Goal: Task Accomplishment & Management: Use online tool/utility

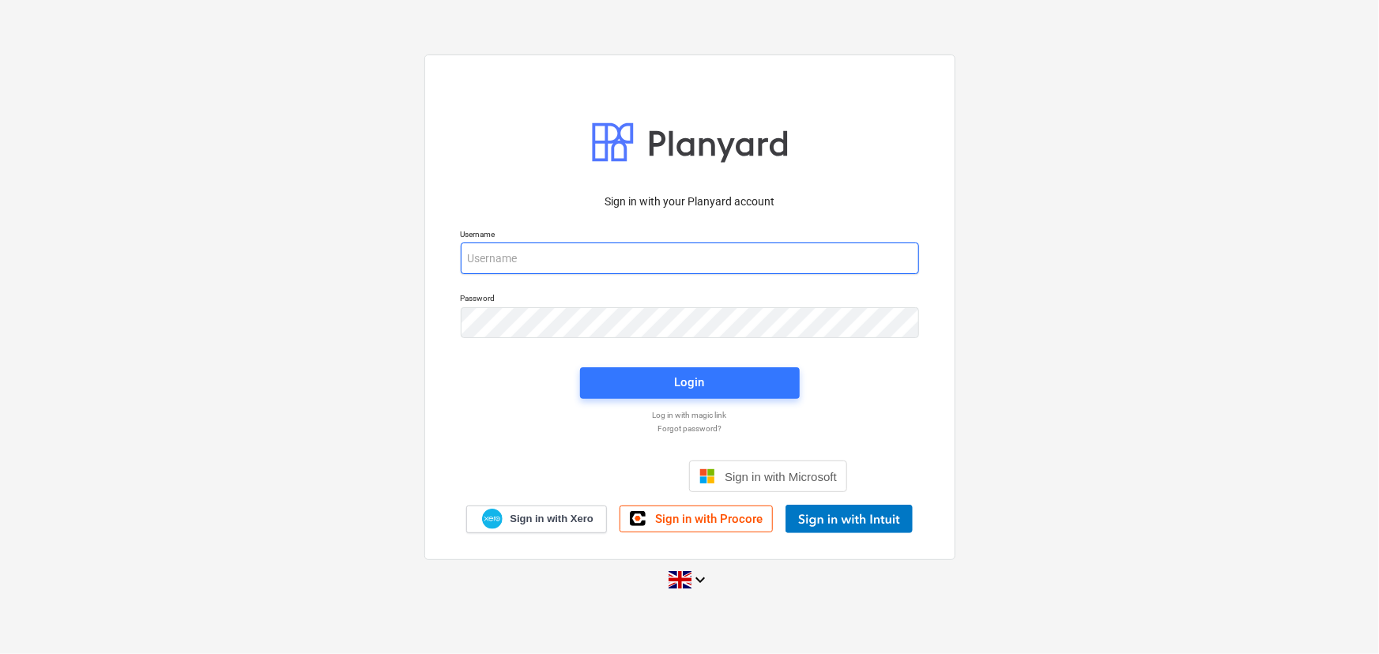
click at [591, 264] on input "email" at bounding box center [690, 259] width 458 height 32
type input "[EMAIL_ADDRESS][DOMAIN_NAME]"
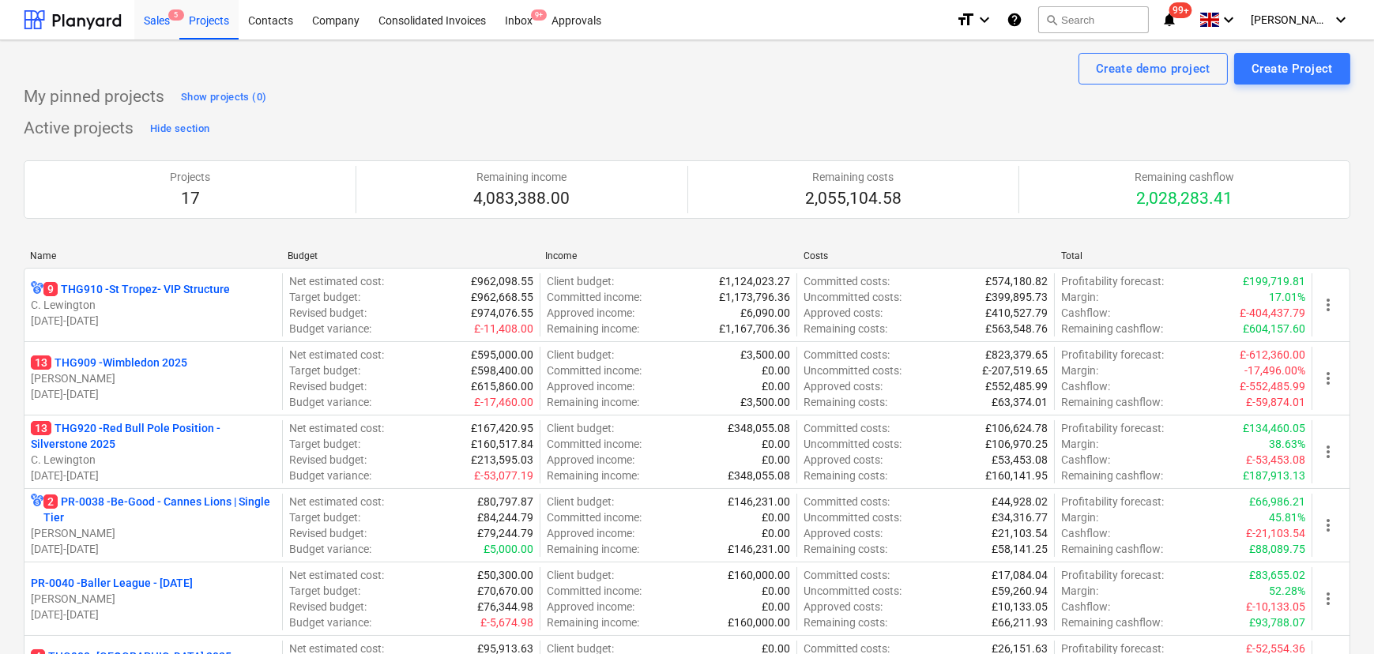
click at [166, 26] on div "Sales 5" at bounding box center [156, 19] width 45 height 40
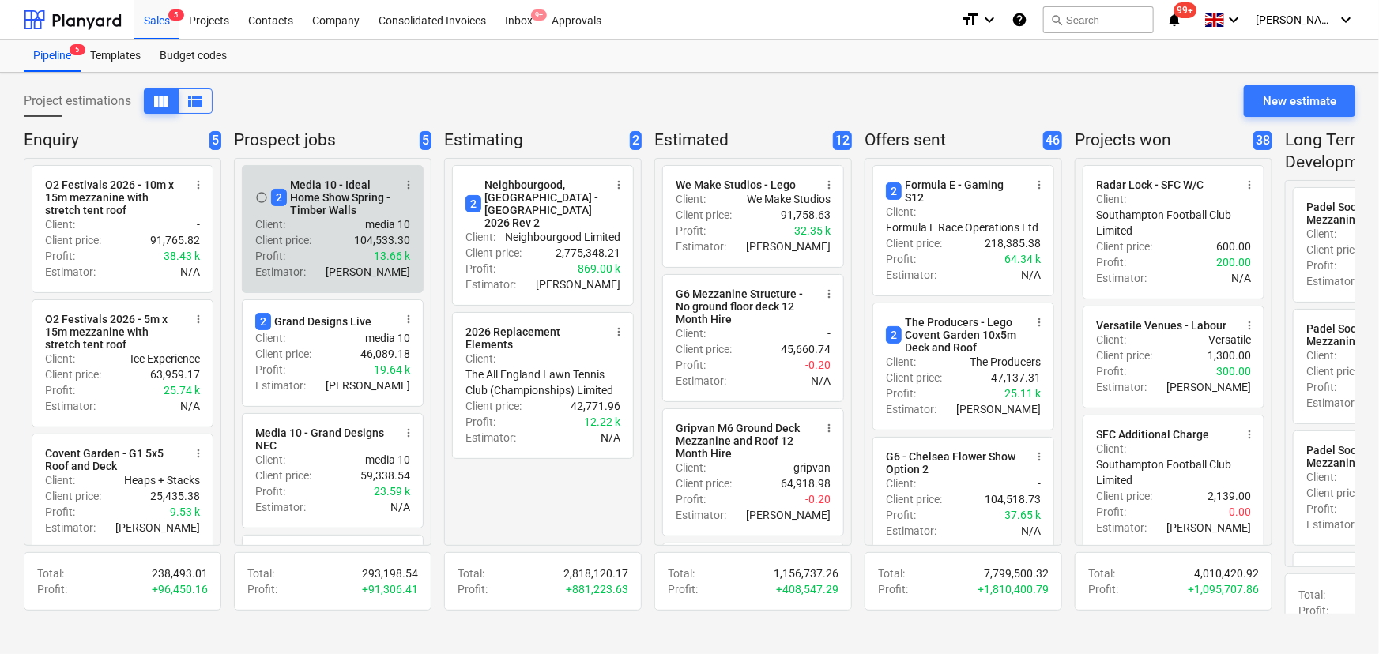
click at [329, 213] on div "2 Media 10 - Ideal Home Show Spring - Timber Walls" at bounding box center [332, 198] width 122 height 38
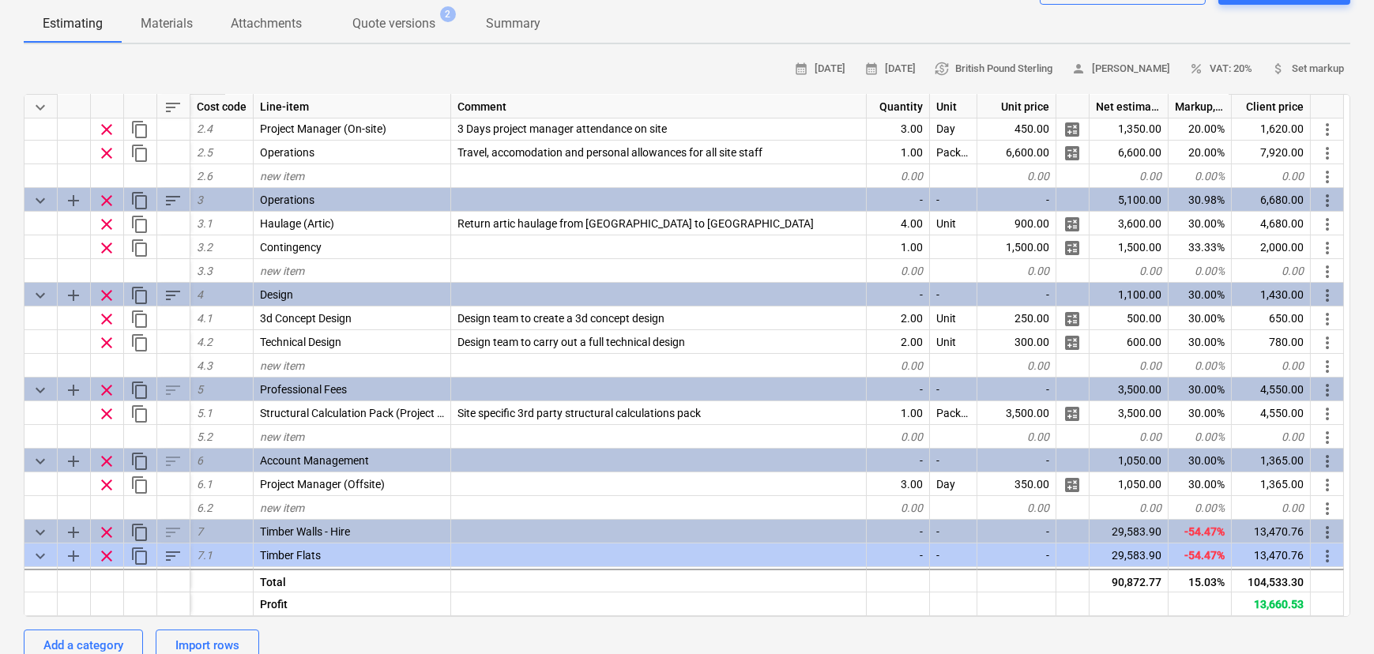
scroll to position [431, 0]
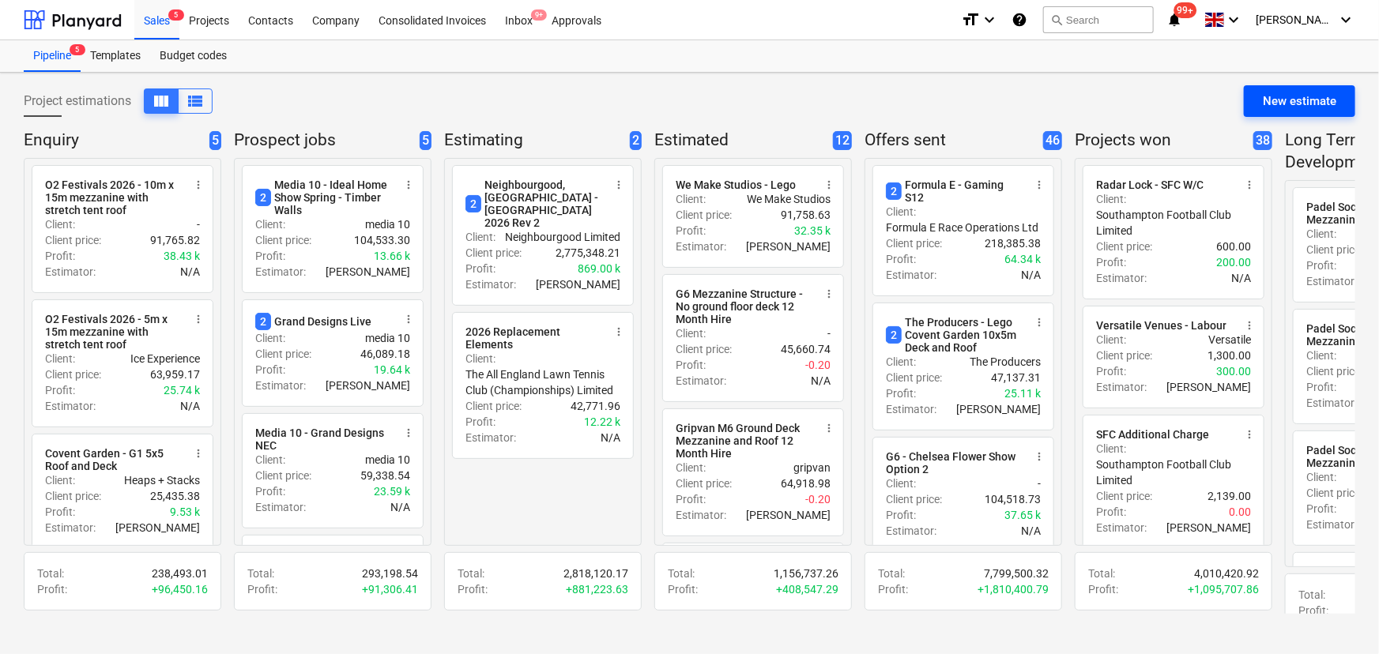
click at [1263, 91] on div "New estimate" at bounding box center [1299, 101] width 73 height 21
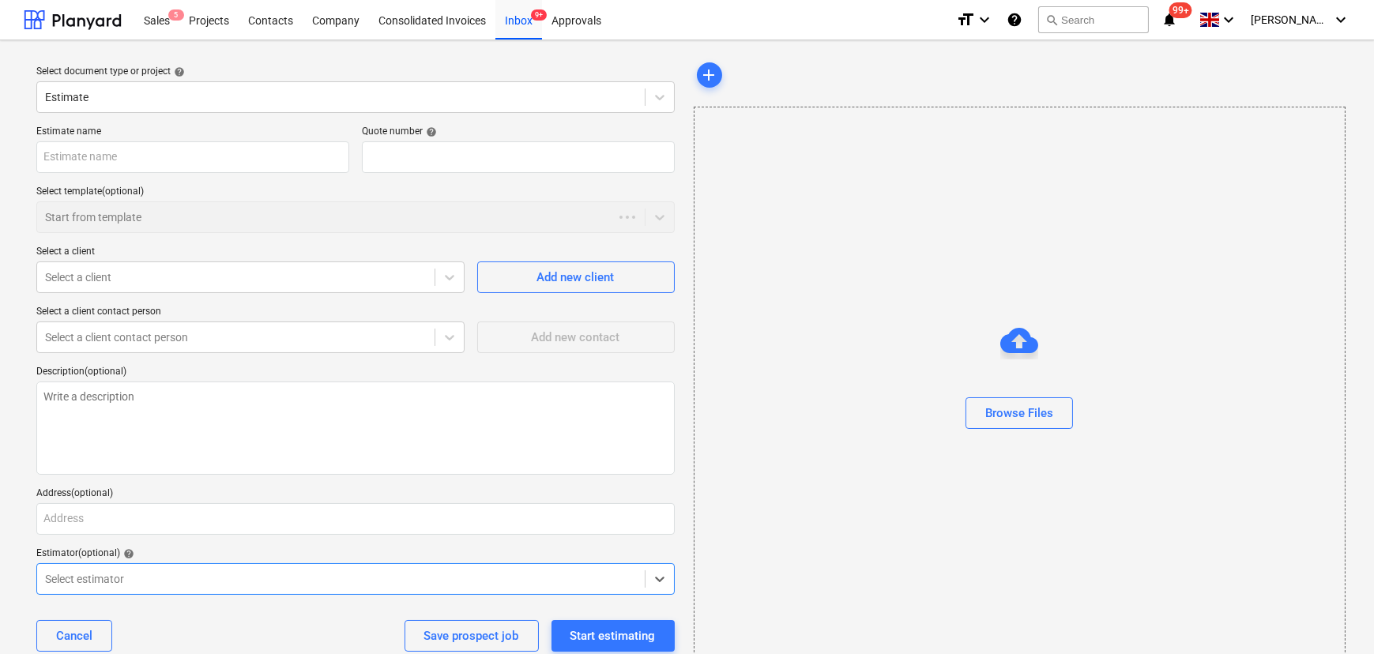
type textarea "x"
type input "QU-0225"
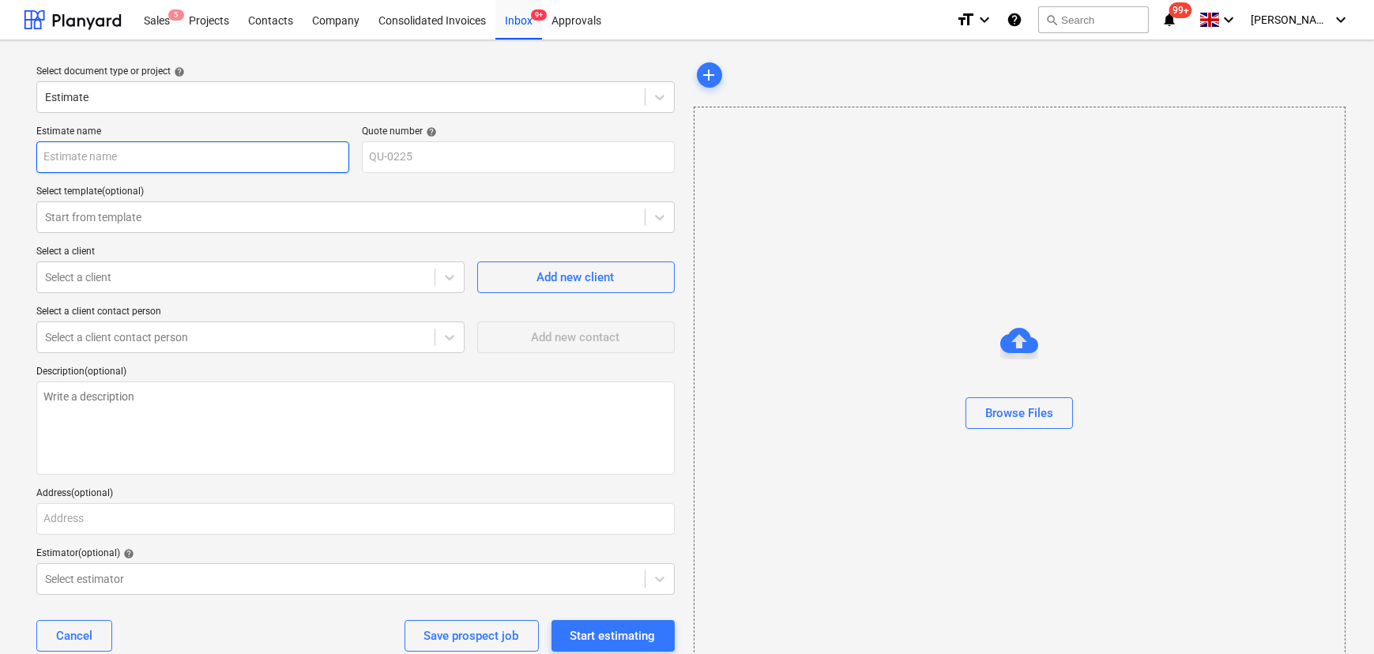
click at [164, 161] on input "text" at bounding box center [192, 157] width 313 height 32
click at [166, 160] on input "text" at bounding box center [192, 157] width 313 height 32
type textarea "x"
type input "H"
type textarea "x"
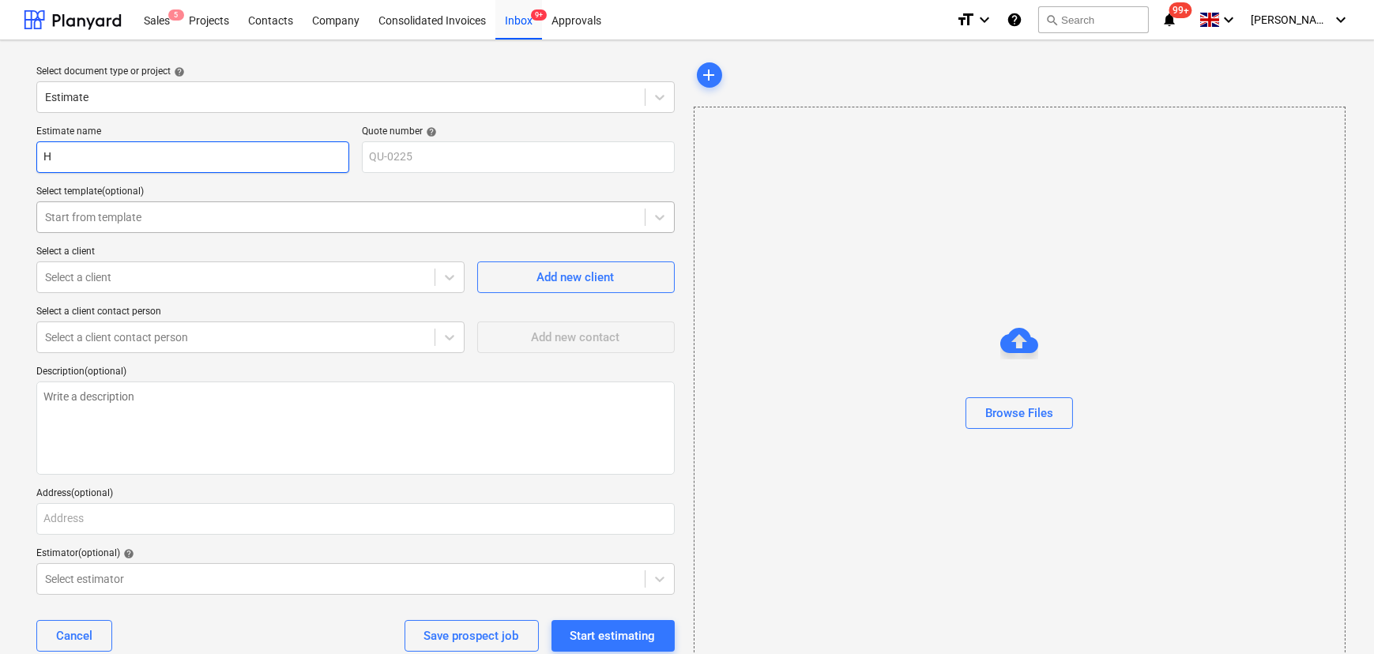
type input "Hu"
type textarea "x"
type input "Hur"
type textarea "x"
type input "Hurl"
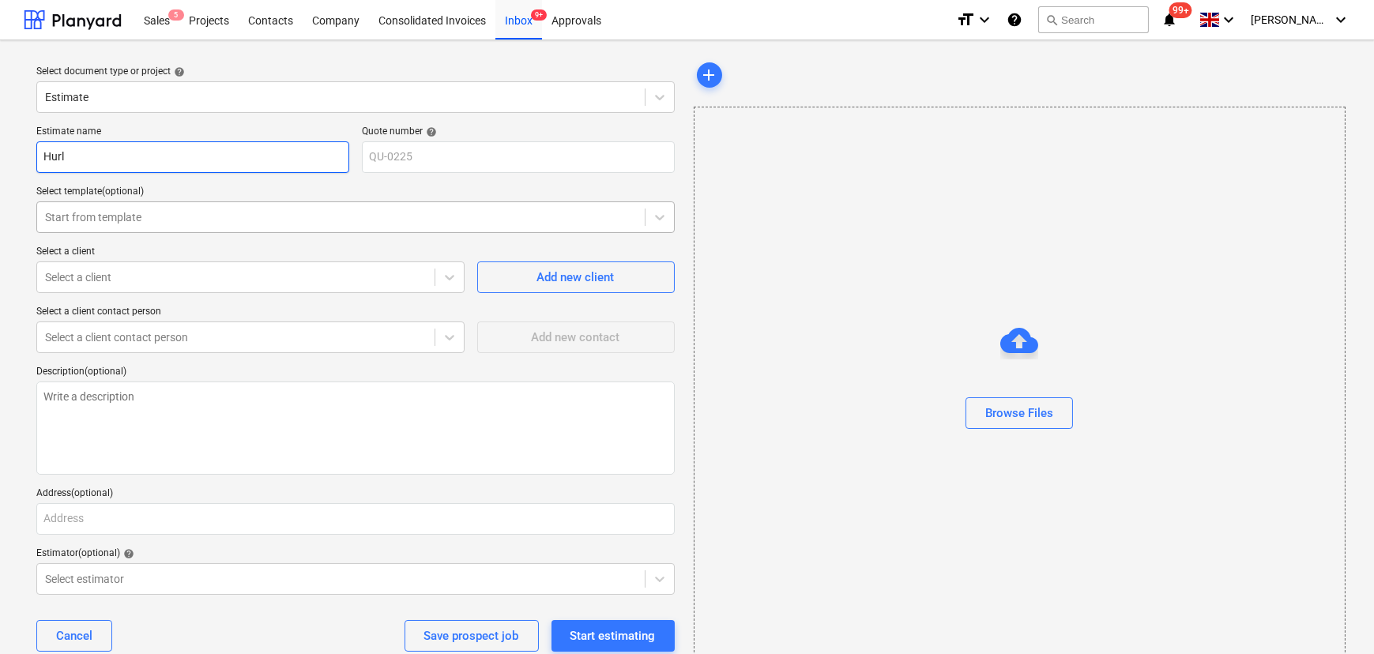
type textarea "x"
type input "Hurli"
type textarea "x"
type input "Hurlin"
type textarea "x"
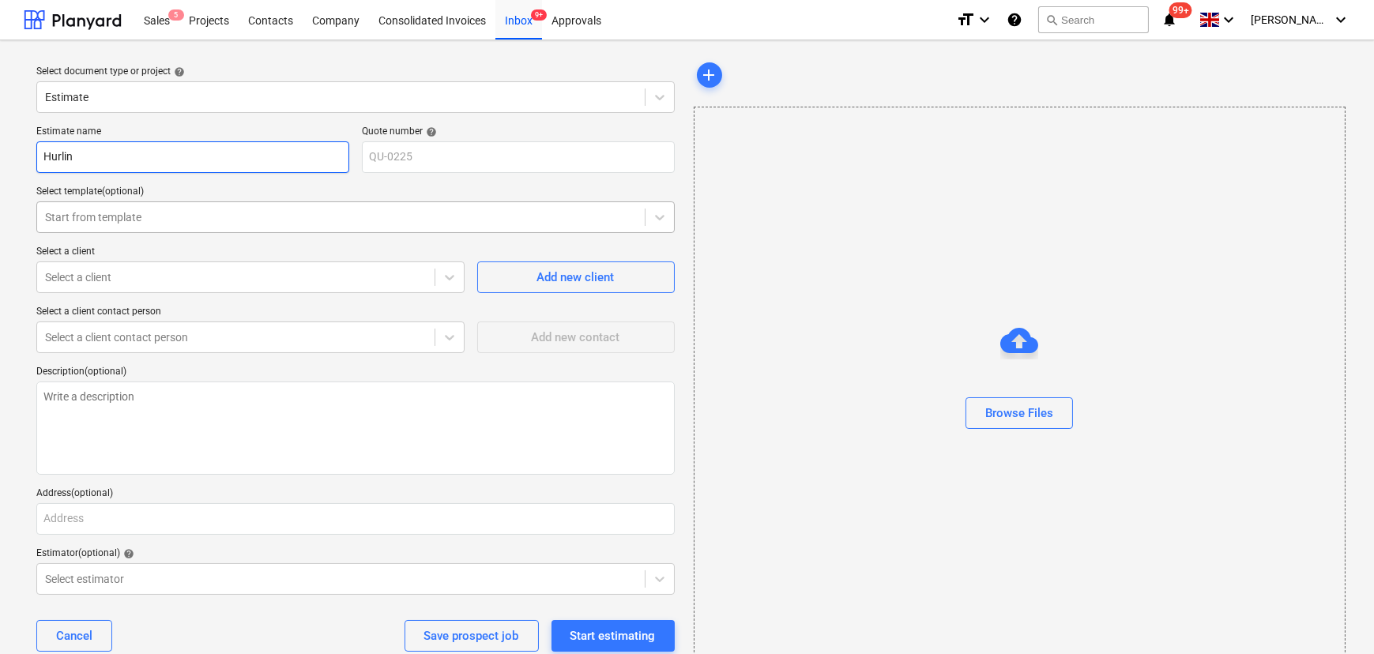
type input "Hurlinh"
type textarea "x"
type input "Hurlin"
type textarea "x"
type input "Hurling"
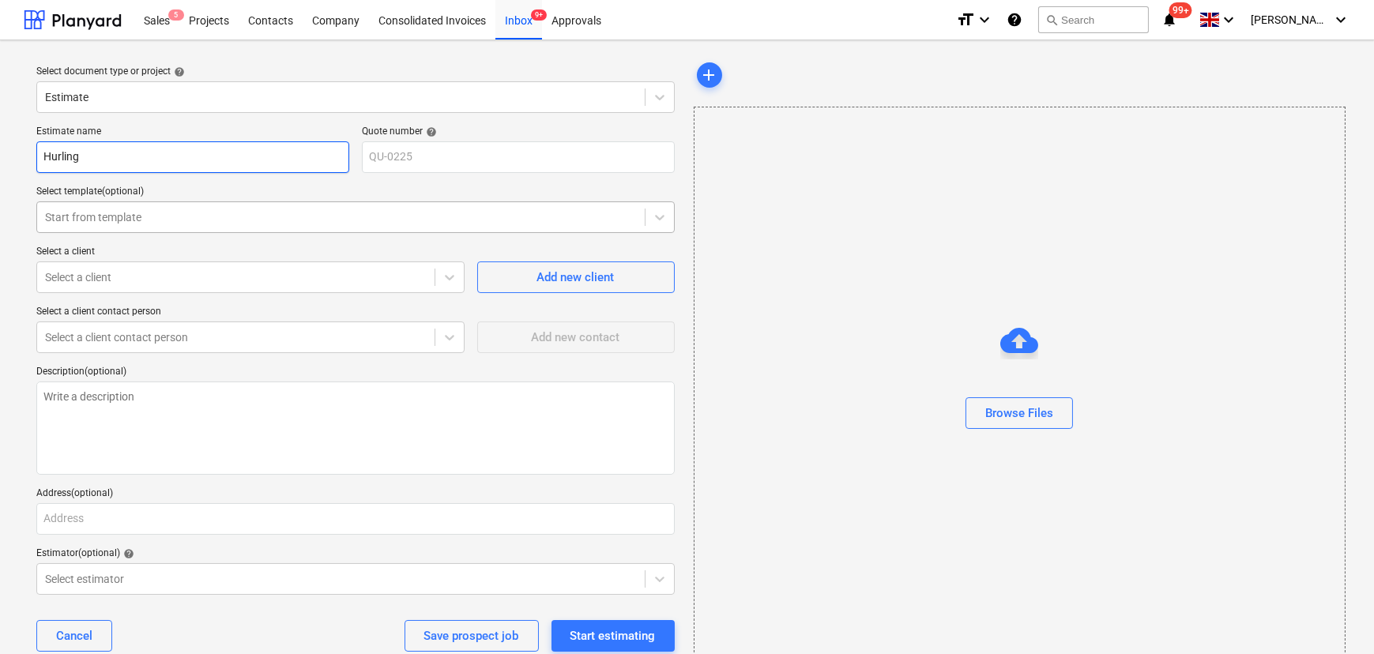
type textarea "x"
type input "Hurlingm"
type textarea "x"
type input "Hurling"
type textarea "x"
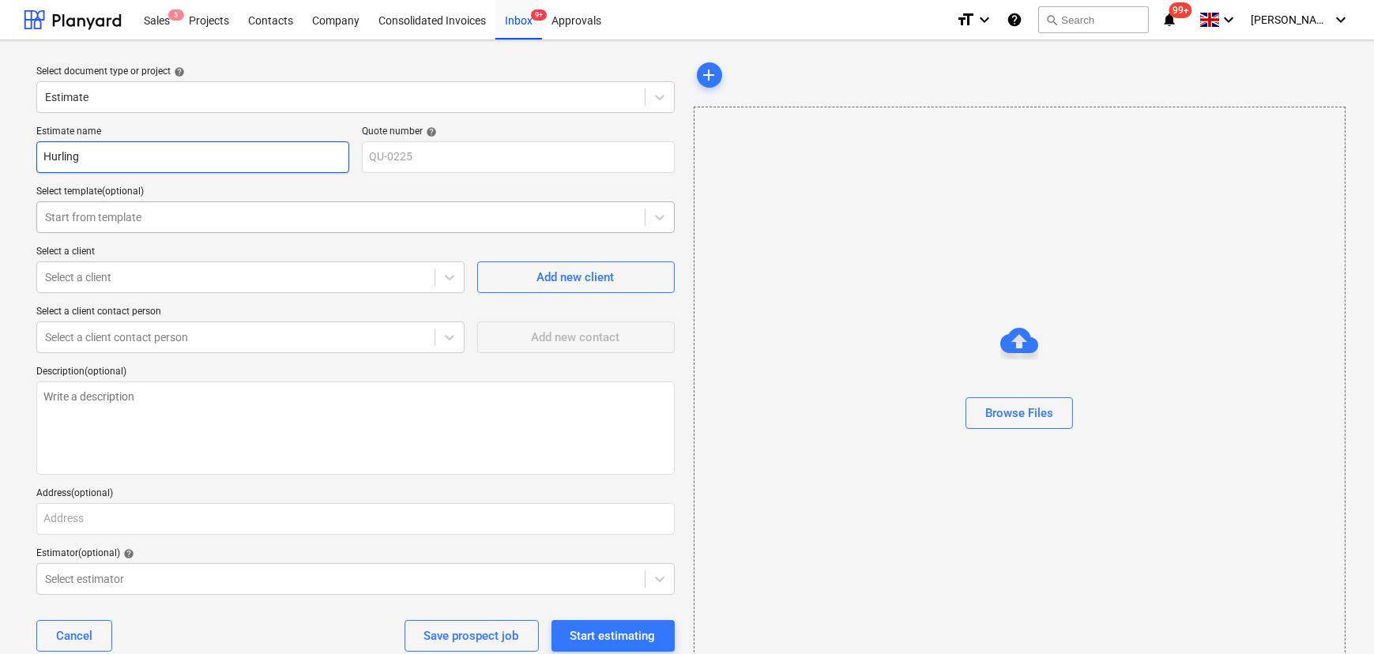
type input "Hurlingh"
type textarea "x"
type input "Hurlingha"
type textarea "x"
type input "Hurlingham"
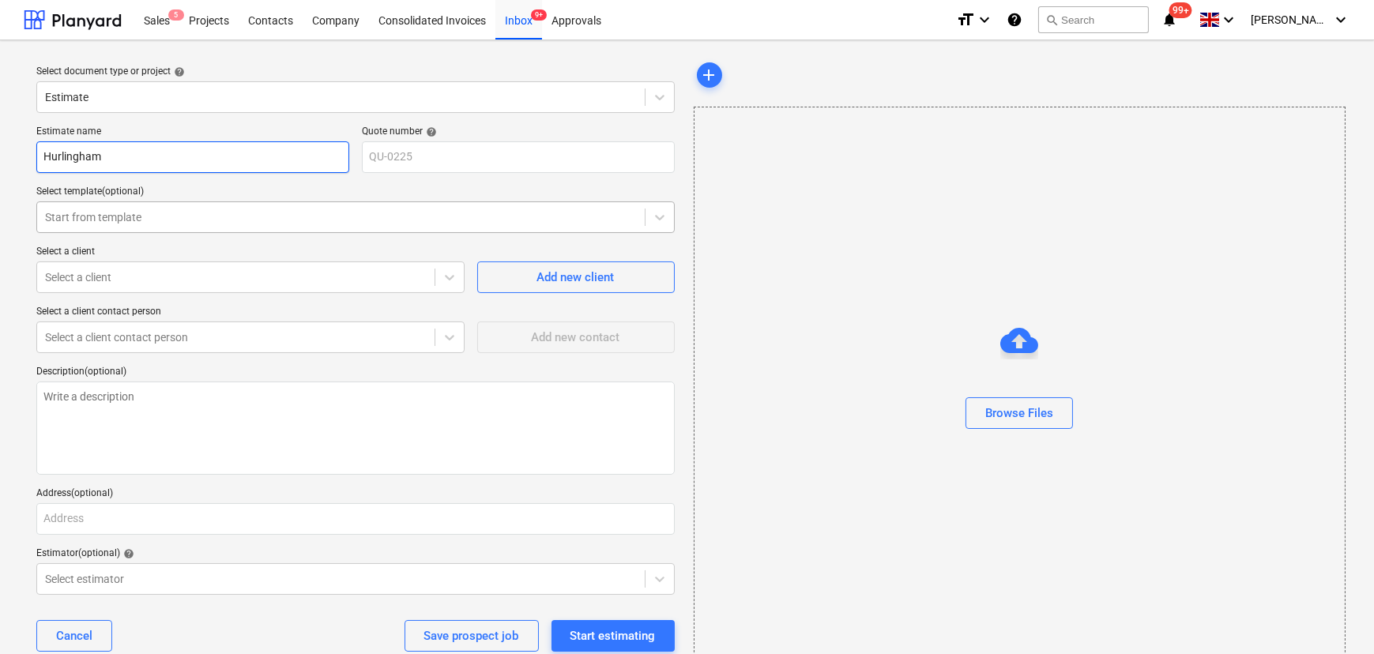
type textarea "x"
type input "Hurlingham"
type textarea "x"
type input "Hurlingham 2"
type textarea "x"
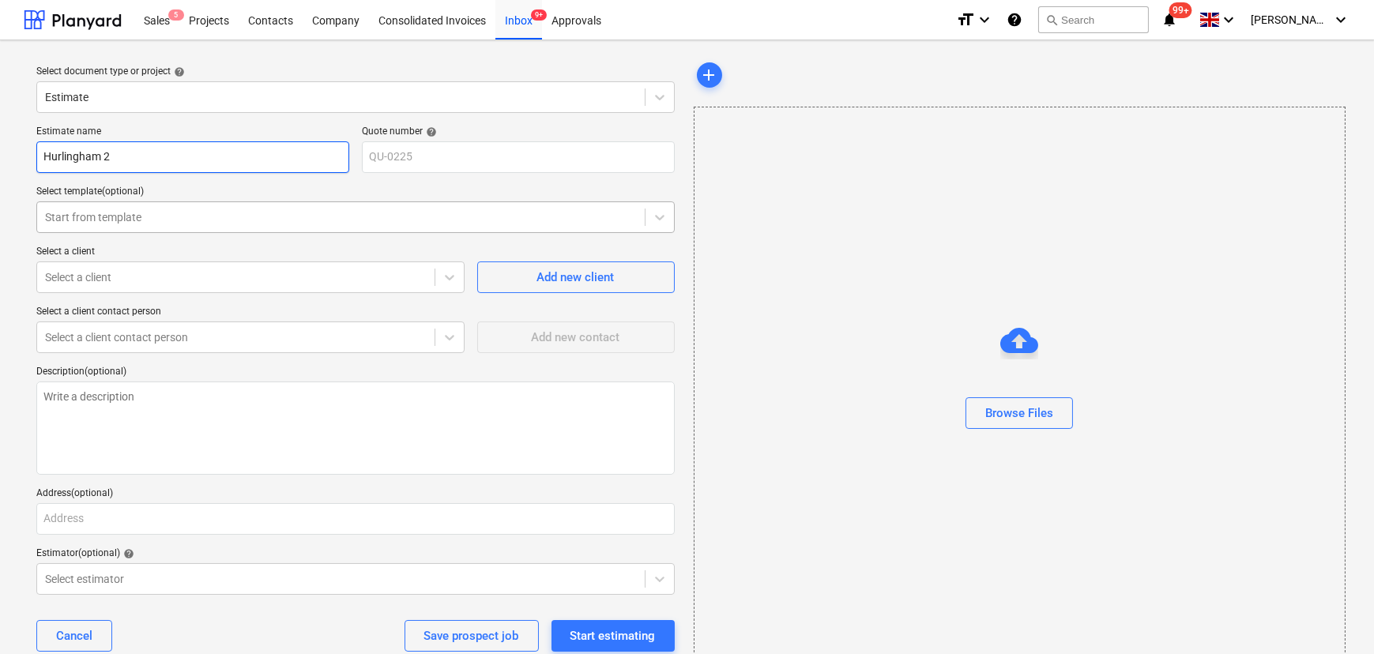
type input "Hurlingham 20"
type textarea "x"
type input "Hurlingham 202"
type textarea "x"
type input "Hurlingham 2026"
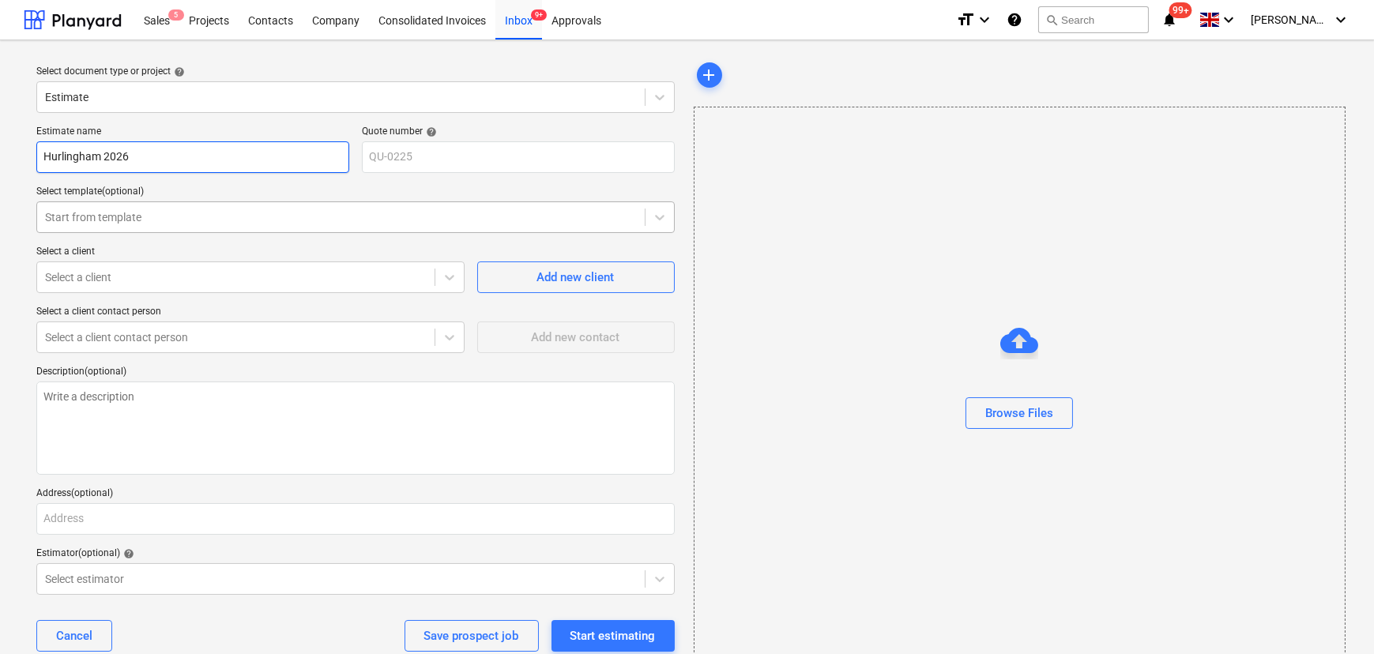
type textarea "x"
type input "Hurlingham 2026"
type textarea "x"
type input "Hurlingham 2026 -"
type textarea "x"
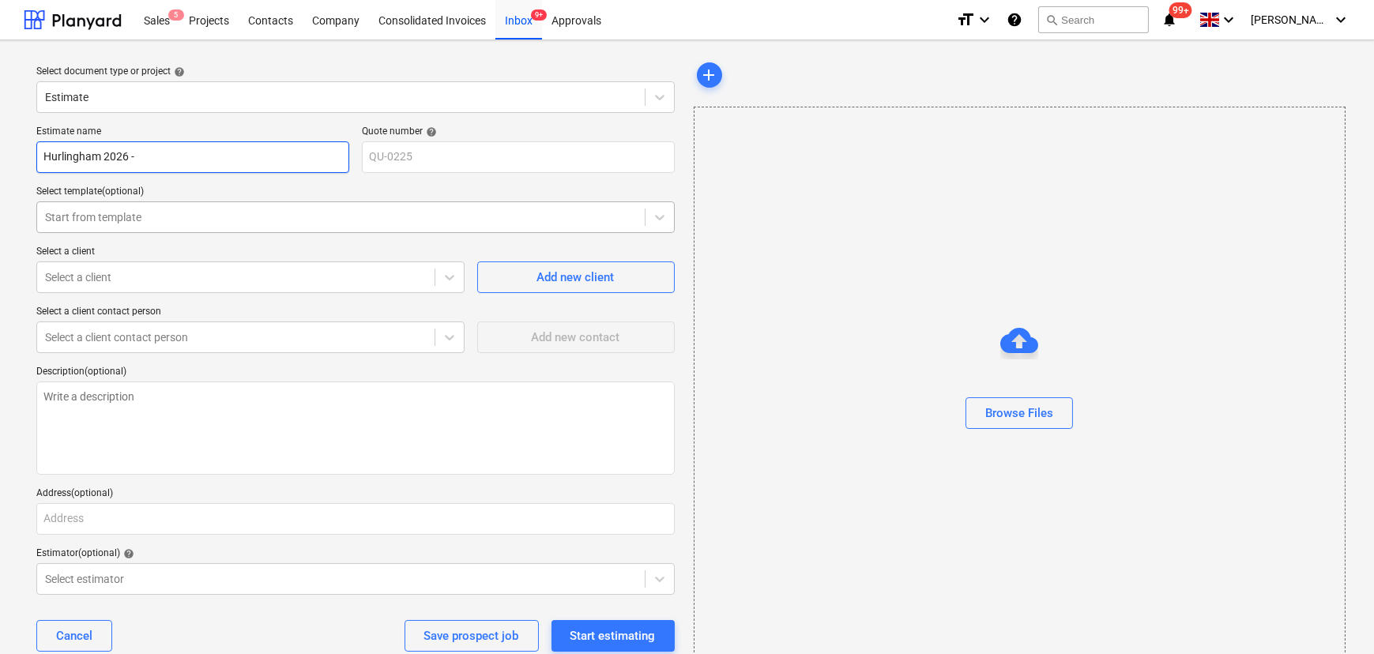
type input "Hurlingham 2026 -"
type textarea "x"
type input "Hurlingham 2026 - O"
type textarea "x"
type input "Hurlingham 2026 - On"
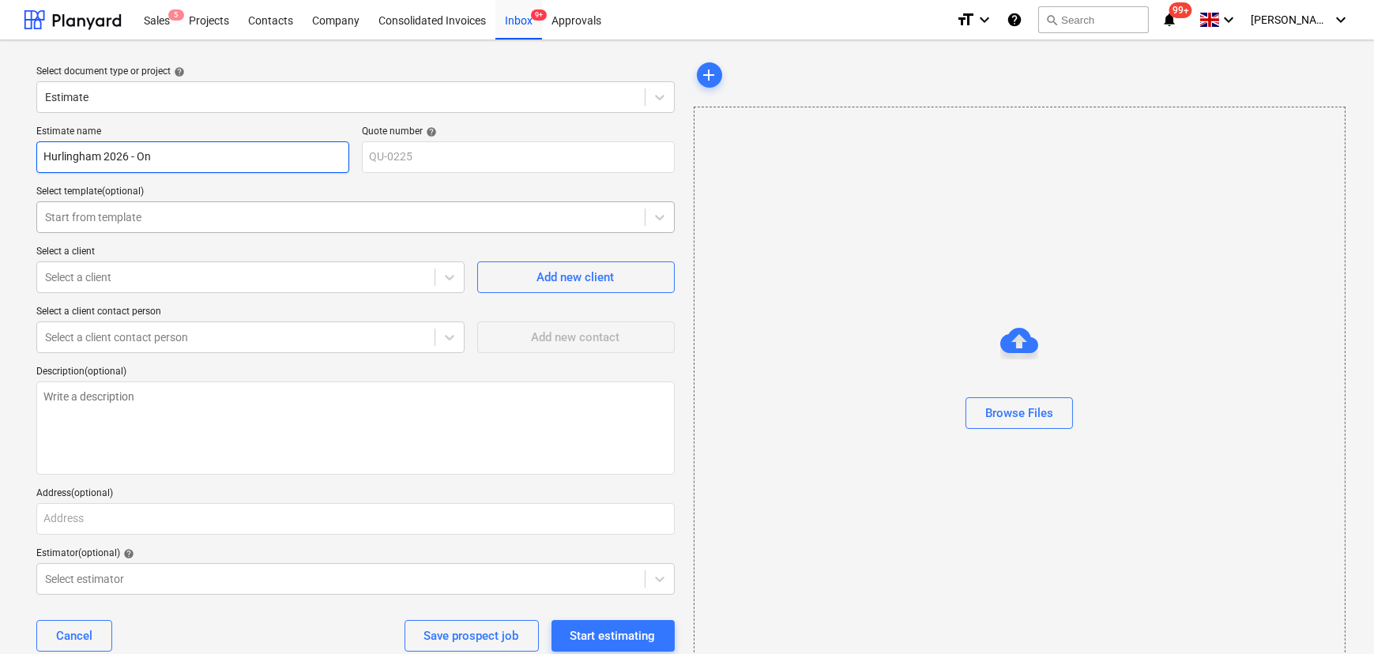
type textarea "x"
type input "Hurlingham 2026 - One"
type textarea "x"
type input "Hurlingham 2026 - One"
type textarea "x"
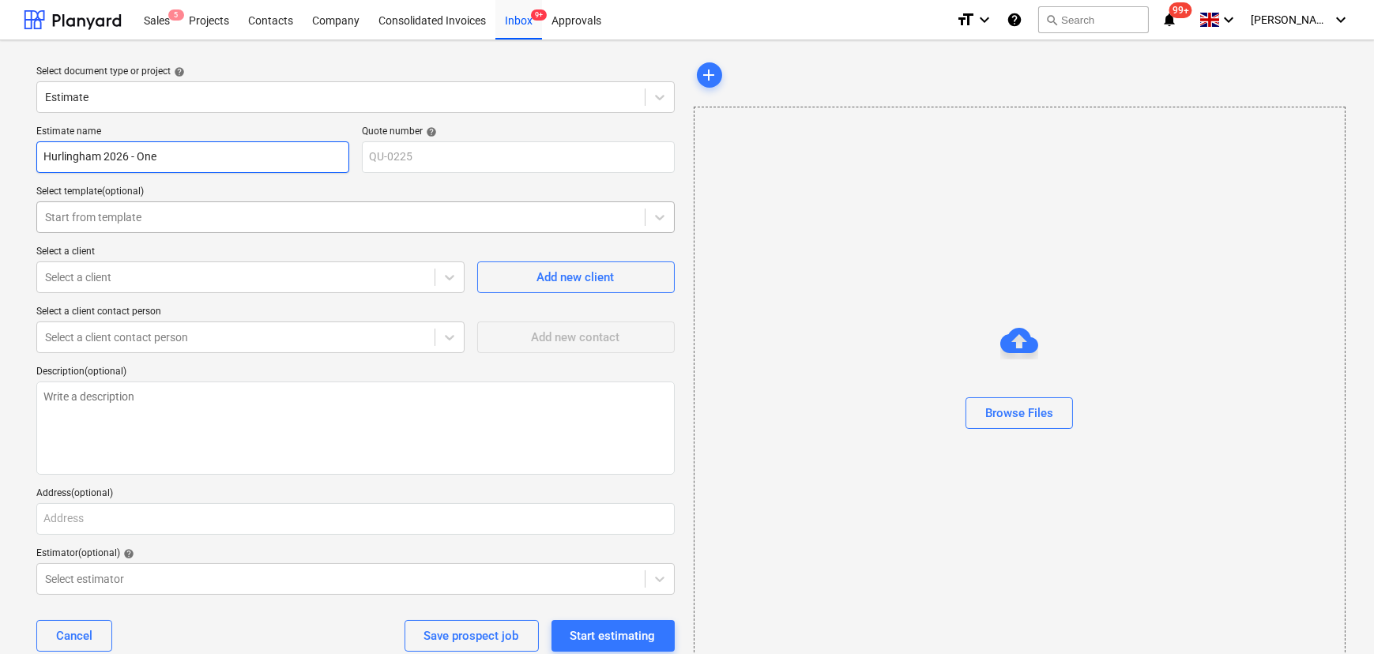
type input "Hurlingham 2026 - One O"
type textarea "x"
type input "Hurlingham 2026 - One Of"
type textarea "x"
type input "Hurlingham 2026 - One Off"
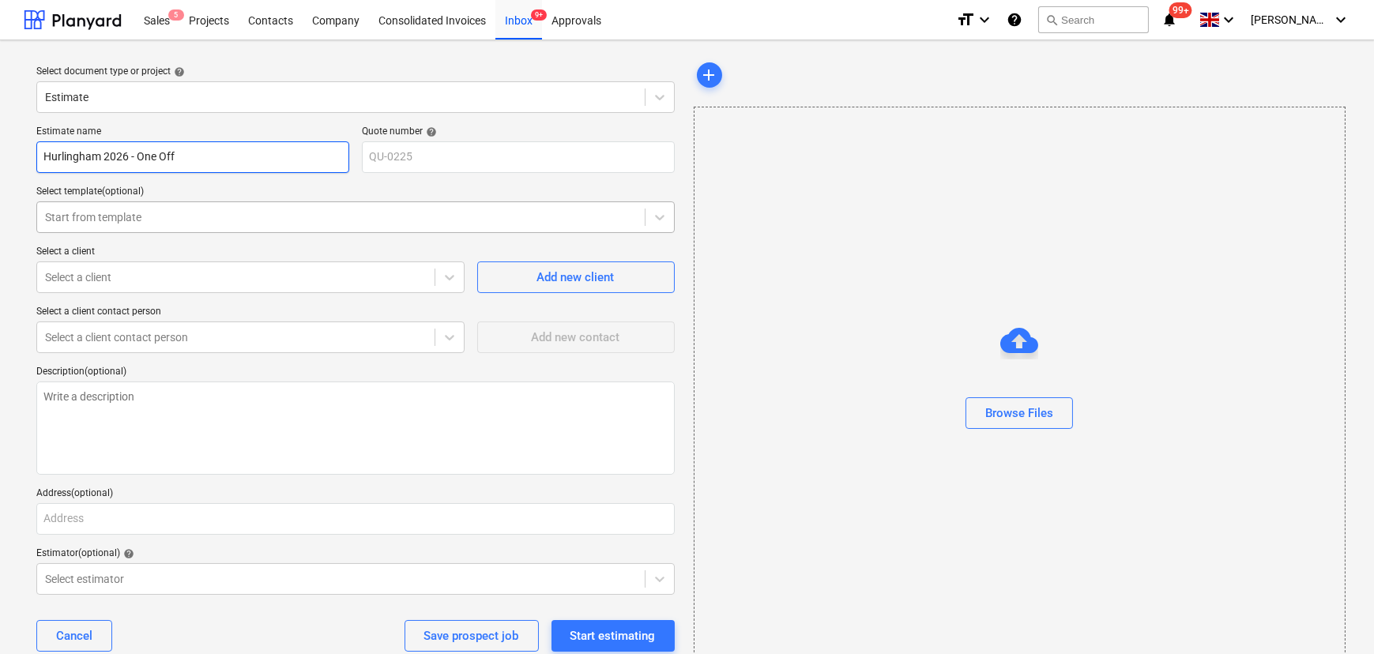
type textarea "x"
type input "Hurlingham 2026 - One Off"
type textarea "x"
type input "Hurlingham 2026 - One Off C"
type textarea "x"
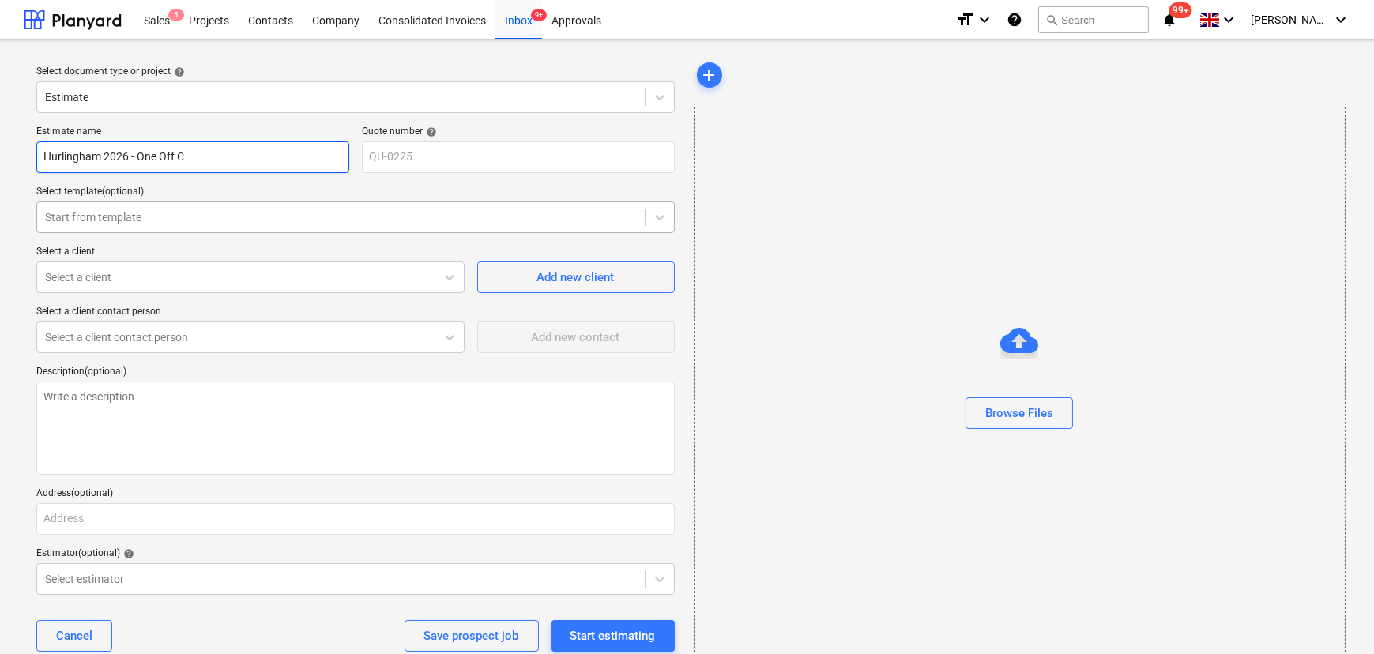
type input "Hurlingham 2026 - One Off Co"
type textarea "x"
type input "Hurlingham 2026 - One Off Cos"
type textarea "x"
type input "Hurlingham 2026 - One Off Cost"
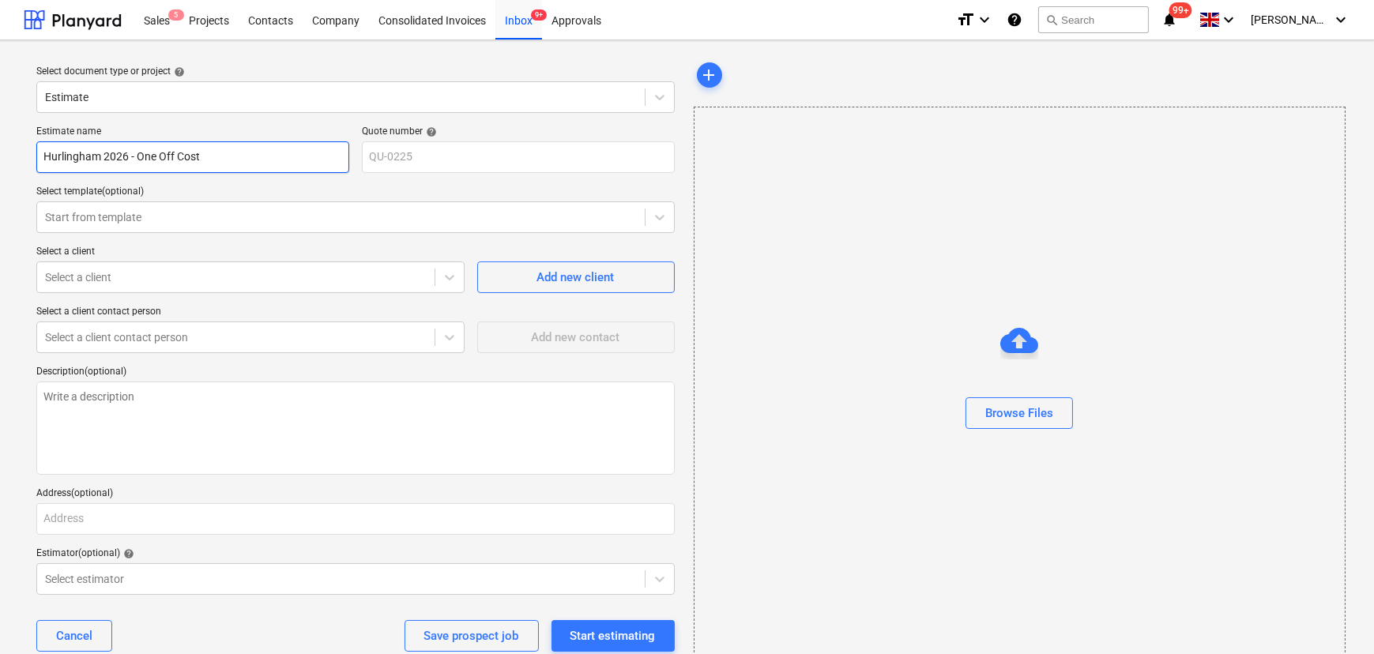
click at [131, 155] on input "Hurlingham 2026 - One Off Cost" at bounding box center [192, 157] width 313 height 32
type textarea "x"
type input "Hurlingham 2026 3- One Off Cost"
type textarea "x"
type input "Hurlingham 2026 35- One Off Cost"
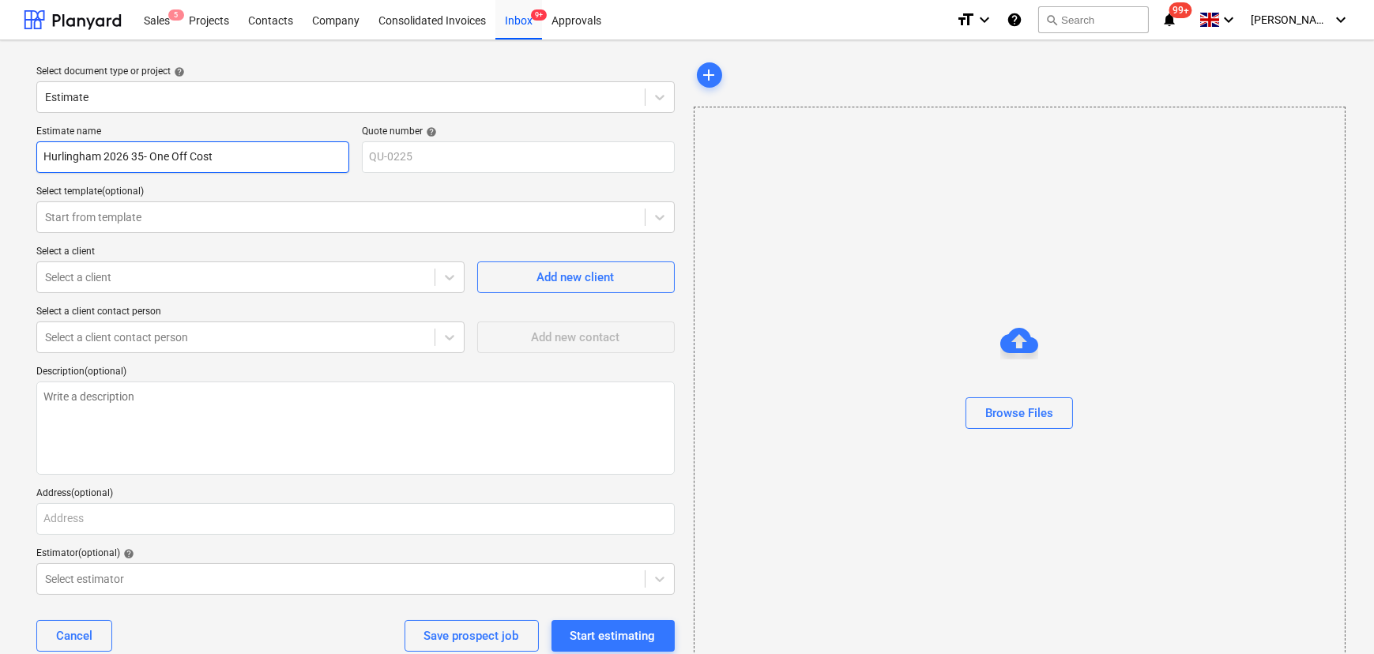
type textarea "x"
type input "Hurlingham 2026 35x- One Off Cost"
type textarea "x"
type input "Hurlingham 2026 35x5- One Off Cost"
type textarea "x"
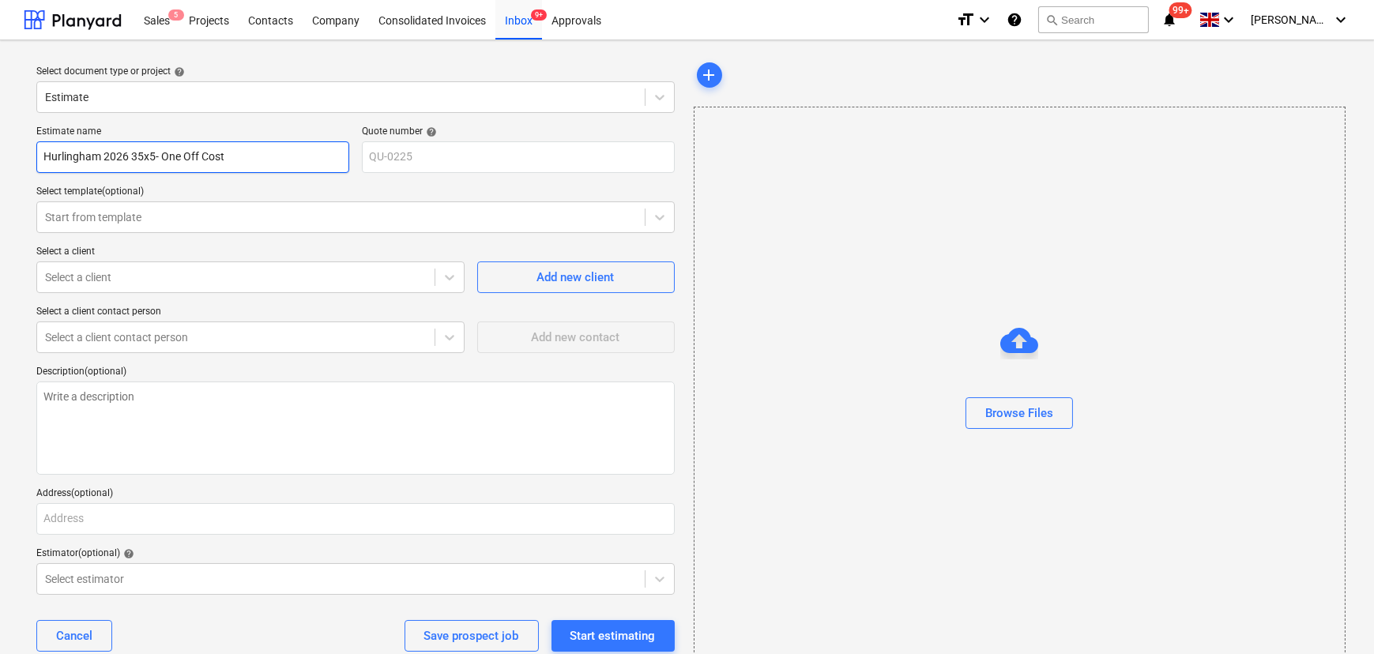
type input "Hurlingham 2026 35x5m- One Off Cost"
type textarea "x"
type input "Hurlingham 2026 35x5m - One Off Cost"
type textarea "x"
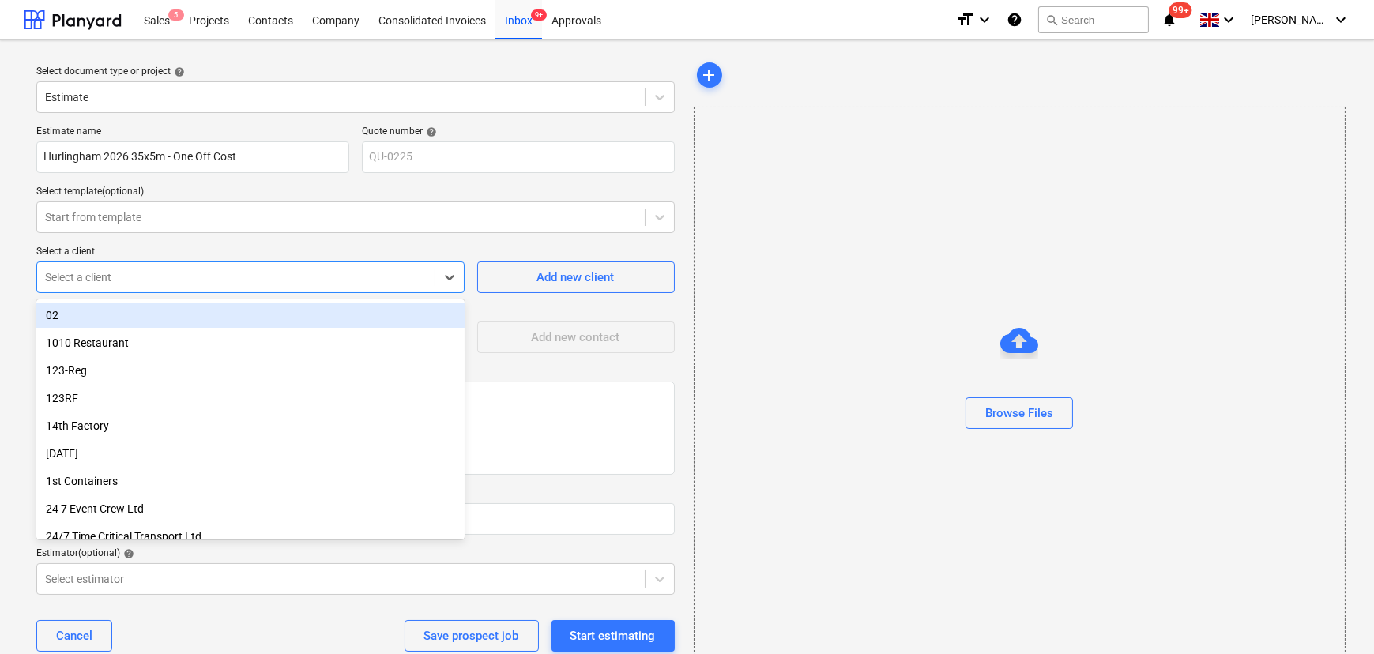
click at [137, 288] on div "Select a client" at bounding box center [250, 278] width 428 height 32
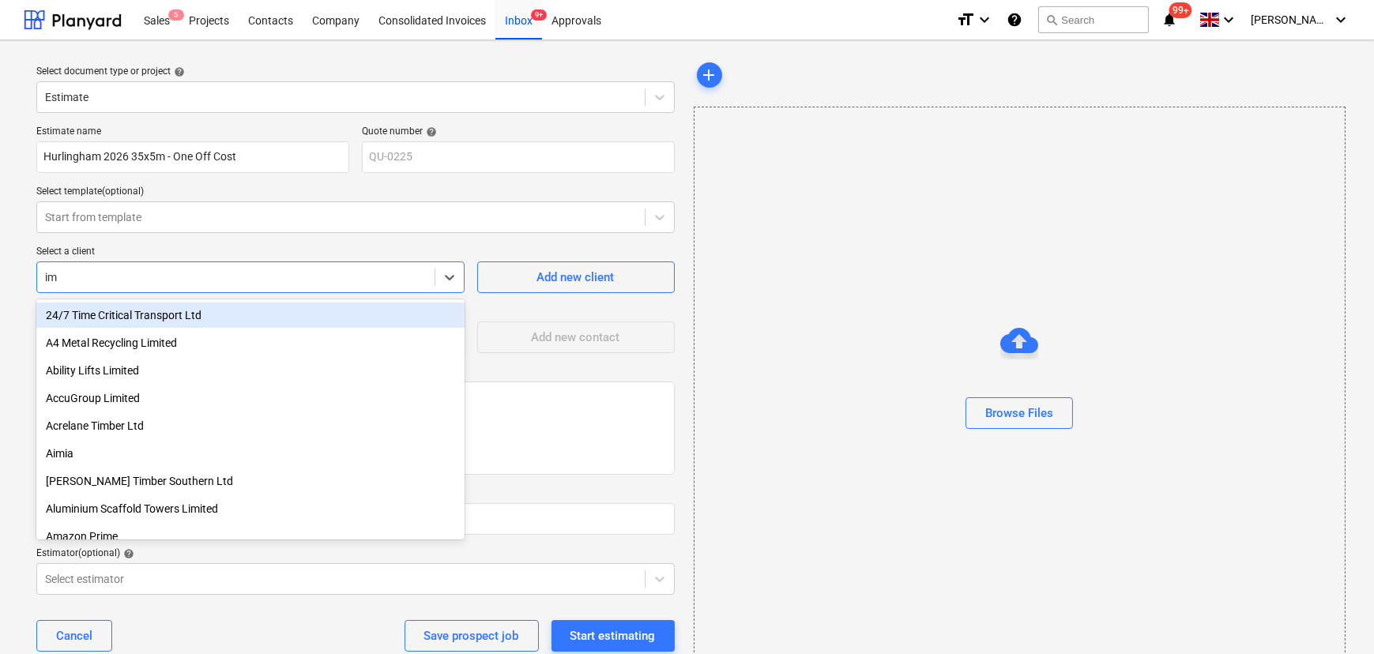
type input "img"
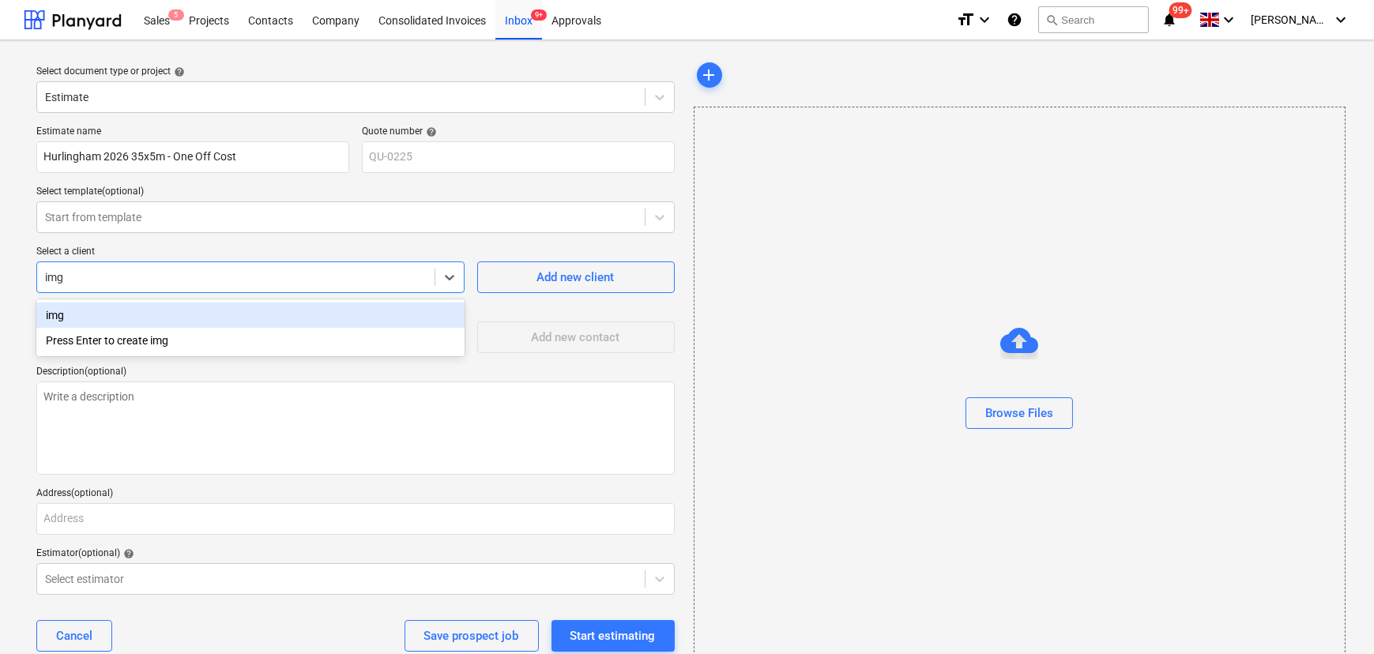
click at [116, 319] on div "img" at bounding box center [250, 315] width 428 height 25
type textarea "x"
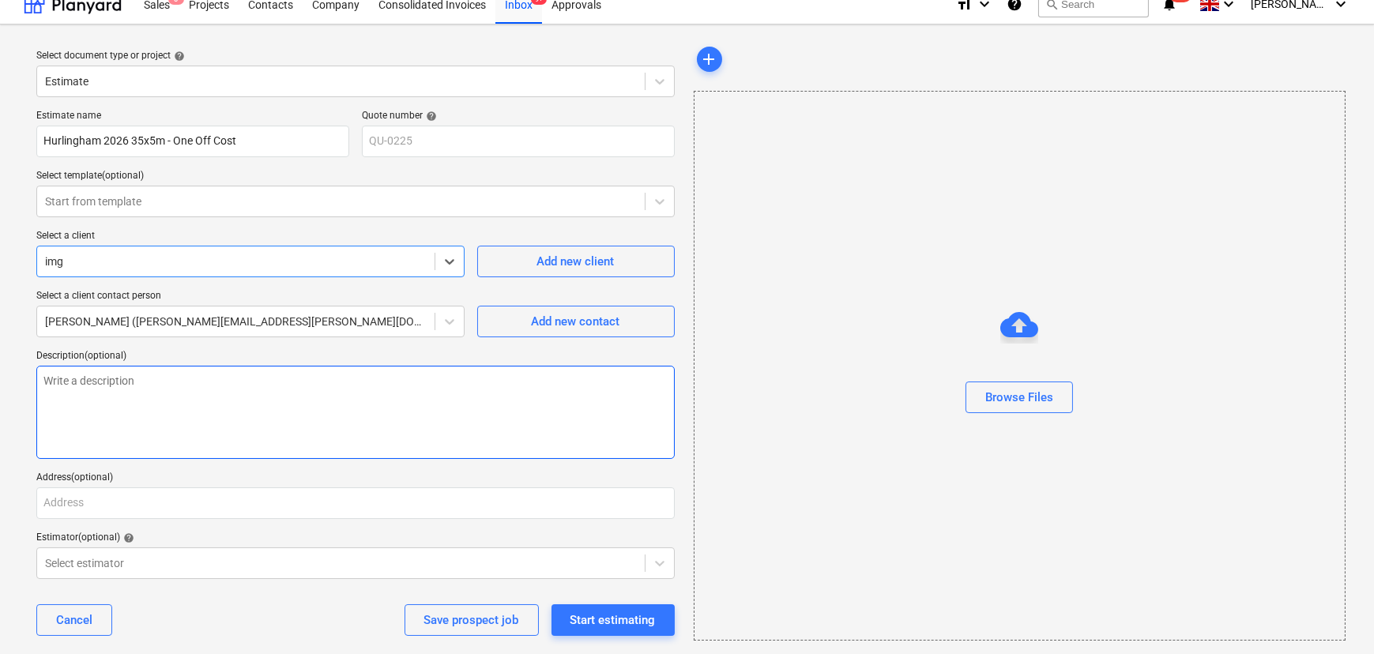
scroll to position [34, 0]
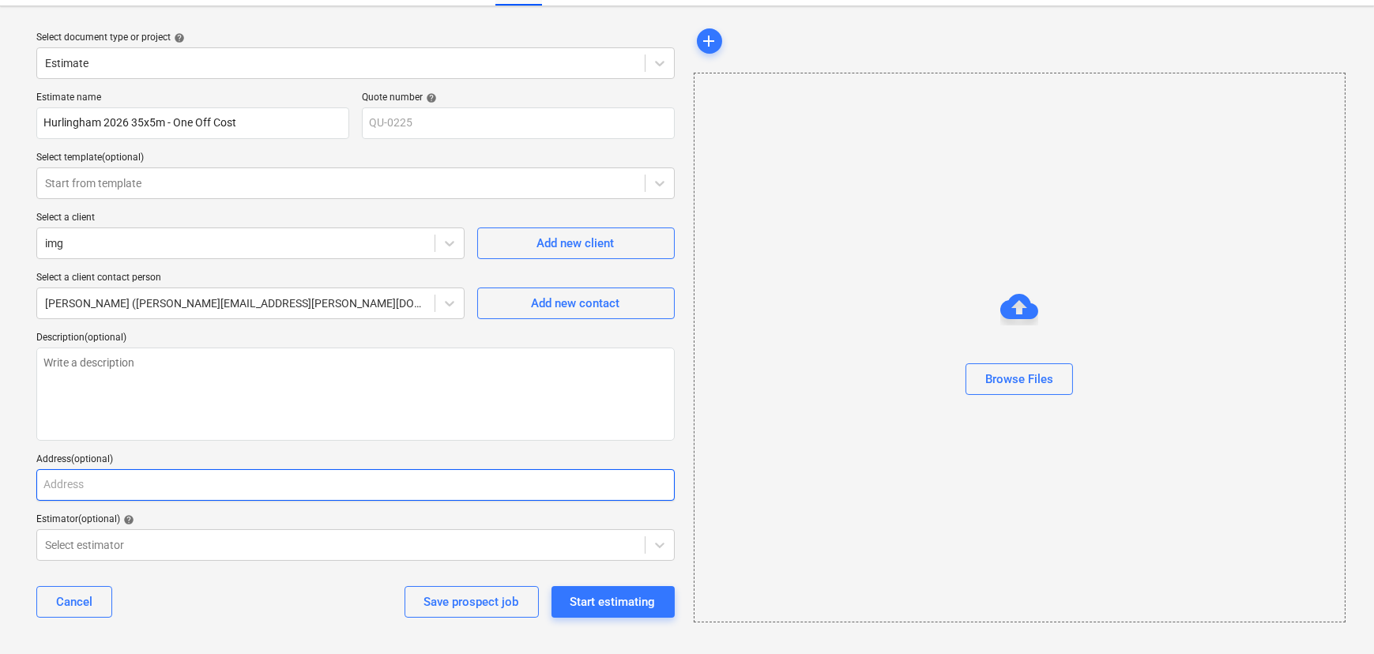
click at [93, 493] on input "text" at bounding box center [355, 485] width 638 height 32
click at [111, 553] on body "Sales 5 Projects Contacts Company Consolidated Invoices Inbox 9+ Approvals form…" at bounding box center [687, 293] width 1374 height 654
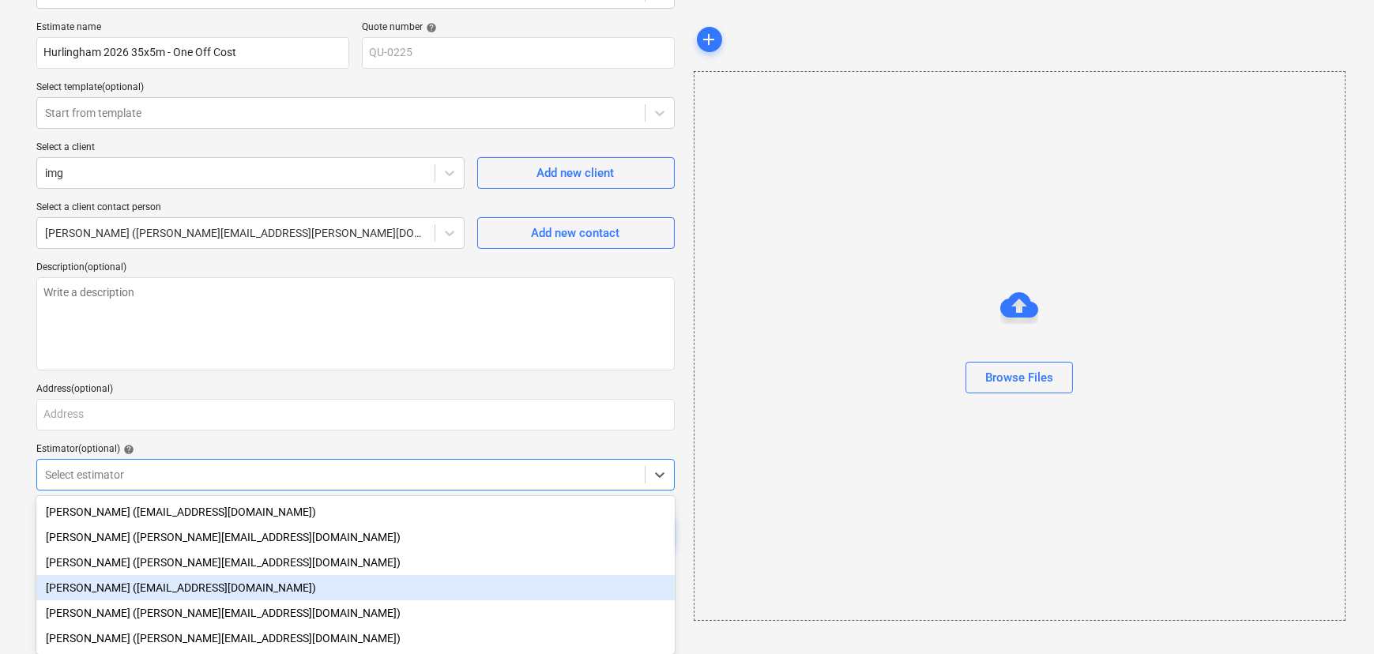
click at [111, 578] on div "Aidan Munro (aidan@thehalogroup.co.uk)" at bounding box center [355, 587] width 638 height 25
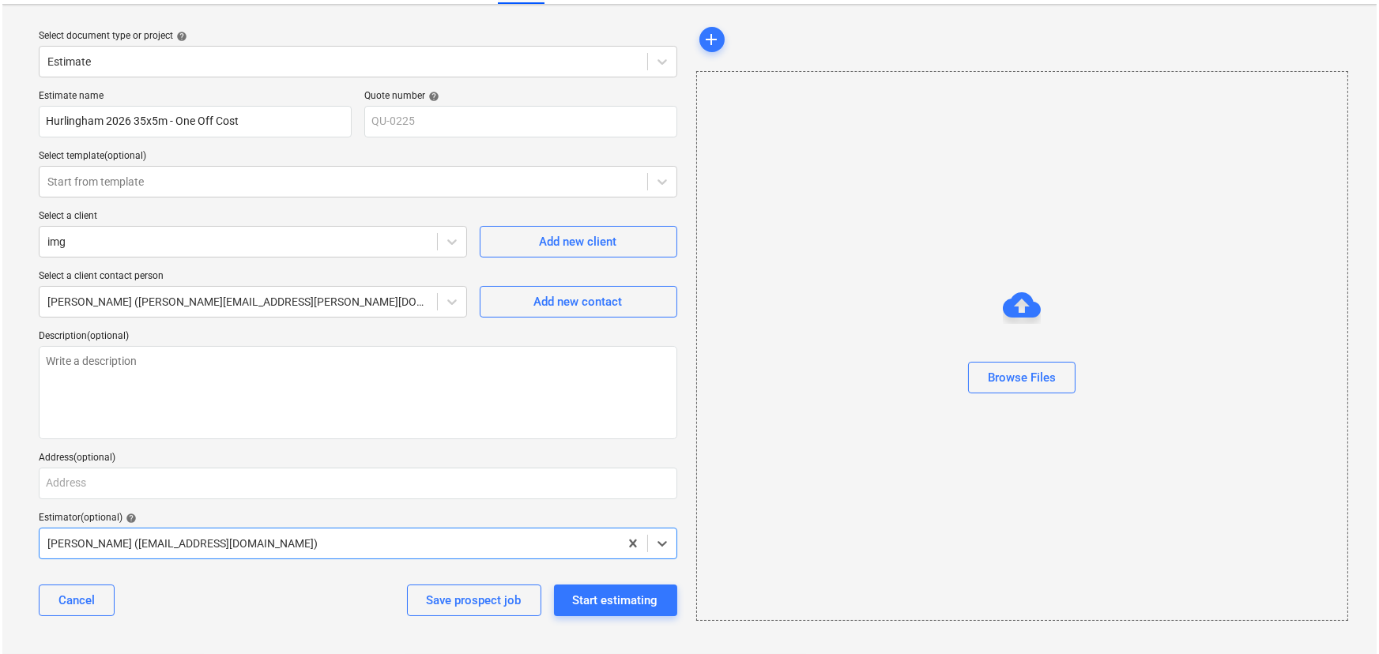
scroll to position [34, 0]
click at [598, 600] on div "Start estimating" at bounding box center [612, 602] width 85 height 21
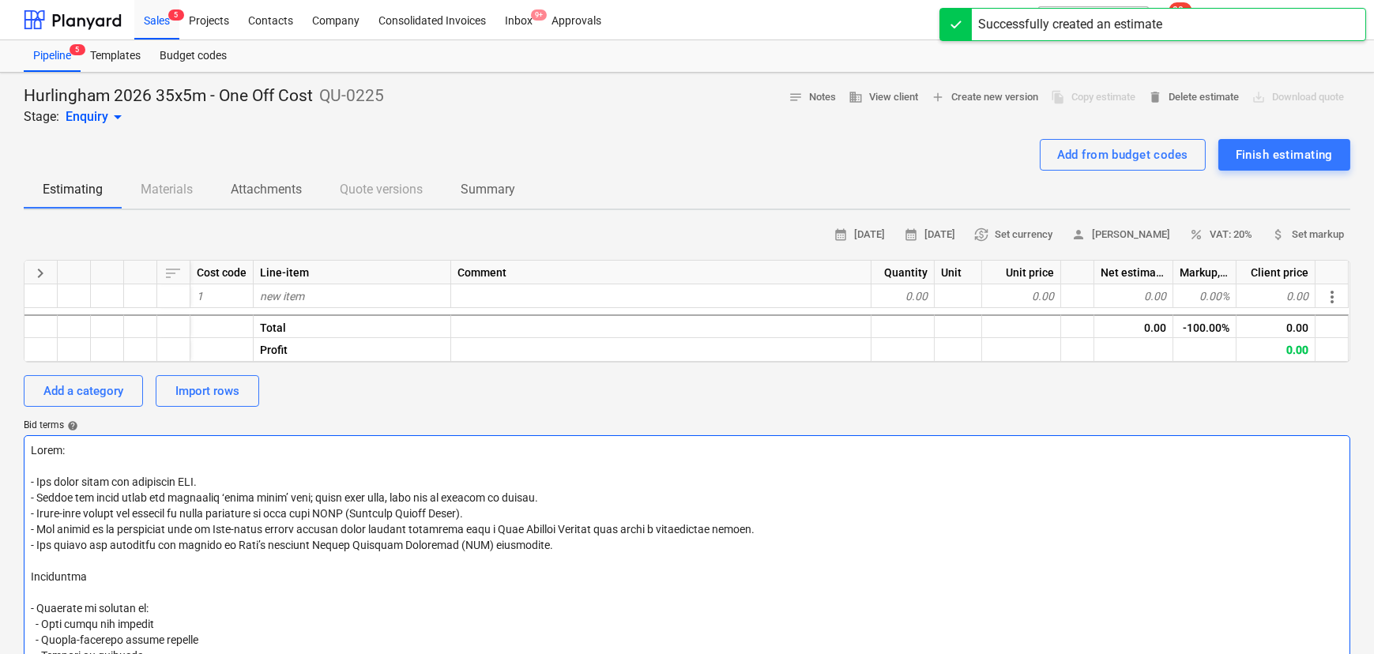
type textarea "x"
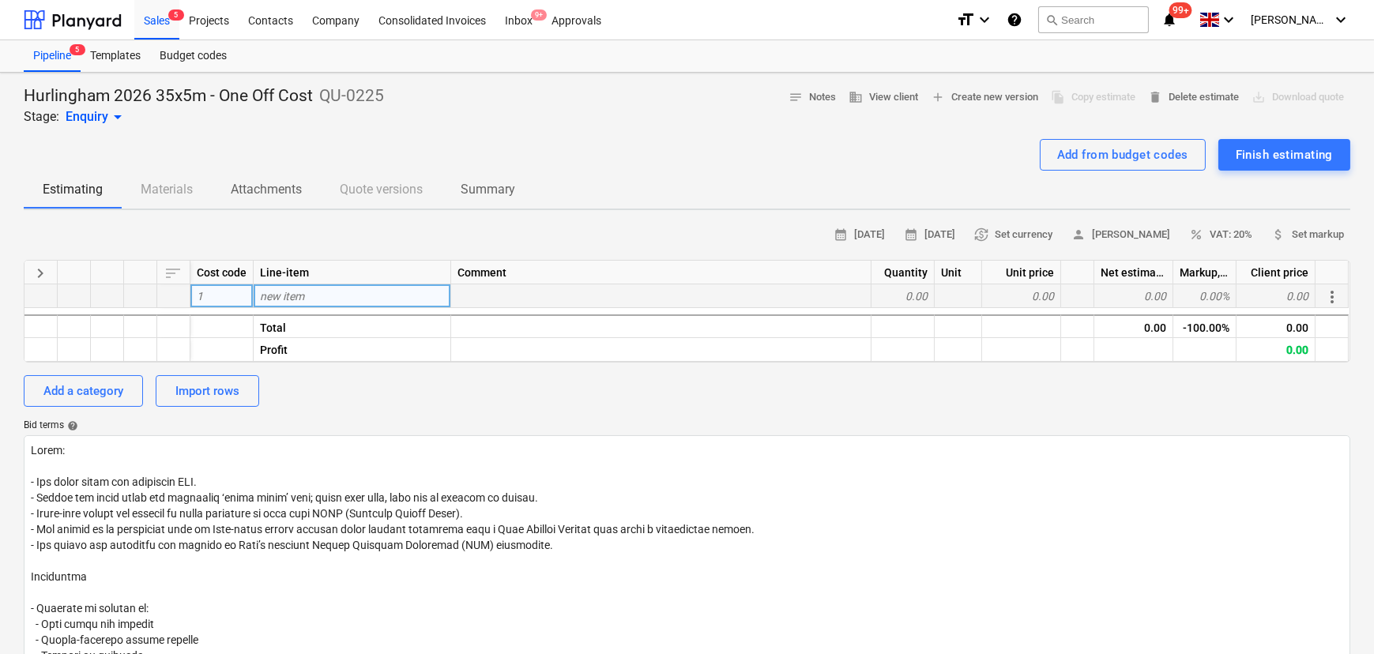
click at [313, 301] on div "new item" at bounding box center [353, 296] width 198 height 24
click at [299, 303] on span "new item" at bounding box center [282, 296] width 44 height 13
type input "Design"
click at [87, 394] on div "Add a category" at bounding box center [83, 391] width 80 height 21
type textarea "x"
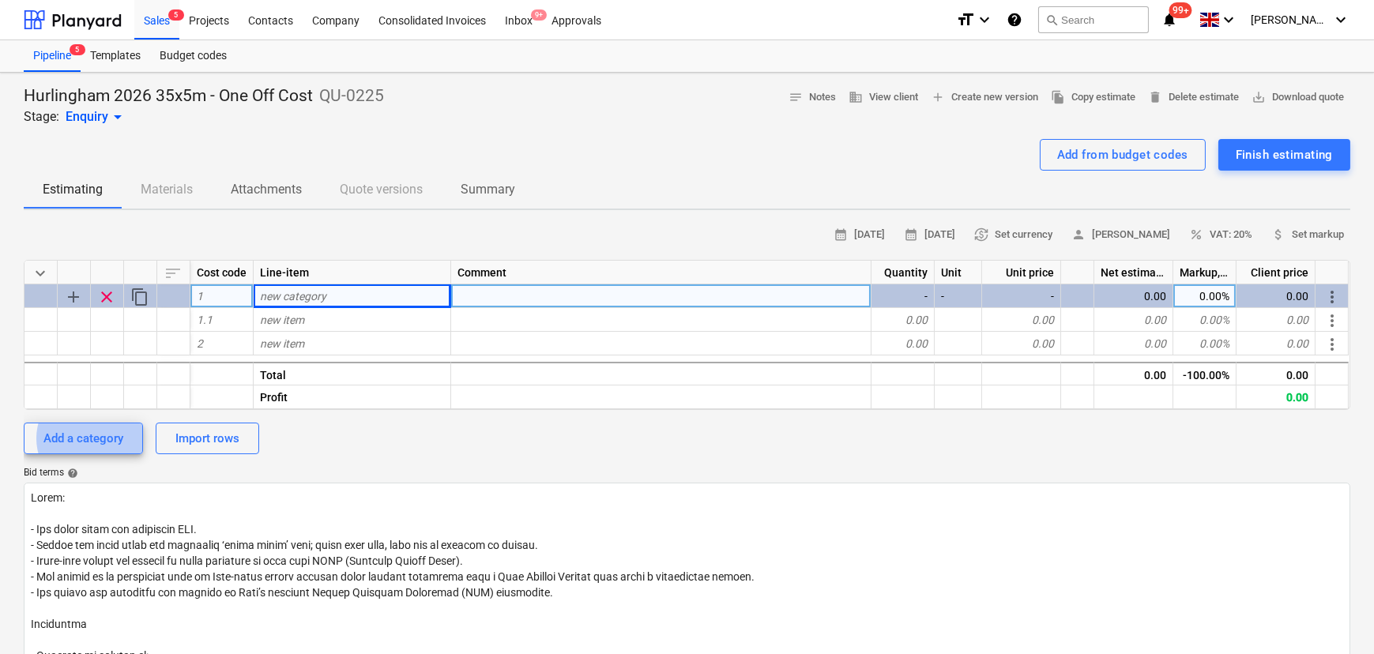
click at [274, 292] on div "new category" at bounding box center [353, 296] width 198 height 24
type input "Design"
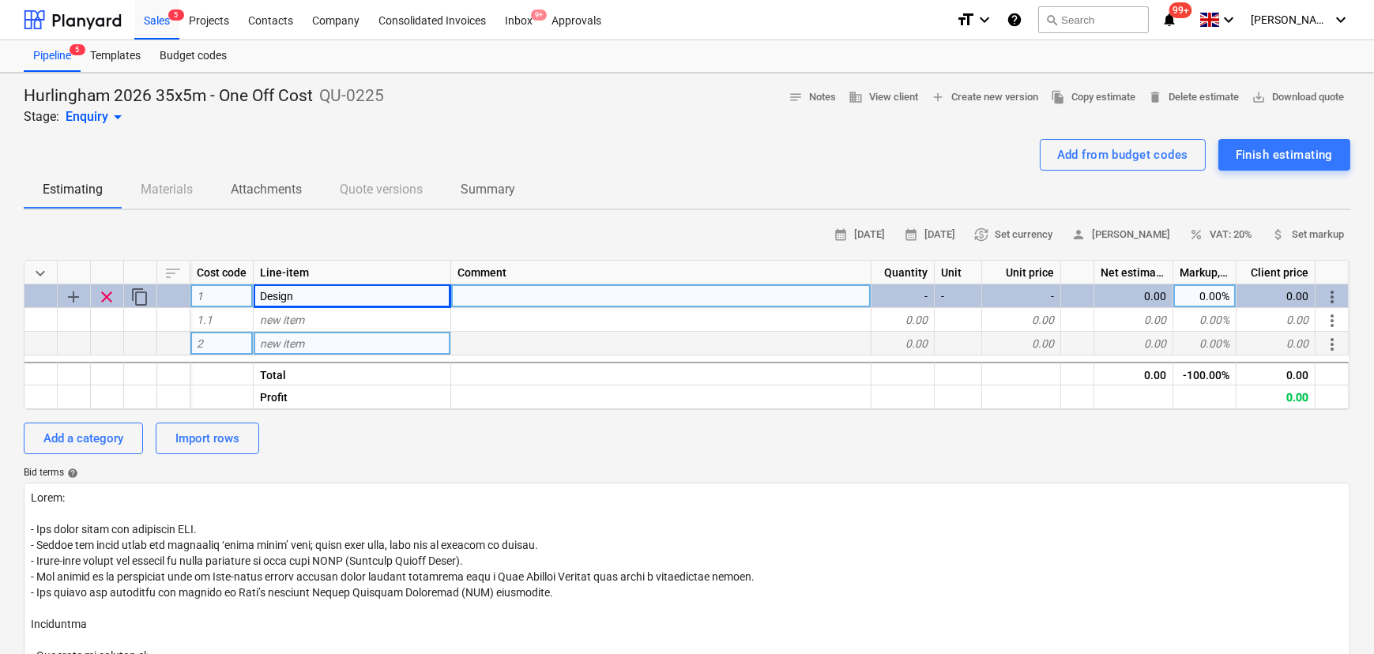
click at [292, 343] on span "new item" at bounding box center [282, 343] width 44 height 13
click at [123, 443] on div "Add a category" at bounding box center [83, 438] width 80 height 21
type textarea "x"
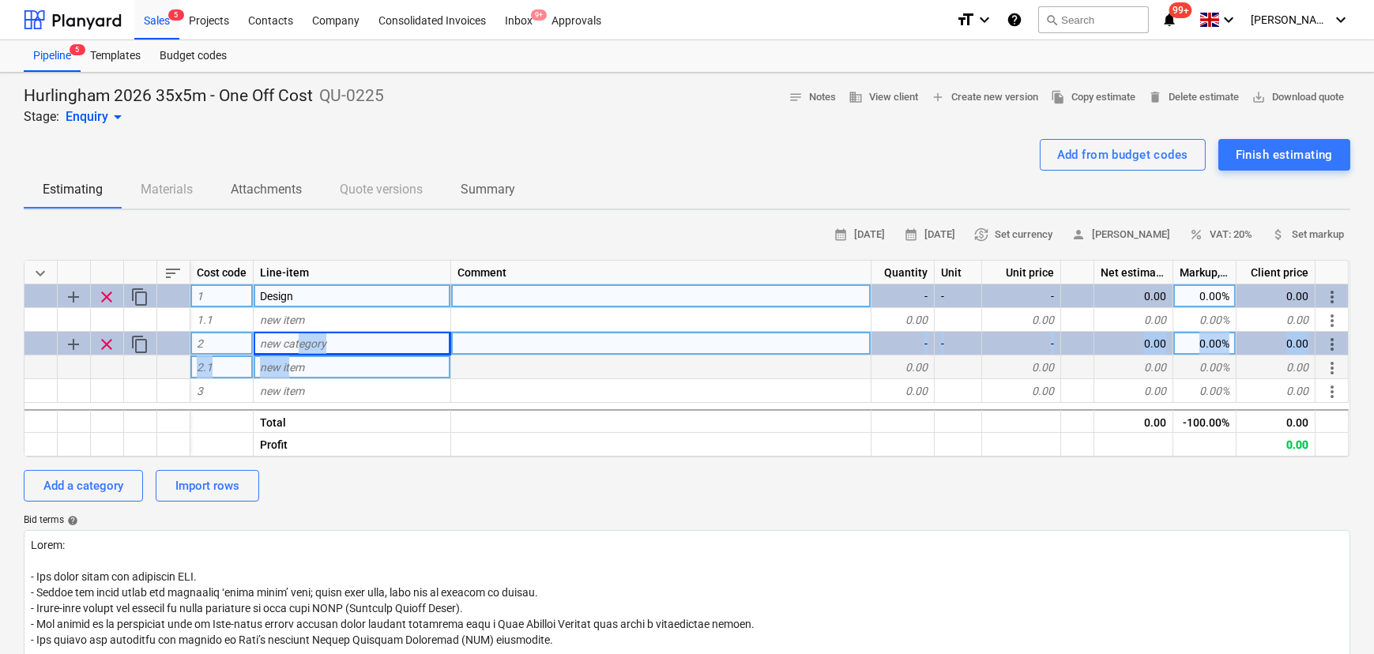
click at [289, 364] on div "keyboard_arrow_down sort Cost code Line-item Comment Quantity Unit Unit price N…" at bounding box center [687, 359] width 1327 height 198
type input "Structural Calculations"
type textarea "x"
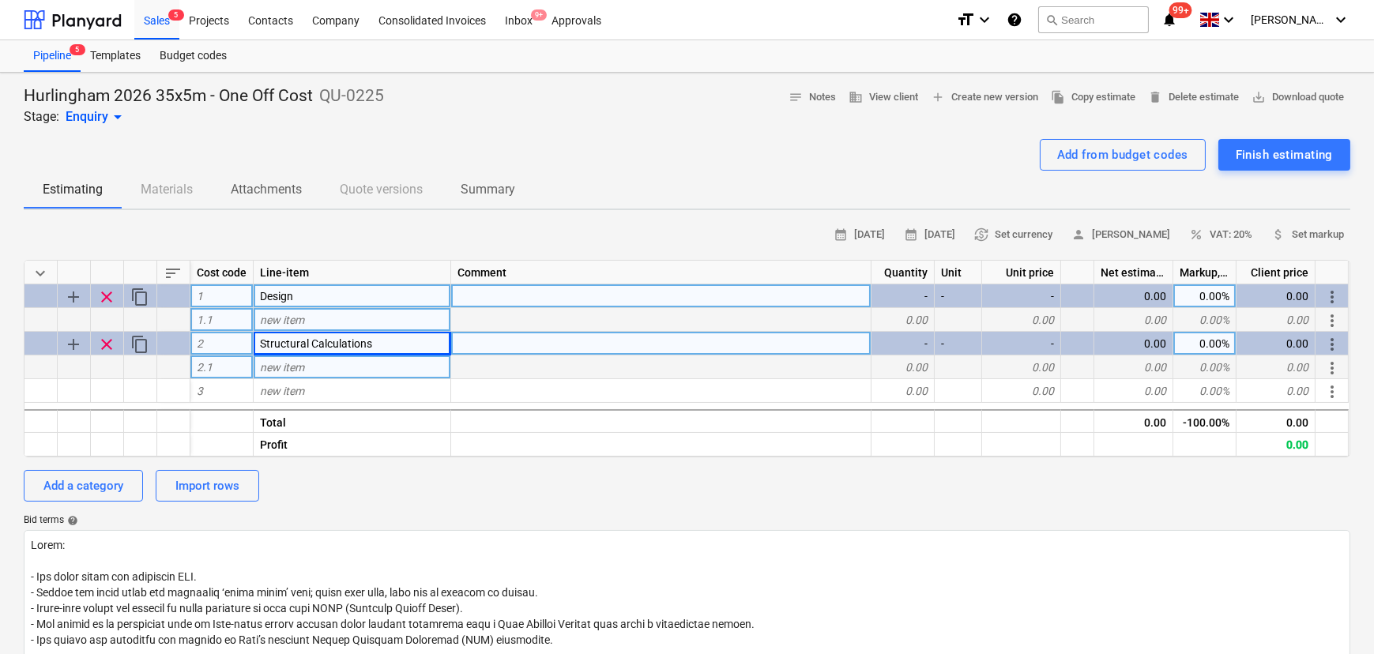
click at [390, 329] on div "new item" at bounding box center [353, 320] width 198 height 24
click at [375, 329] on div "new item" at bounding box center [353, 320] width 198 height 24
type input "Design"
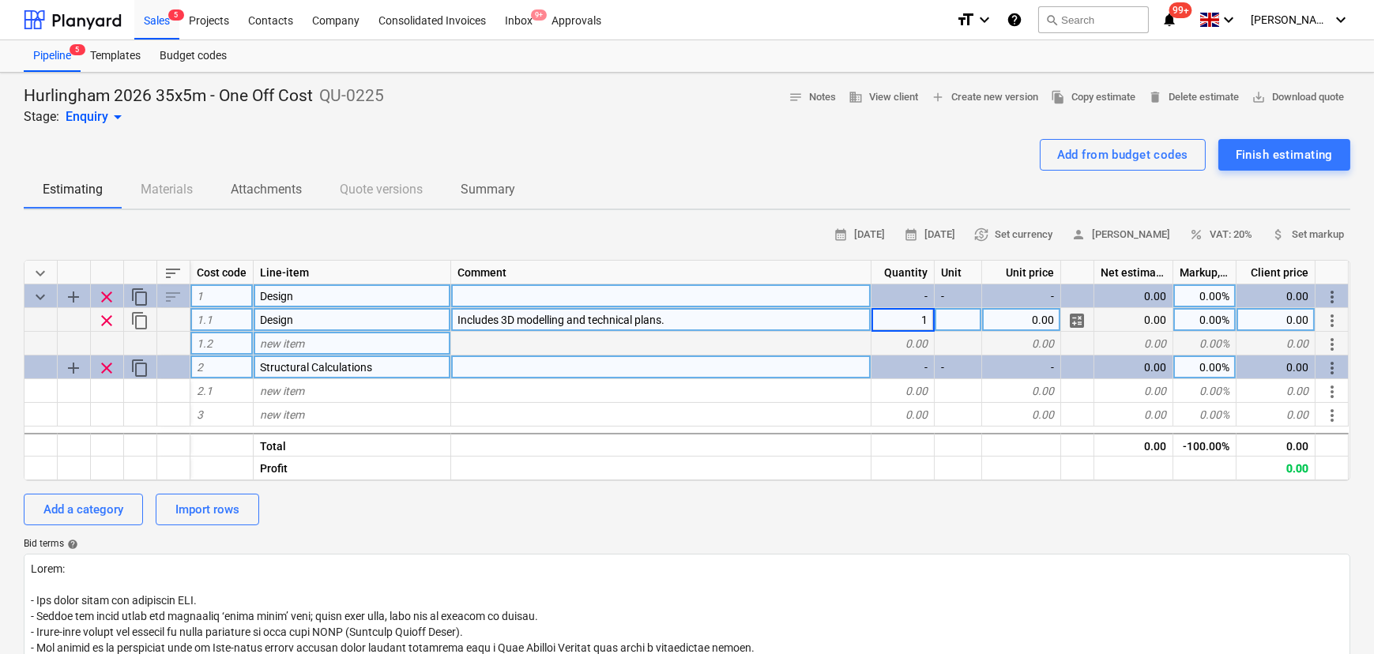
type textarea "x"
type input "Package"
type textarea "x"
click at [853, 307] on div at bounding box center [661, 296] width 420 height 24
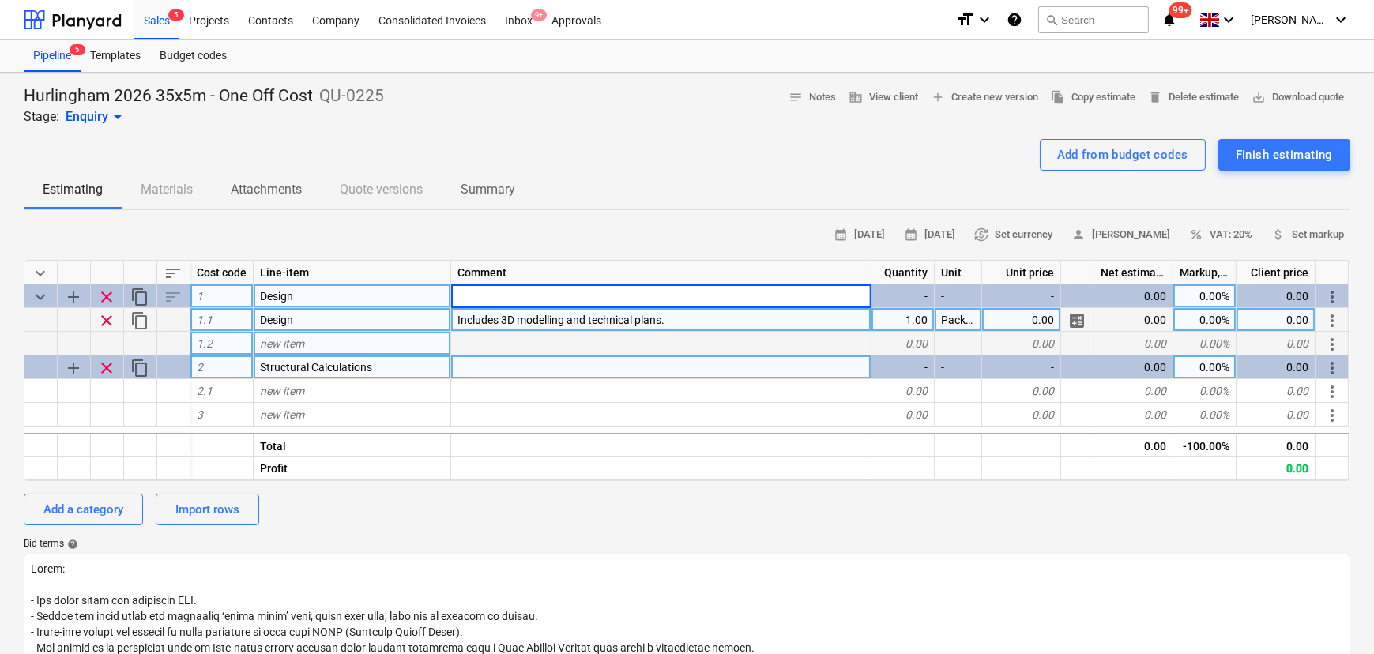
click at [1020, 323] on div "0.00" at bounding box center [1021, 320] width 79 height 24
click at [1009, 327] on input "£1,570.00" at bounding box center [1021, 319] width 78 height 23
type input "1,570.00"
type textarea "x"
type input "30"
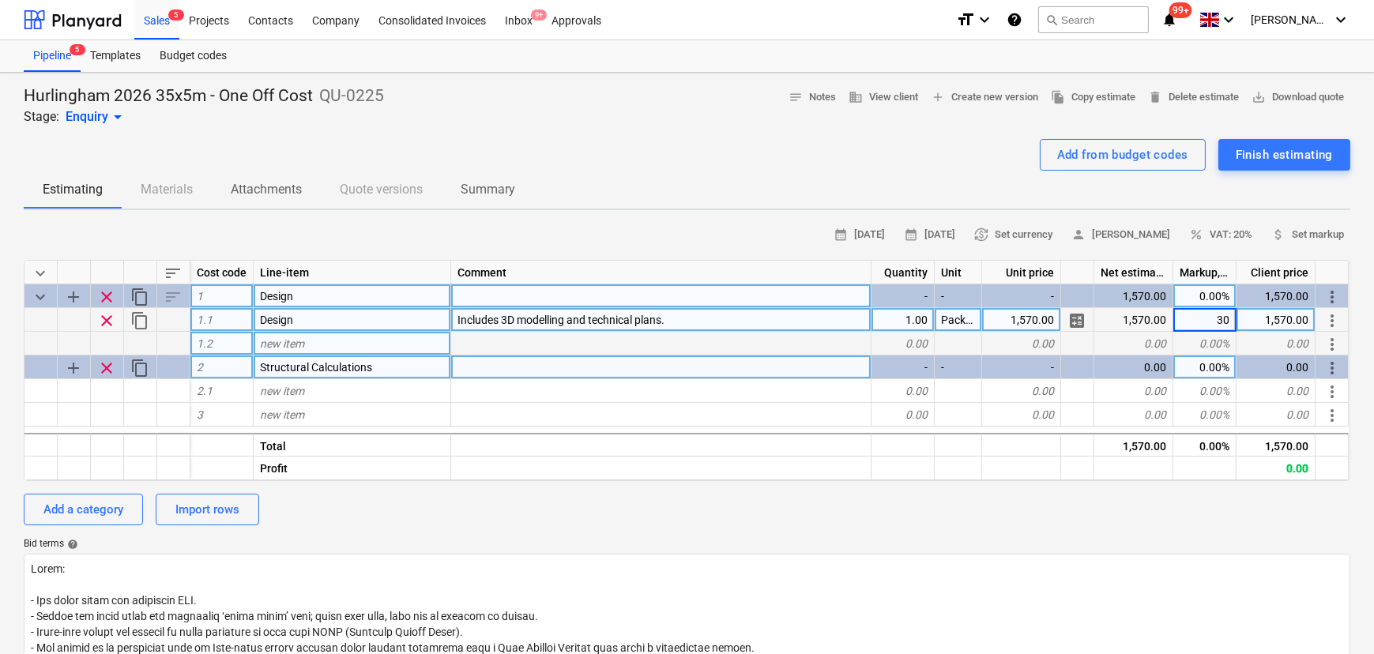
type textarea "x"
type input "35"
type textarea "x"
type input "38"
type textarea "x"
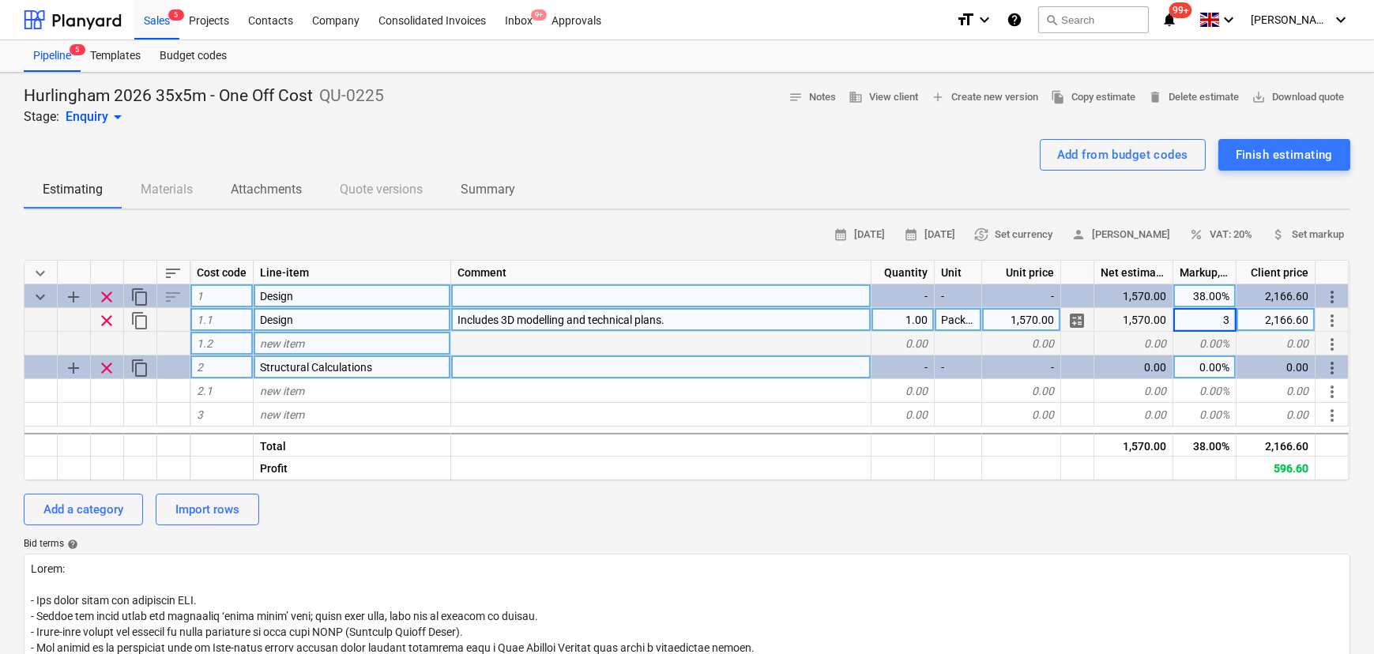
type input "36"
type textarea "x"
type input "36.5"
type textarea "x"
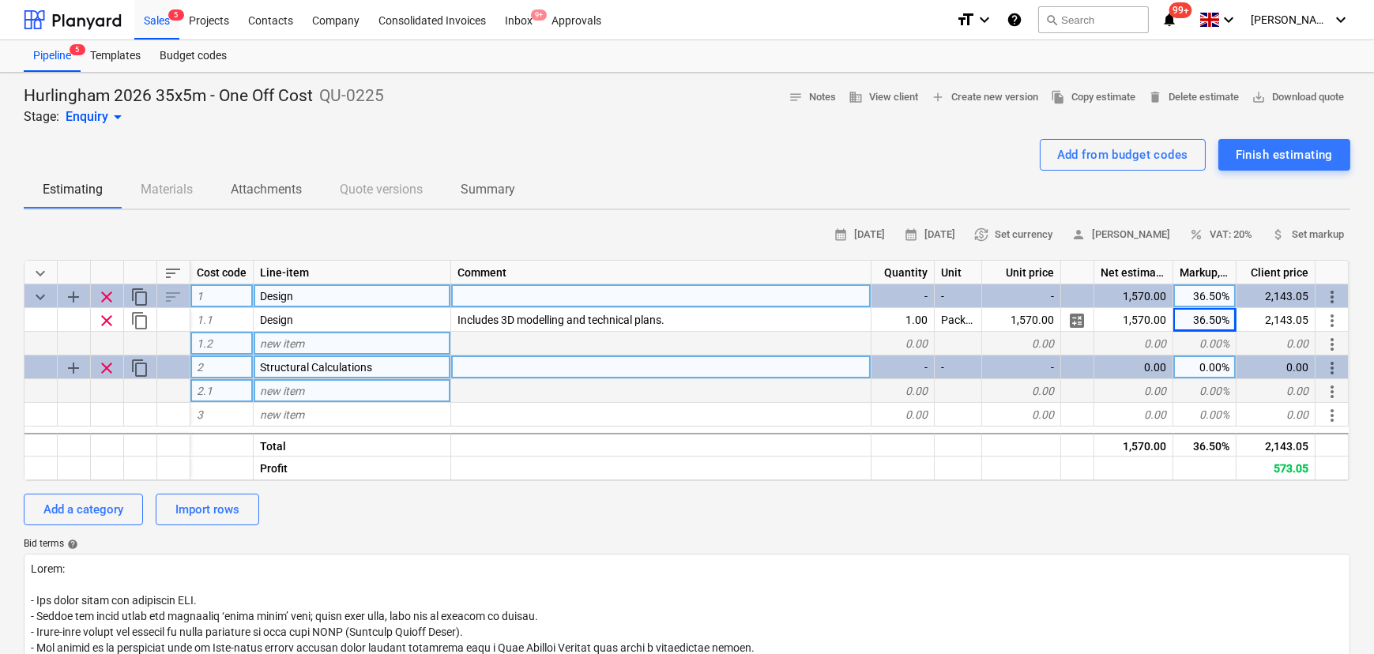
click at [393, 395] on div "new item" at bounding box center [353, 391] width 198 height 24
type input "Structural Calculations"
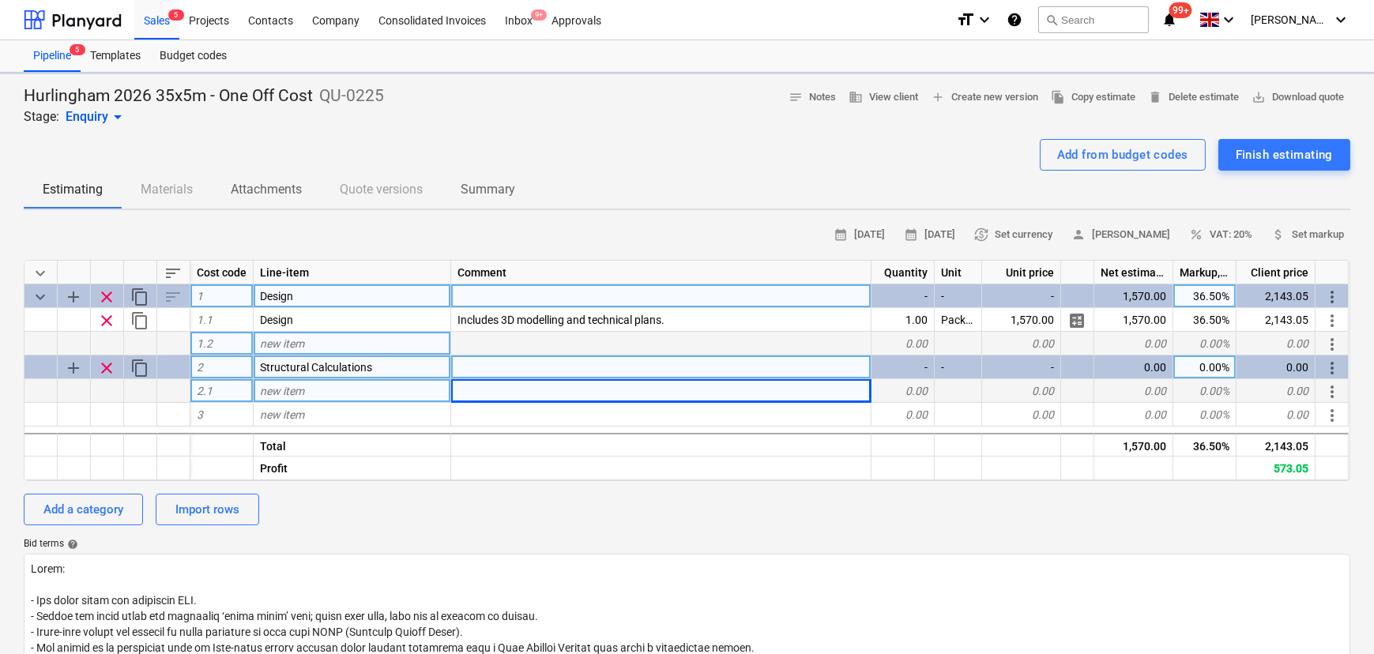
type textarea "x"
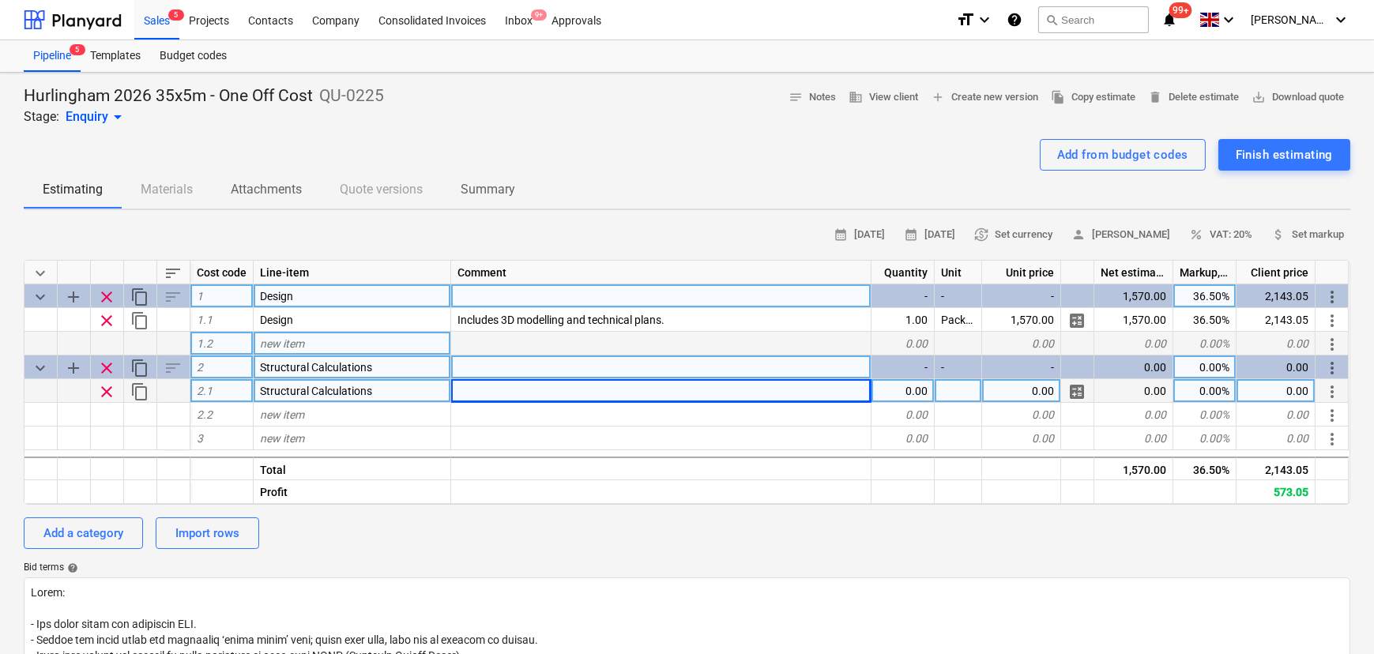
drag, startPoint x: 497, startPoint y: 406, endPoint x: 515, endPoint y: 405, distance: 18.2
click at [500, 407] on div at bounding box center [661, 415] width 420 height 24
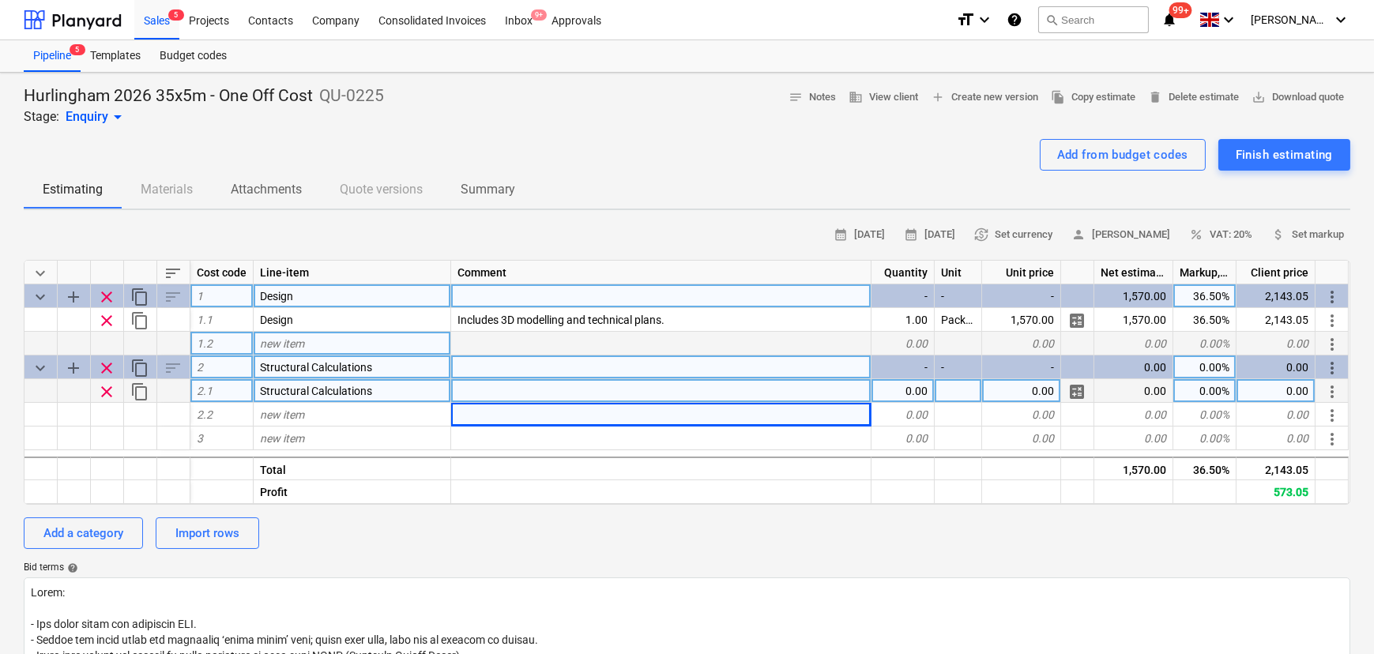
click at [540, 396] on div at bounding box center [661, 391] width 420 height 24
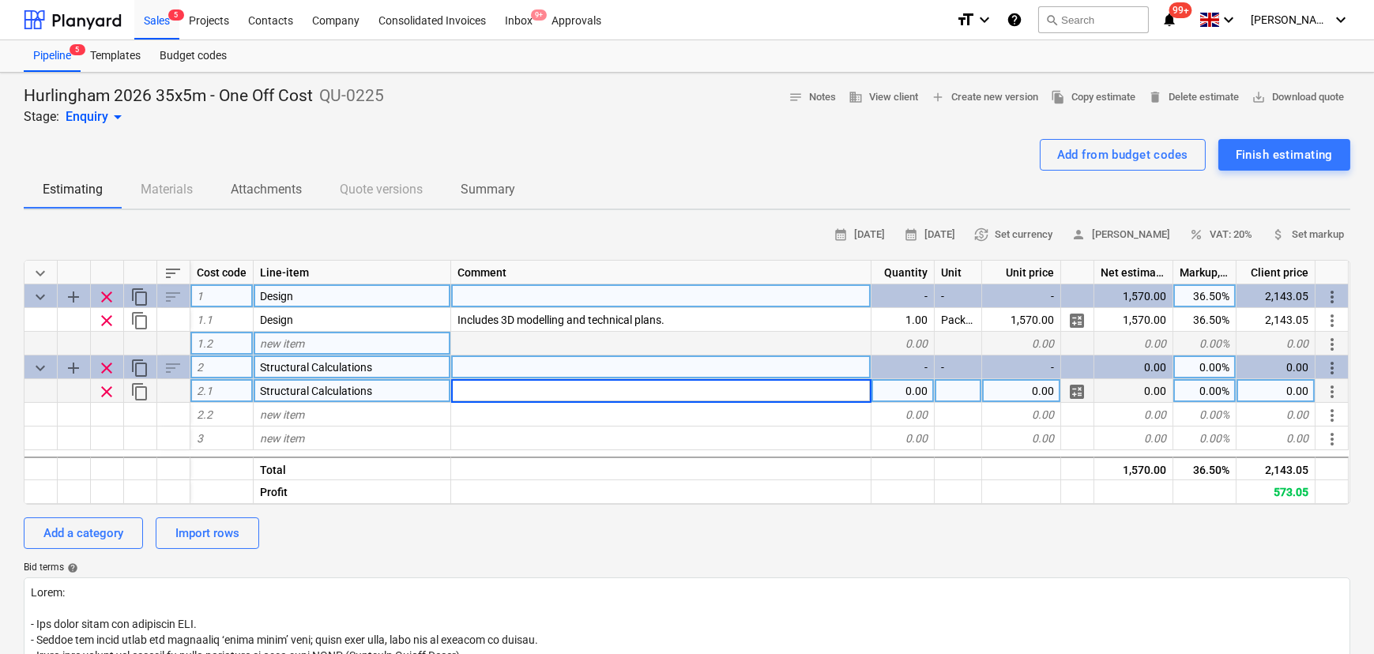
type input "A full signed-off pack of structural calculations specific to the project."
type textarea "x"
type input "Package"
type textarea "x"
click at [1007, 389] on div "0.00" at bounding box center [1021, 391] width 79 height 24
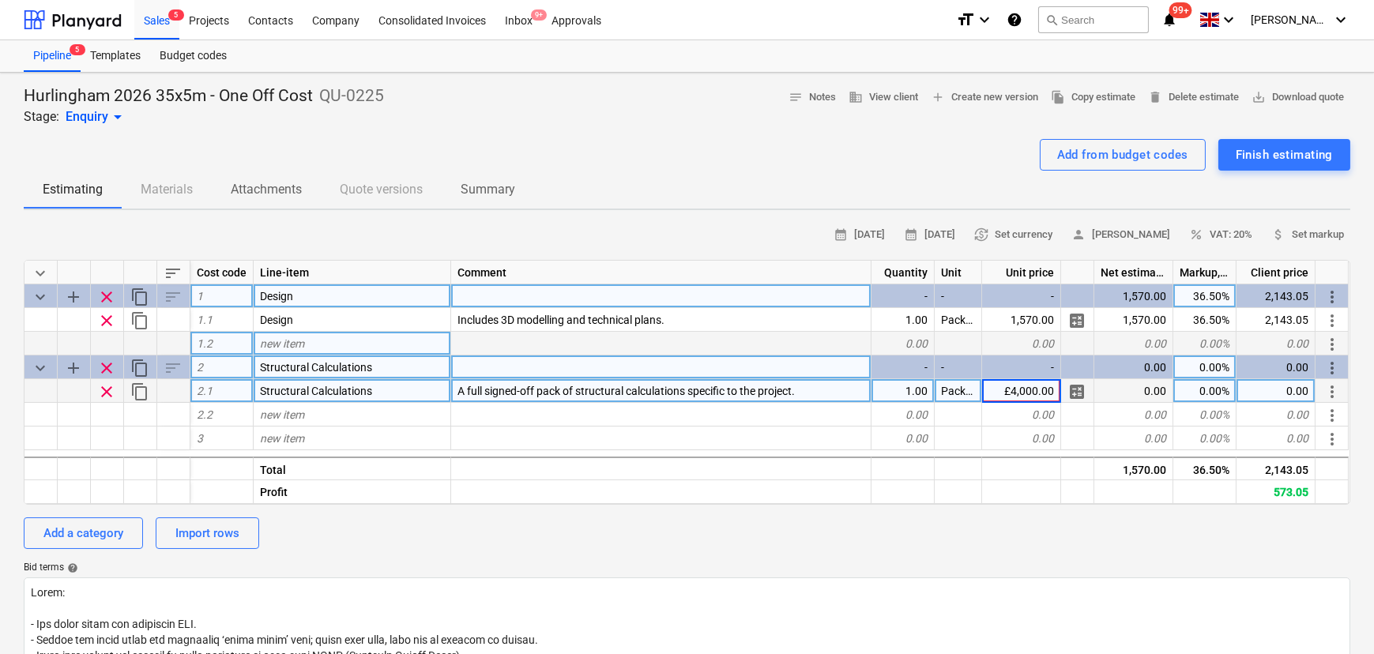
click at [1005, 391] on input "£4,000.00" at bounding box center [1021, 390] width 78 height 23
click at [1010, 390] on input "£4,000.00" at bounding box center [1021, 390] width 78 height 23
type input "4,000.00"
type textarea "x"
type input "36.5"
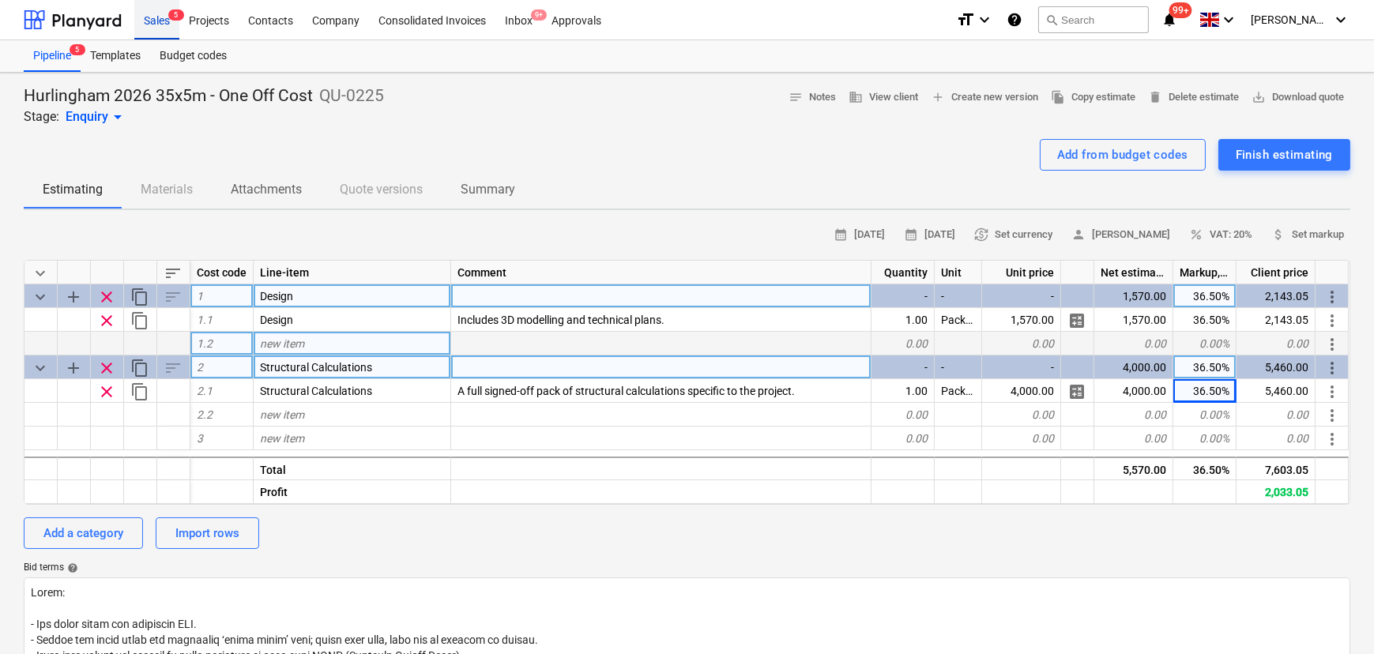
click at [142, 28] on div "Sales 5" at bounding box center [156, 19] width 45 height 40
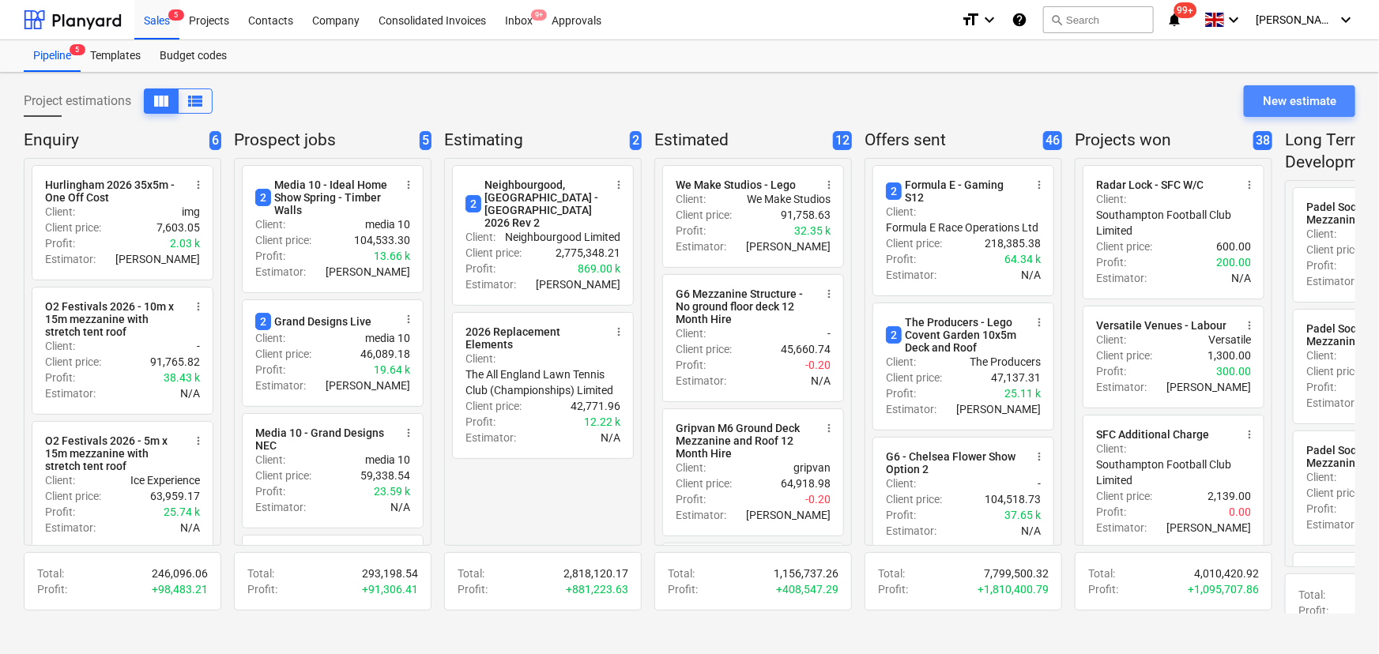
click at [1334, 104] on div "New estimate" at bounding box center [1299, 101] width 73 height 21
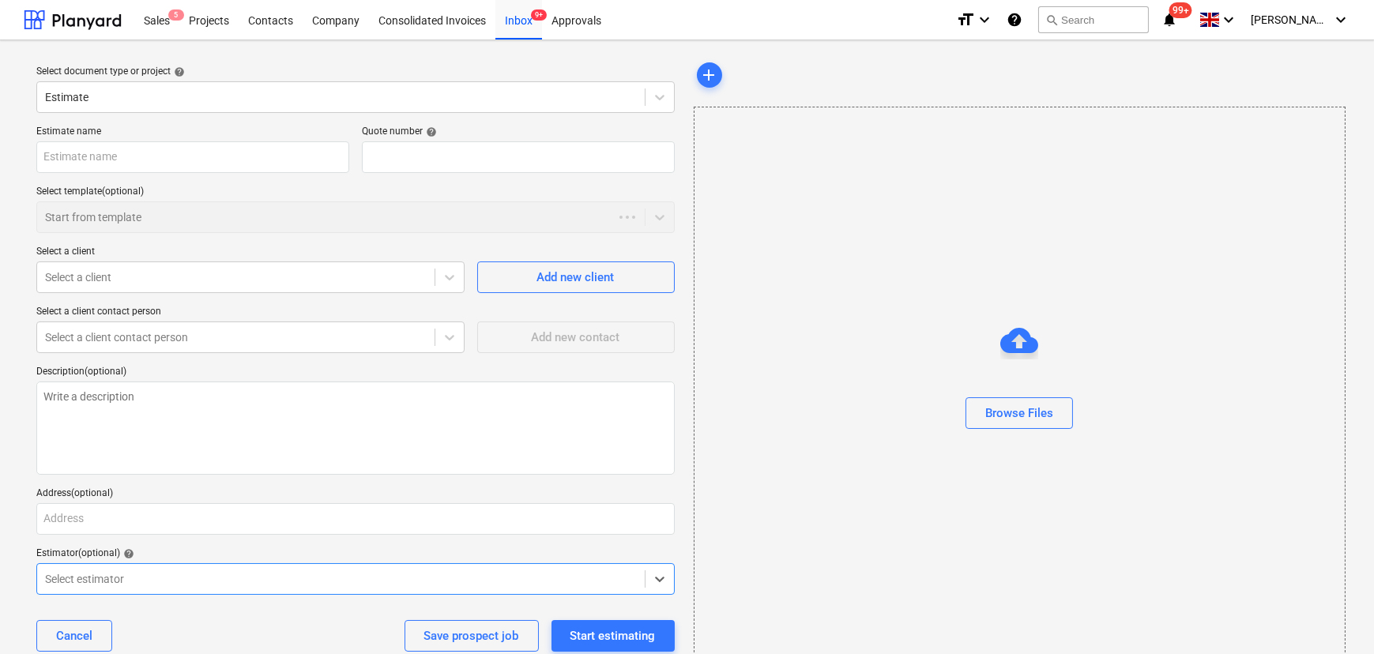
type textarea "x"
type input "QU-0226"
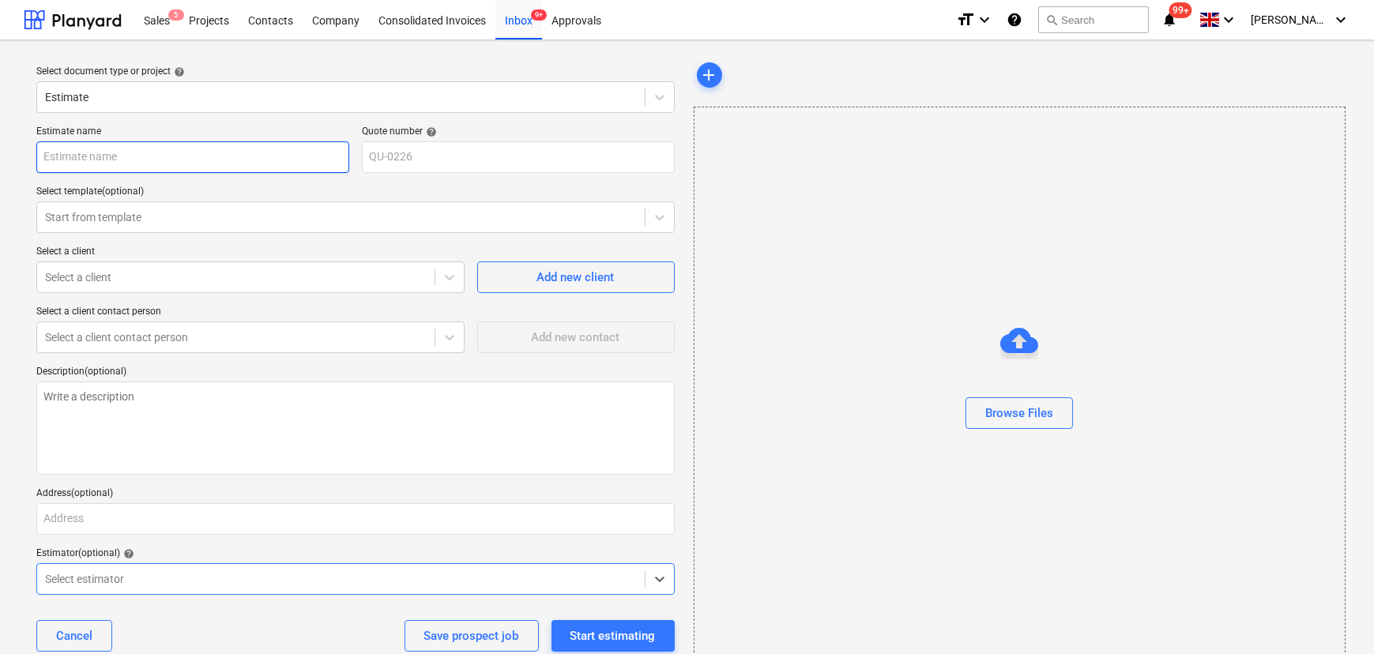
click at [122, 164] on input "text" at bounding box center [192, 157] width 313 height 32
type textarea "x"
type input "H"
type textarea "x"
type input "Hu"
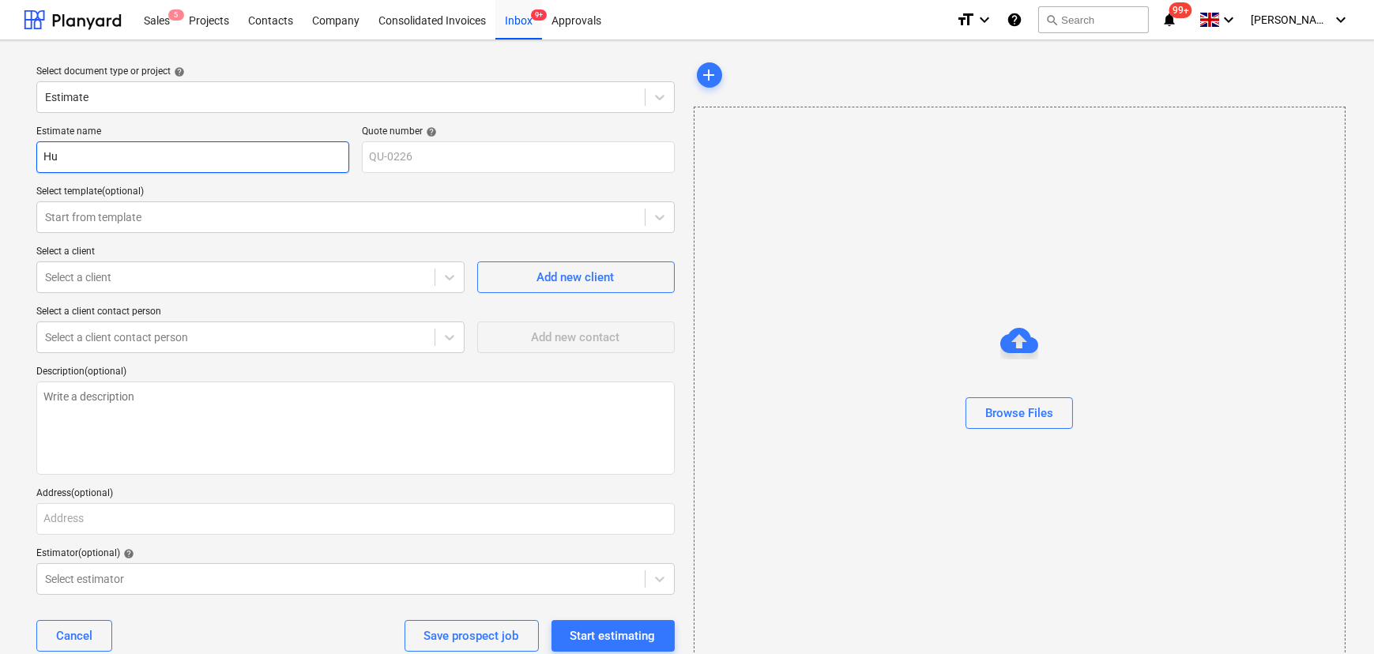
type textarea "x"
type input "Hur"
type textarea "x"
type input "Hurl"
type textarea "x"
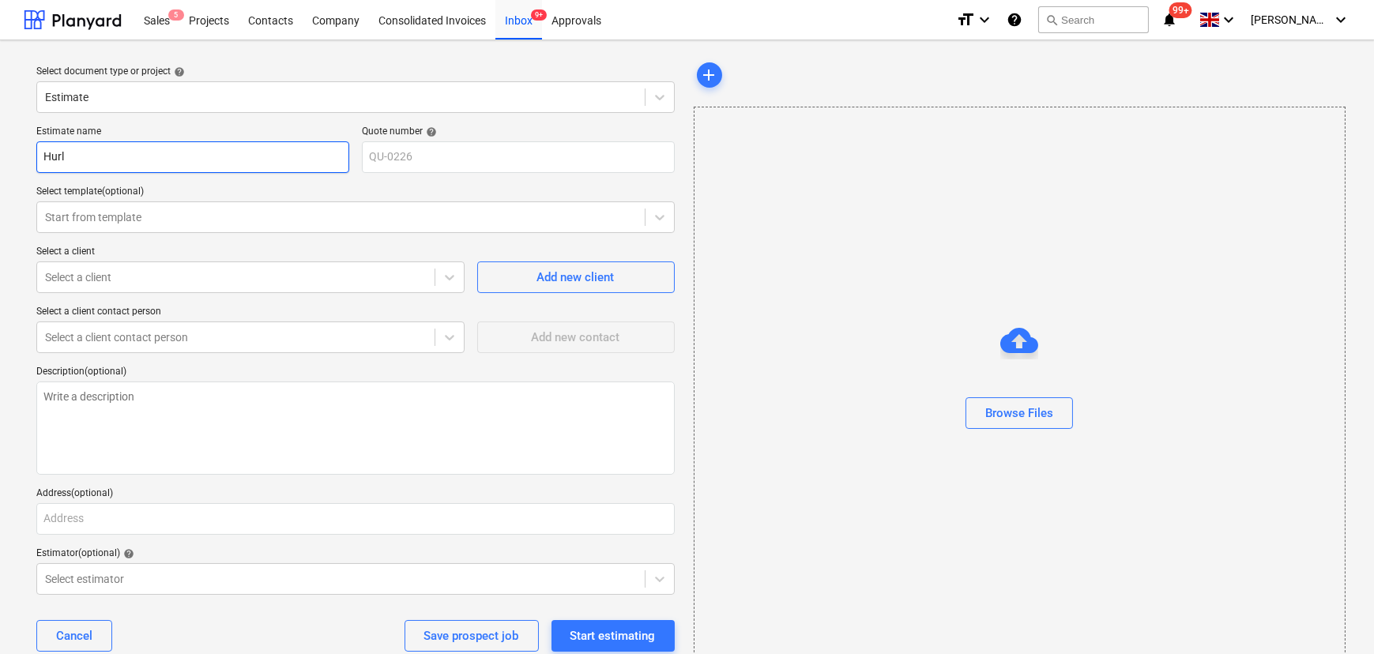
type input "Hurli"
type textarea "x"
type input "Hurlin"
type textarea "x"
type input "Hurling"
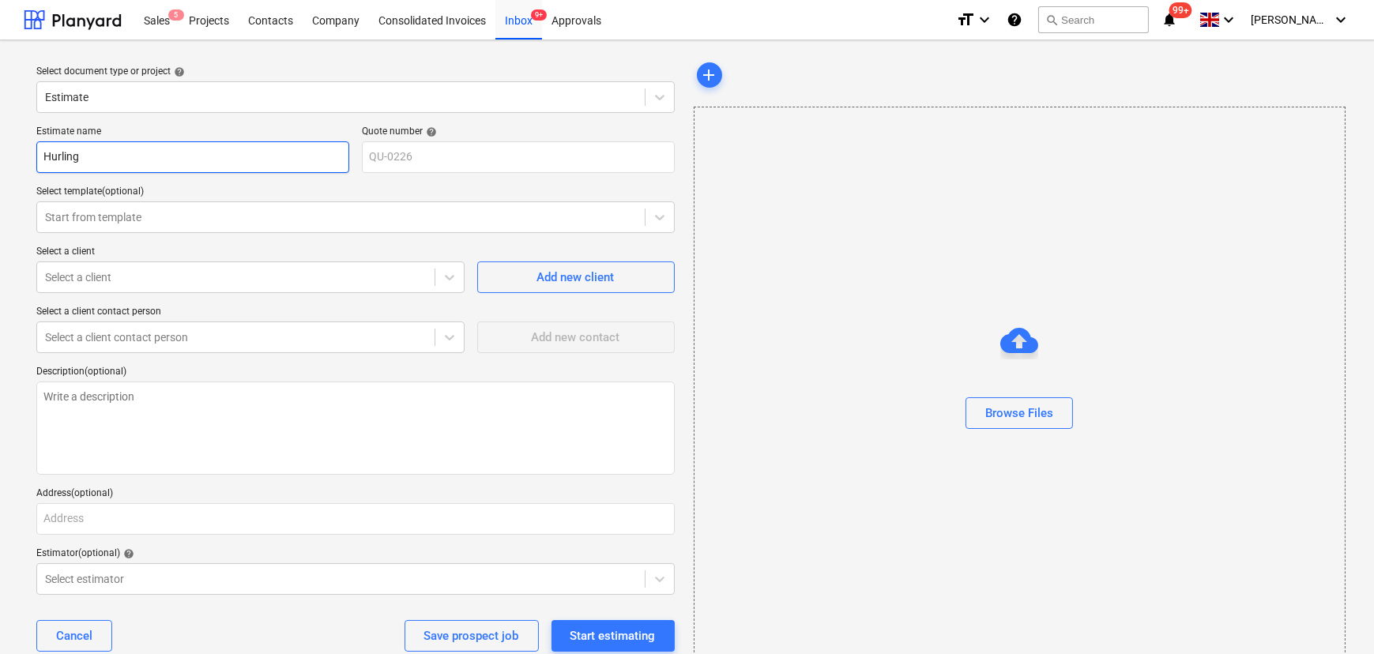
type textarea "x"
type input "Hurlingh"
type textarea "x"
type input "Hurlingha"
type textarea "x"
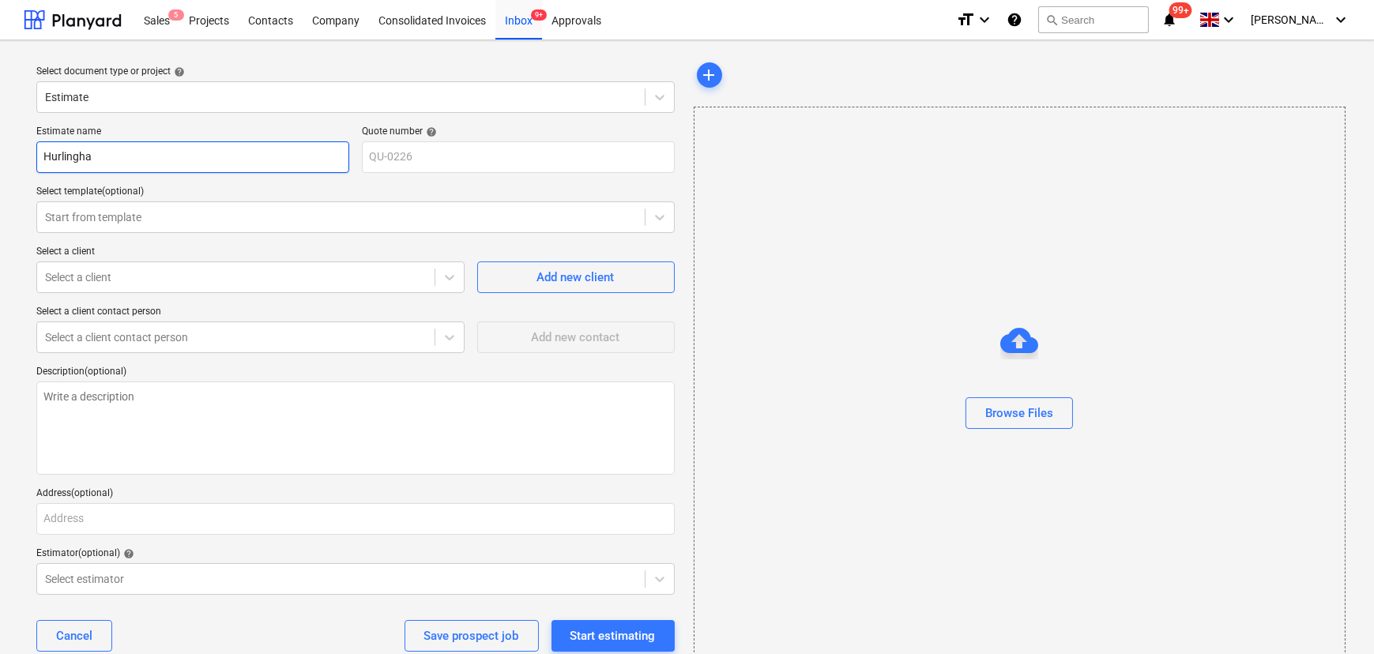
type input "Hurlingham"
type textarea "x"
type input "Hurlingham"
type textarea "x"
type input "Hurlingham 2"
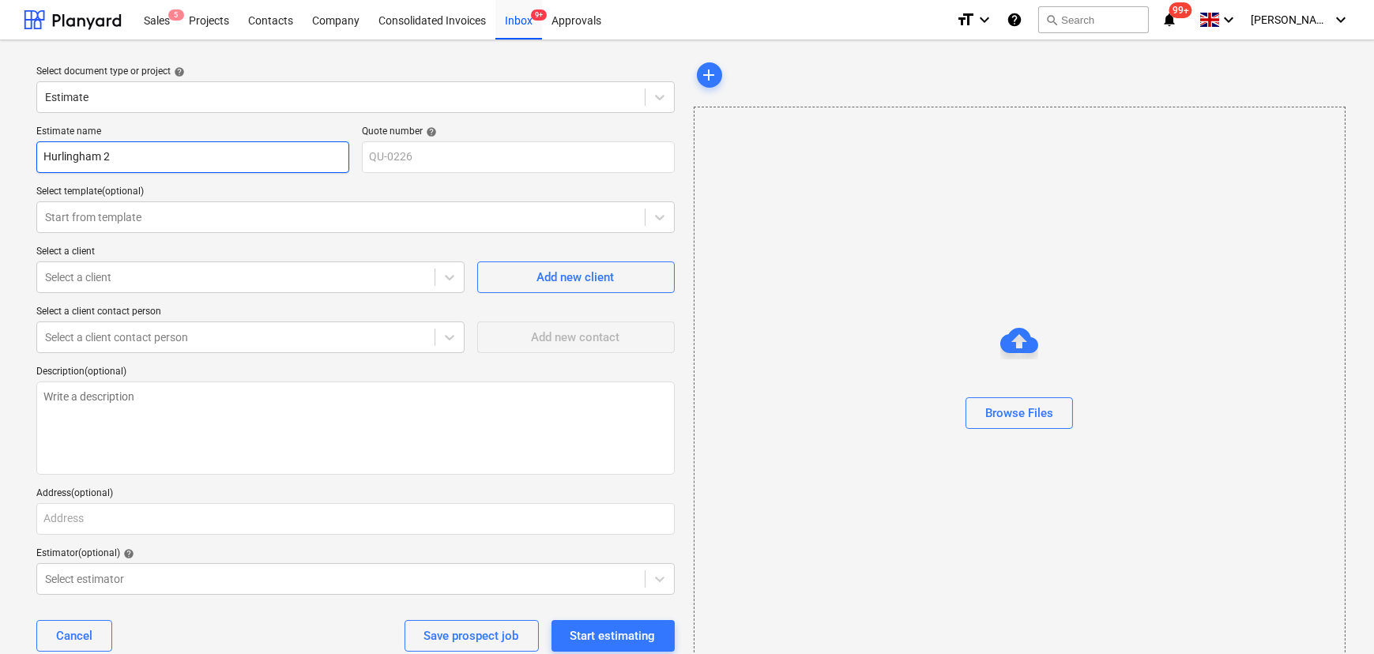
type textarea "x"
type input "Hurlingham 20"
type textarea "x"
type input "Hurlingham 202"
type textarea "x"
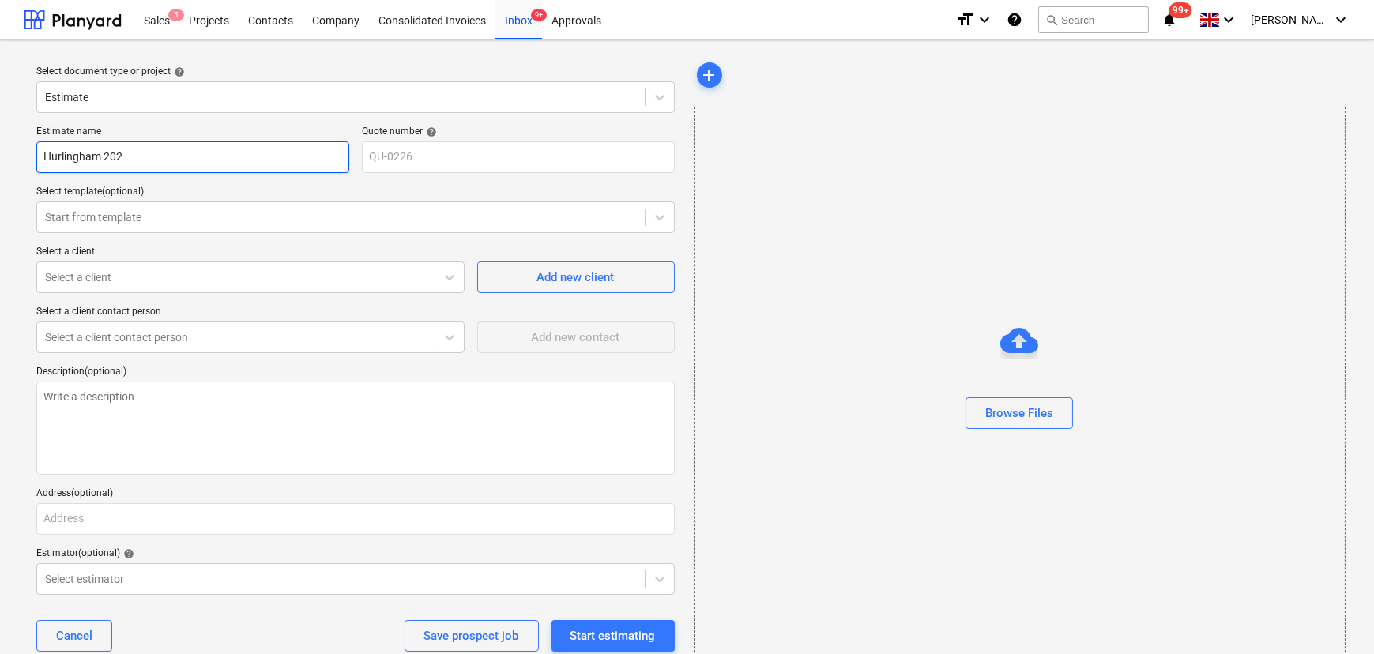
type input "Hurlingham 2026"
type textarea "x"
type input "Hurlingham 2026"
type textarea "x"
type input "Hurlingham 2026 3"
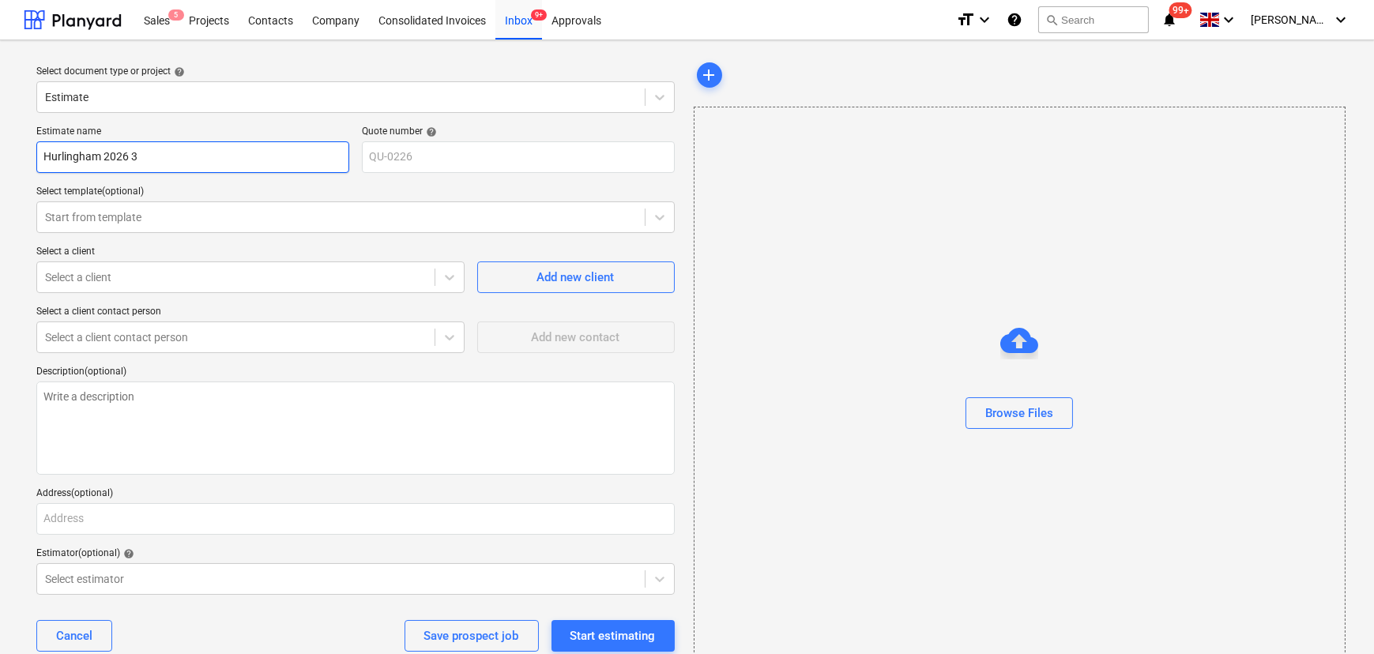
type textarea "x"
type input "Hurlingham 2026 35"
type textarea "x"
type input "Hurlingham 2026 35x"
type textarea "x"
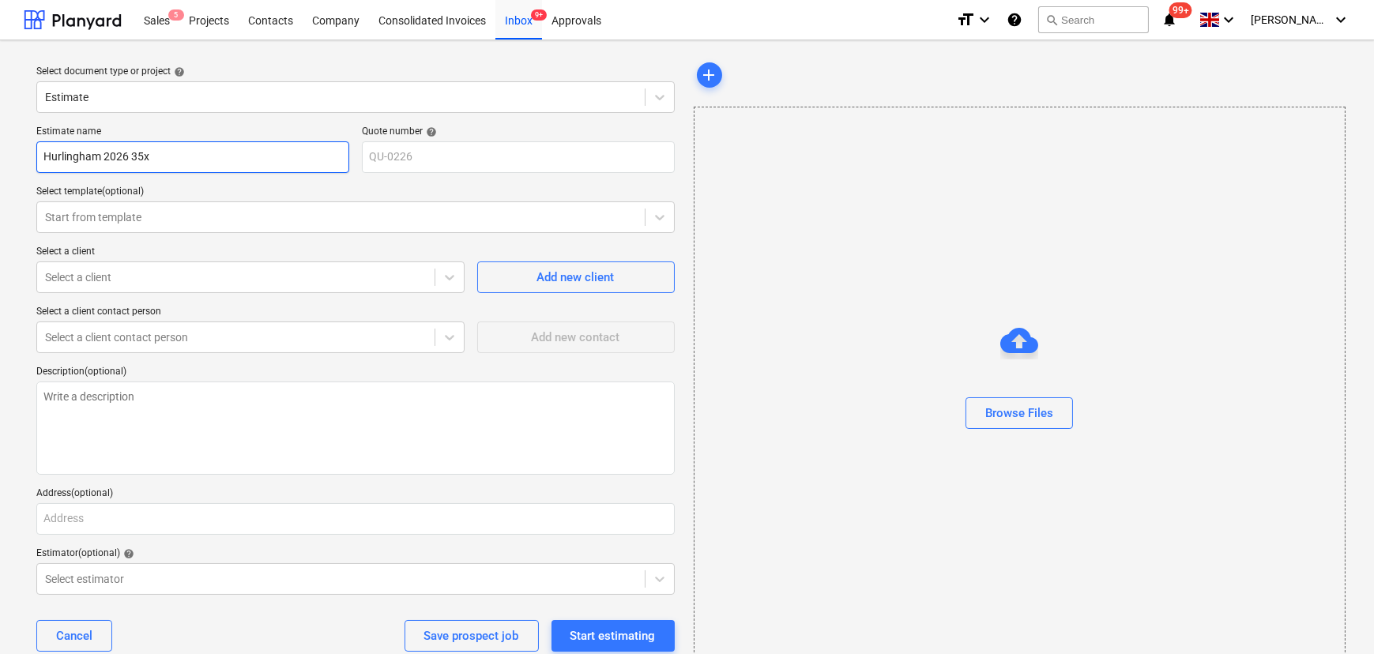
type input "Hurlingham 2026 35x5"
type textarea "x"
type input "Hurlingham 2026 35x5m"
type textarea "x"
type input "Hurlingham 2026 35x5m"
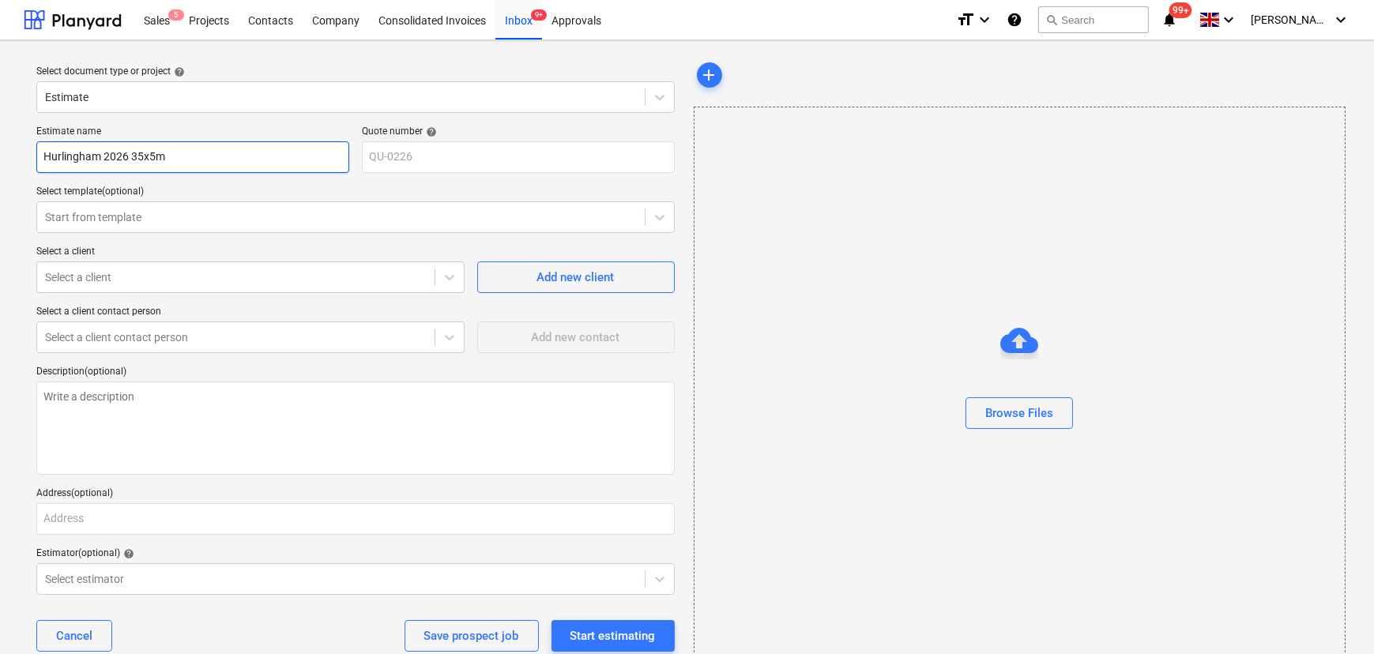
type textarea "x"
type input "Hurlingham 2026 35x5m"
type textarea "x"
type input "Hurlingham 2026 35x5"
type textarea "x"
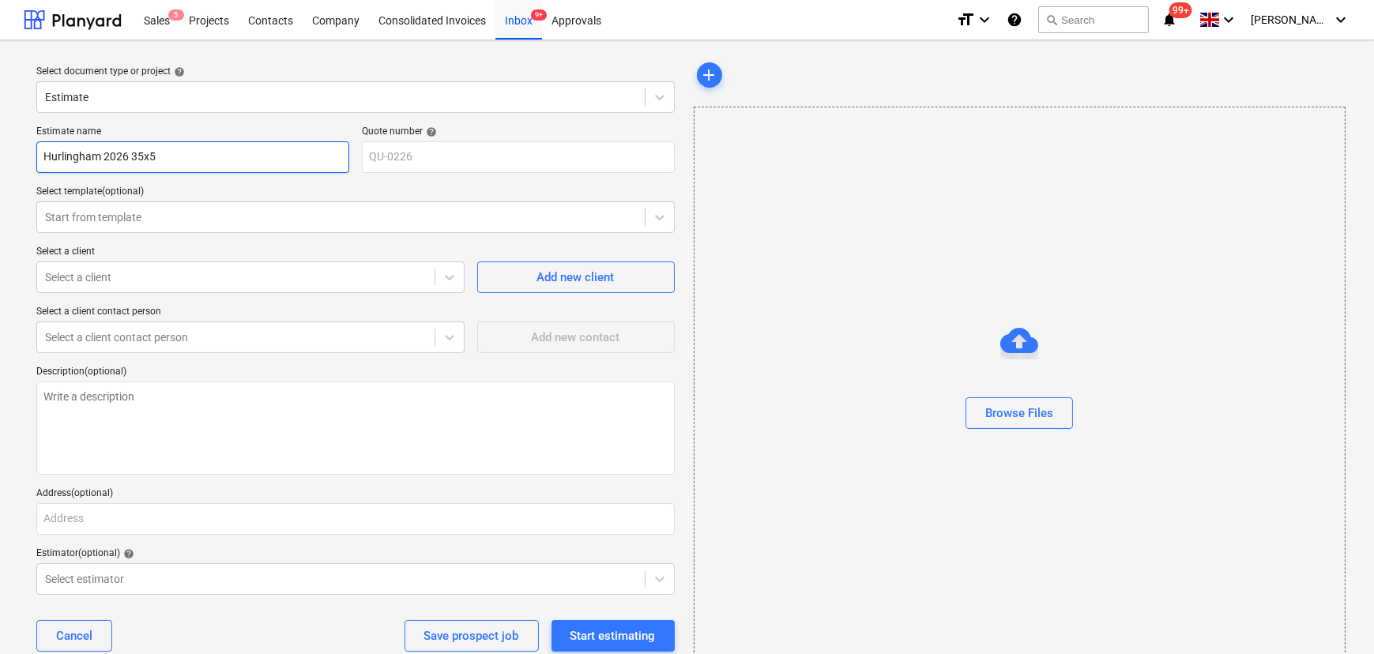
type input "Hurlingham 2026 35x5m"
type textarea "x"
type input "Hurlingham 2026 35x5m"
type textarea "x"
type input "Hurlingham 2026 35x5m -"
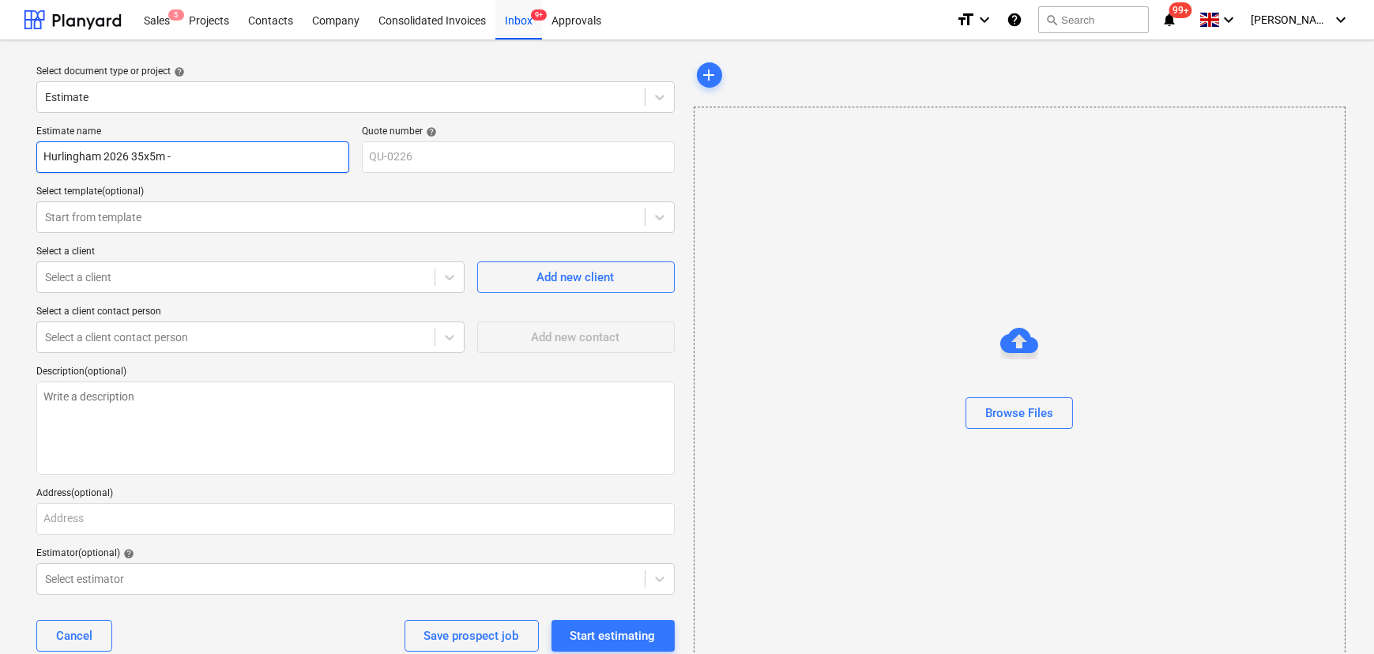
type textarea "x"
type input "Hurlingham 2026 35x5m -"
type textarea "x"
type input "Hurlingham 2026 35x5m - R"
type textarea "x"
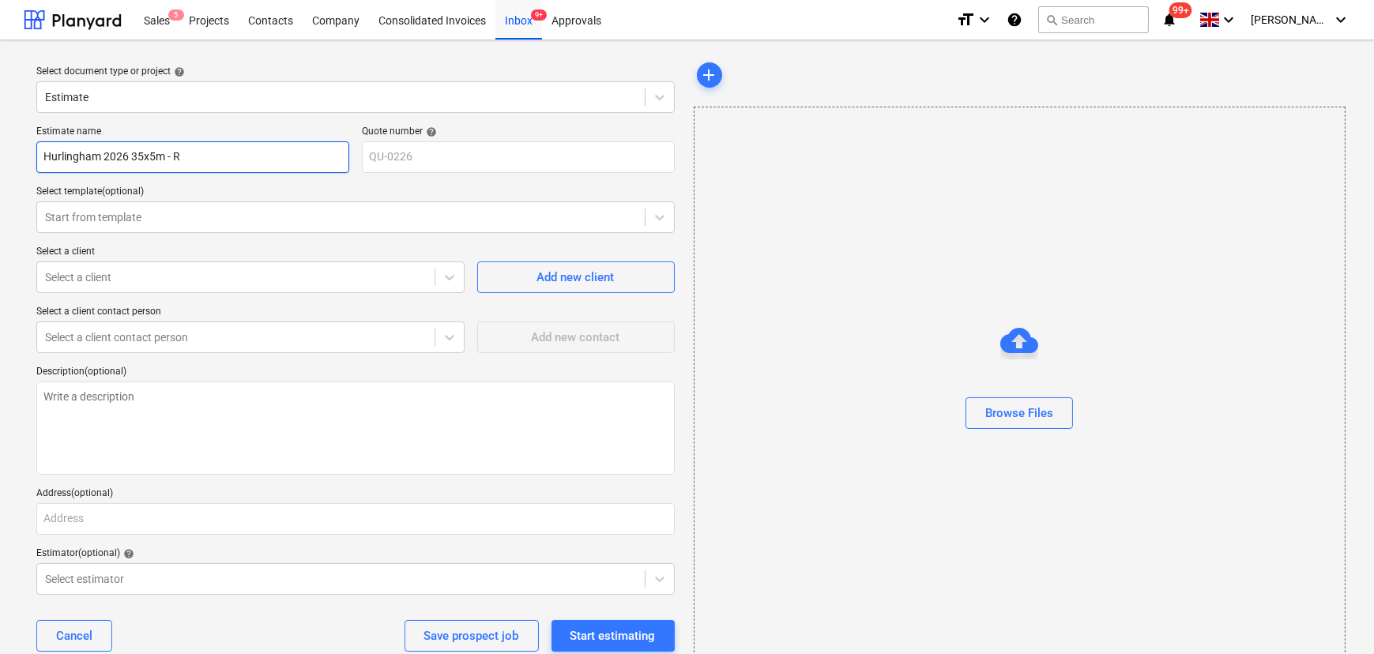
type input "Hurlingham 2026 35x5m - Re"
type textarea "x"
type input "Hurlingham 2026 35x5m - R"
type textarea "x"
type input "Hurlingham 2026 35x5m -"
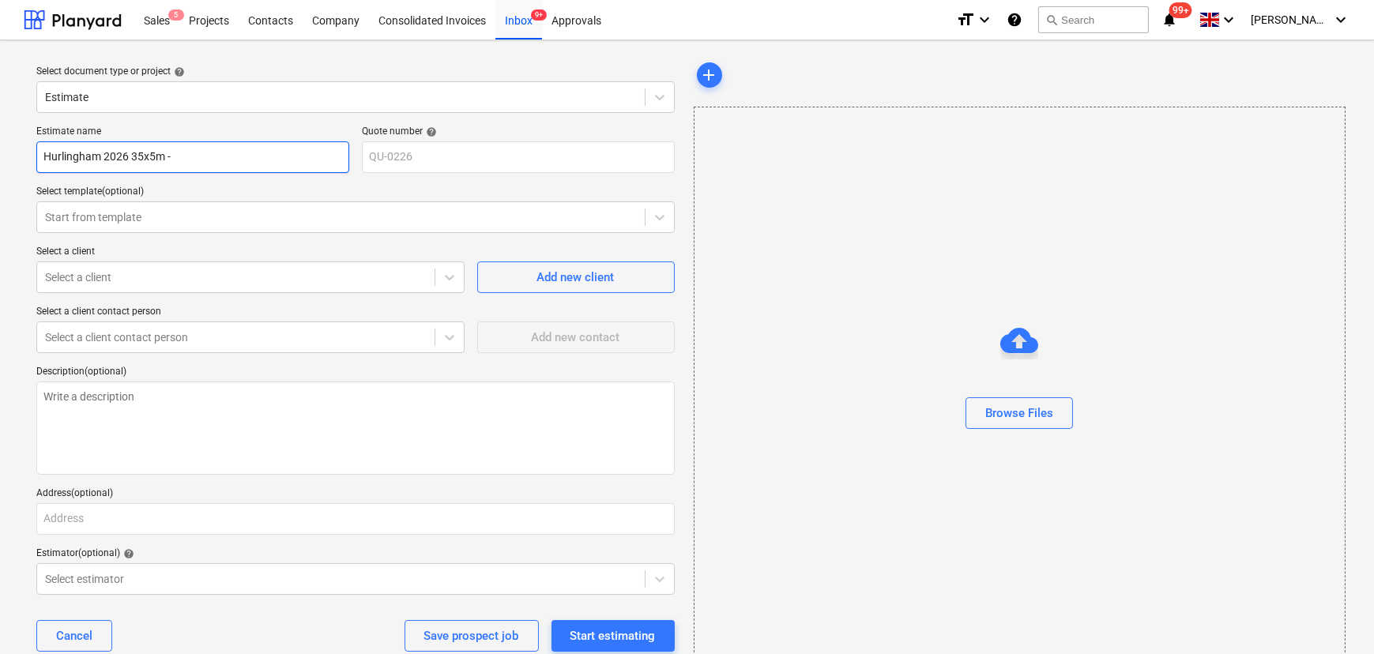
type textarea "x"
type input "Hurlingham 2026 35x5m - Y"
type textarea "x"
type input "Hurlingham 2026 35x5m - Ye"
type textarea "x"
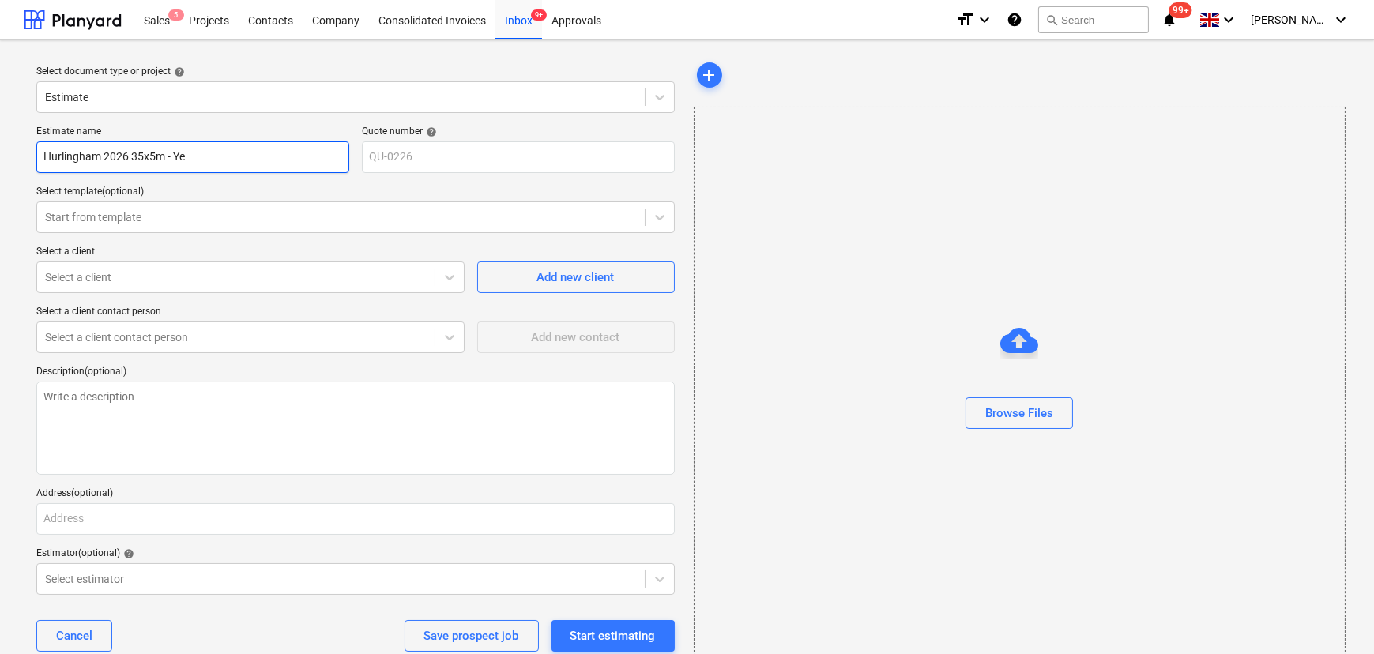
type input "Hurlingham 2026 35x5m - Yea"
type textarea "x"
type input "Hurlingham 2026 35x5m - Year"
type textarea "x"
type input "Hurlingham 2026 35x5m - Yearl"
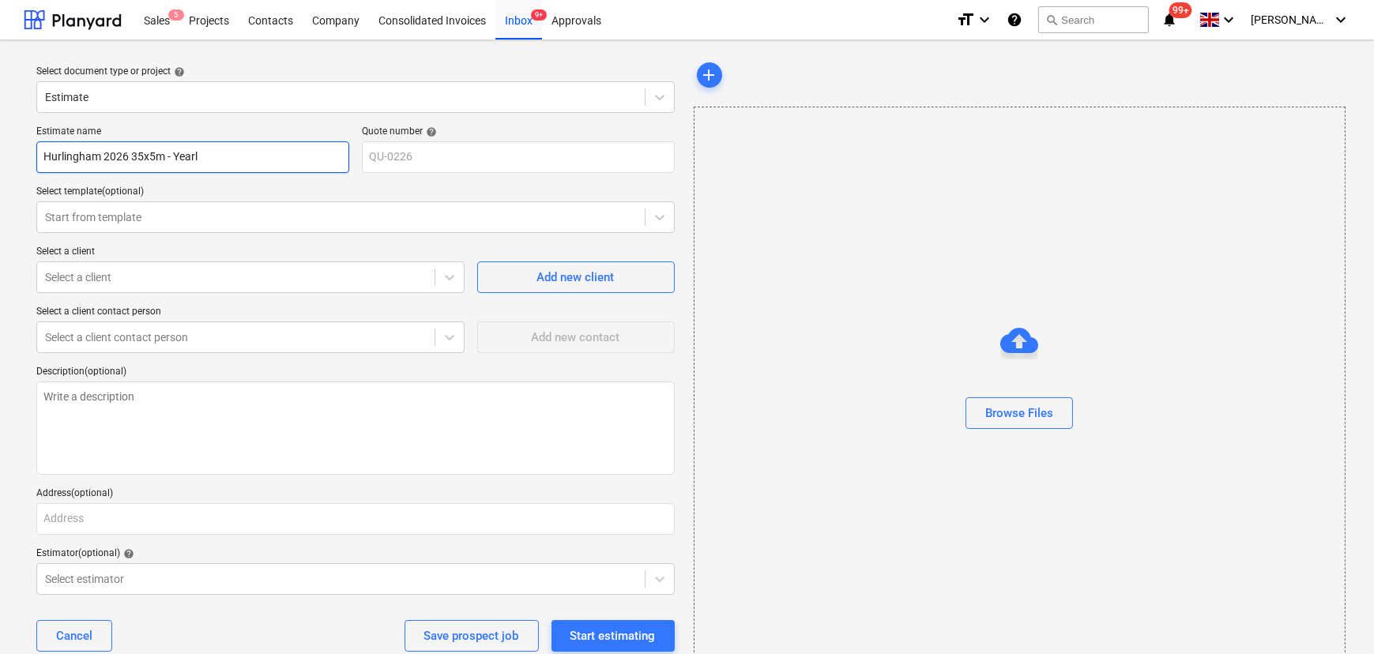
type textarea "x"
type input "Hurlingham 2026 35x5m - Yearly"
type textarea "x"
type input "Hurlingham 2026 35x5m - Yearly"
type textarea "x"
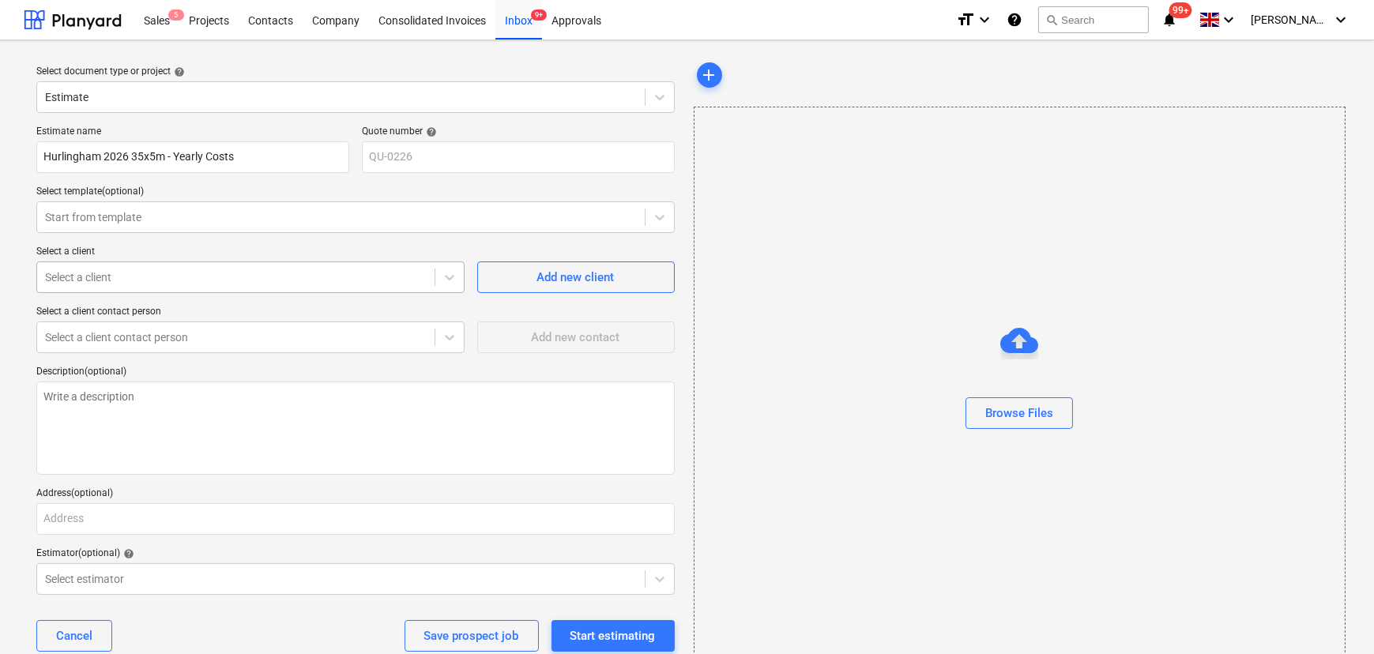
click at [115, 276] on div at bounding box center [236, 277] width 382 height 16
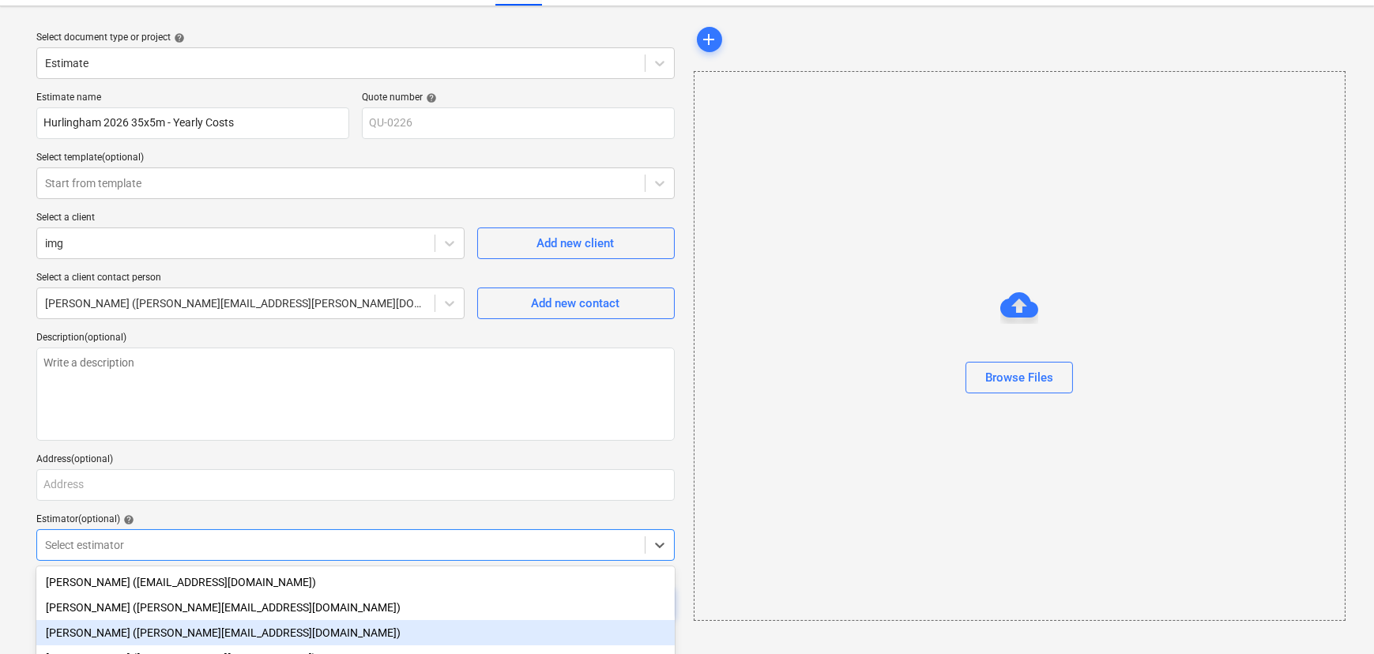
scroll to position [111, 0]
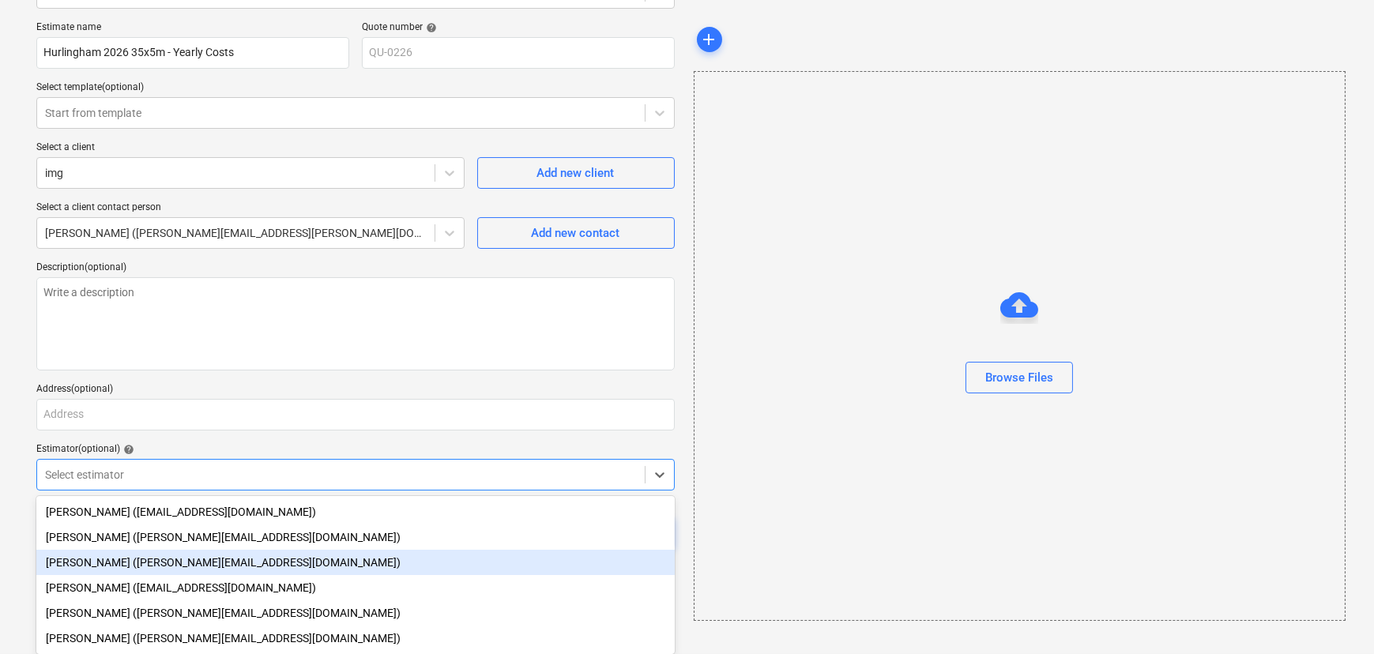
click at [115, 545] on body "Sales 5 Projects Contacts Company Consolidated Invoices Inbox 9+ Approvals form…" at bounding box center [687, 223] width 1374 height 654
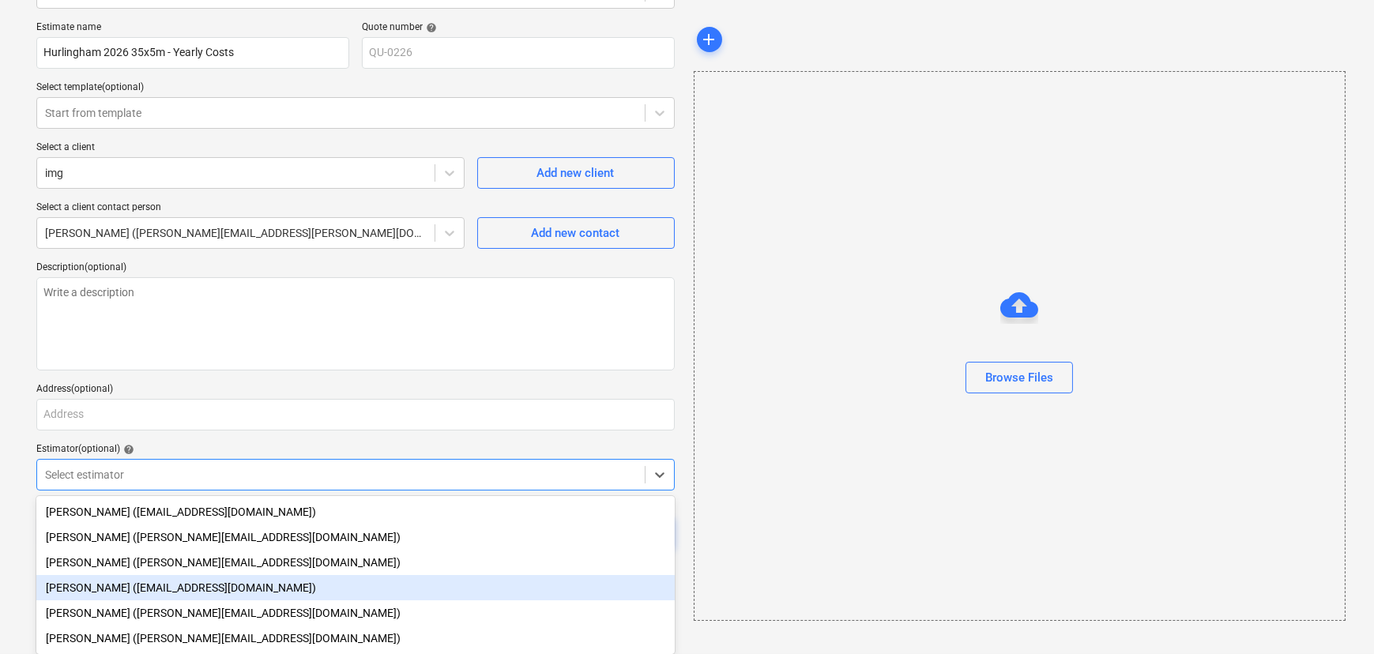
click at [111, 586] on div "Aidan Munro (aidan@thehalogroup.co.uk)" at bounding box center [355, 587] width 638 height 25
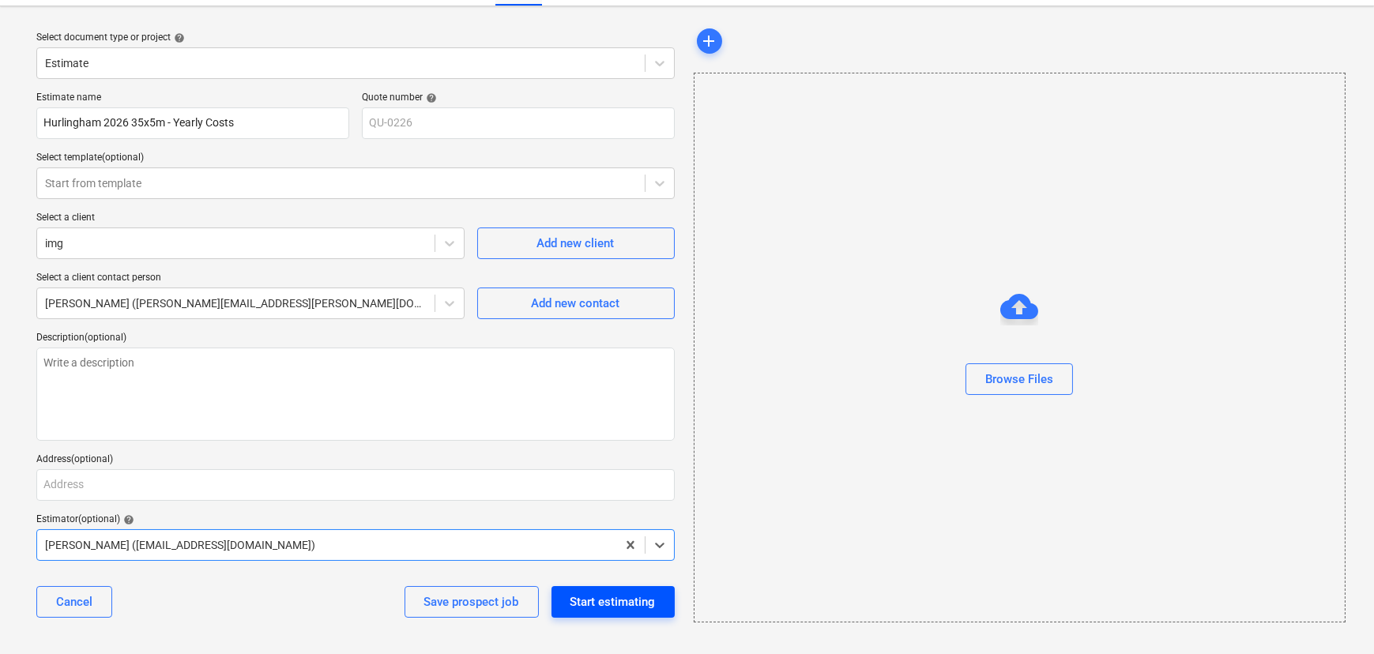
click at [573, 599] on div "Start estimating" at bounding box center [612, 602] width 85 height 21
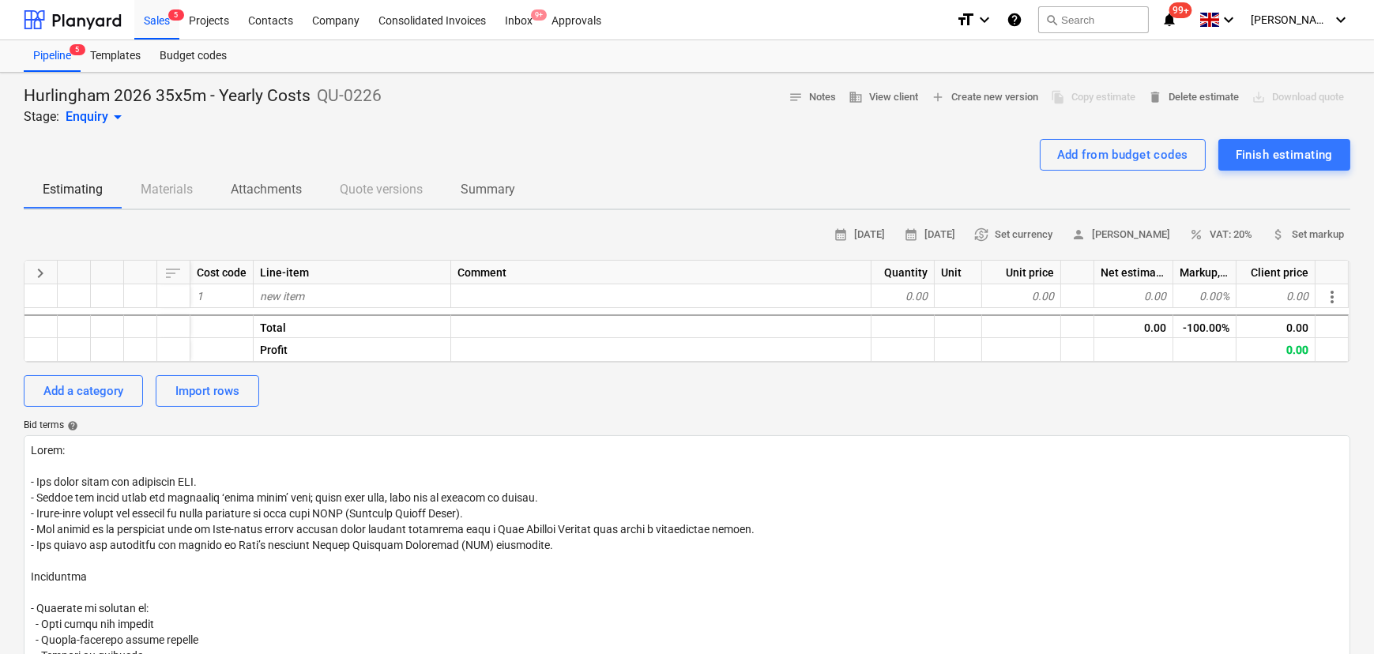
click at [70, 419] on div "calendar_month 29 Sep 2025 calendar_month 13 Oct 2025 currency_exchange Set cur…" at bounding box center [687, 518] width 1327 height 590
click at [80, 400] on div "Add a category" at bounding box center [83, 391] width 80 height 21
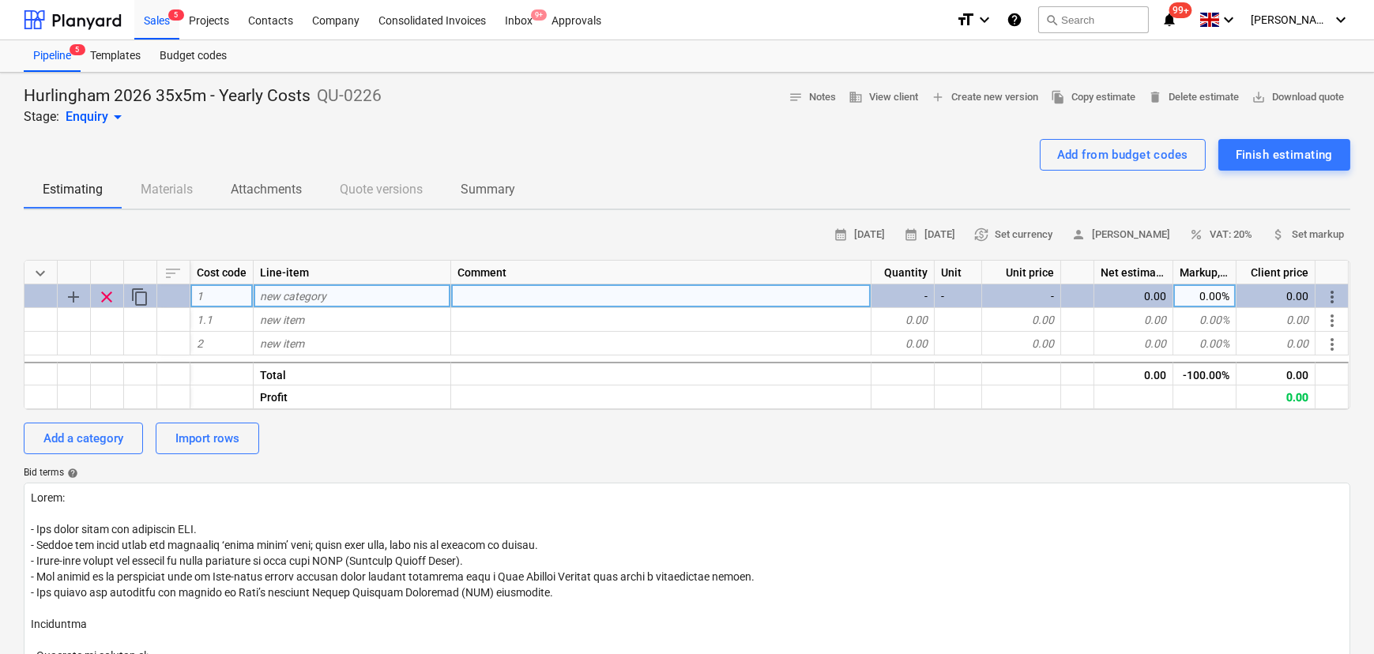
click at [307, 297] on span "new category" at bounding box center [293, 296] width 66 height 13
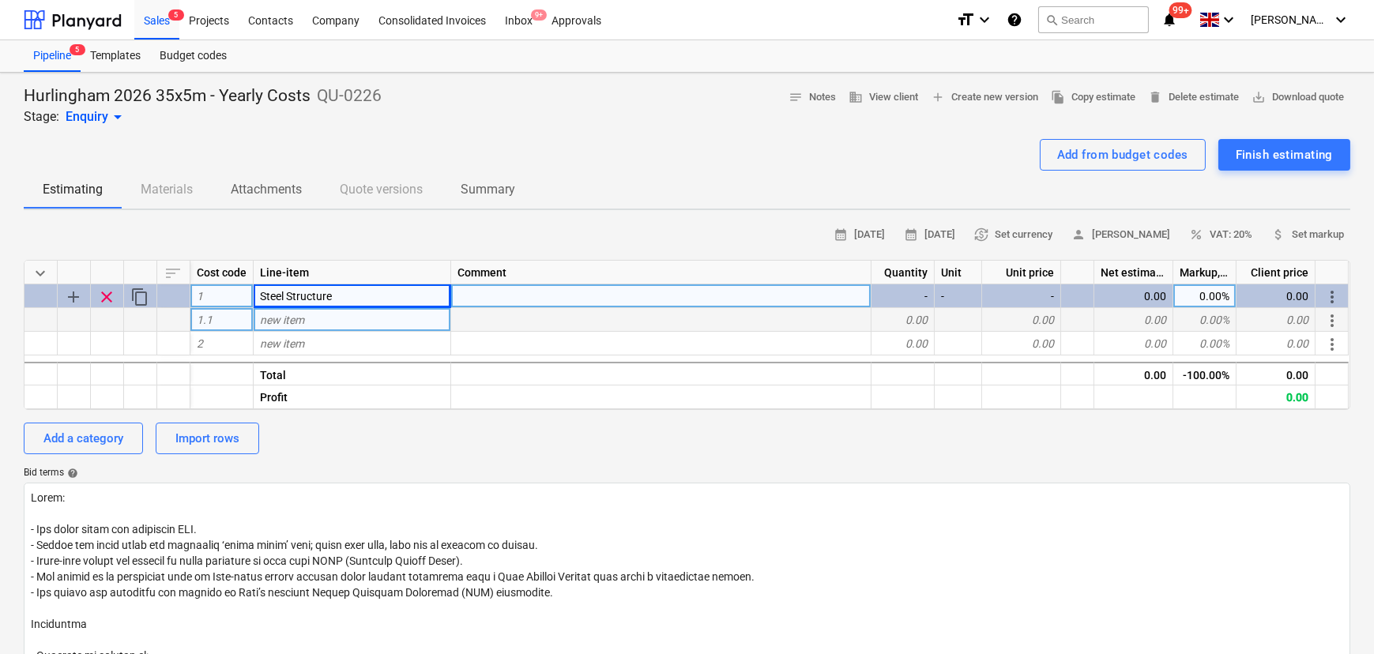
click at [328, 327] on div "new item" at bounding box center [353, 320] width 198 height 24
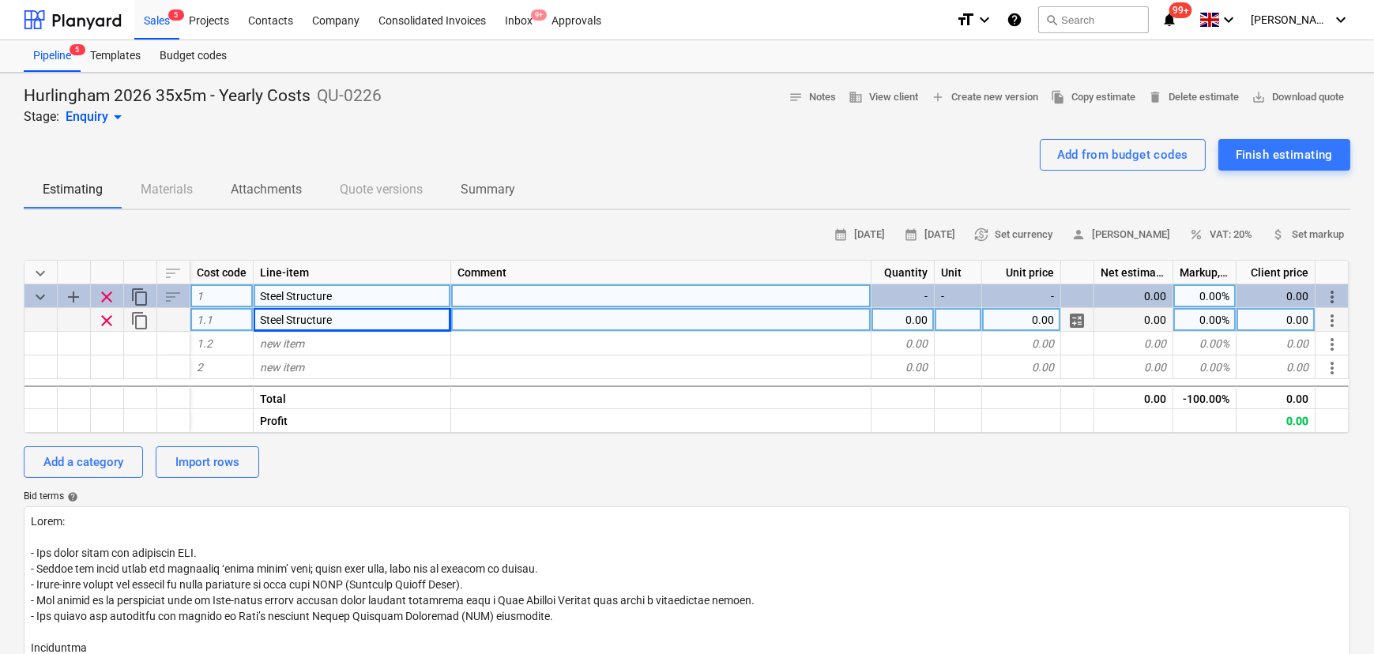
click at [499, 329] on div at bounding box center [661, 320] width 420 height 24
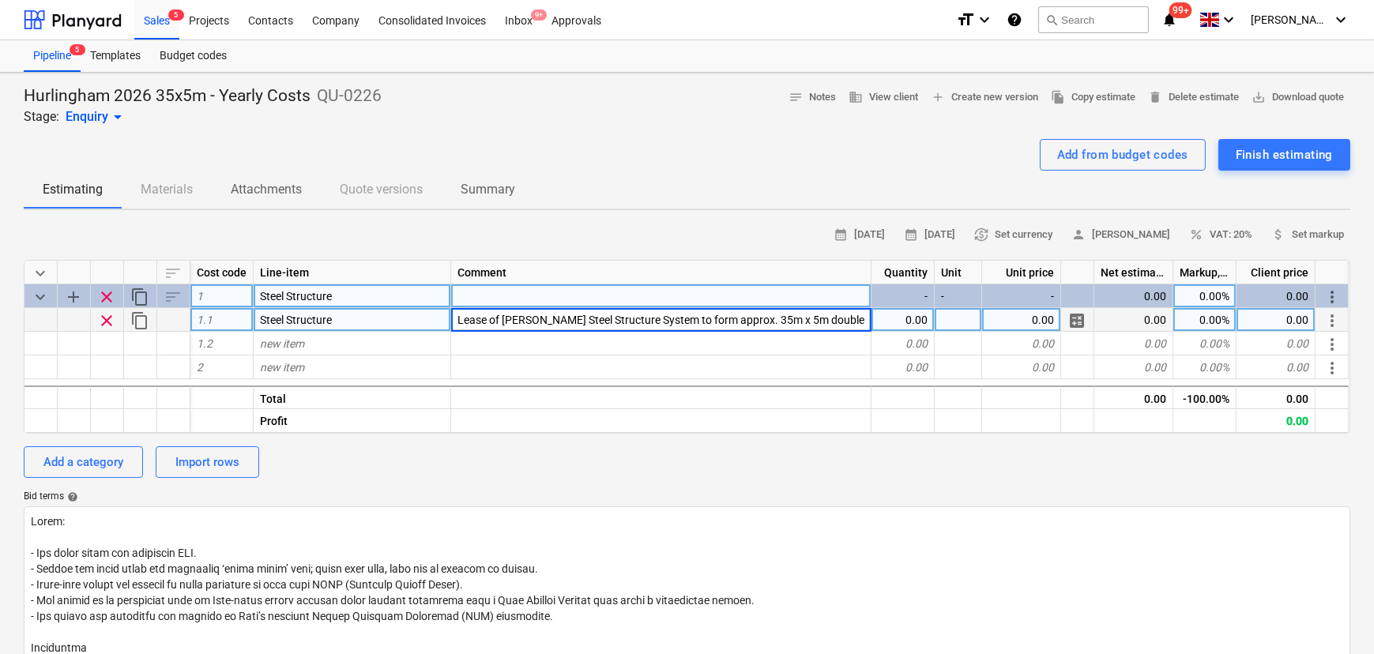
scroll to position [0, 483]
click at [701, 318] on span "Lease of black Halo Steel Structure System to form approx. 35m x 5m double-stor…" at bounding box center [916, 320] width 918 height 13
click at [687, 457] on div "Add a category Import rows" at bounding box center [687, 462] width 1327 height 32
click at [889, 323] on div "0.00" at bounding box center [902, 320] width 63 height 24
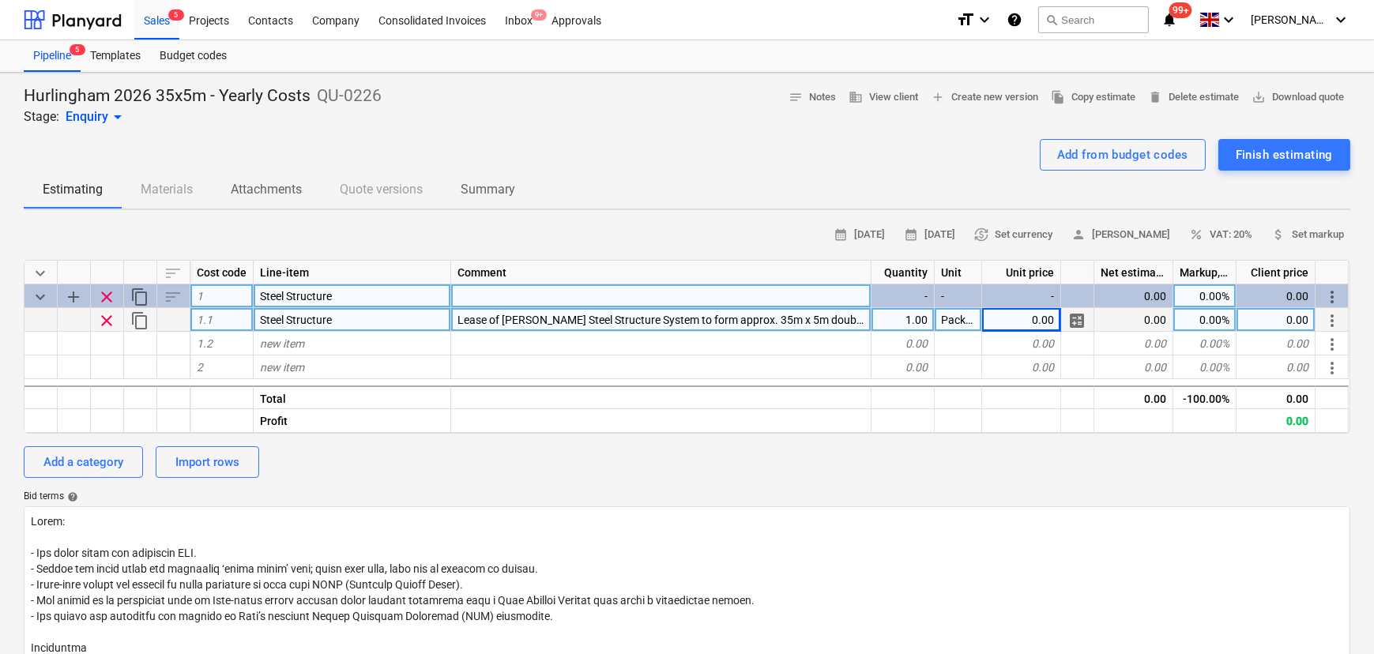
click at [962, 266] on div "Unit" at bounding box center [958, 273] width 47 height 24
click at [1027, 326] on div "0.00" at bounding box center [1021, 320] width 79 height 24
click at [1003, 326] on input "£50,892.50" at bounding box center [1021, 319] width 78 height 23
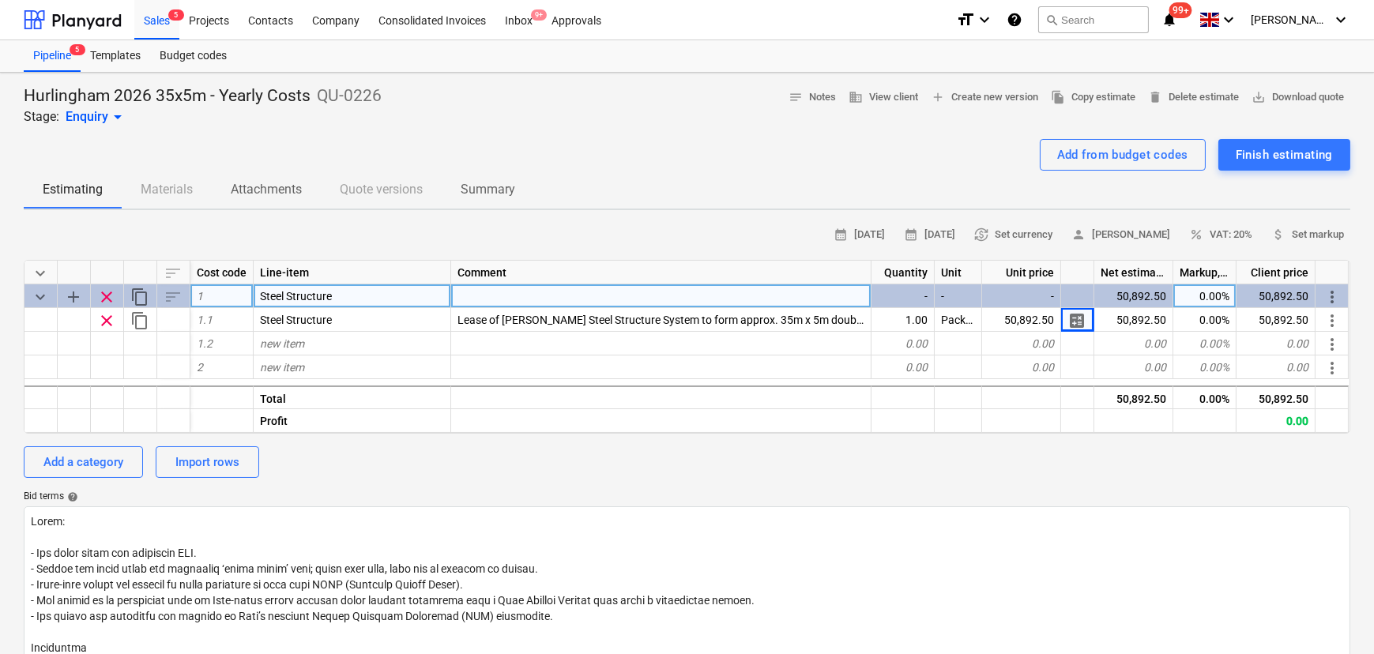
click at [1014, 303] on div "-" at bounding box center [1021, 296] width 79 height 24
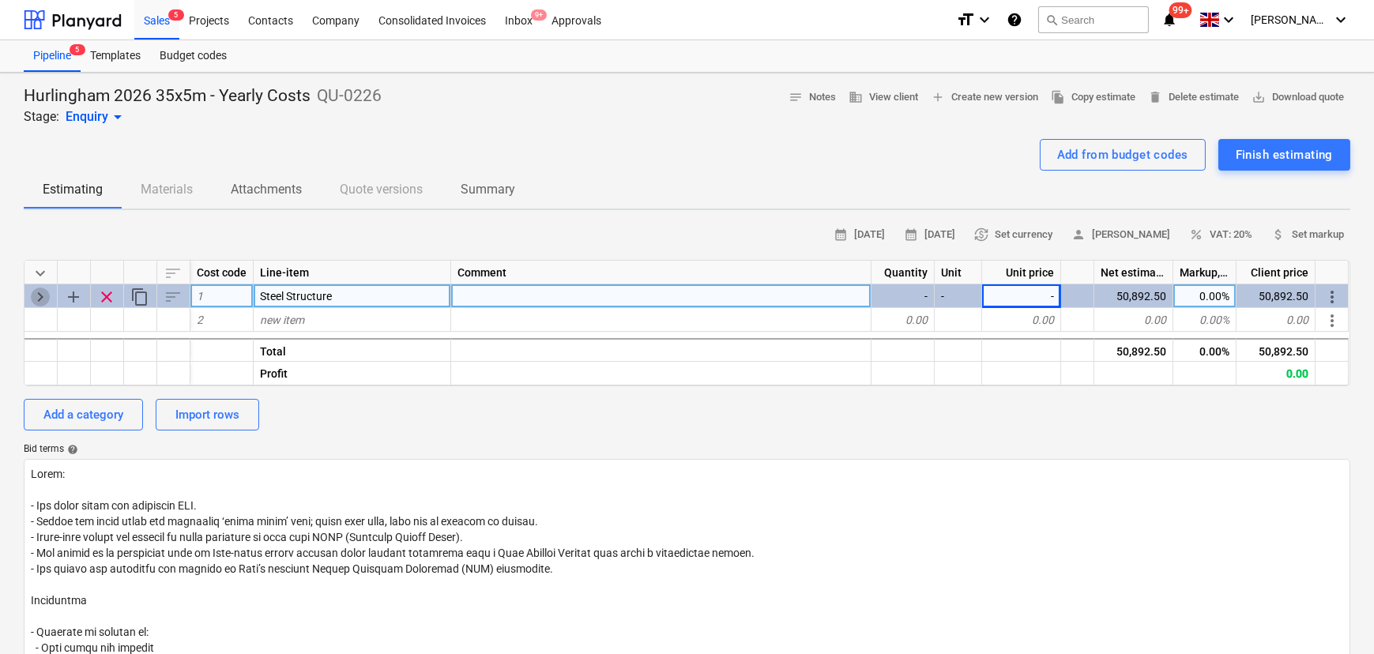
click at [43, 297] on span "keyboard_arrow_right" at bounding box center [40, 297] width 19 height 19
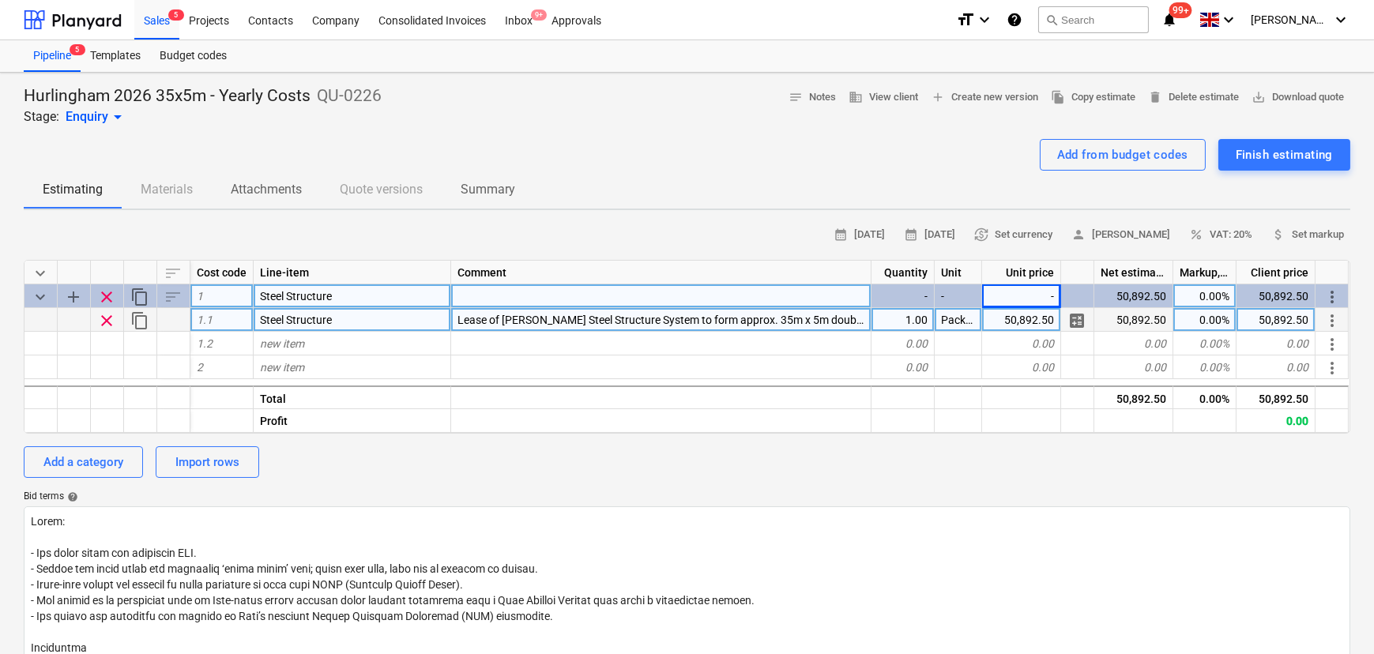
click at [1274, 315] on div "50,892.50" at bounding box center [1275, 320] width 79 height 24
click at [1256, 324] on input "£53,437.13" at bounding box center [1275, 319] width 78 height 23
click at [118, 225] on div "calendar_month 29 Sep 2025 calendar_month 13 Oct 2025 currency_exchange Set cur…" at bounding box center [687, 235] width 1327 height 24
click at [77, 472] on div "Add a category" at bounding box center [83, 462] width 80 height 21
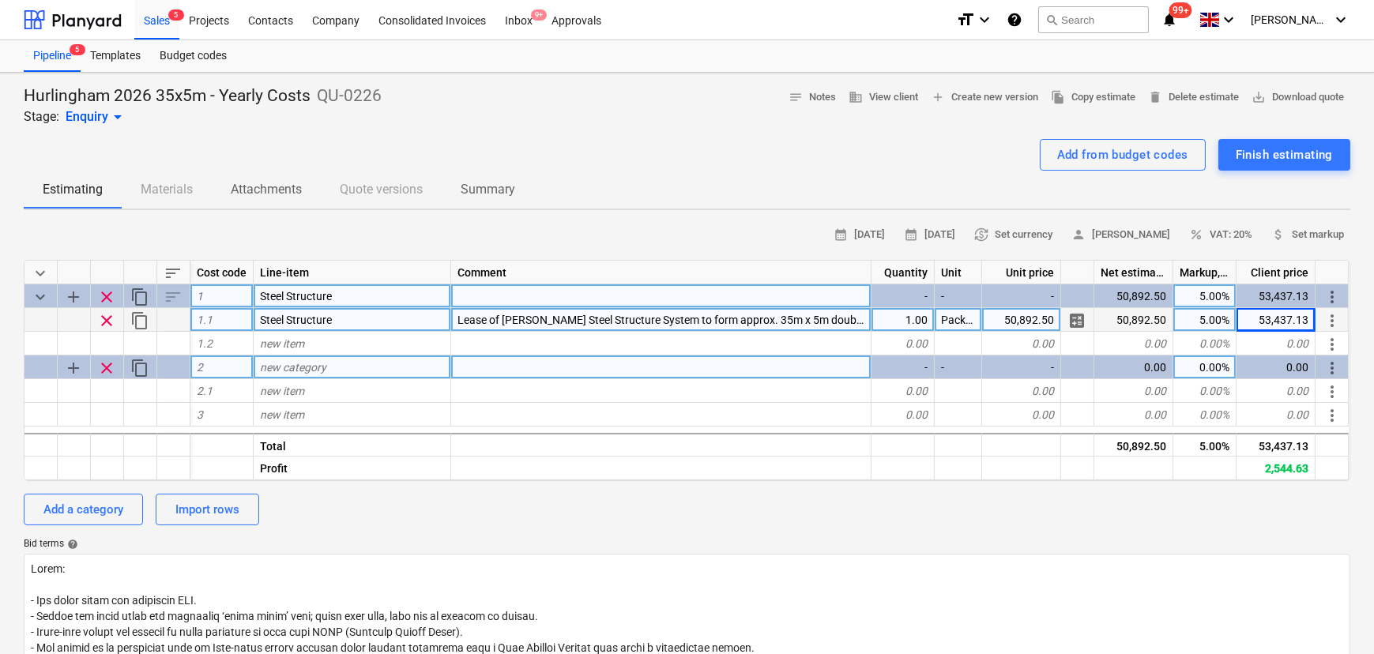
click at [321, 371] on span "new category" at bounding box center [293, 367] width 66 height 13
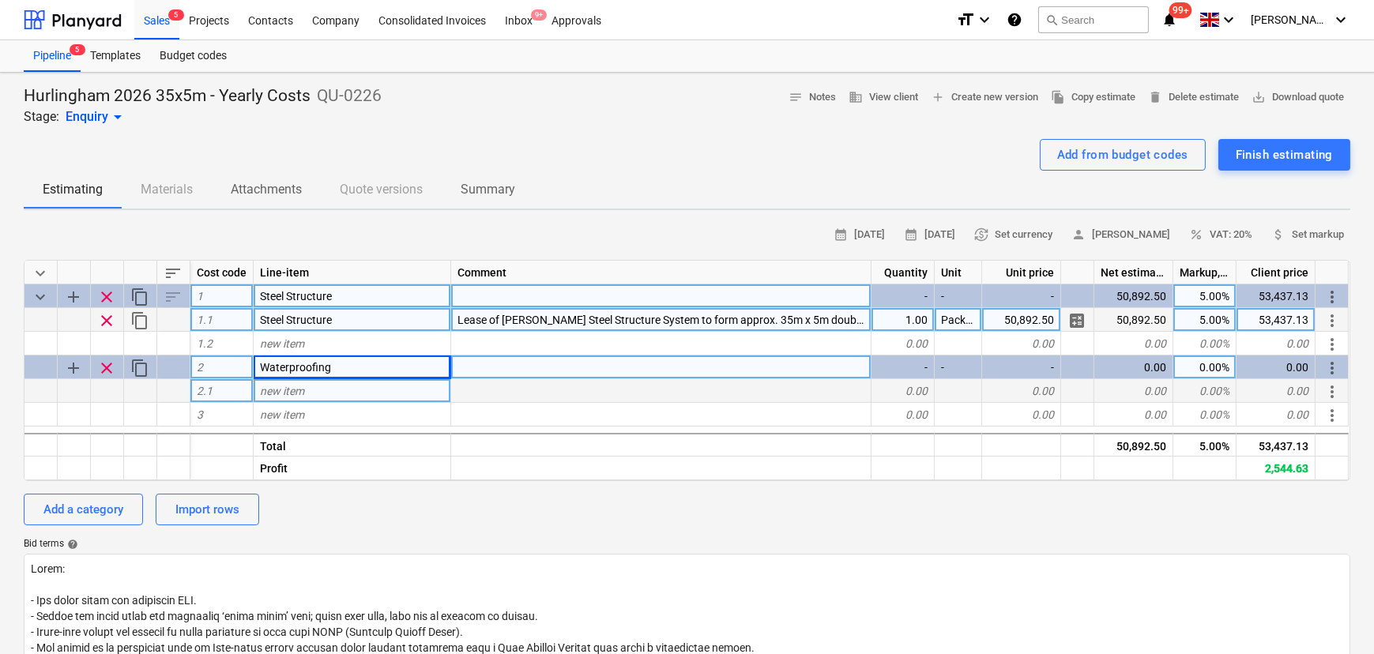
click at [284, 397] on span "new item" at bounding box center [282, 391] width 44 height 13
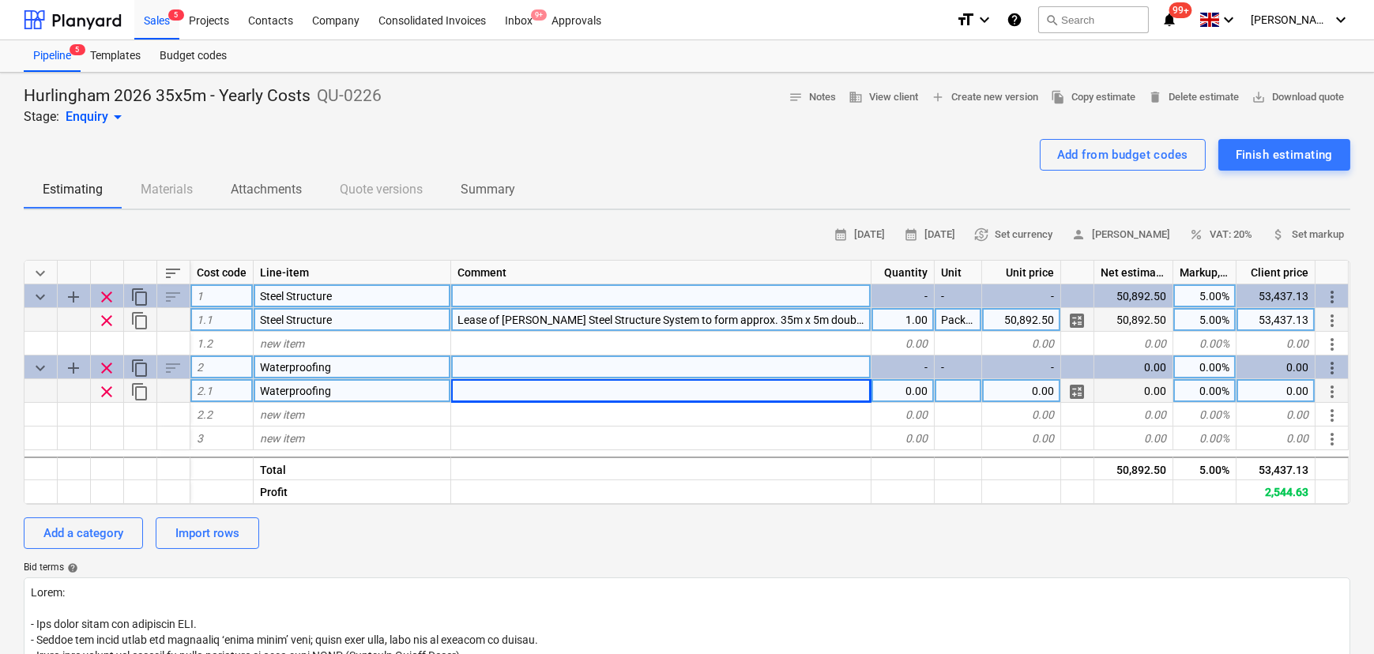
click at [538, 395] on div at bounding box center [661, 391] width 420 height 24
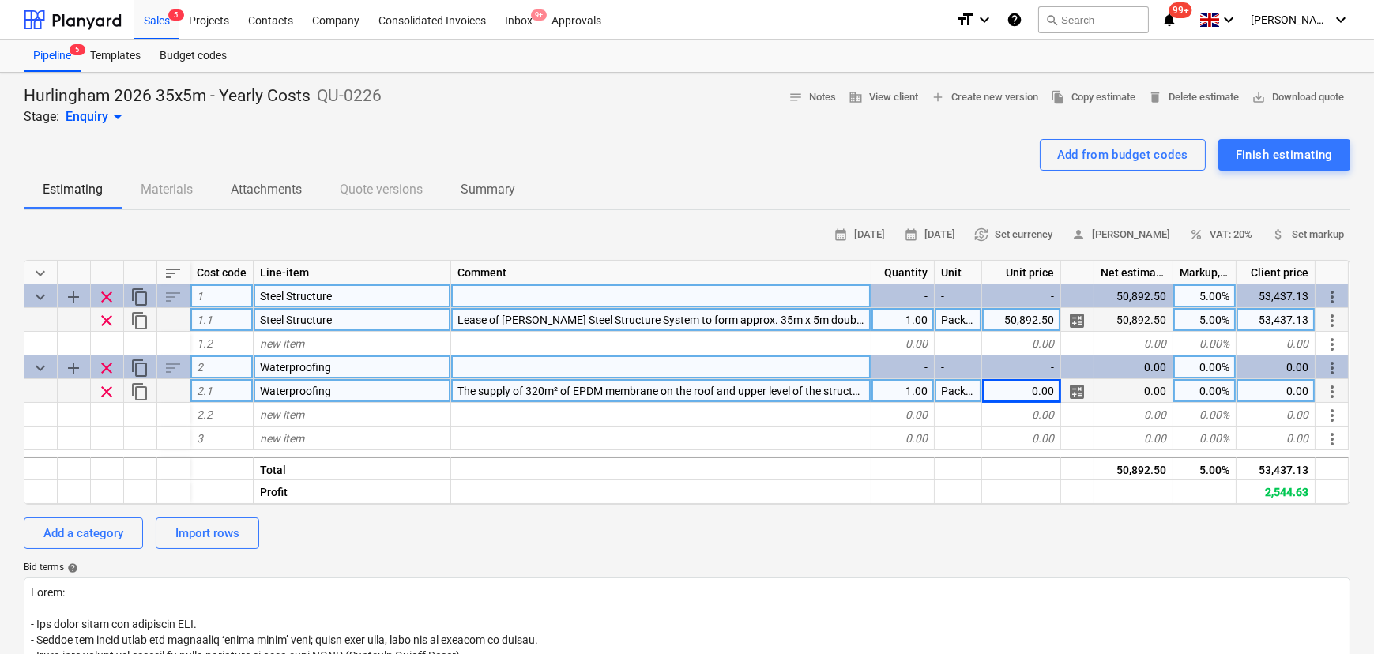
click at [1024, 395] on div "0.00" at bounding box center [1021, 391] width 79 height 24
click at [1005, 390] on input "£9,723.00" at bounding box center [1021, 390] width 78 height 23
click at [1011, 400] on input "£9,723.00" at bounding box center [1021, 390] width 78 height 23
click at [1272, 394] on div "9,723.00" at bounding box center [1275, 391] width 79 height 24
click at [1259, 399] on input "£13,271.90" at bounding box center [1275, 390] width 78 height 23
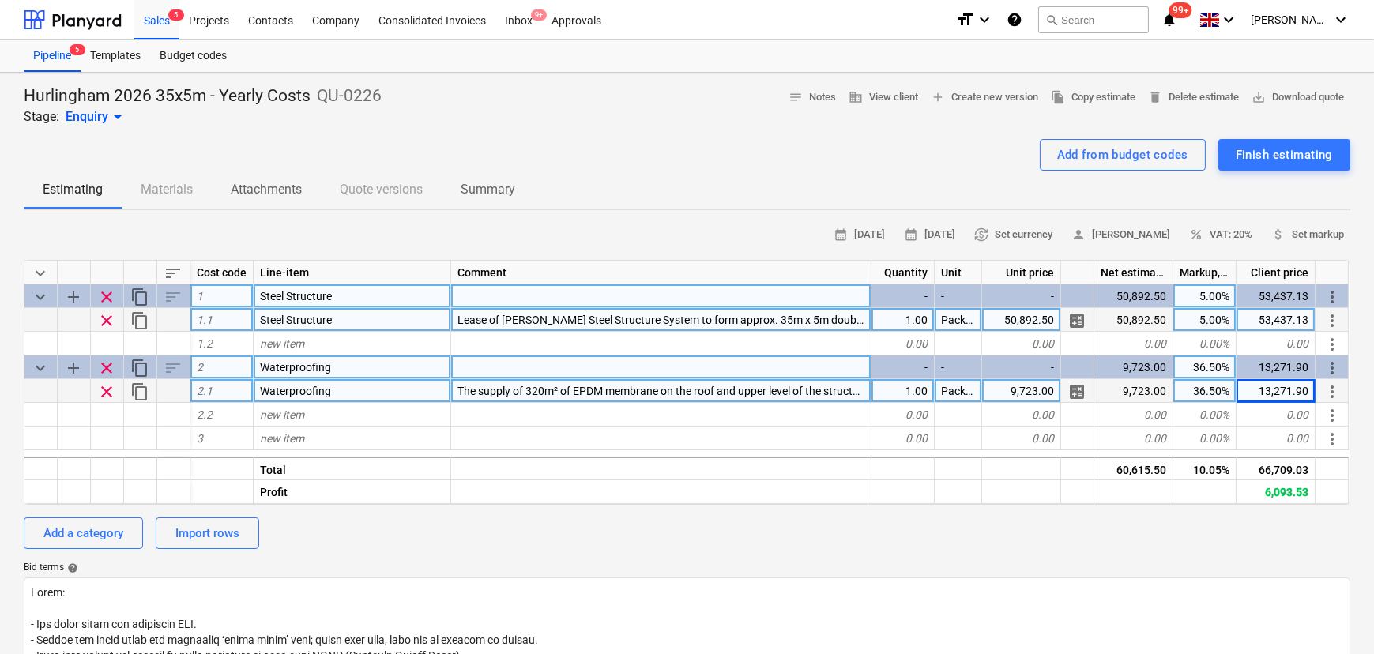
click at [1000, 315] on div "50,892.50" at bounding box center [1021, 320] width 79 height 24
click at [995, 324] on input "£119,747.06" at bounding box center [1021, 319] width 78 height 23
click at [1245, 324] on div "125,734.42" at bounding box center [1275, 320] width 79 height 24
click at [1253, 324] on input "£53,437.13" at bounding box center [1275, 319] width 78 height 23
click at [1258, 326] on input "£53,437.13" at bounding box center [1275, 319] width 78 height 23
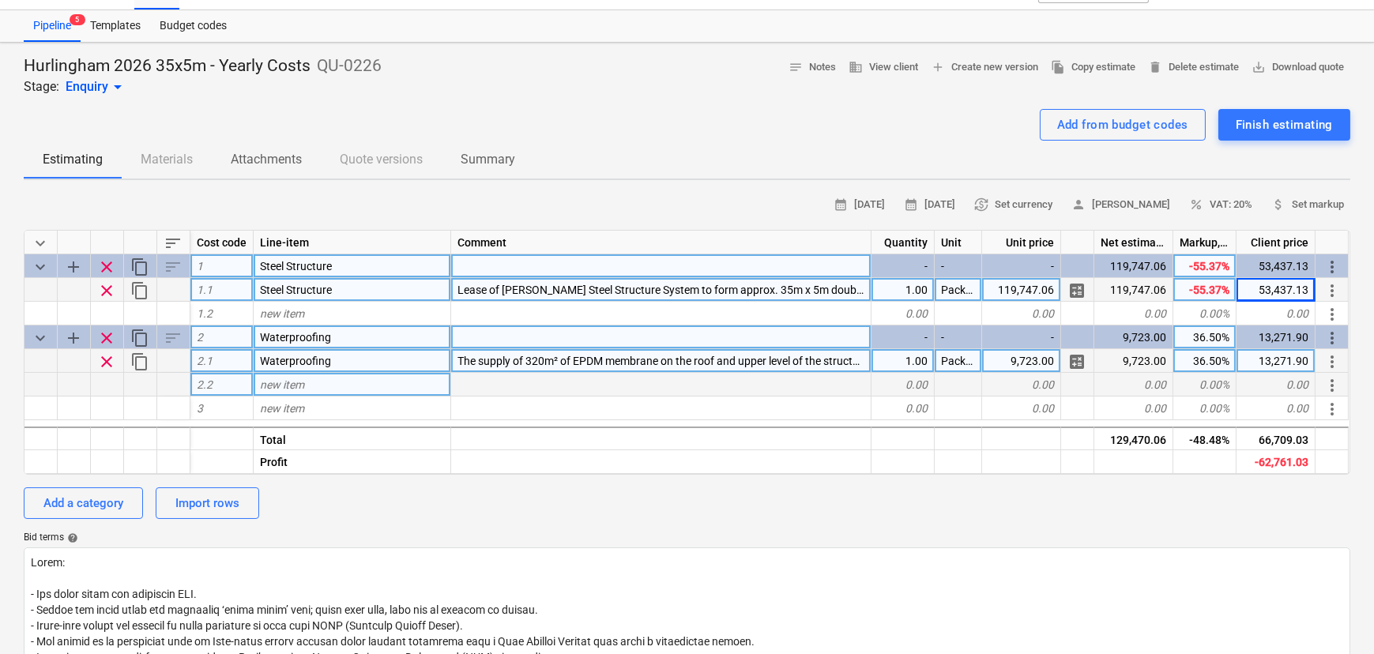
scroll to position [71, 0]
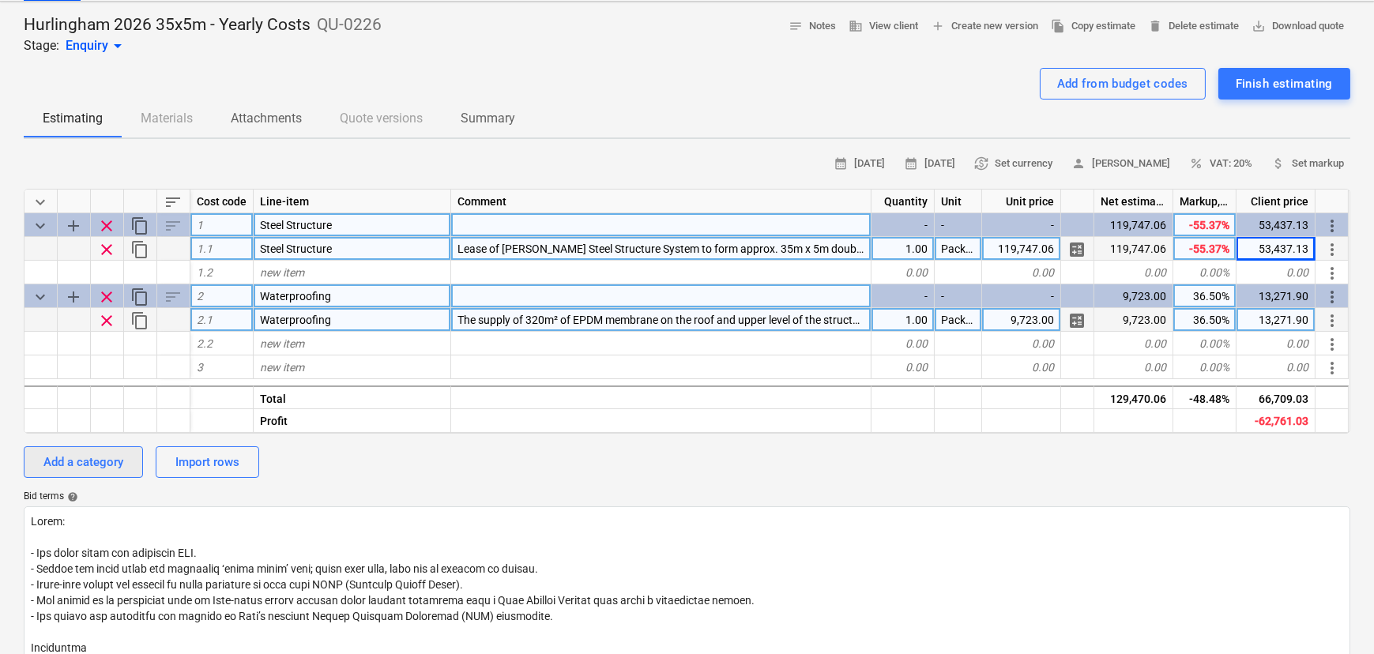
click at [106, 453] on div "Add a category" at bounding box center [83, 462] width 80 height 21
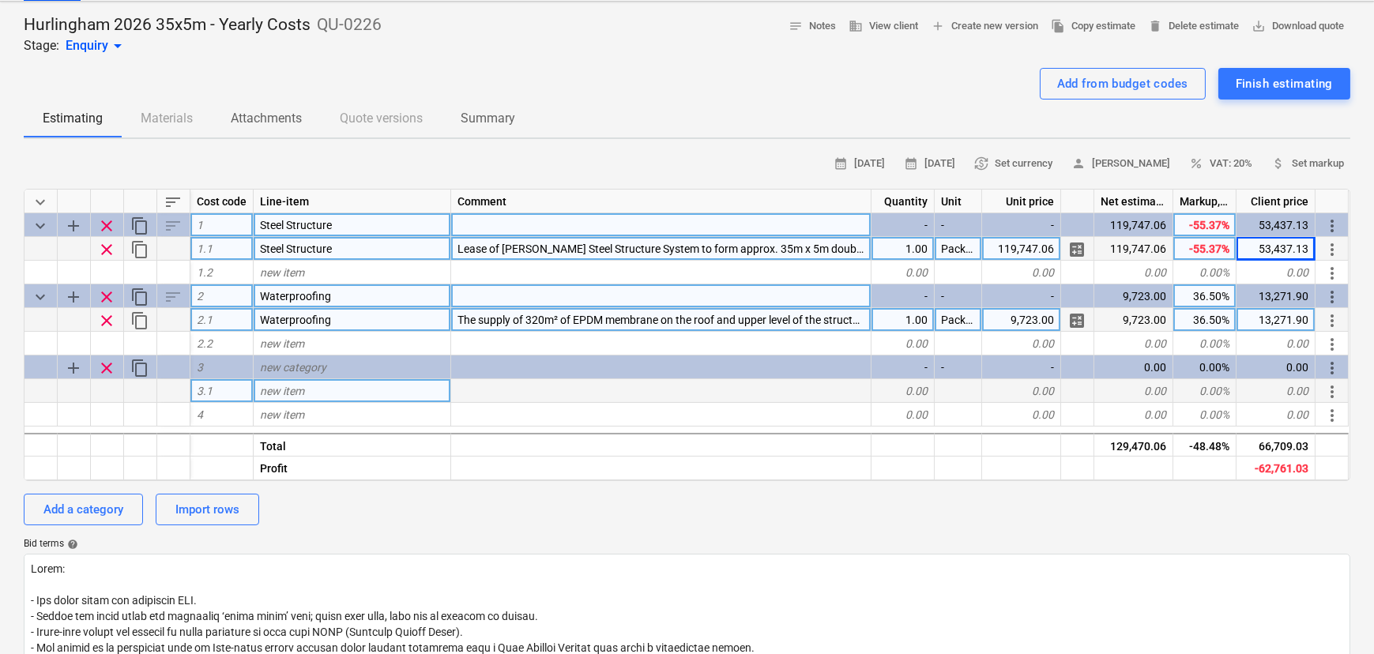
click at [277, 383] on div "new item" at bounding box center [353, 391] width 198 height 24
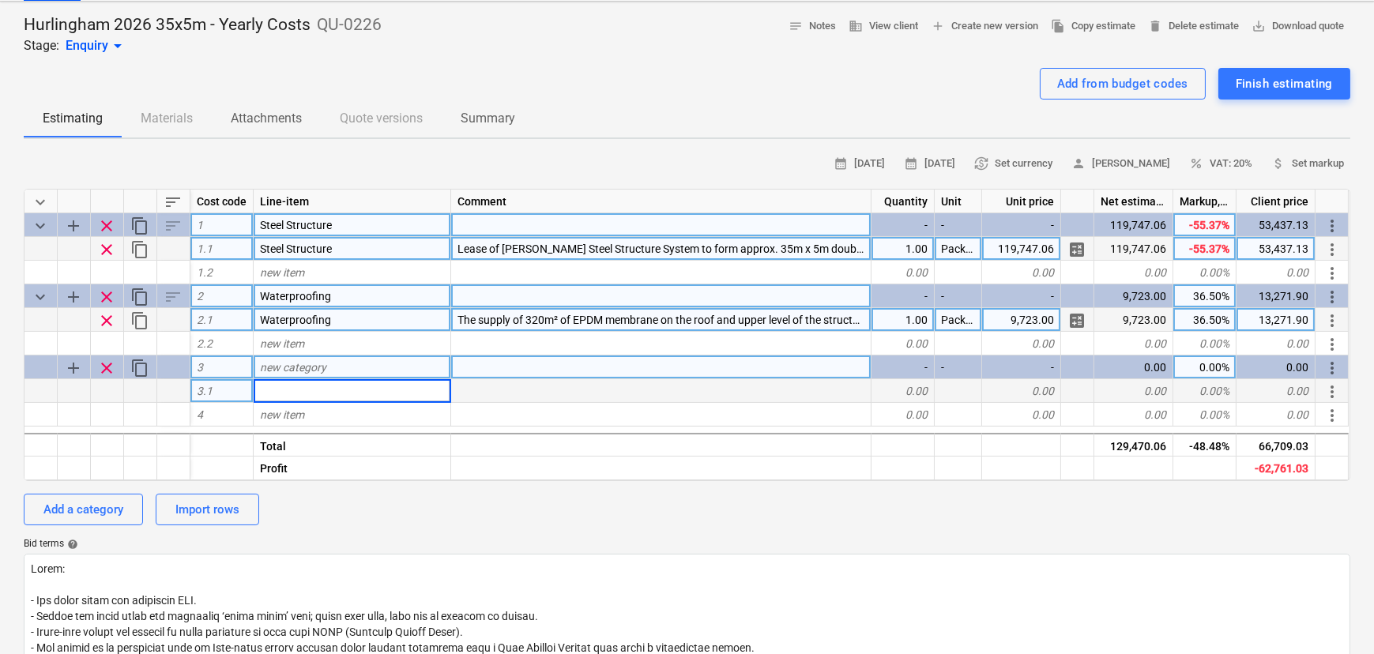
click at [285, 374] on span "new category" at bounding box center [293, 367] width 66 height 13
click at [292, 367] on span "new category" at bounding box center [293, 367] width 66 height 13
click at [298, 386] on div "new item" at bounding box center [353, 391] width 198 height 24
click at [117, 520] on div "Add a category" at bounding box center [83, 509] width 80 height 21
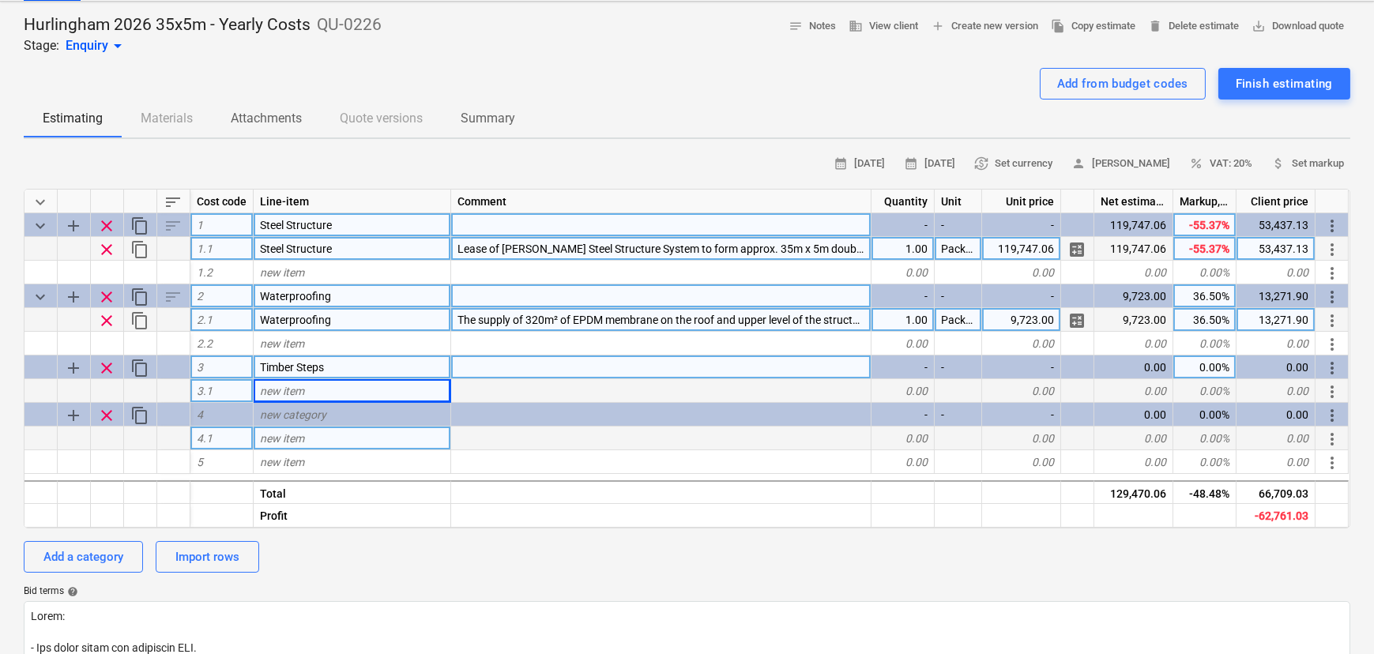
click at [301, 441] on span "new item" at bounding box center [282, 438] width 44 height 13
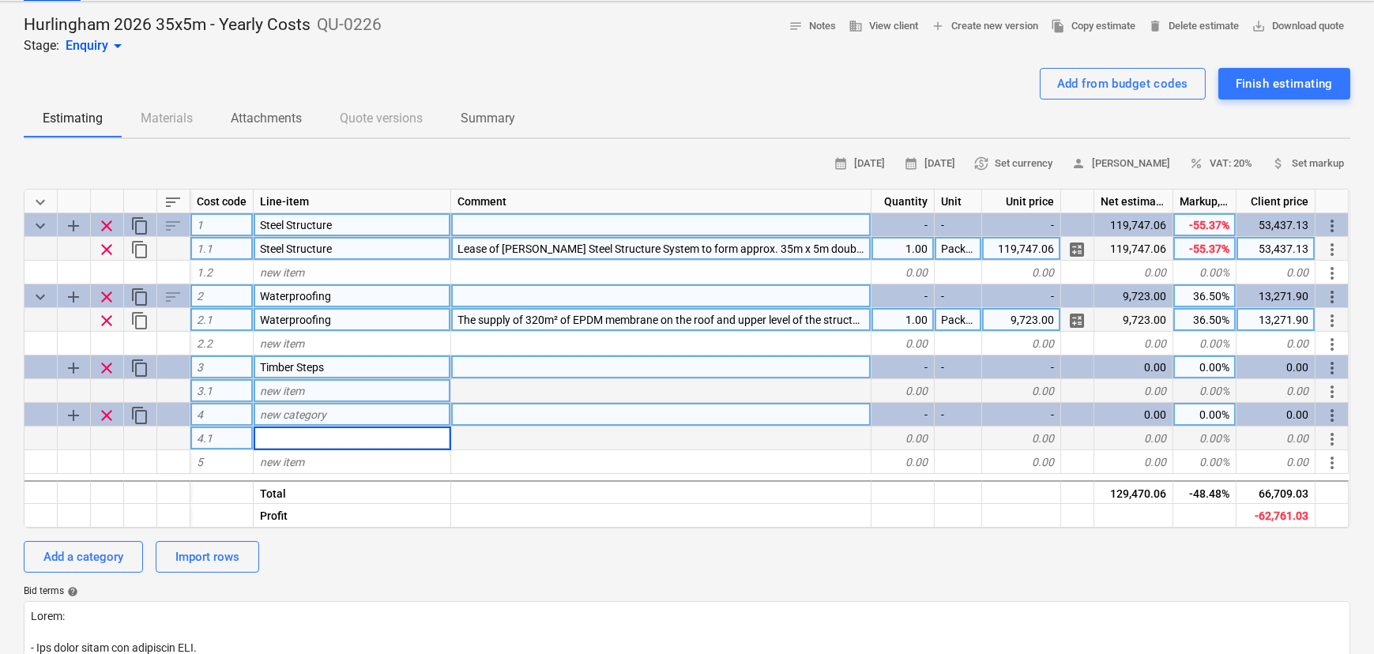
click at [312, 425] on div "new category" at bounding box center [353, 415] width 198 height 24
click at [77, 557] on div "Add a category" at bounding box center [83, 557] width 80 height 21
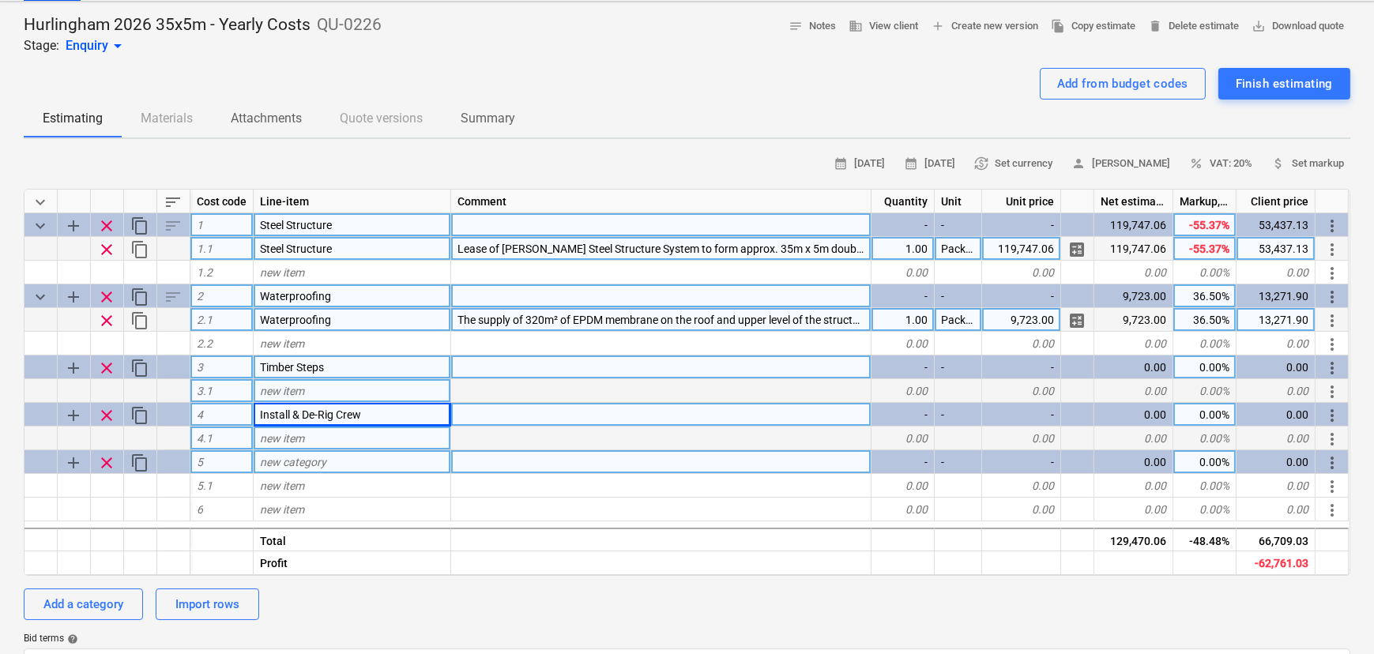
click at [329, 469] on div "new category" at bounding box center [353, 462] width 198 height 24
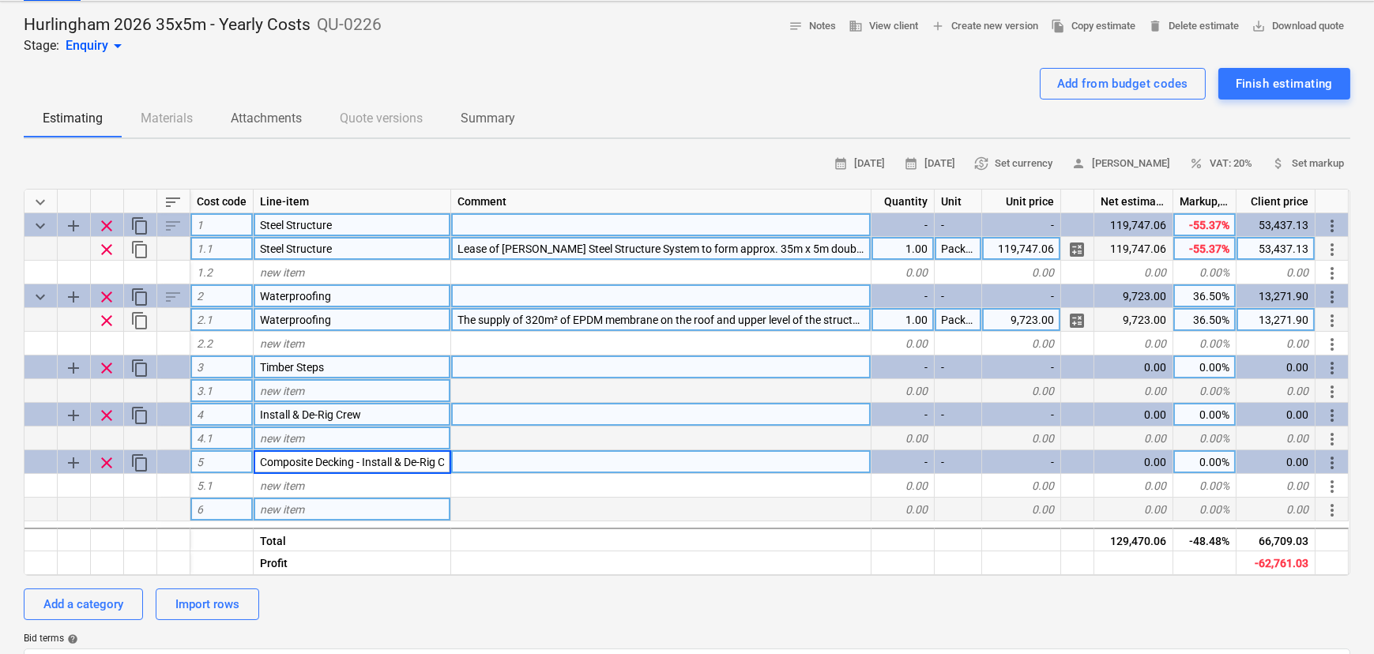
scroll to position [0, 51]
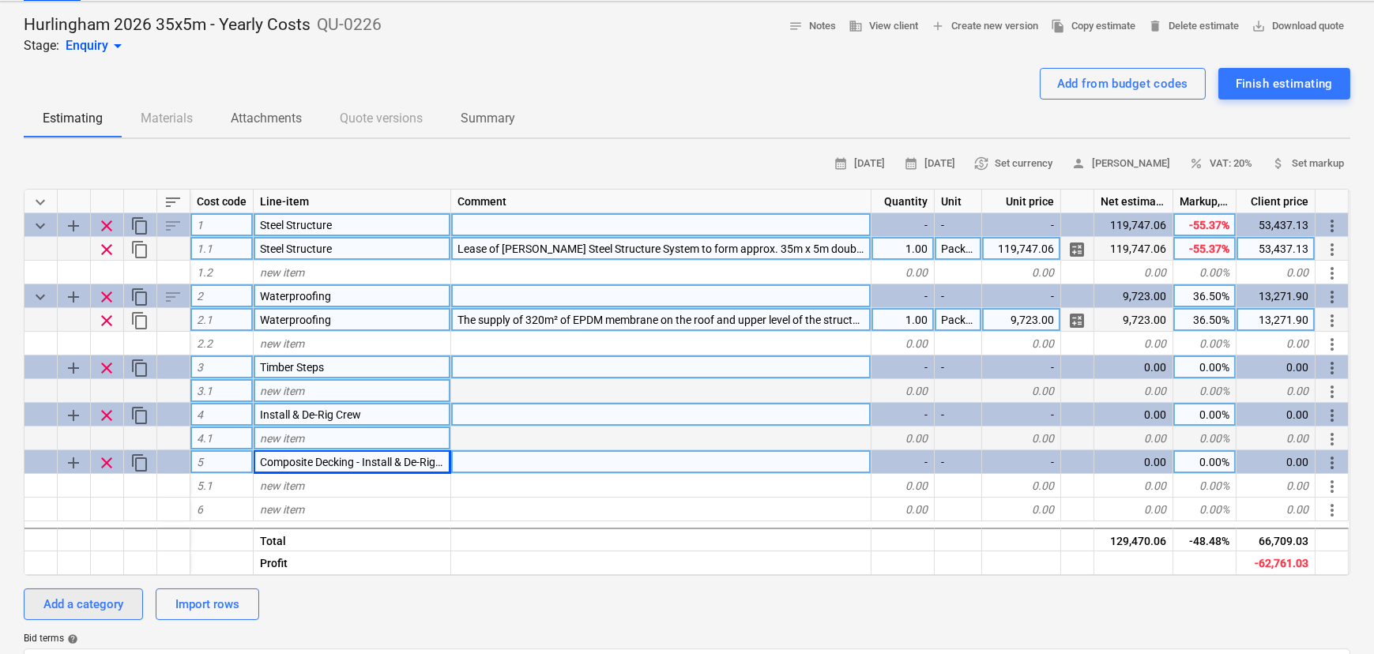
click at [104, 614] on div "Add a category" at bounding box center [83, 604] width 80 height 21
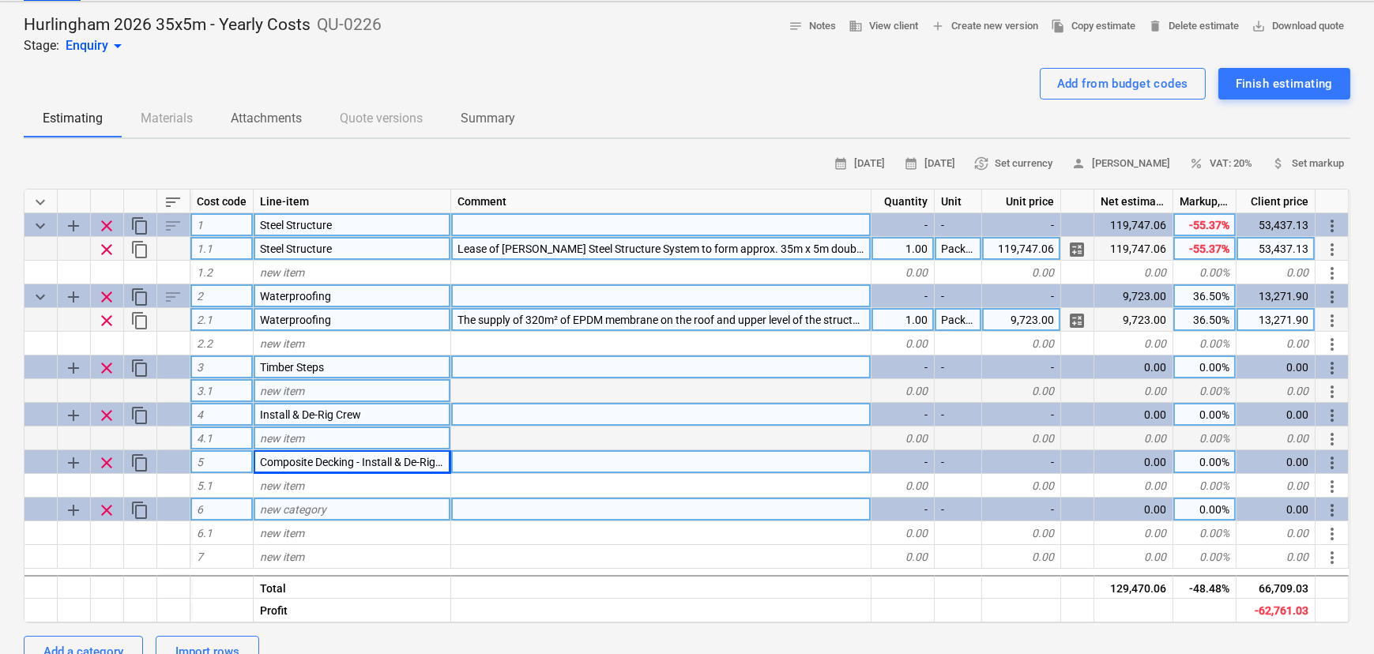
click at [355, 521] on div "new category" at bounding box center [353, 510] width 198 height 24
click at [321, 393] on div "new item" at bounding box center [353, 391] width 198 height 24
click at [339, 435] on div "keyboard_arrow_down sort Cost code Line-item Comment Quantity Unit Unit price N…" at bounding box center [687, 406] width 1327 height 435
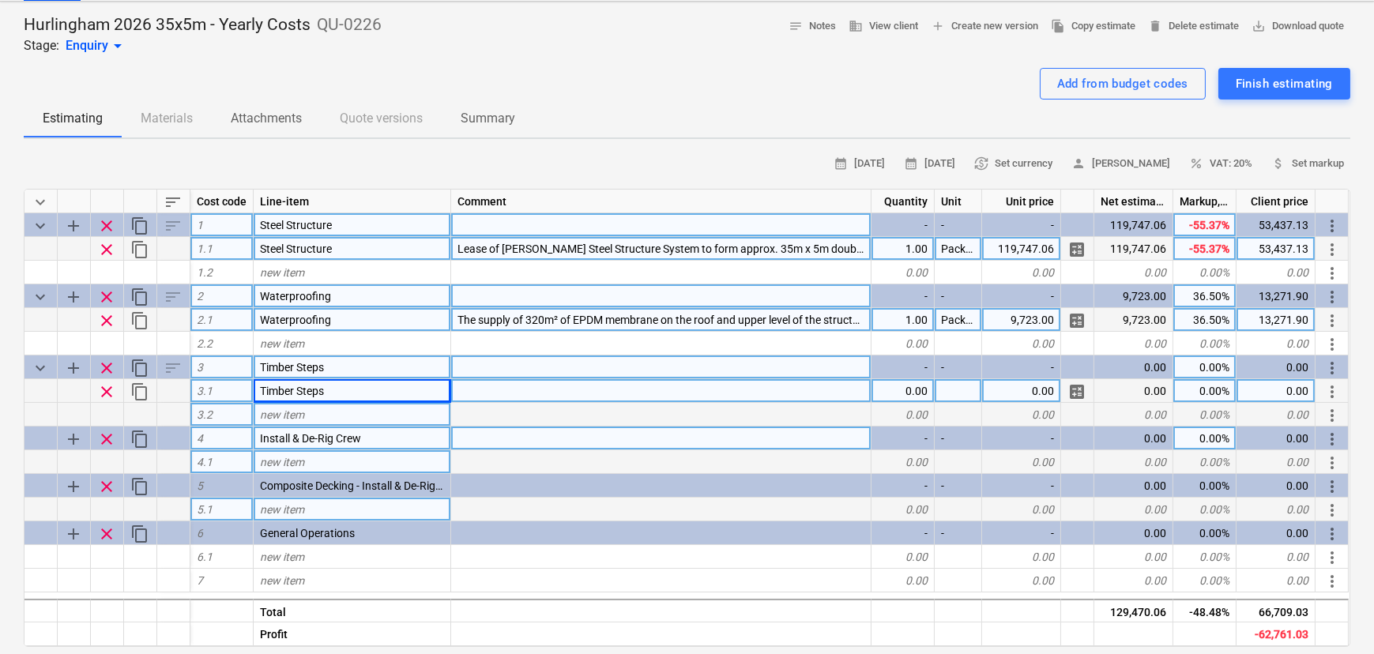
click at [341, 439] on span "Install & De-Rig Crew" at bounding box center [310, 438] width 101 height 13
click at [329, 467] on div "new item" at bounding box center [353, 462] width 198 height 24
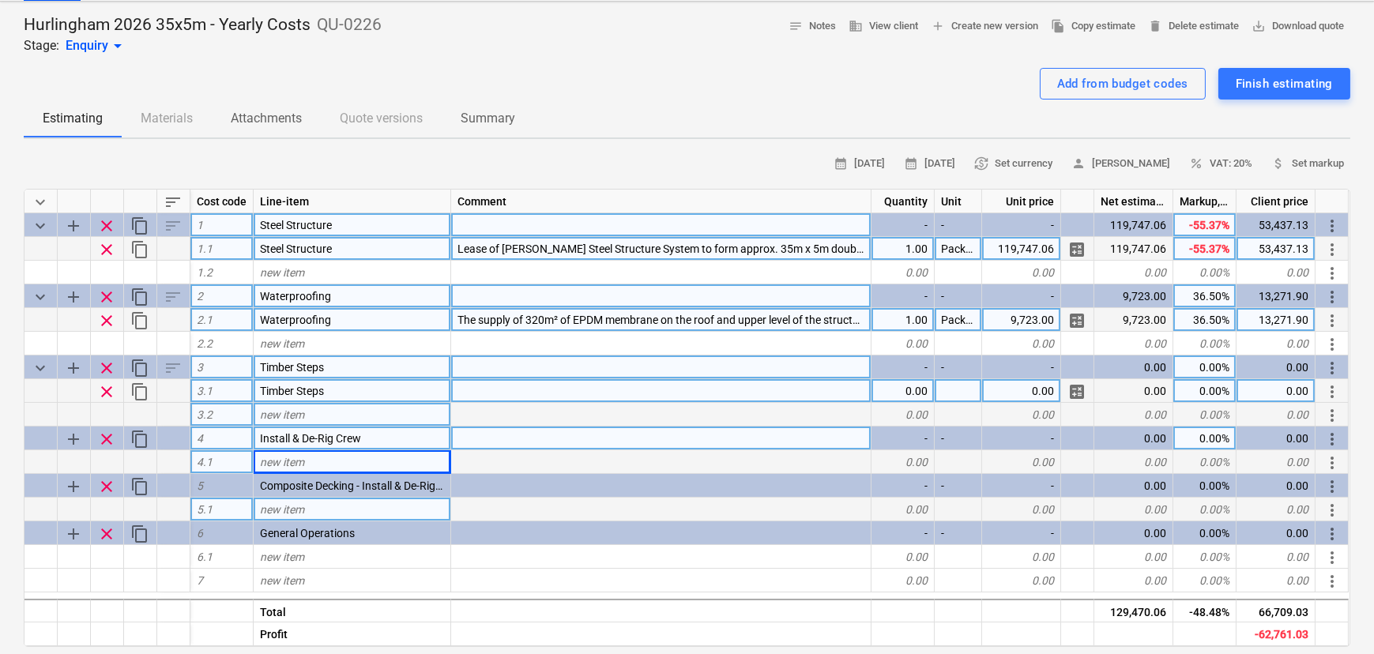
click at [379, 470] on div "new item" at bounding box center [353, 462] width 198 height 24
click at [361, 508] on div "new item" at bounding box center [353, 510] width 198 height 24
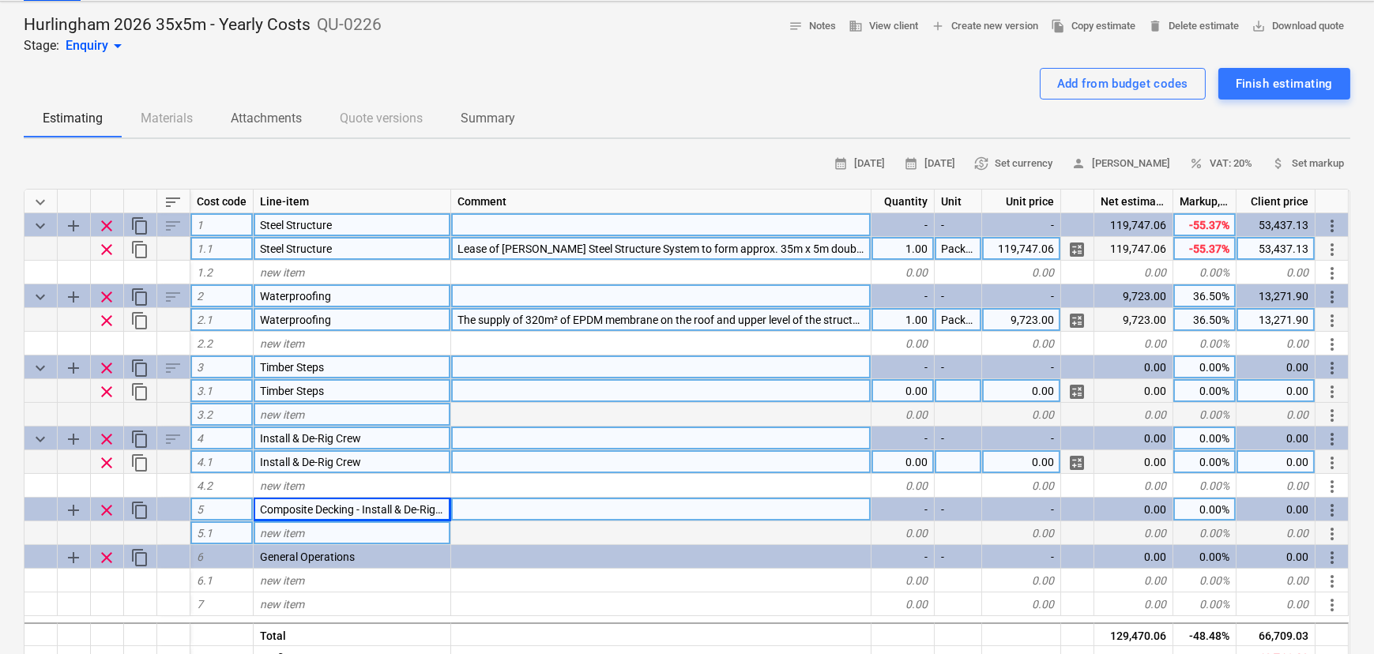
click at [412, 536] on div "new item" at bounding box center [353, 533] width 198 height 24
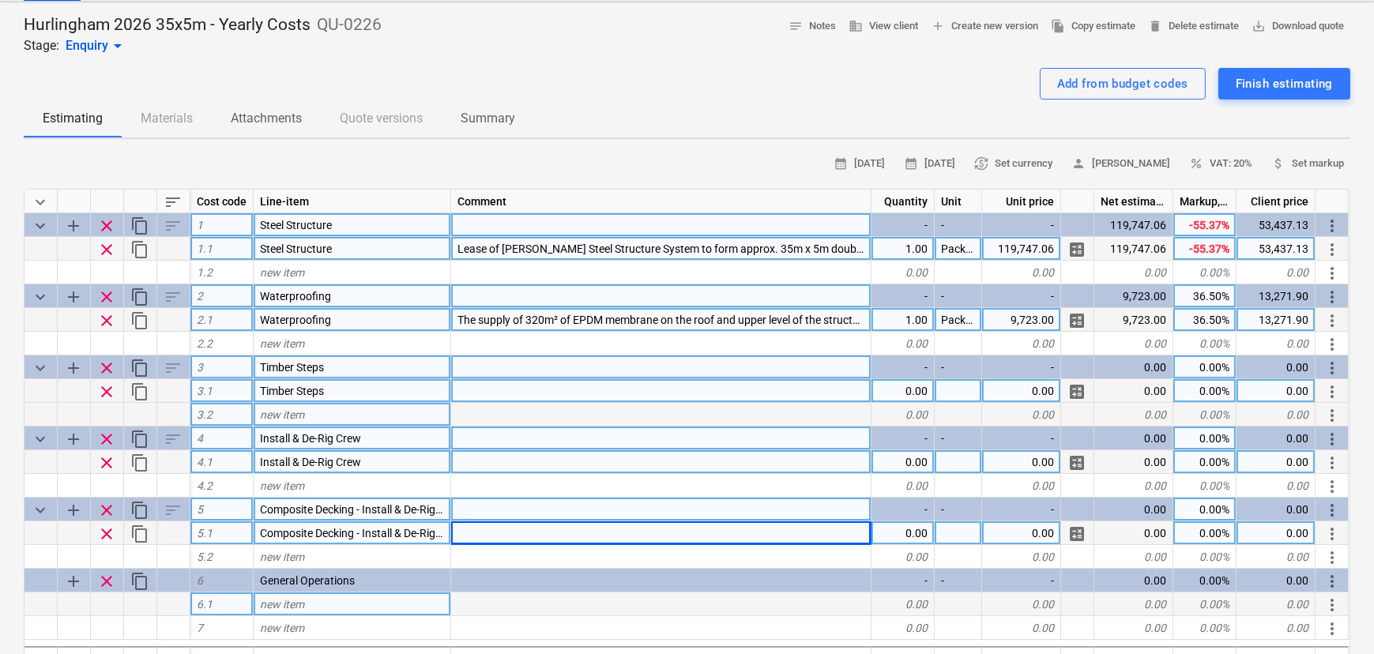
click at [371, 602] on div "new item" at bounding box center [353, 605] width 198 height 24
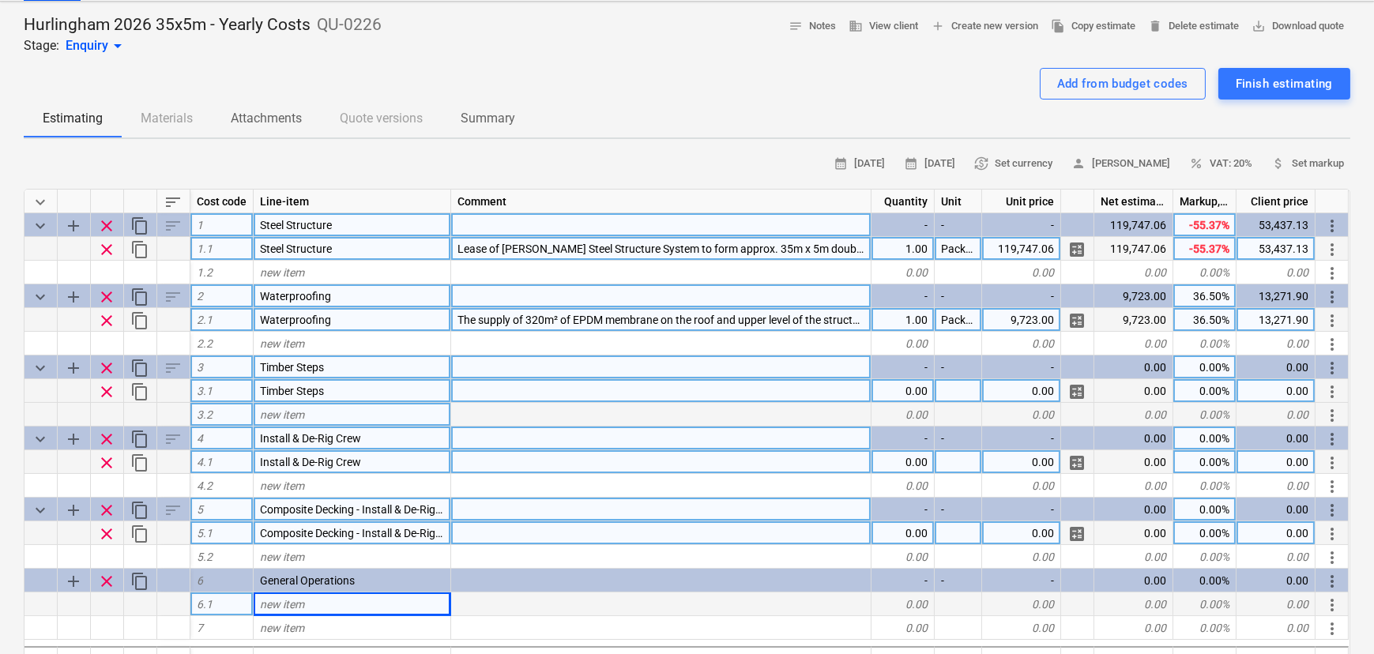
click at [329, 613] on div "new item" at bounding box center [353, 605] width 198 height 24
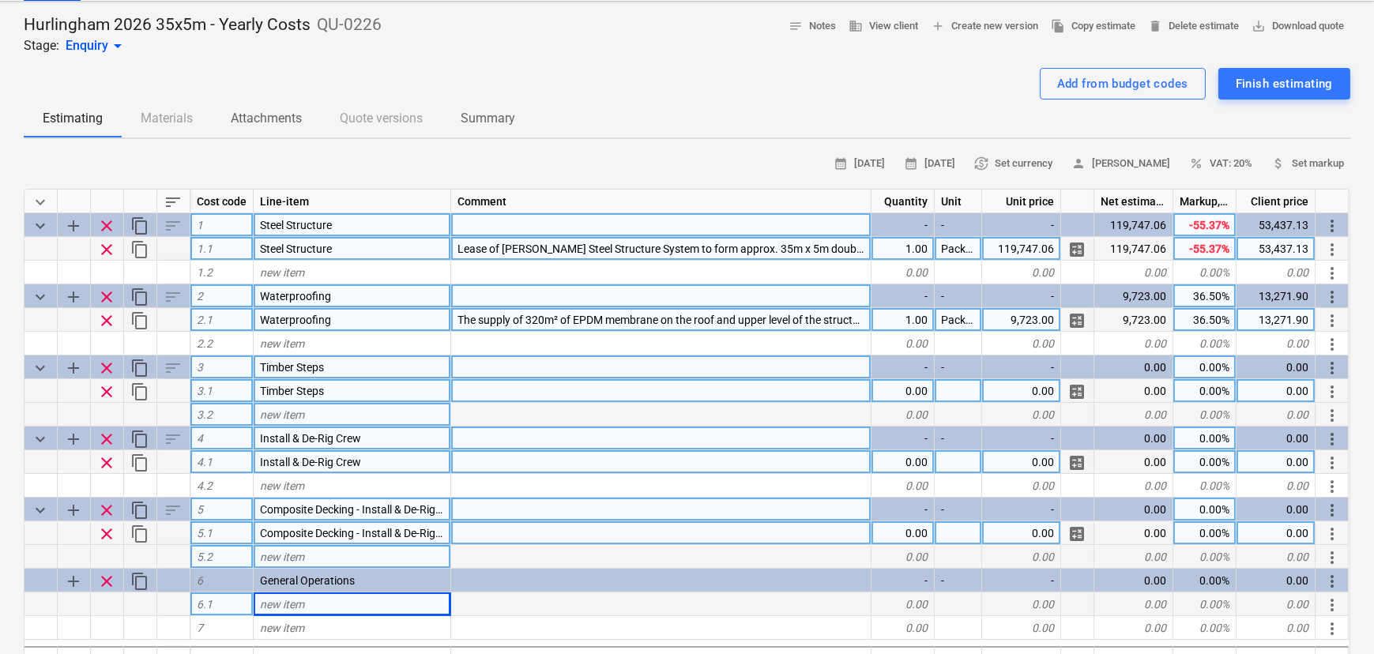
click at [545, 556] on div at bounding box center [661, 557] width 420 height 24
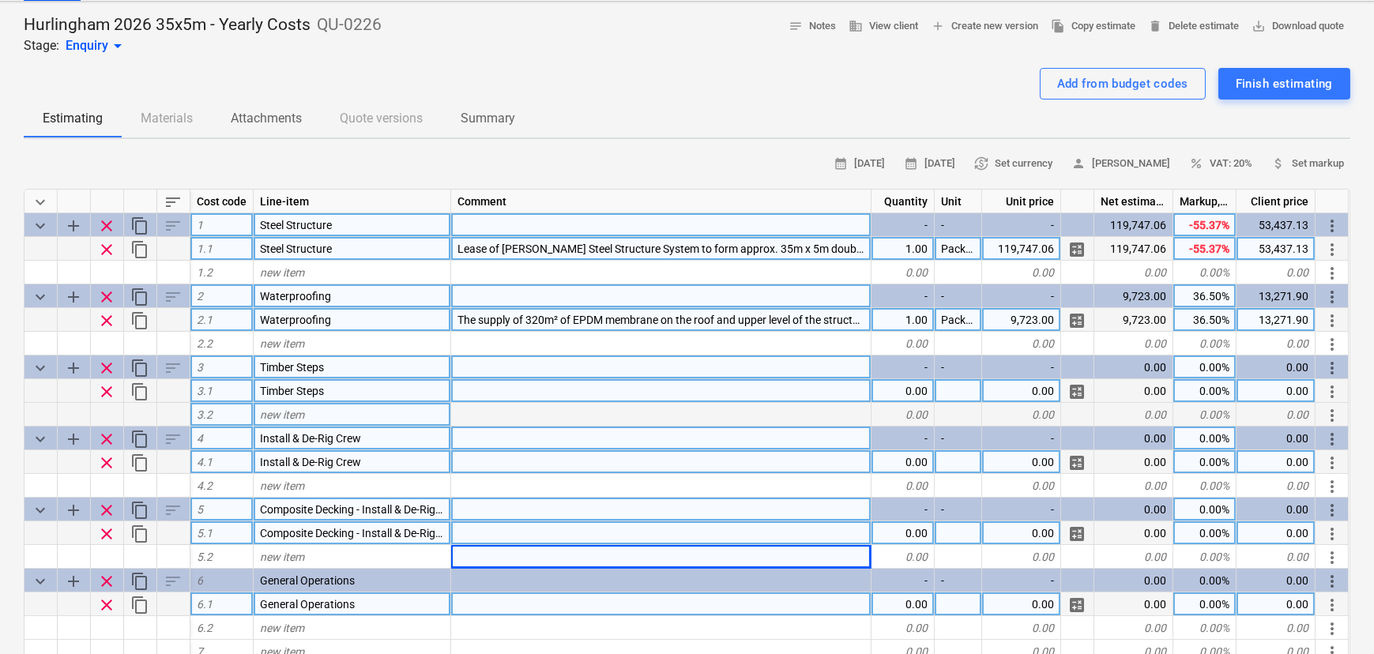
click at [504, 382] on div at bounding box center [661, 391] width 420 height 24
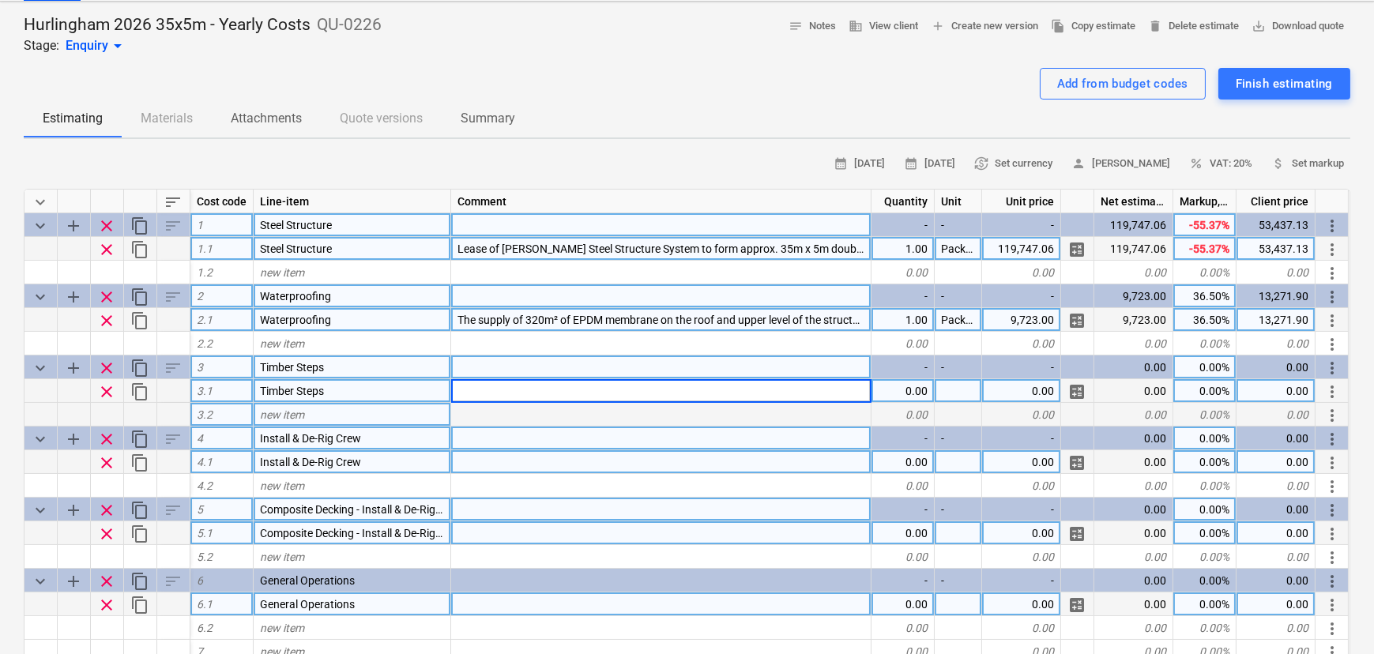
click at [506, 386] on input at bounding box center [661, 390] width 420 height 23
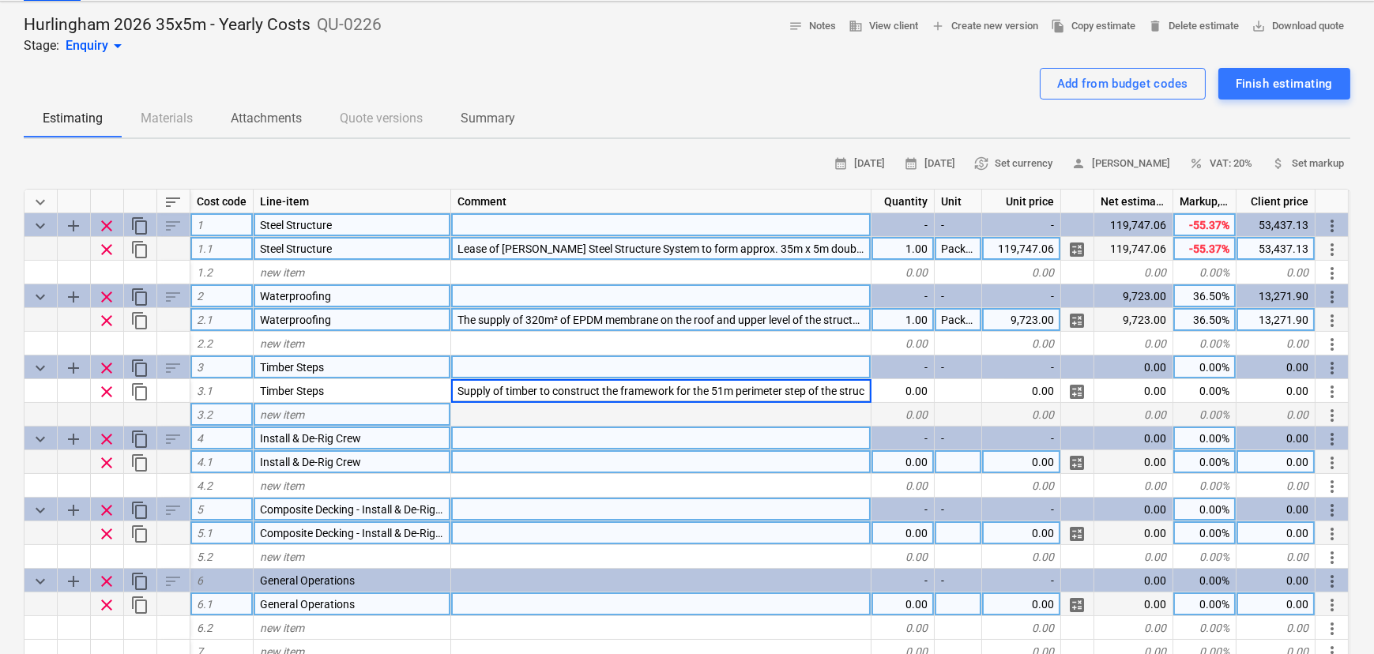
scroll to position [0, 26]
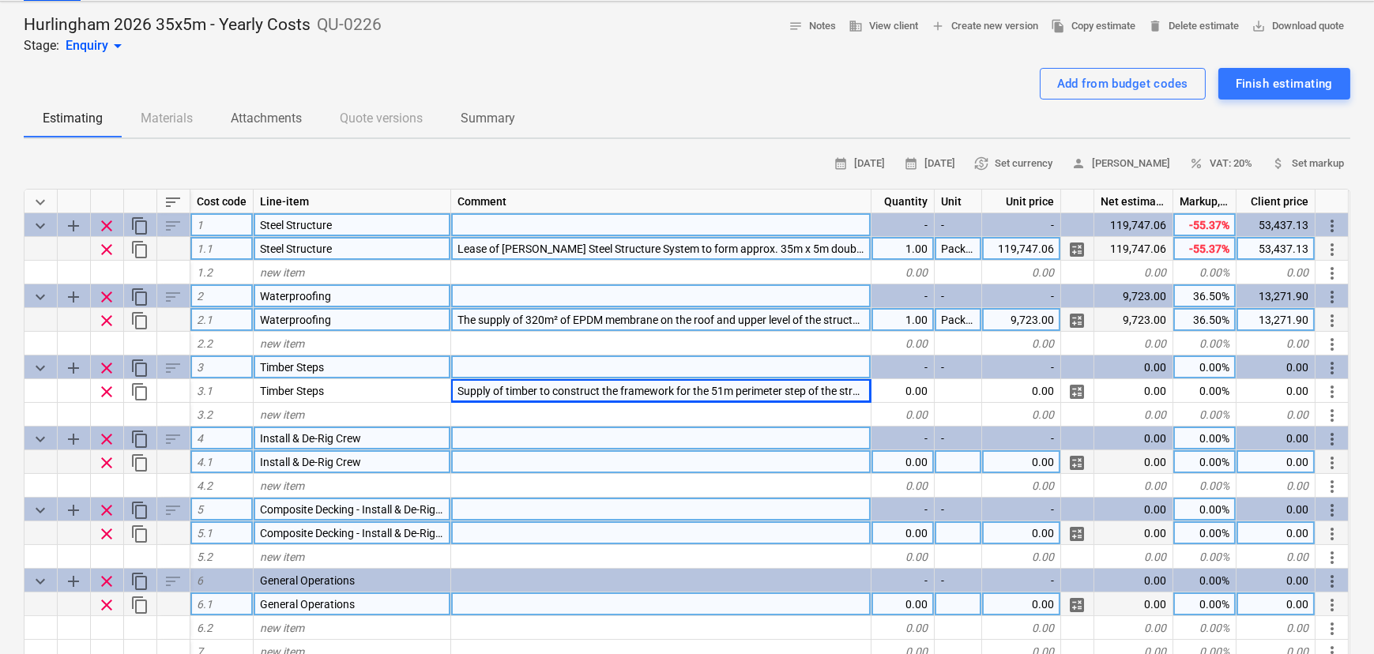
click at [503, 445] on div at bounding box center [661, 439] width 420 height 24
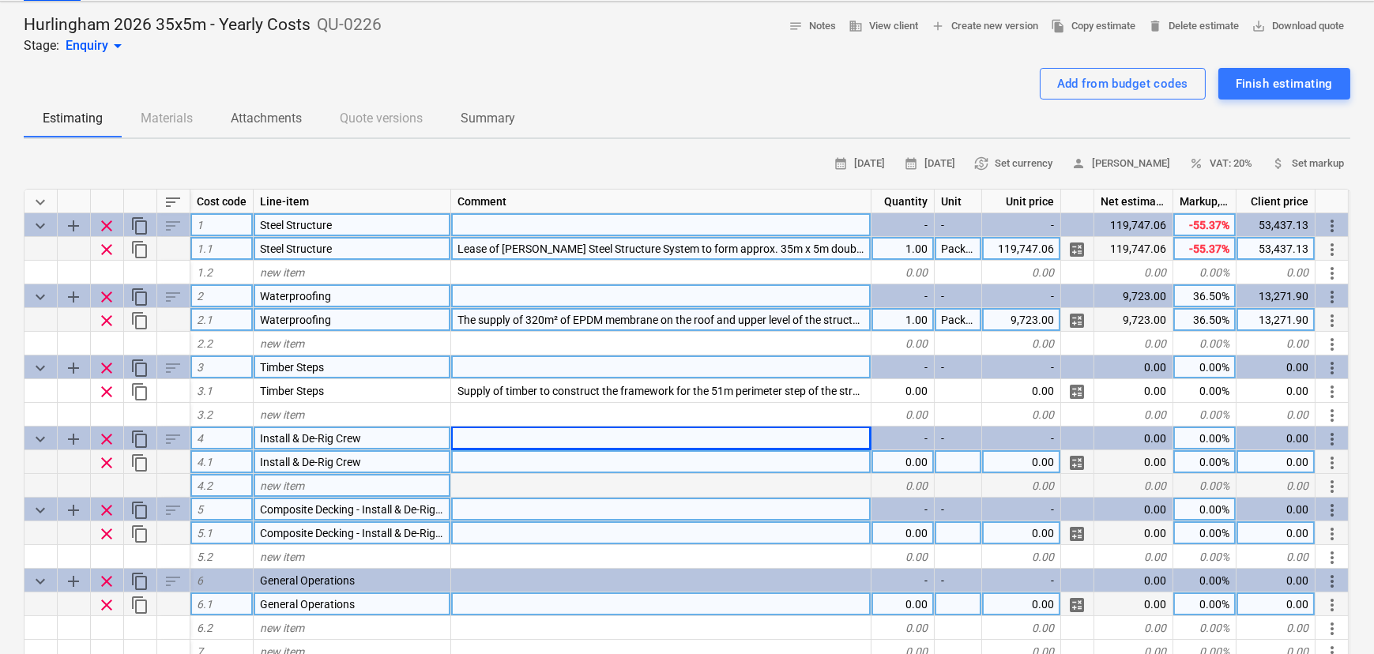
click at [499, 480] on div at bounding box center [661, 486] width 420 height 24
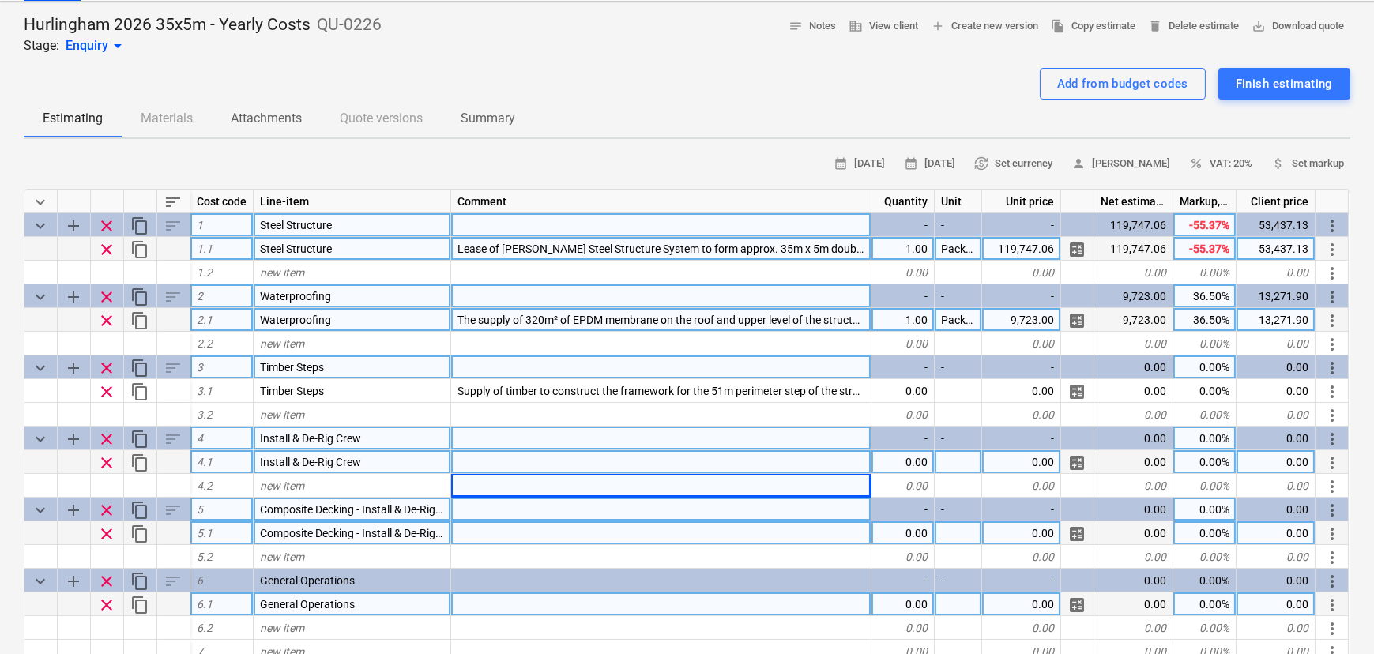
click at [504, 457] on div at bounding box center [661, 462] width 420 height 24
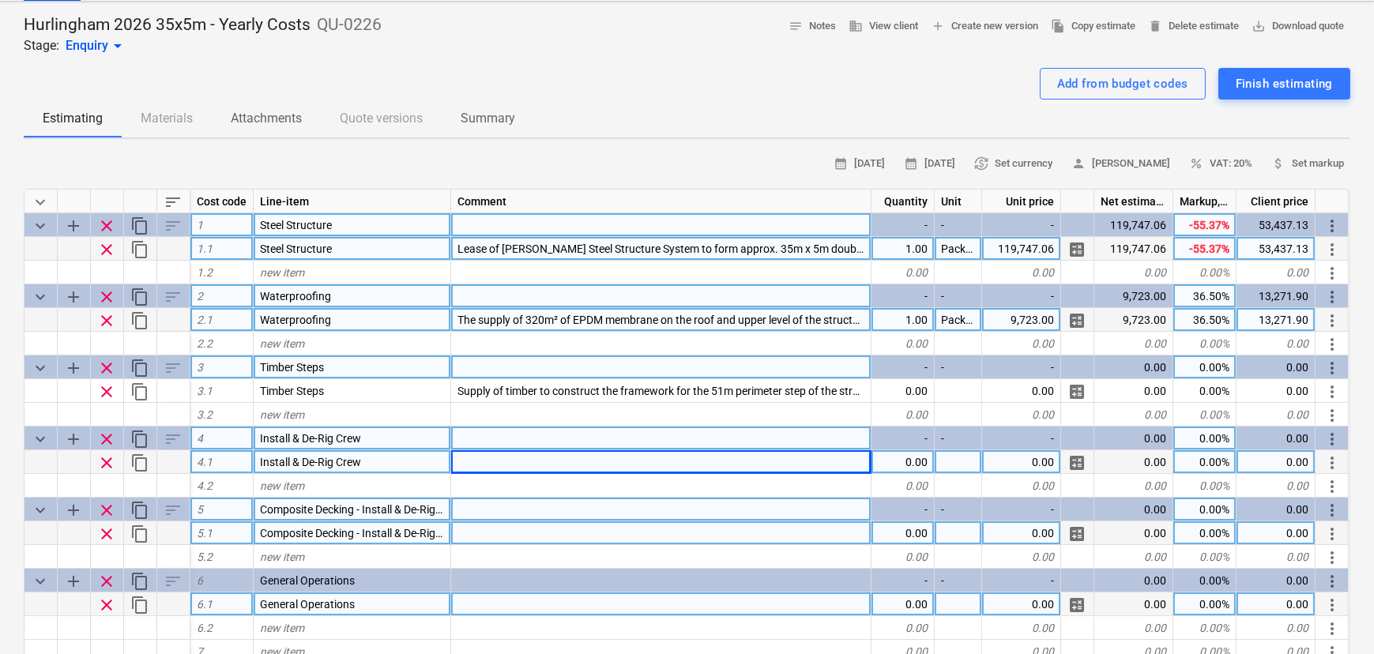
click at [549, 467] on div at bounding box center [661, 462] width 420 height 24
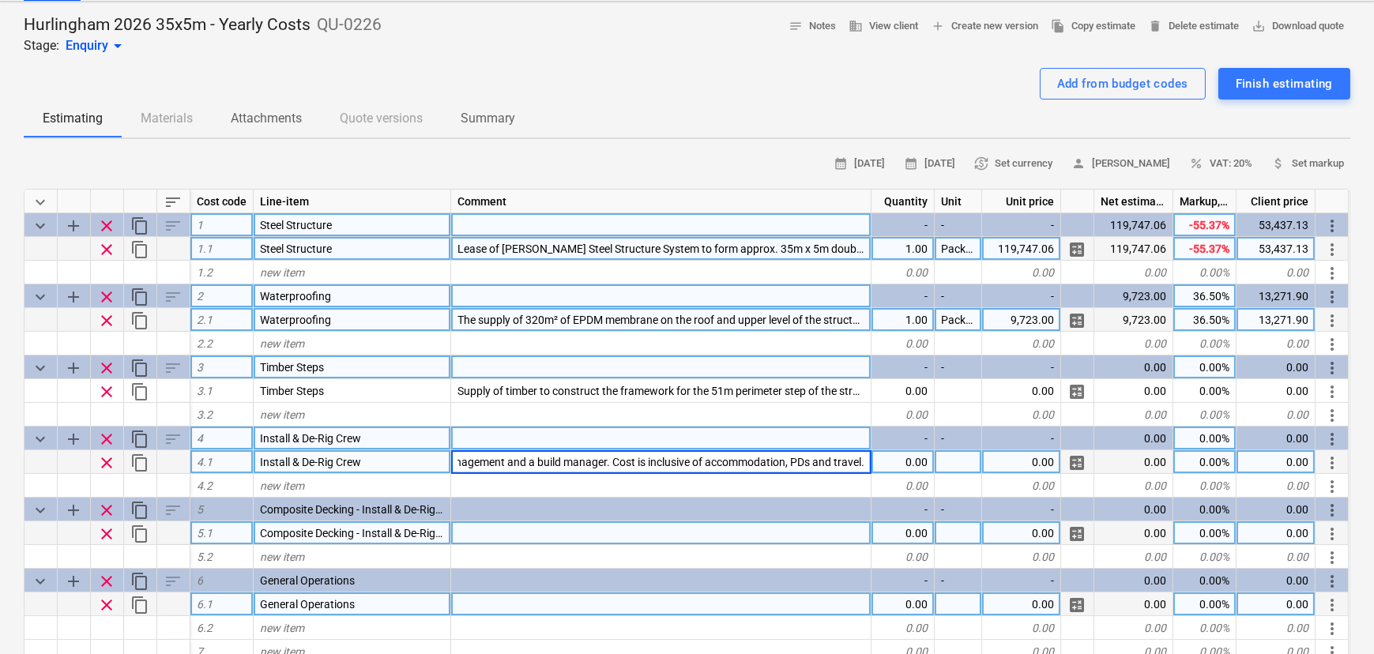
click at [467, 534] on div at bounding box center [661, 533] width 420 height 24
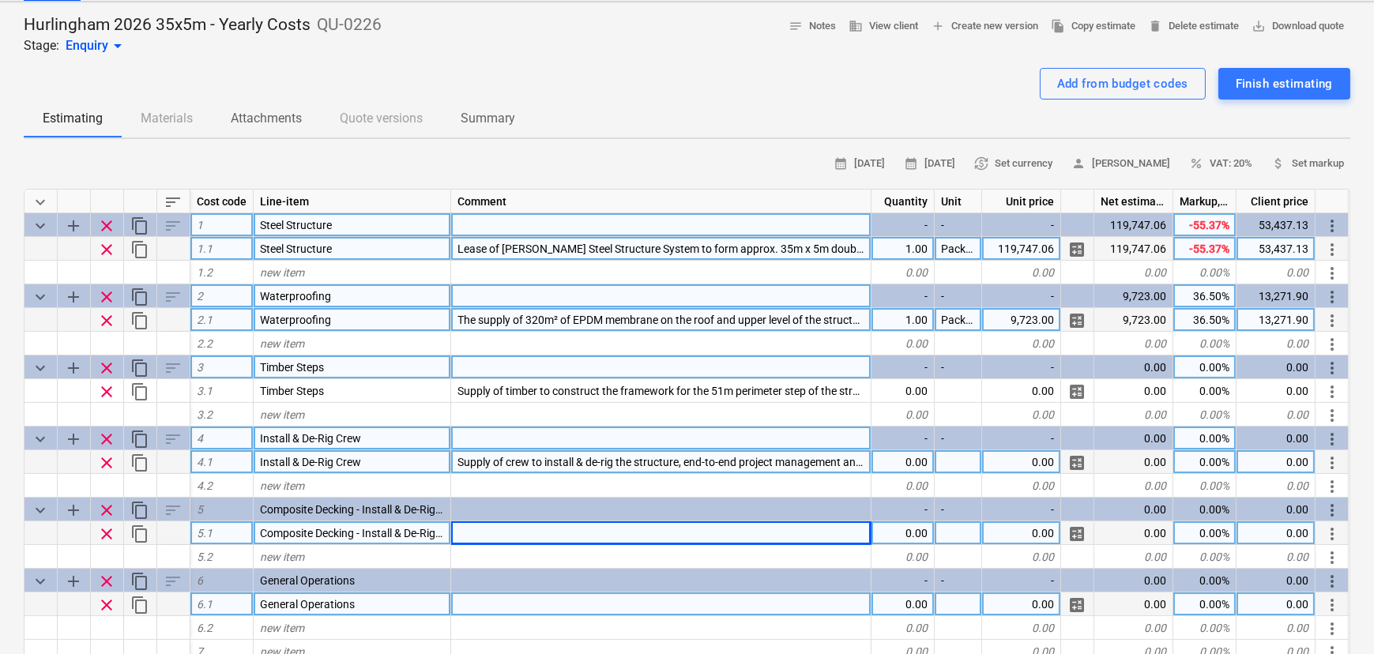
click at [483, 545] on div at bounding box center [661, 533] width 420 height 24
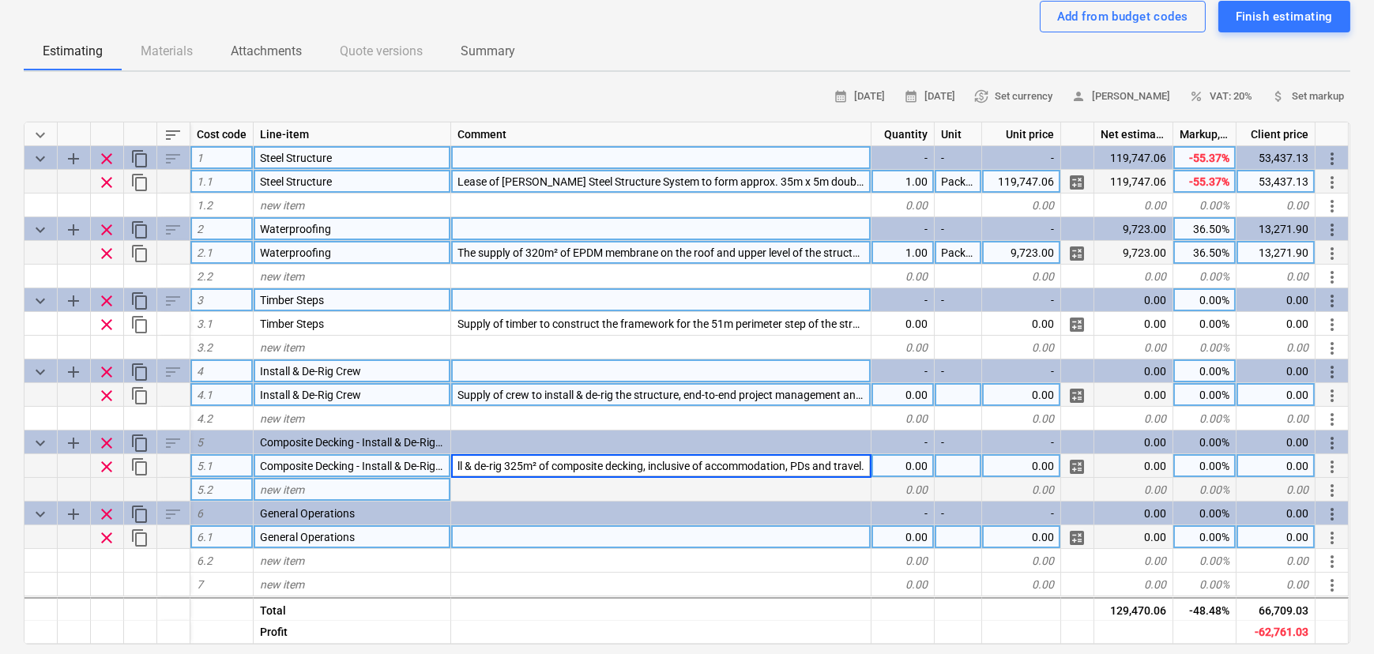
scroll to position [143, 0]
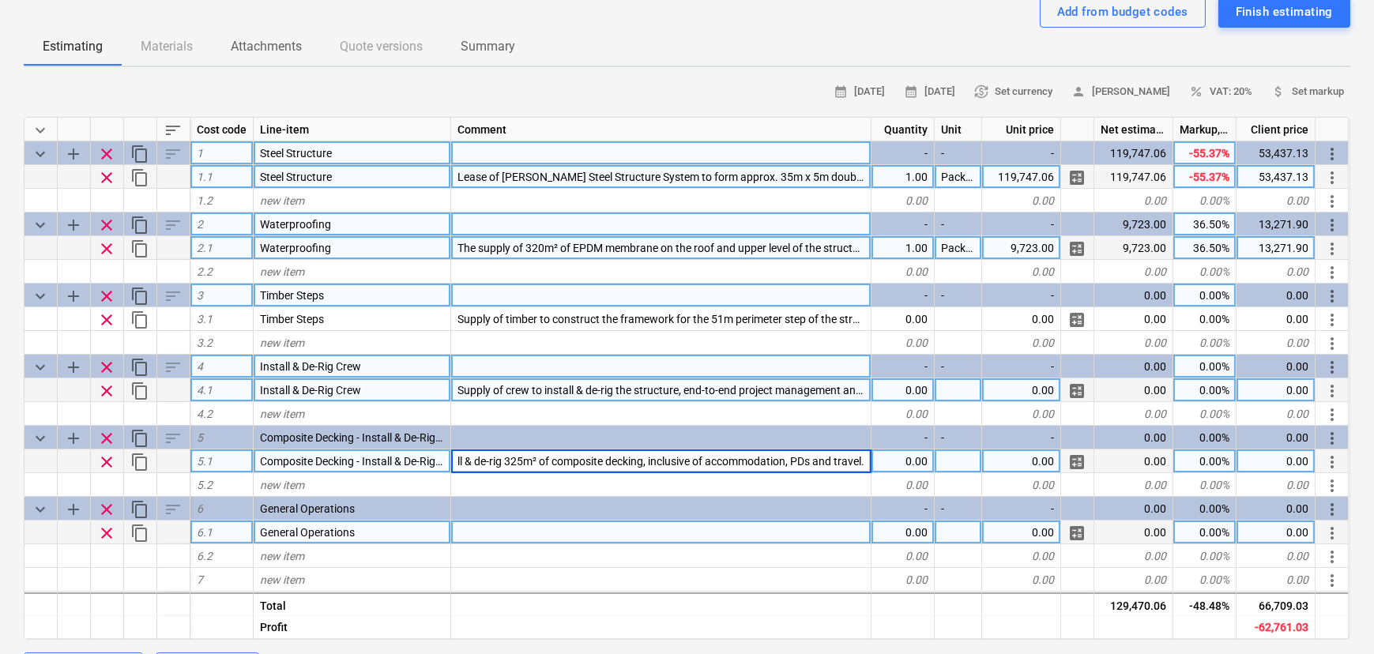
click at [493, 533] on div at bounding box center [661, 533] width 420 height 24
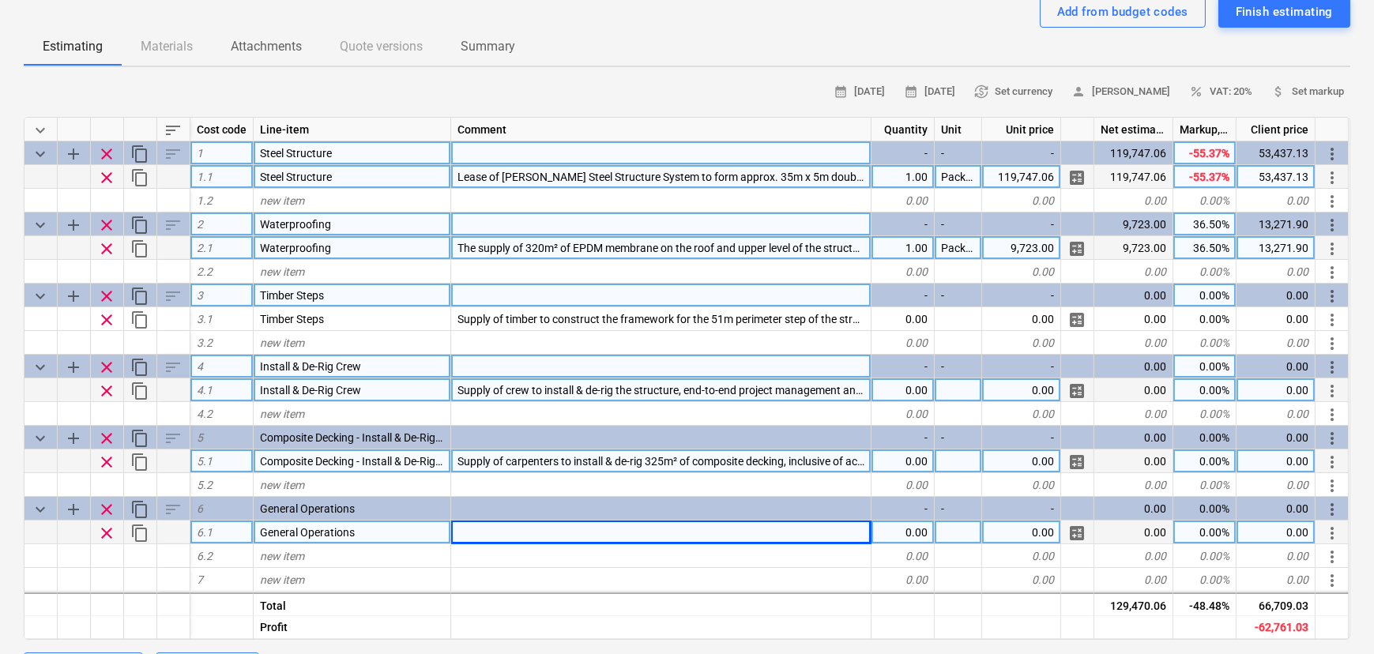
click at [602, 540] on div at bounding box center [661, 533] width 420 height 24
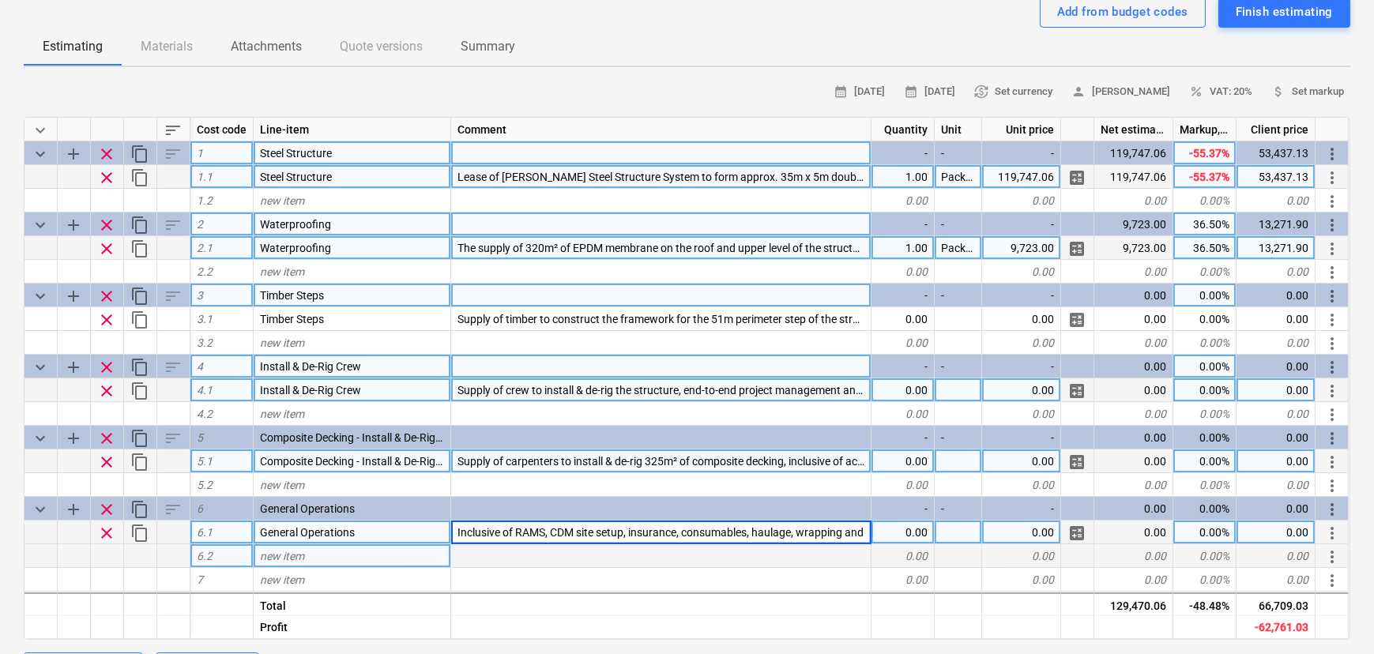
scroll to position [0, 141]
click at [540, 107] on div "calendar_month 29 Sep 2025 calendar_month 13 Oct 2025 currency_exchange Set cur…" at bounding box center [687, 585] width 1327 height 1011
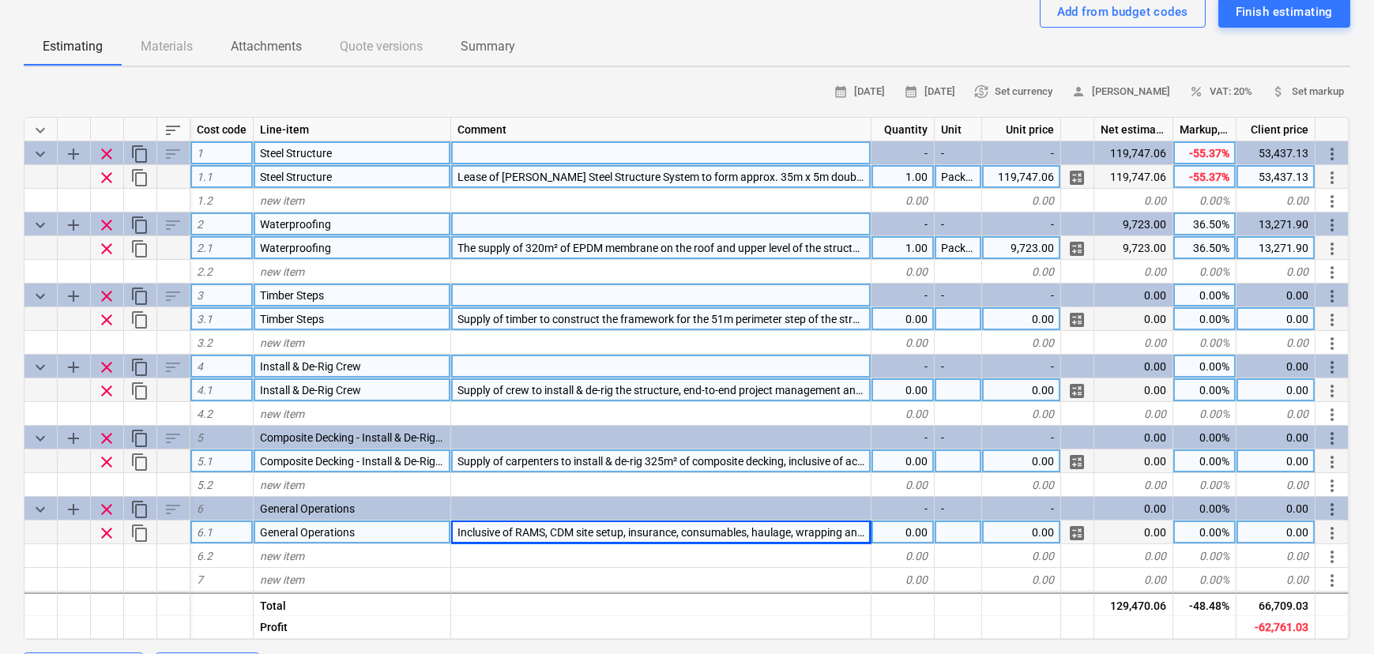
click at [909, 327] on div "0.00" at bounding box center [902, 319] width 63 height 24
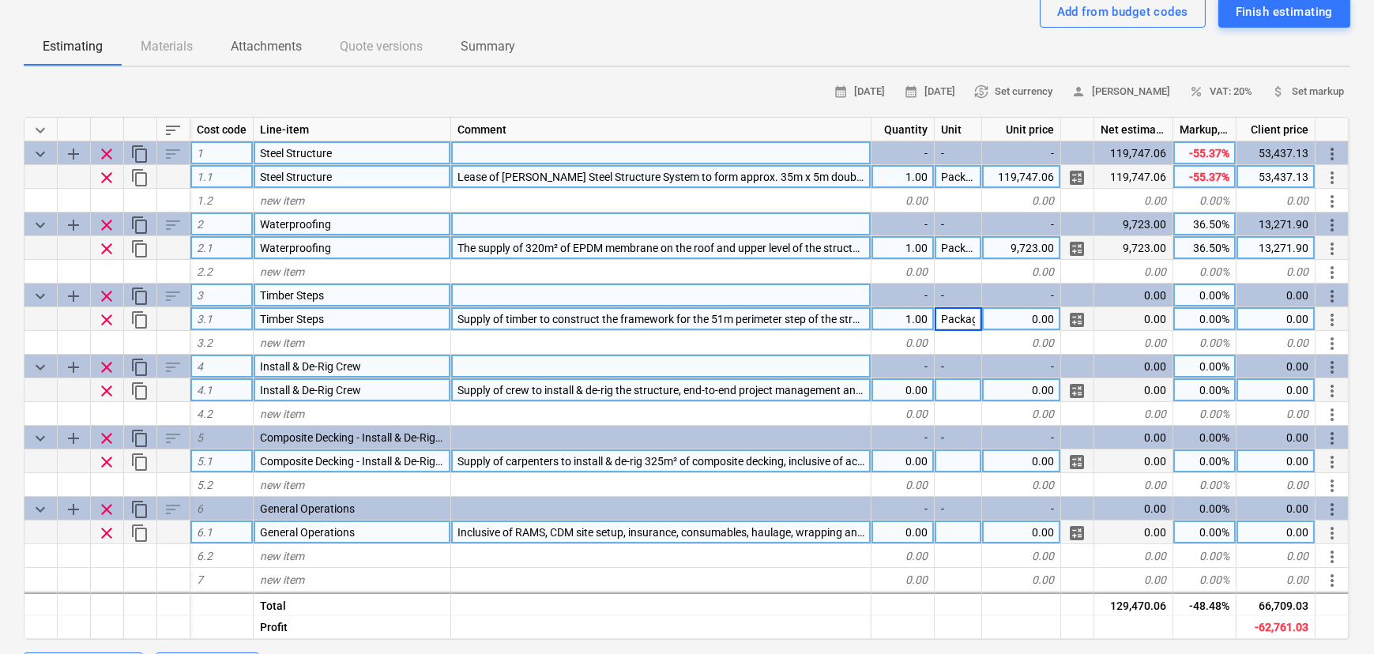
scroll to position [0, 8]
click at [1000, 323] on input "£1,020.00" at bounding box center [1021, 318] width 78 height 23
click at [1009, 324] on input "£1,020.00" at bounding box center [1021, 318] width 78 height 23
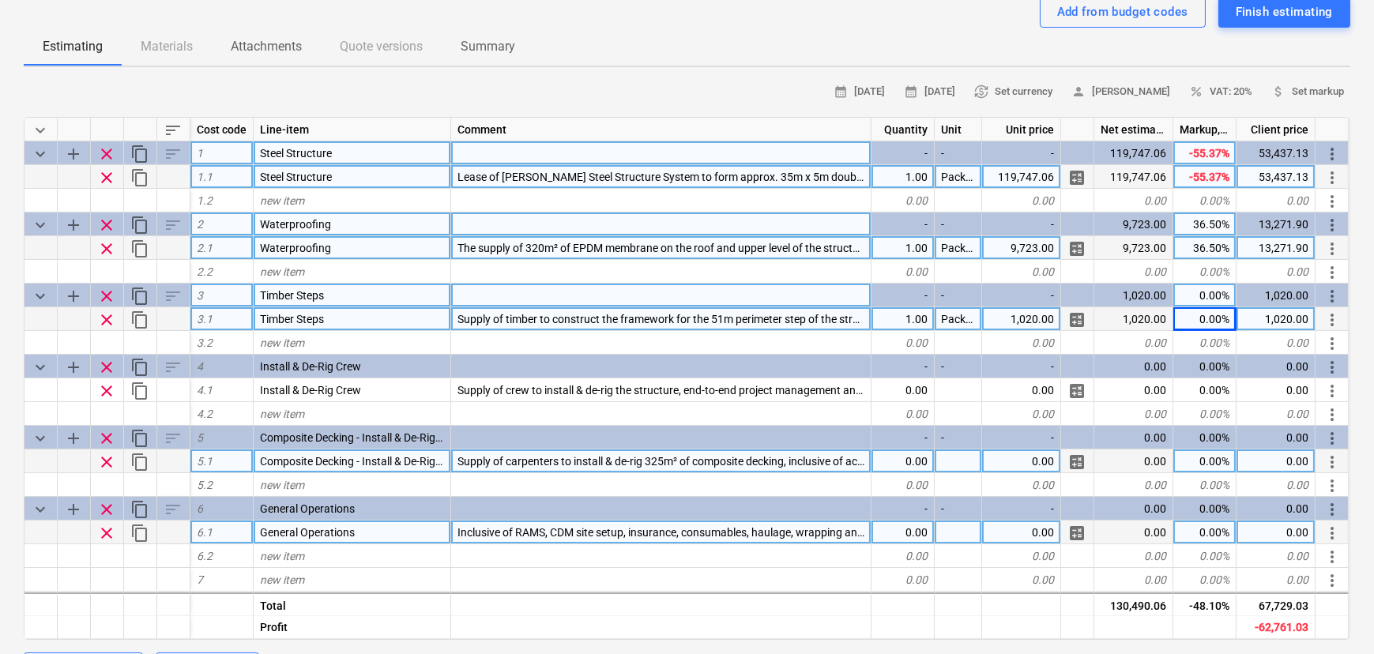
click at [1255, 307] on div "1,020.00" at bounding box center [1275, 296] width 79 height 24
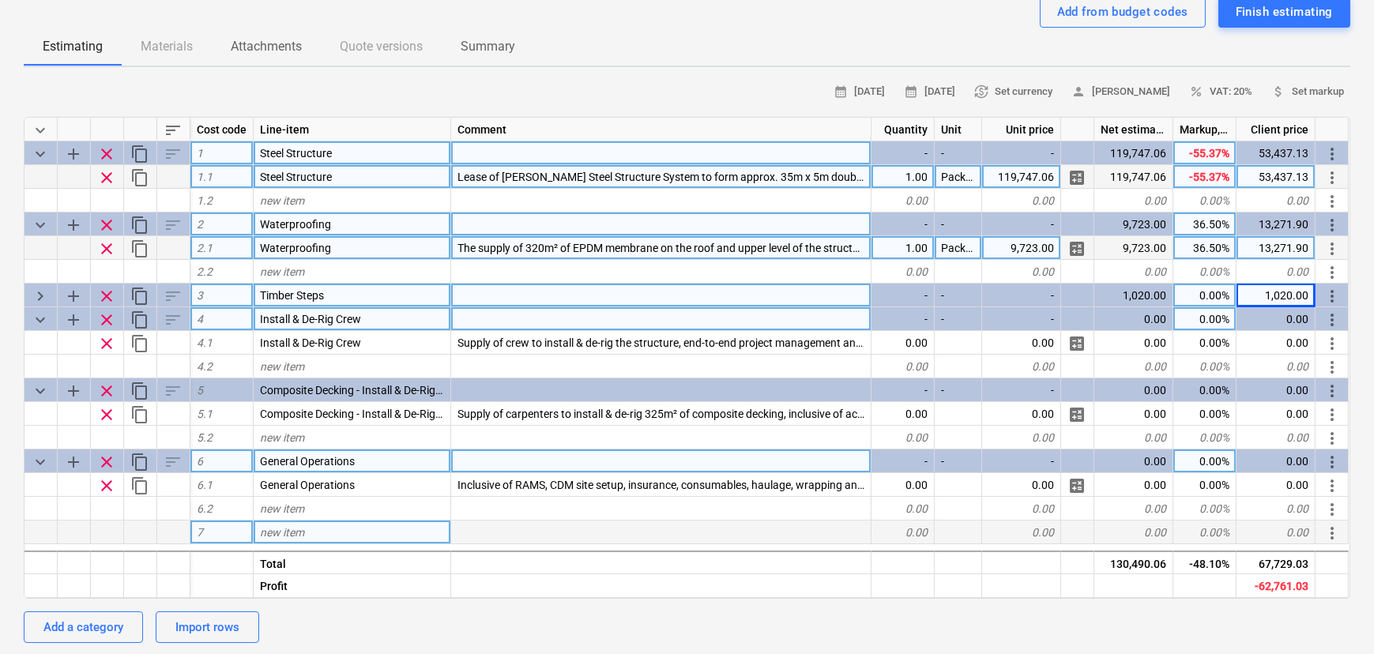
click at [1270, 307] on div "1,020.00" at bounding box center [1275, 296] width 79 height 24
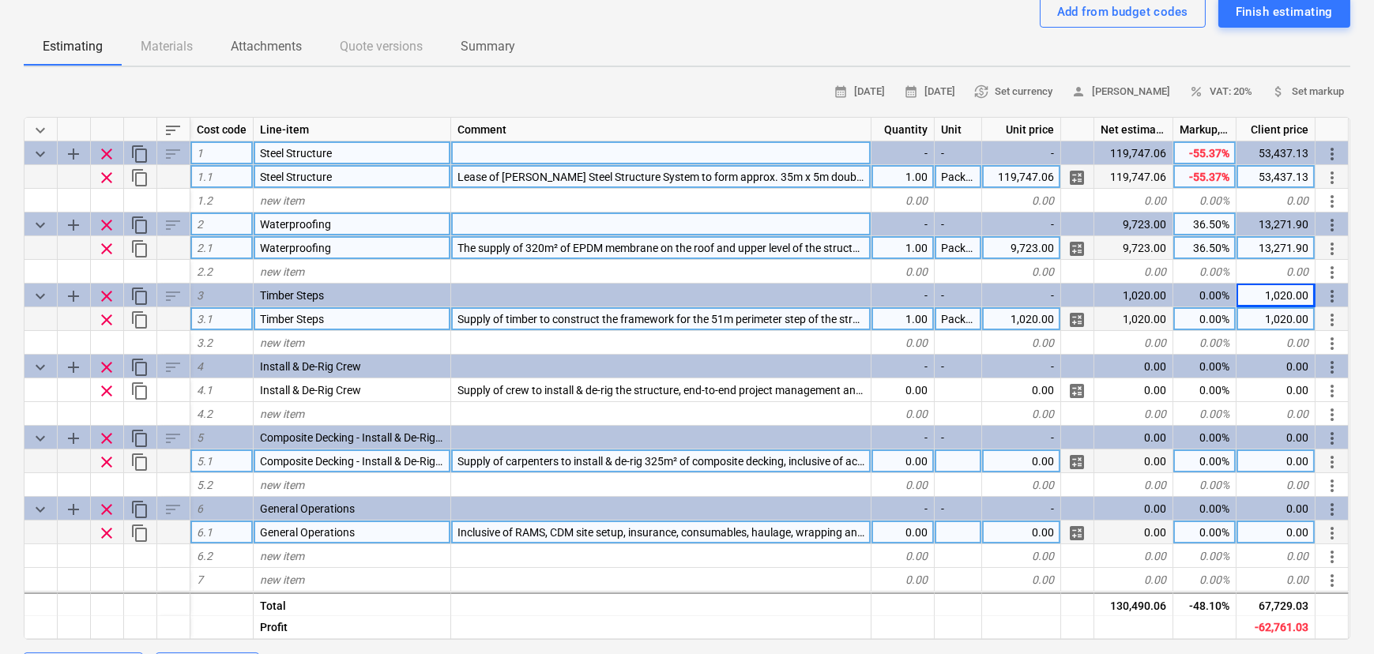
click at [1271, 314] on div "1,020.00" at bounding box center [1275, 319] width 79 height 24
click at [1263, 322] on input "£1,392.30" at bounding box center [1275, 318] width 78 height 23
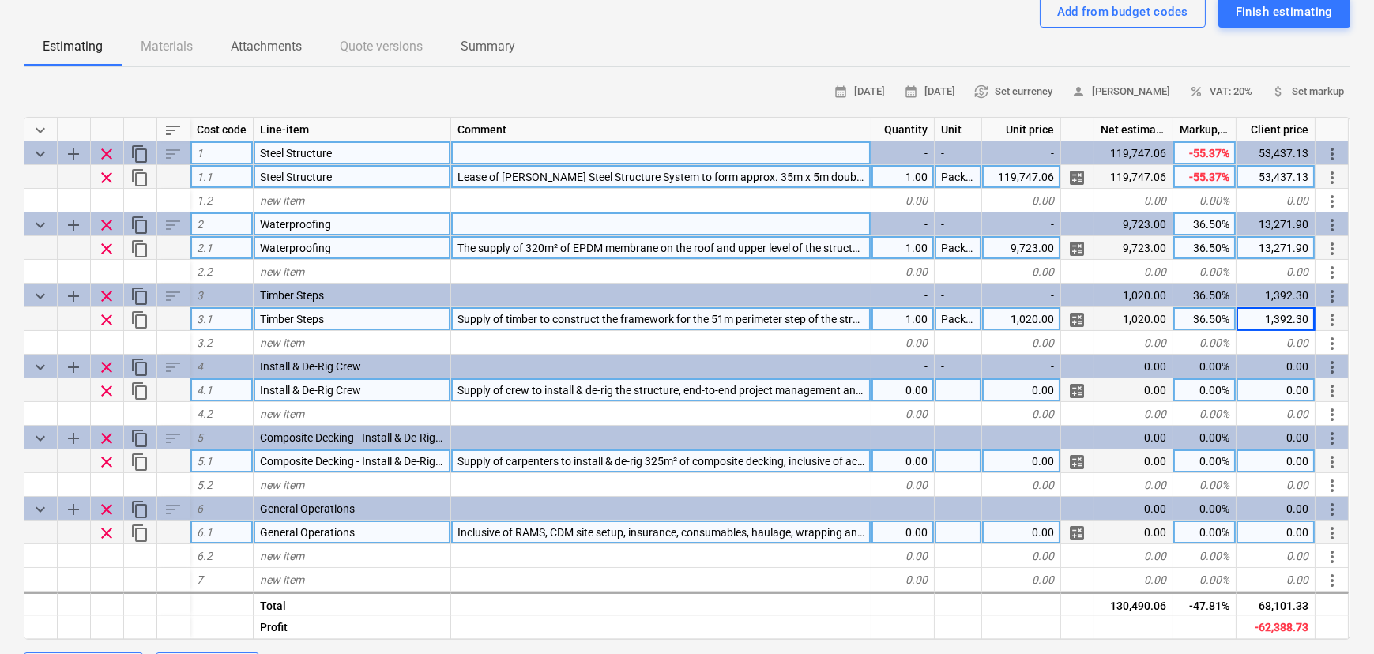
click at [898, 395] on div "0.00" at bounding box center [902, 390] width 63 height 24
click at [1030, 395] on div "0.00" at bounding box center [1021, 390] width 79 height 24
click at [1000, 395] on input "£51,860.00" at bounding box center [1021, 389] width 78 height 23
click at [1239, 394] on div "51,860.00" at bounding box center [1275, 390] width 79 height 24
click at [1257, 394] on input "£59,898.30" at bounding box center [1275, 389] width 78 height 23
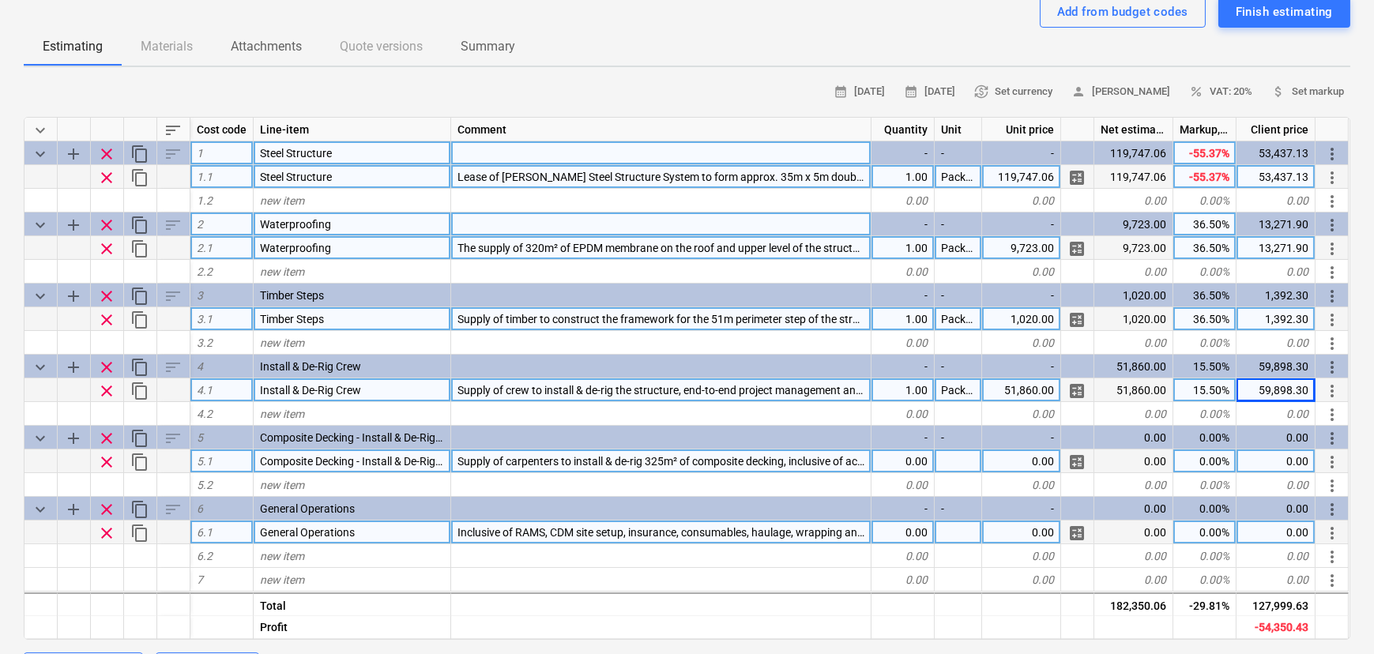
click at [913, 462] on div "0.00" at bounding box center [902, 462] width 63 height 24
drag, startPoint x: 1003, startPoint y: 462, endPoint x: 1010, endPoint y: 468, distance: 8.4
click at [1007, 466] on input "£11,995.20" at bounding box center [1021, 461] width 78 height 23
click at [1000, 464] on input "£11,995.20" at bounding box center [1021, 461] width 78 height 23
click at [1004, 464] on input "£11,995.20" at bounding box center [1021, 461] width 78 height 23
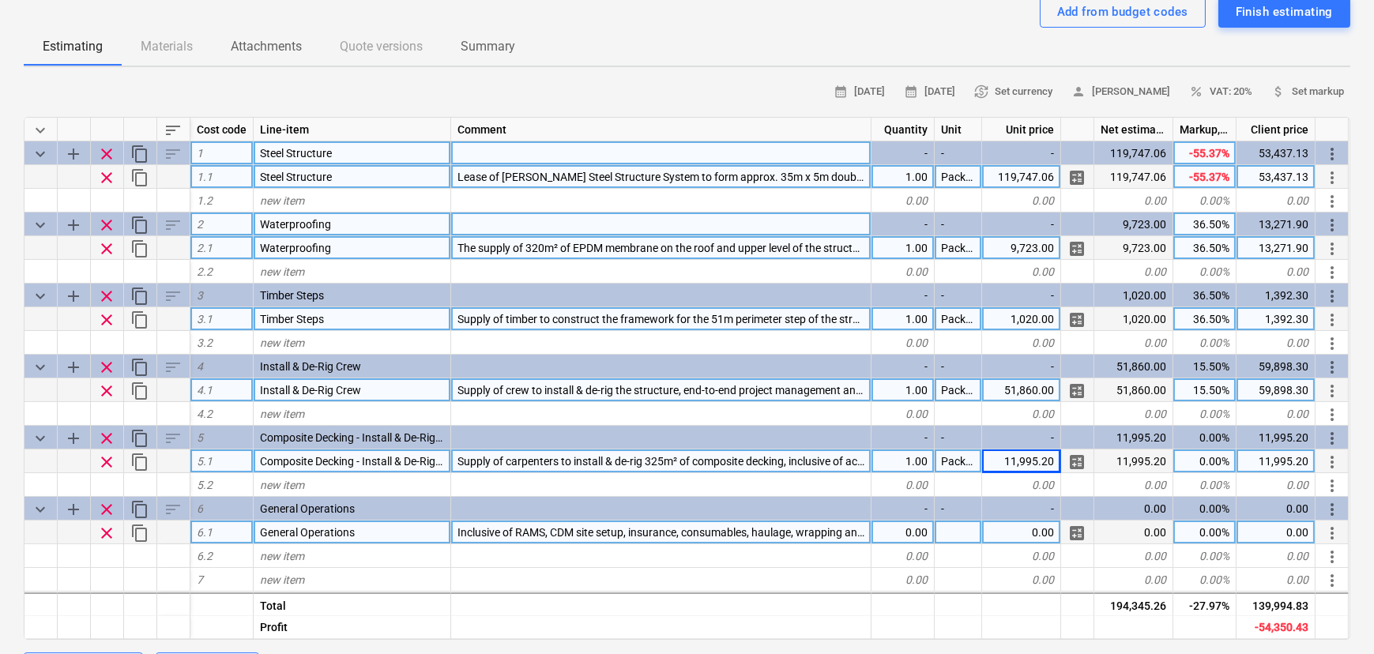
click at [916, 537] on div "0.00" at bounding box center [902, 533] width 63 height 24
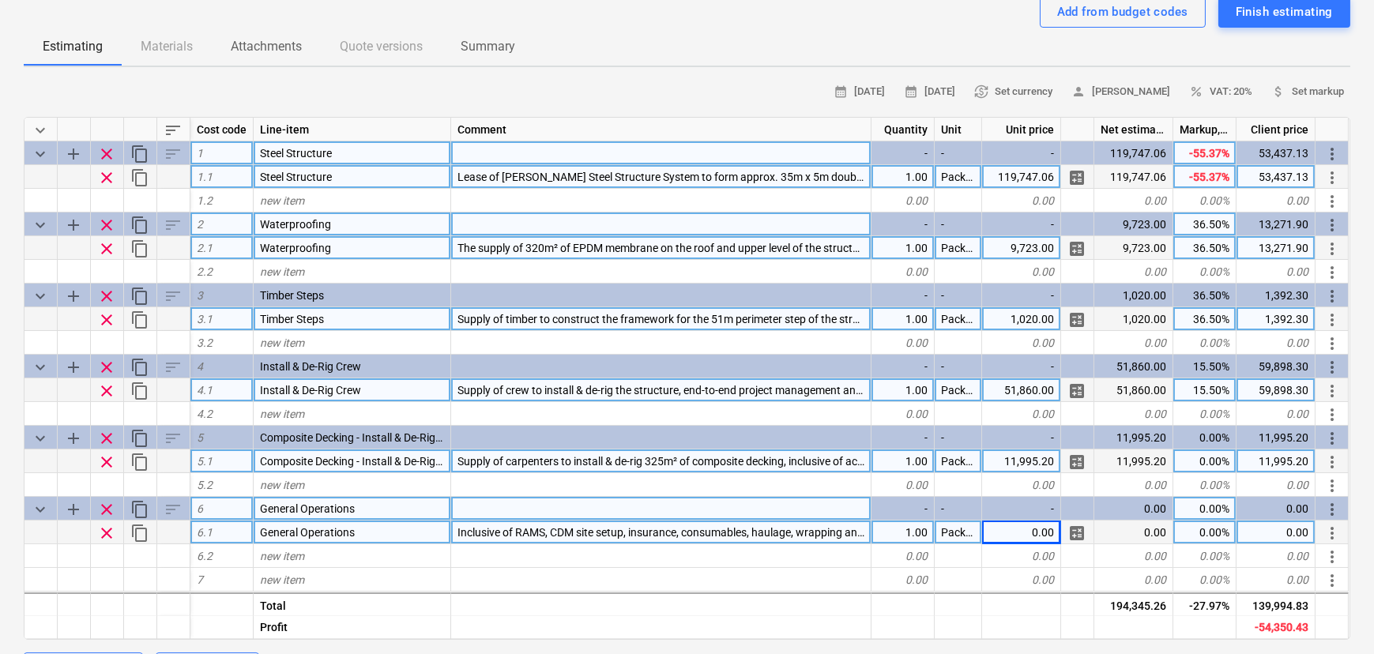
click at [1013, 516] on div "-" at bounding box center [1021, 509] width 79 height 24
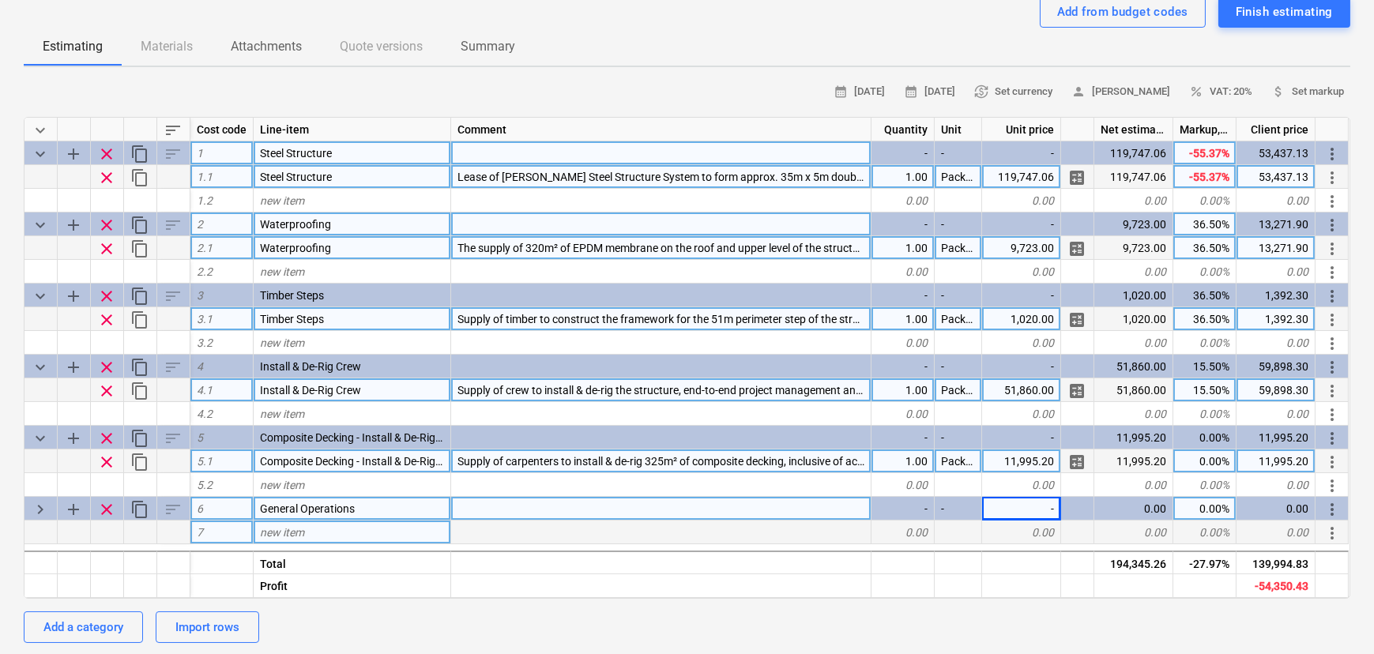
click at [1021, 513] on div "-" at bounding box center [1021, 509] width 79 height 24
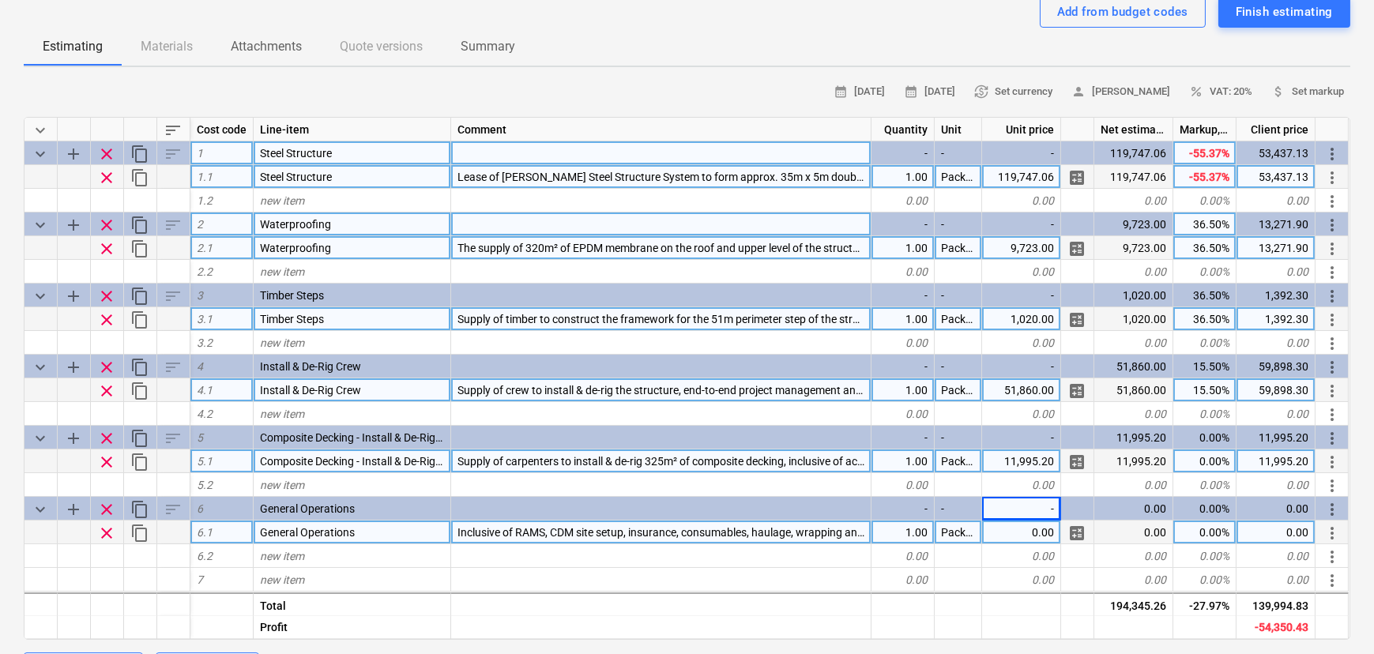
click at [1027, 536] on div "0.00" at bounding box center [1021, 533] width 79 height 24
click at [1018, 537] on div "0.00" at bounding box center [1021, 533] width 79 height 24
click at [1011, 533] on input "£7,700.00" at bounding box center [1021, 532] width 78 height 23
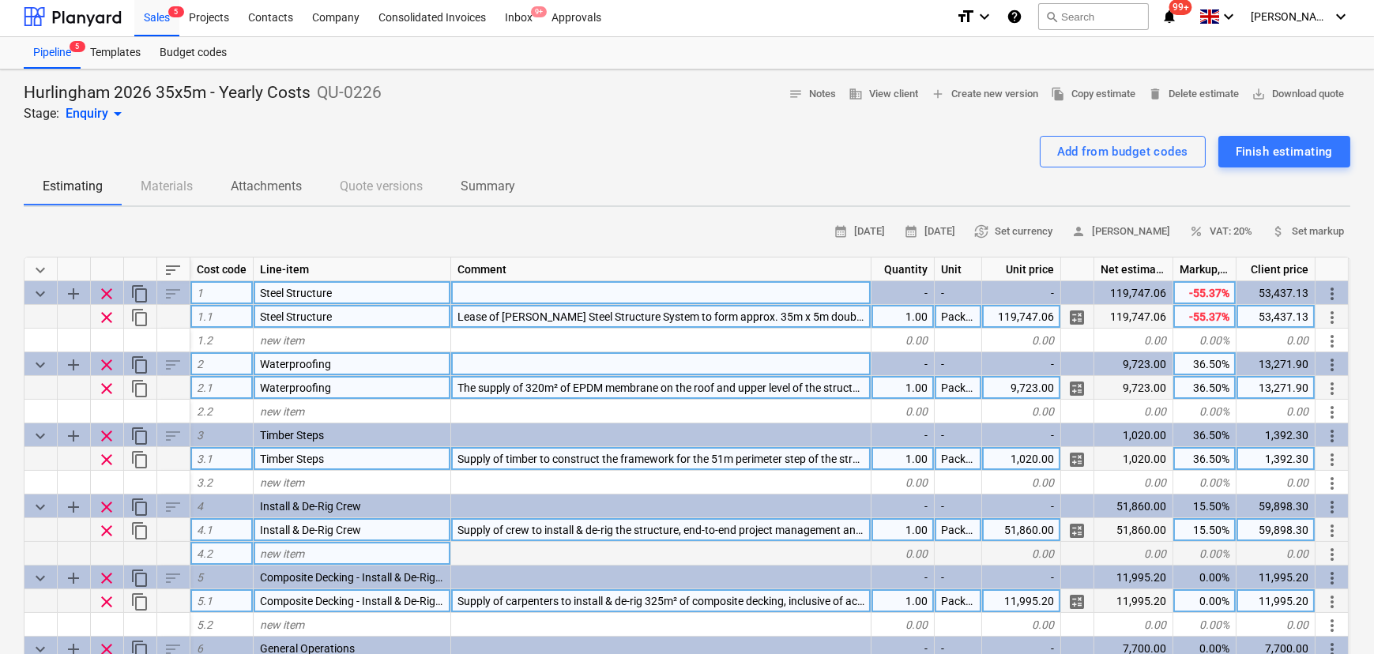
scroll to position [0, 0]
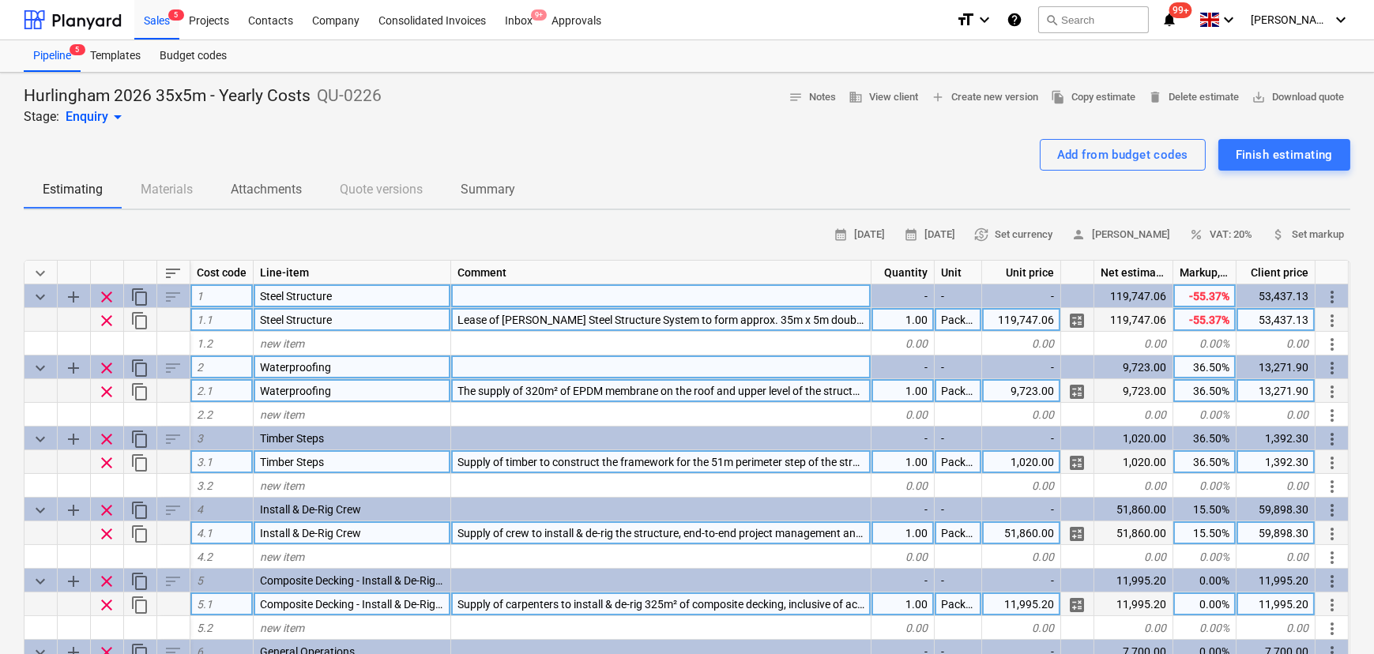
click at [1139, 321] on div "119,747.06" at bounding box center [1133, 320] width 79 height 24
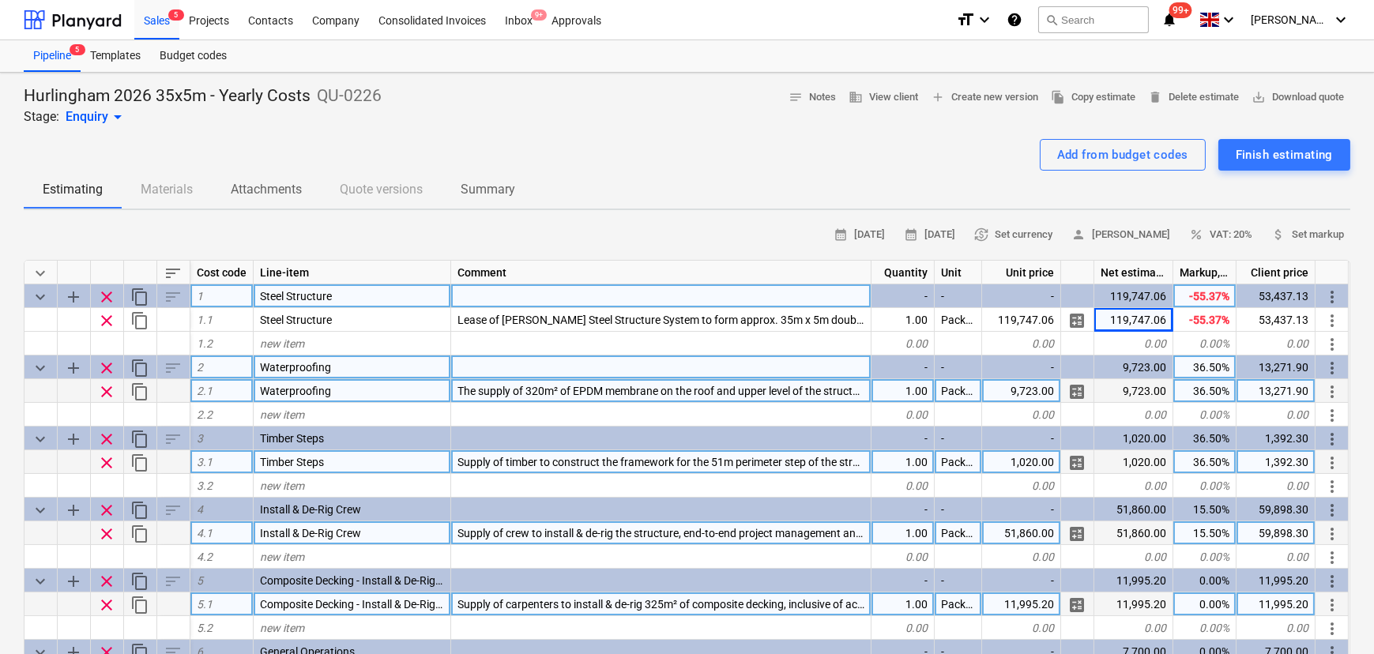
click at [1240, 202] on div "Estimating Materials Attachments Quote versions Summary" at bounding box center [687, 190] width 1327 height 38
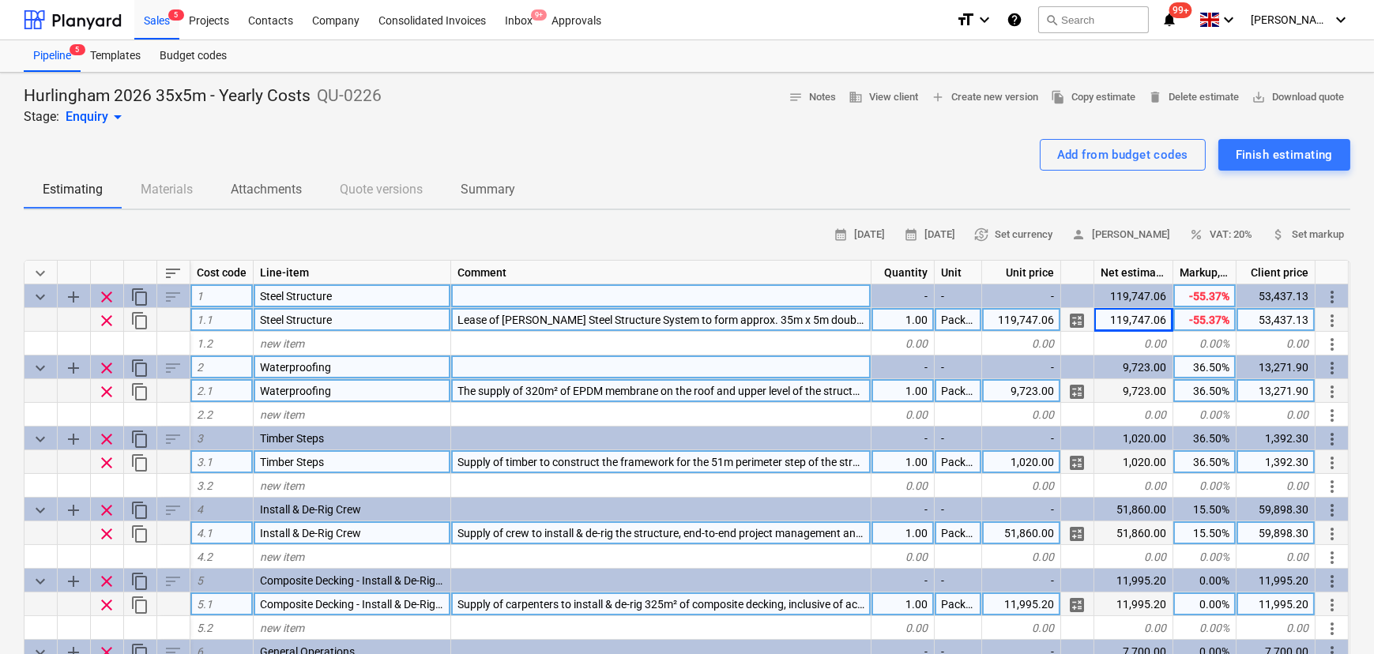
click at [1144, 322] on div "119,747.06" at bounding box center [1133, 320] width 79 height 24
click at [1149, 324] on div "119,747.06" at bounding box center [1133, 320] width 79 height 24
click at [1151, 324] on div "119,747.06" at bounding box center [1133, 320] width 79 height 24
click at [1039, 322] on div "119,747.06" at bounding box center [1021, 320] width 79 height 24
click at [1001, 317] on div "119,747.06" at bounding box center [1021, 320] width 79 height 24
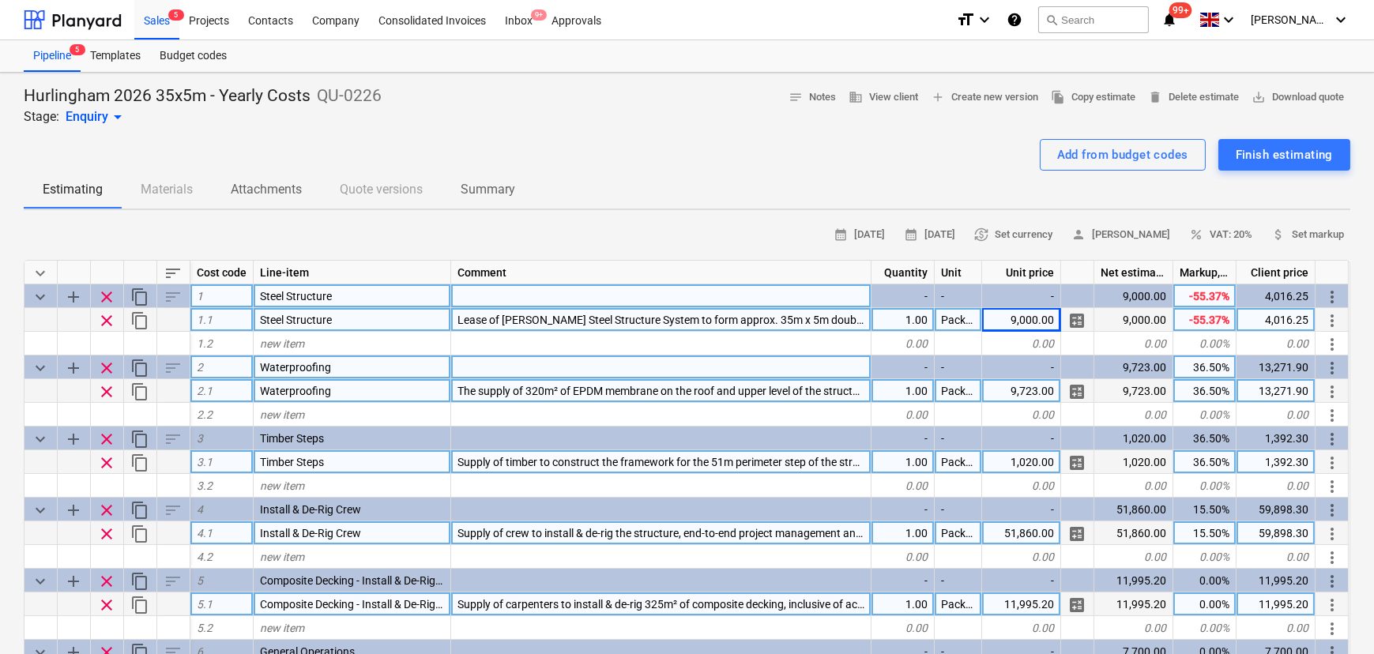
click at [1274, 319] on div "4,016.25" at bounding box center [1275, 320] width 79 height 24
click at [559, 146] on div "Add from budget codes Finish estimating" at bounding box center [687, 155] width 1327 height 32
click at [199, 230] on div "calendar_month 29 Sep 2025 calendar_month 13 Oct 2025 currency_exchange Set cur…" at bounding box center [687, 235] width 1327 height 24
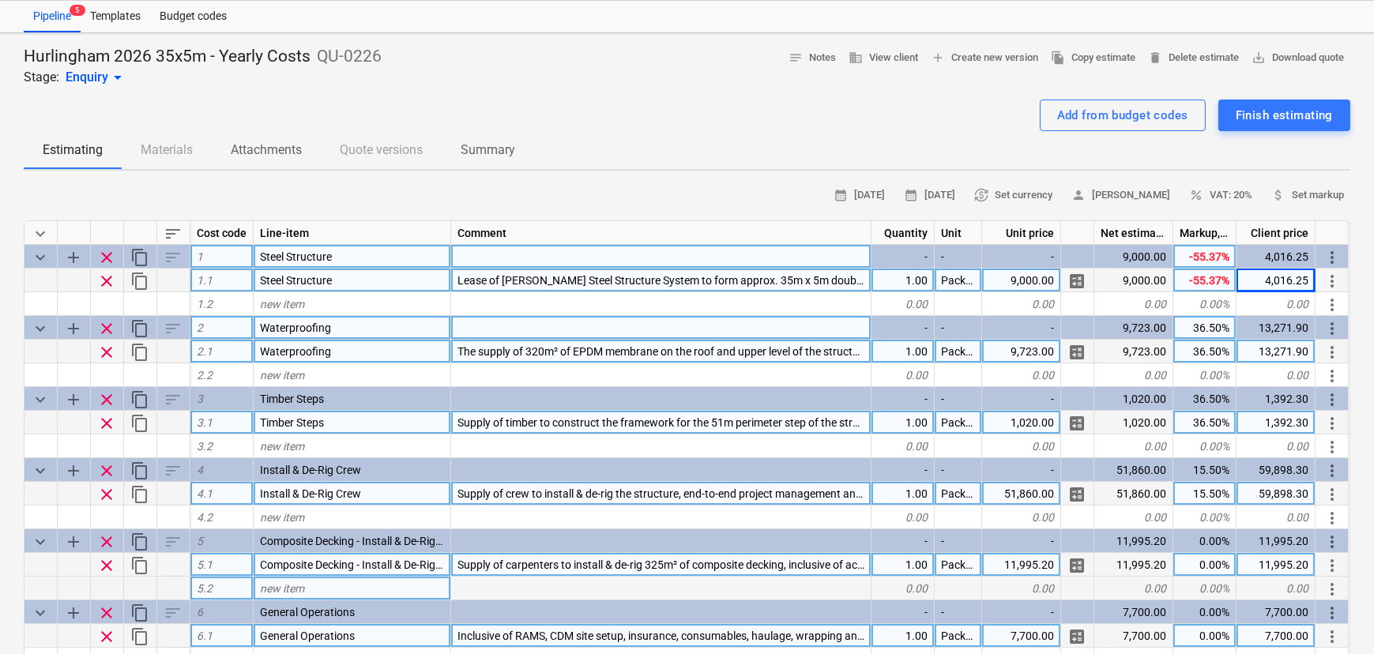
scroll to position [359, 0]
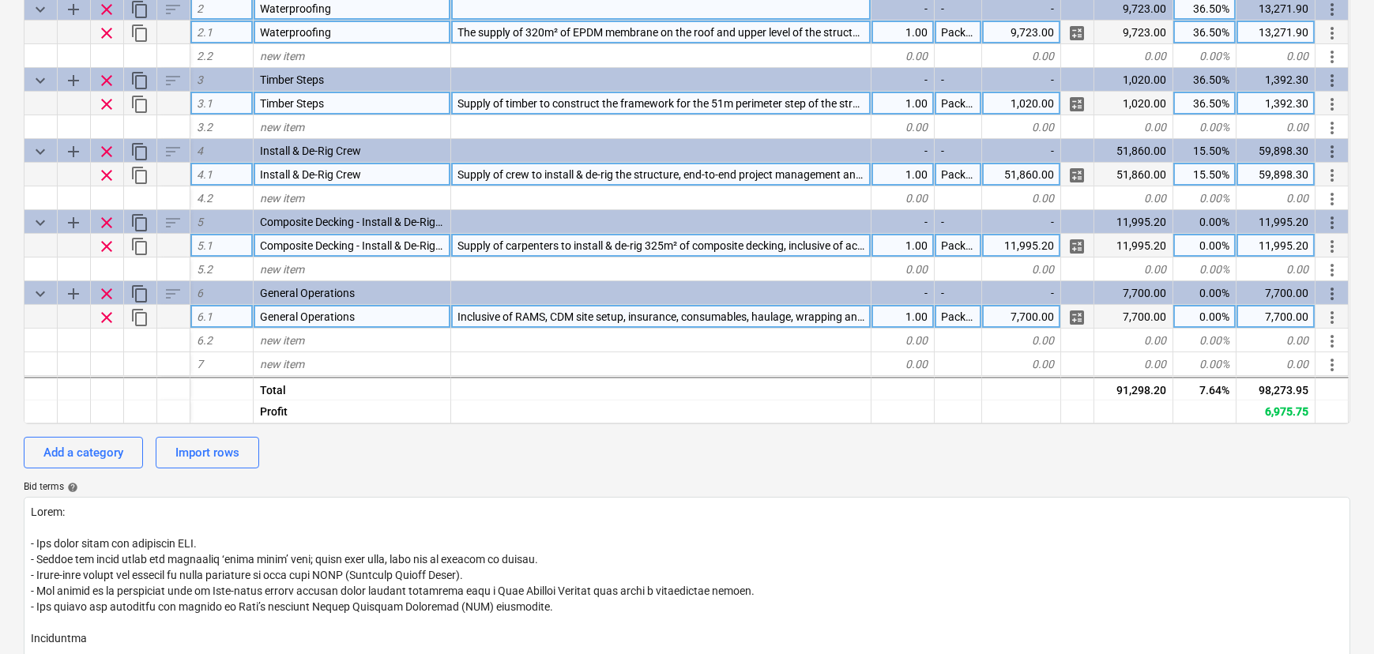
drag, startPoint x: 356, startPoint y: 494, endPoint x: 266, endPoint y: 439, distance: 104.6
click at [355, 493] on div "Bid terms help" at bounding box center [687, 487] width 1327 height 13
click at [123, 450] on div "Add a category" at bounding box center [83, 452] width 80 height 21
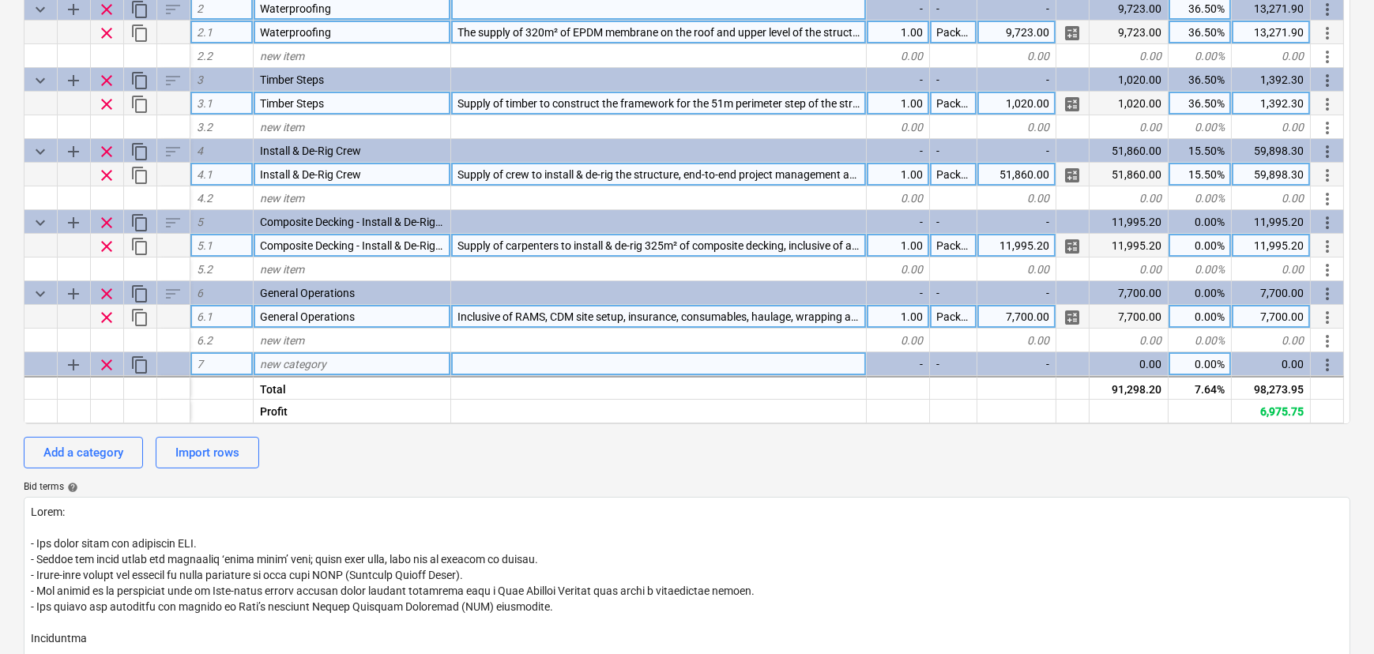
click at [280, 366] on span "new category" at bounding box center [293, 364] width 66 height 13
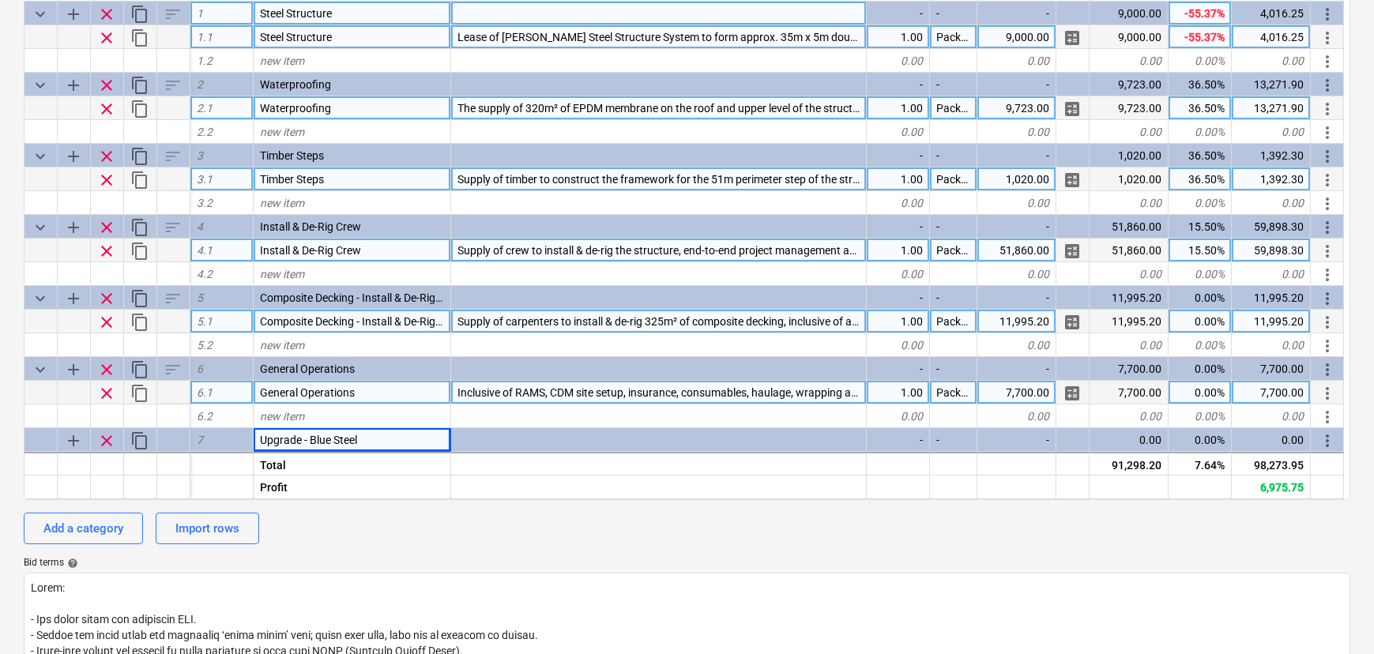
scroll to position [0, 0]
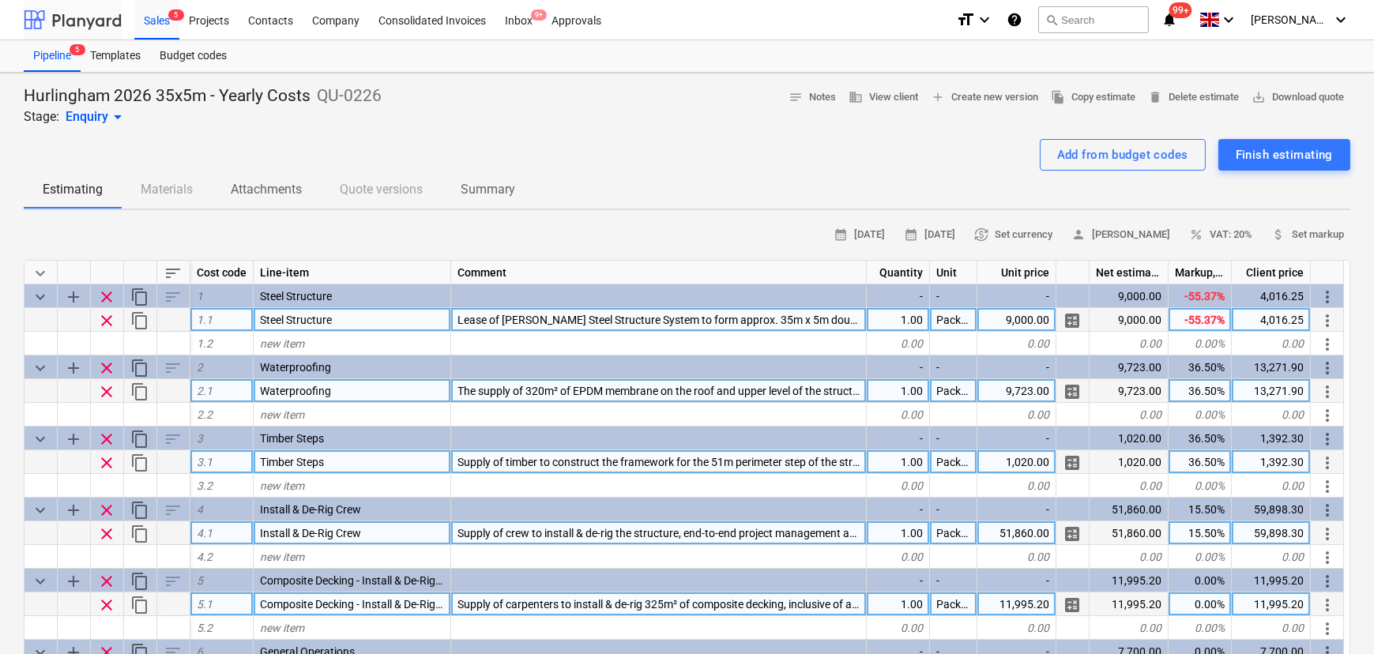
drag, startPoint x: 77, startPoint y: 25, endPoint x: 98, endPoint y: 23, distance: 21.5
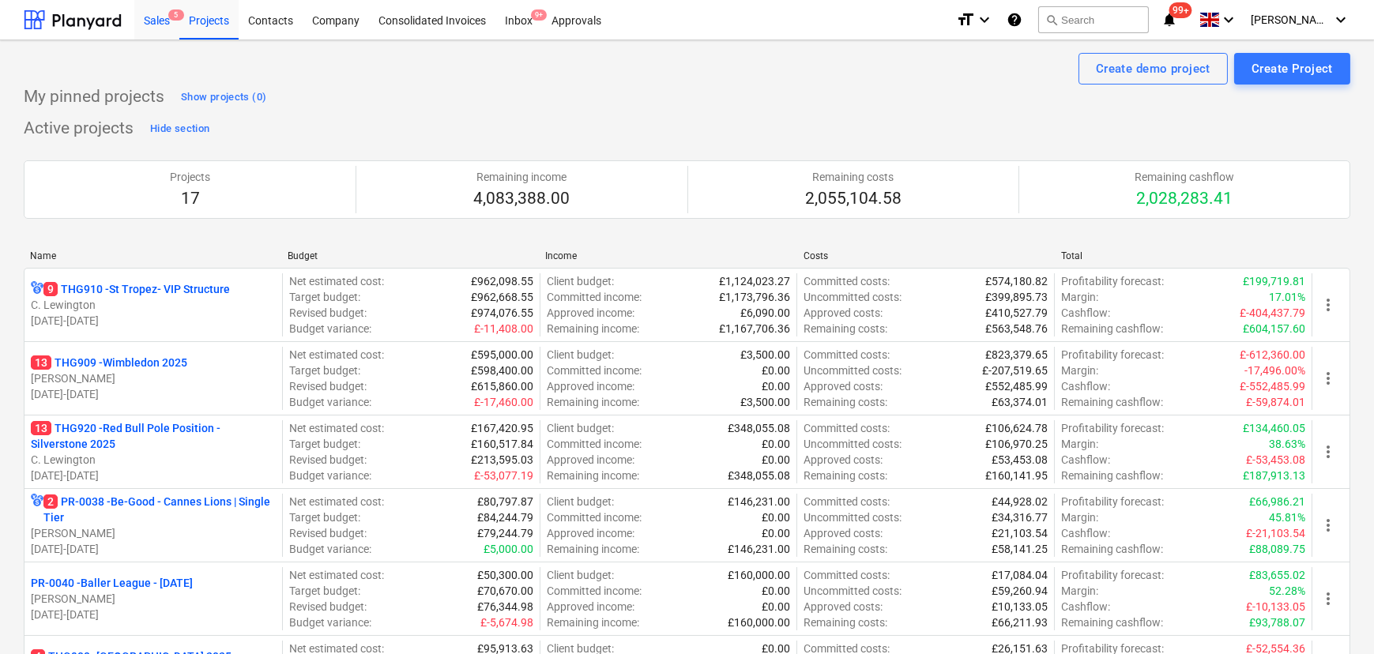
click at [157, 27] on div "Sales 5" at bounding box center [156, 19] width 45 height 40
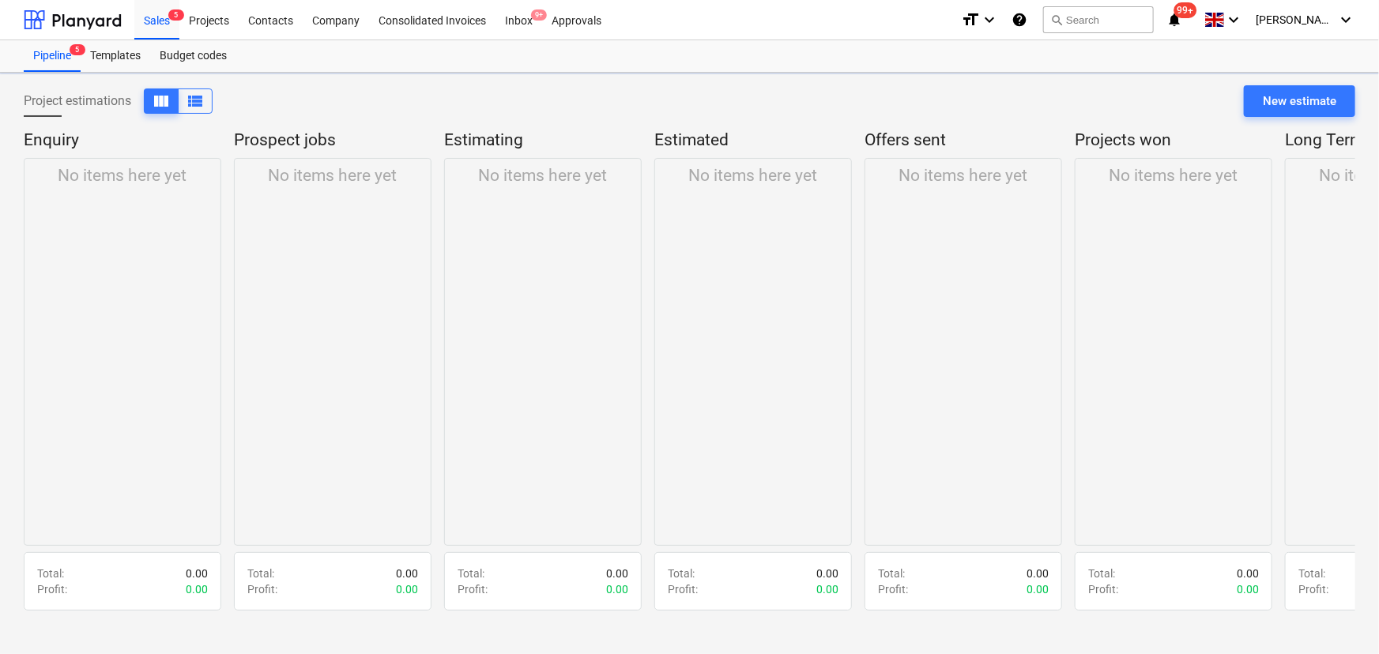
click at [551, 96] on div "Project estimations view_column view_list New estimate" at bounding box center [689, 107] width 1331 height 44
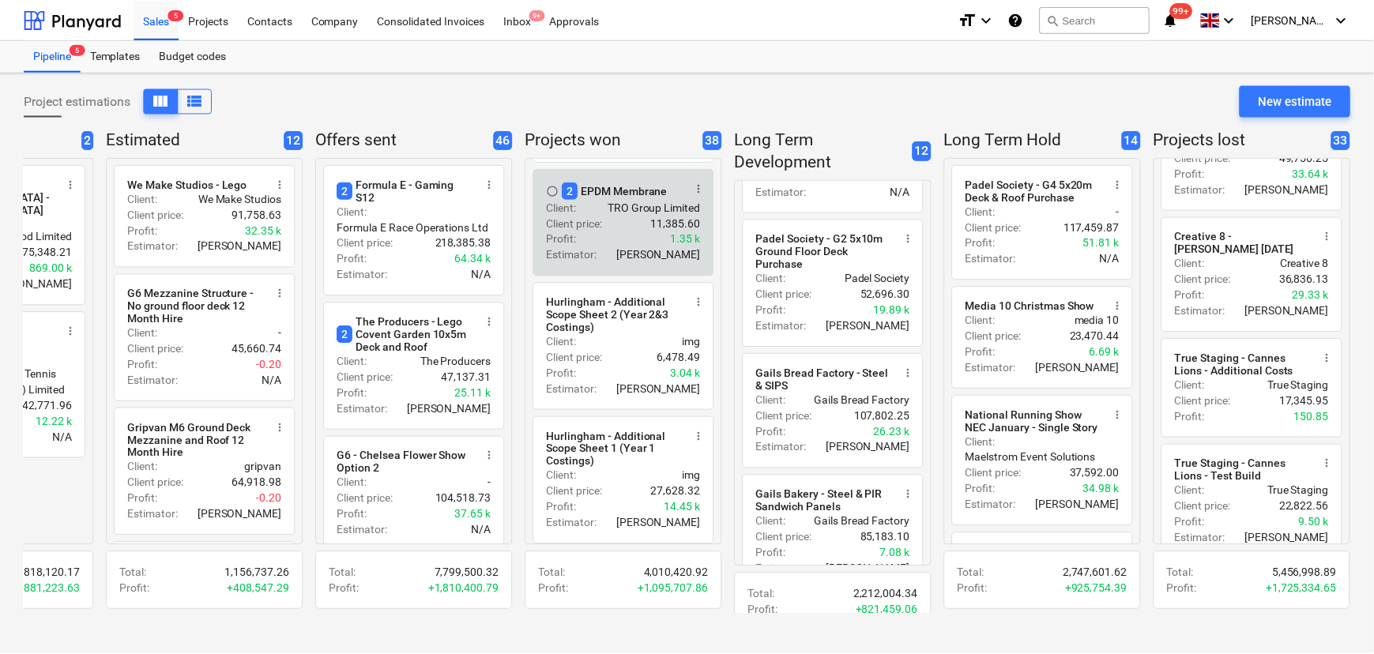
scroll to position [601, 0]
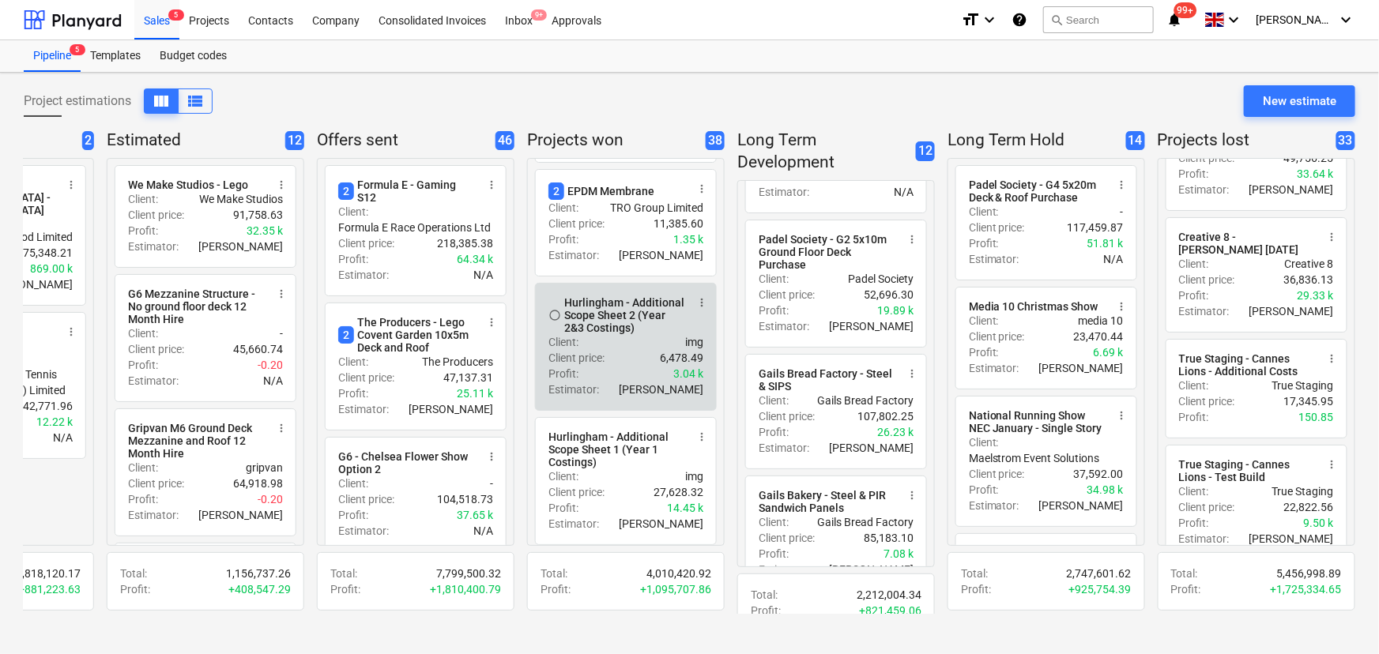
click at [642, 350] on div "Client : img" at bounding box center [625, 342] width 155 height 16
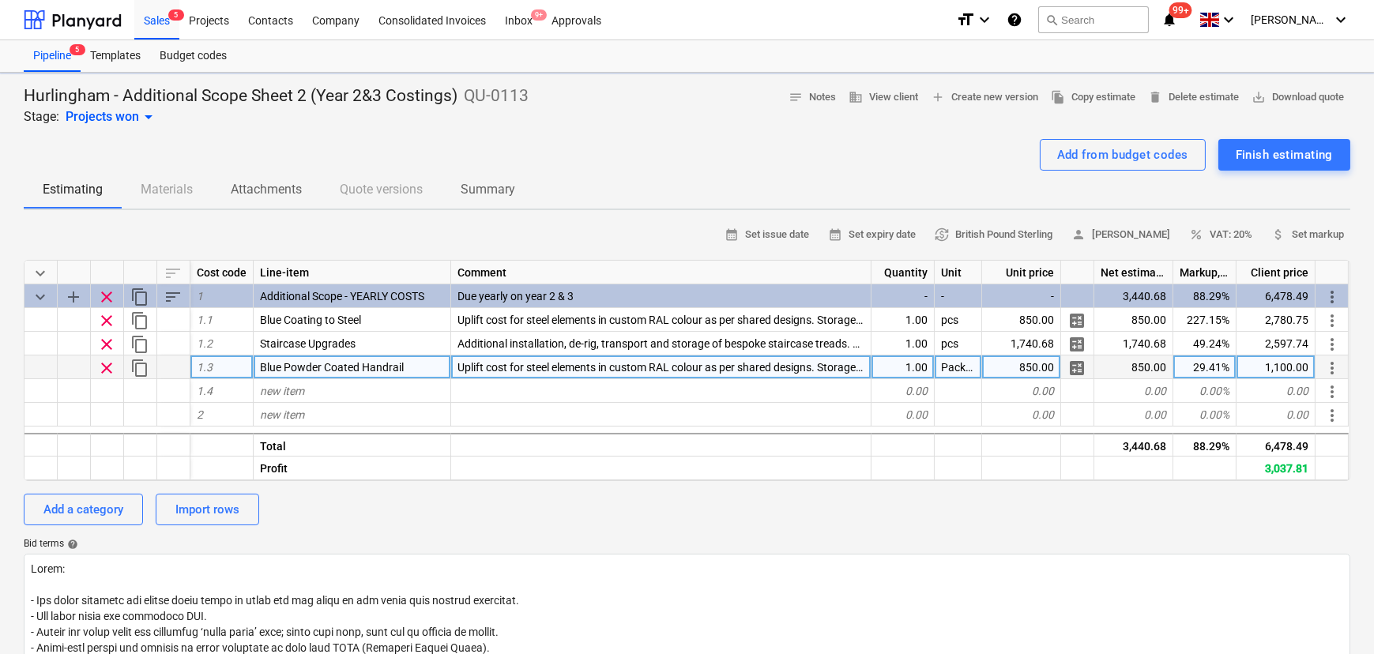
type textarea "x"
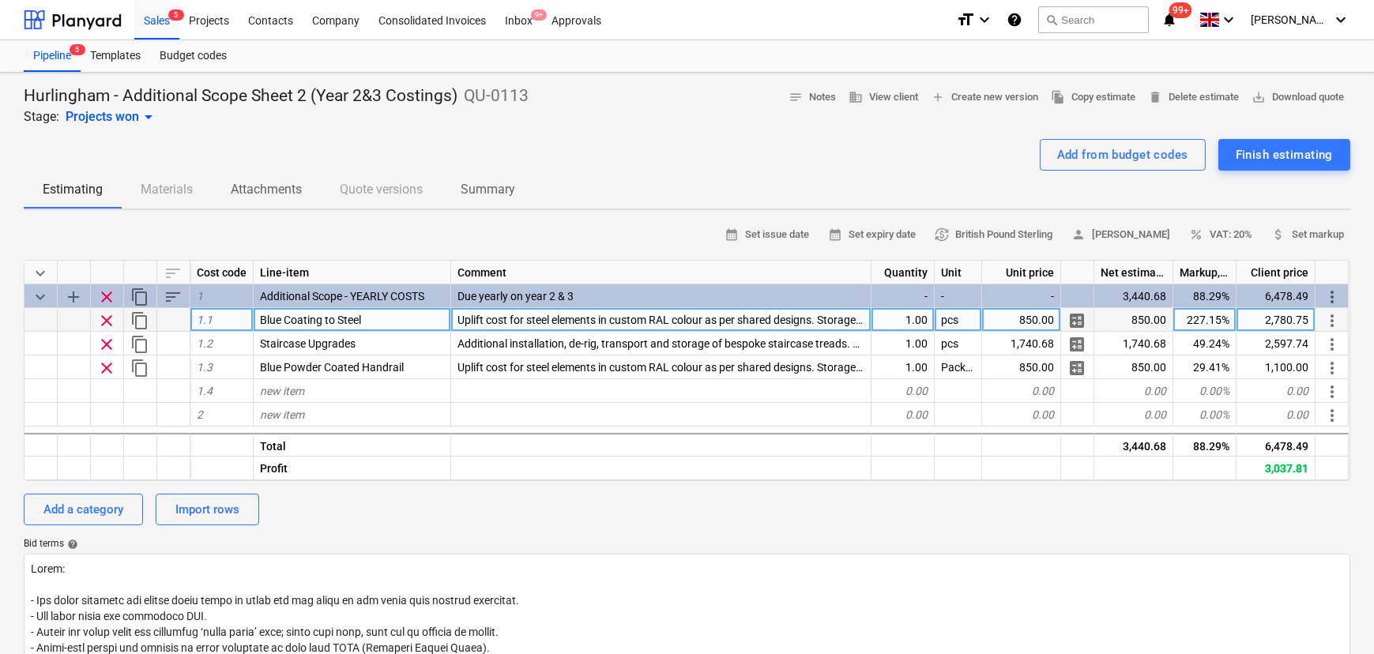
click at [310, 326] on span "Blue Coating to Steel" at bounding box center [310, 320] width 101 height 13
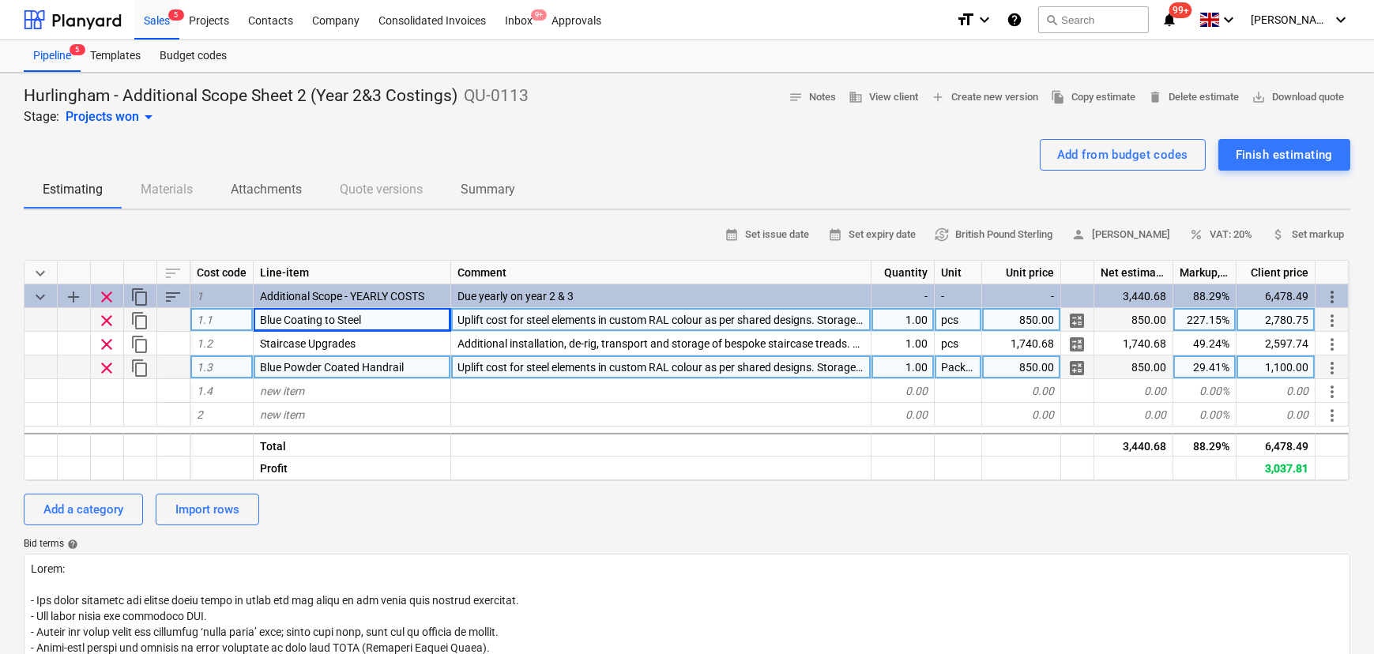
click at [318, 367] on span "Blue Powder Coated Handrail" at bounding box center [332, 367] width 144 height 13
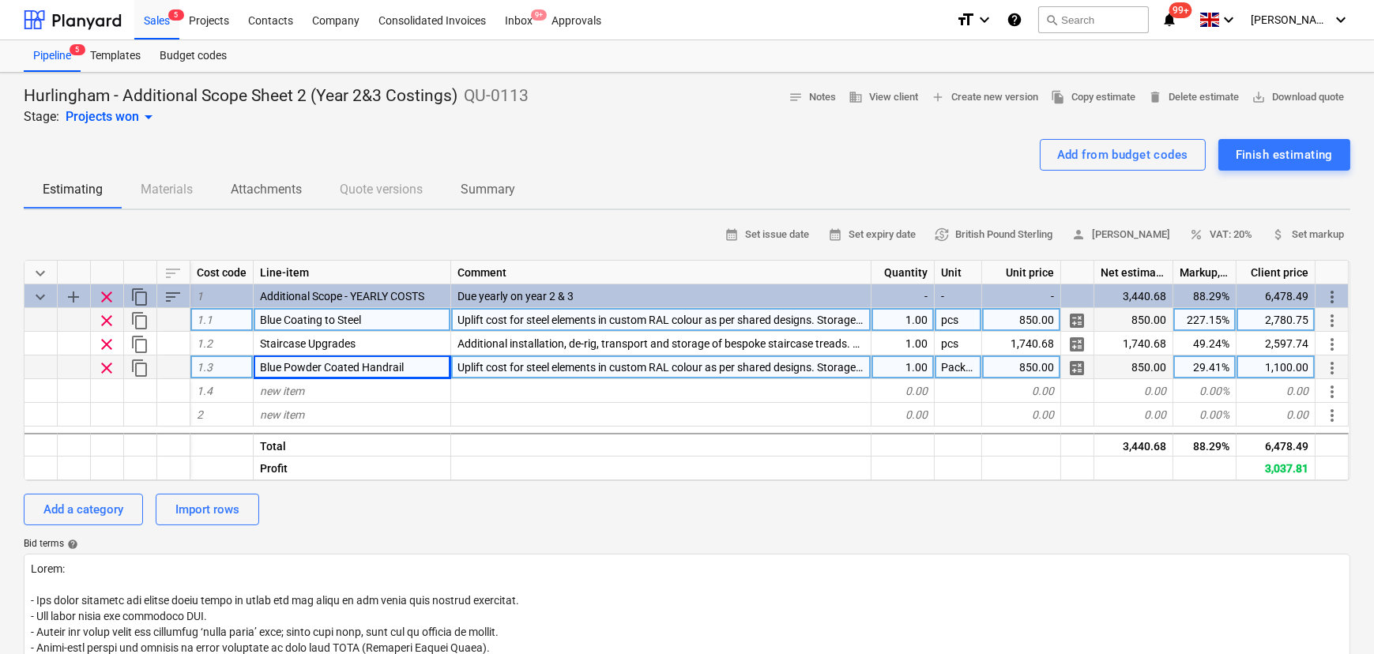
click at [1030, 320] on div "850.00" at bounding box center [1021, 320] width 79 height 24
click at [1031, 371] on div "850.00" at bounding box center [1021, 368] width 79 height 24
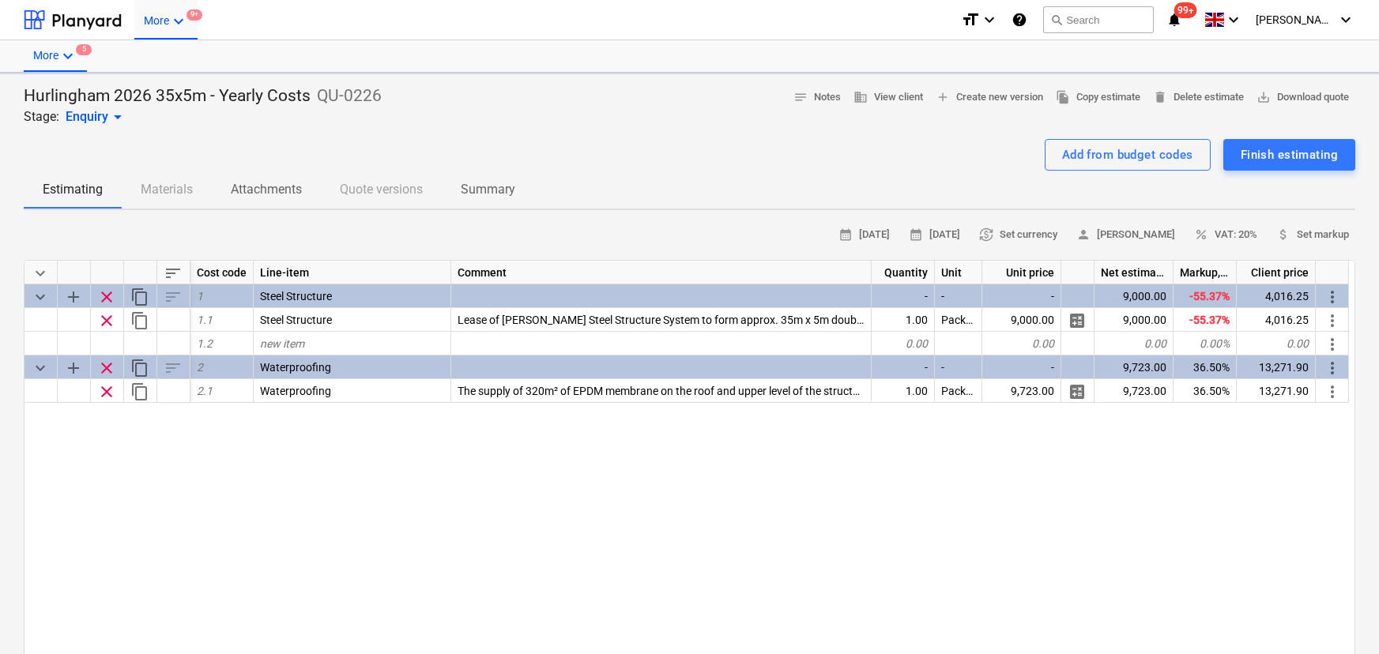
type textarea "x"
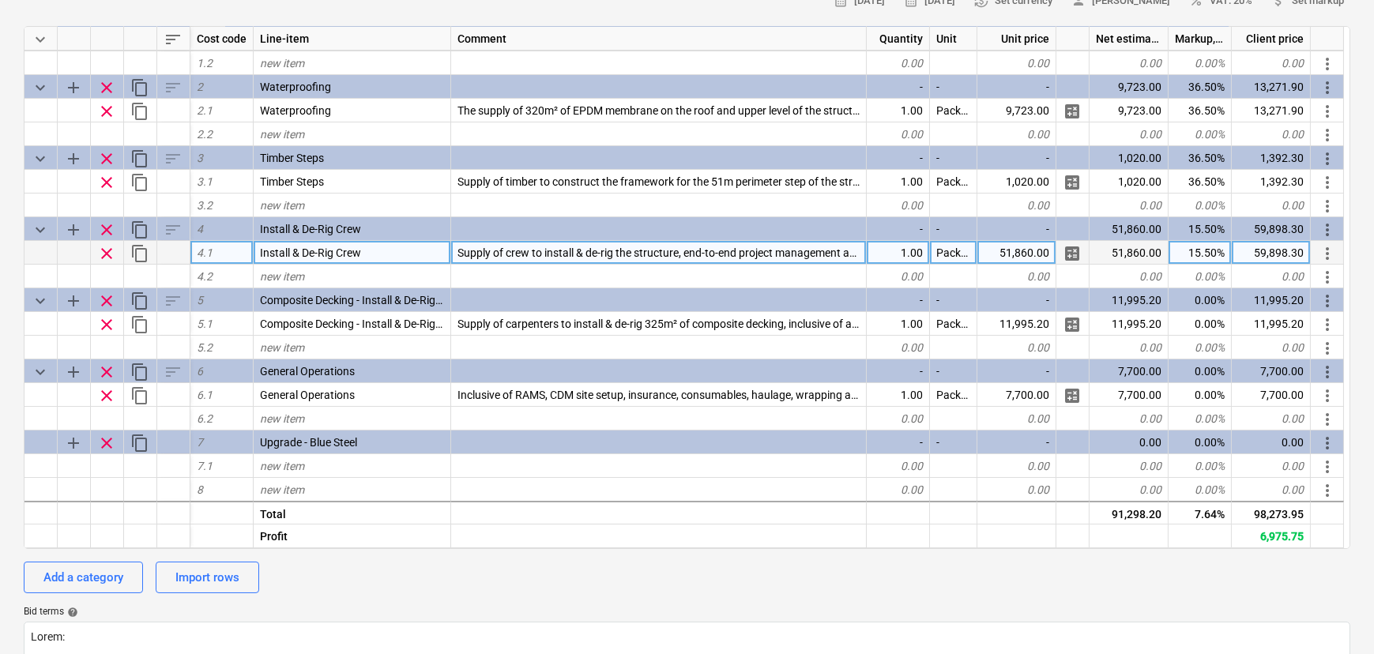
scroll to position [287, 0]
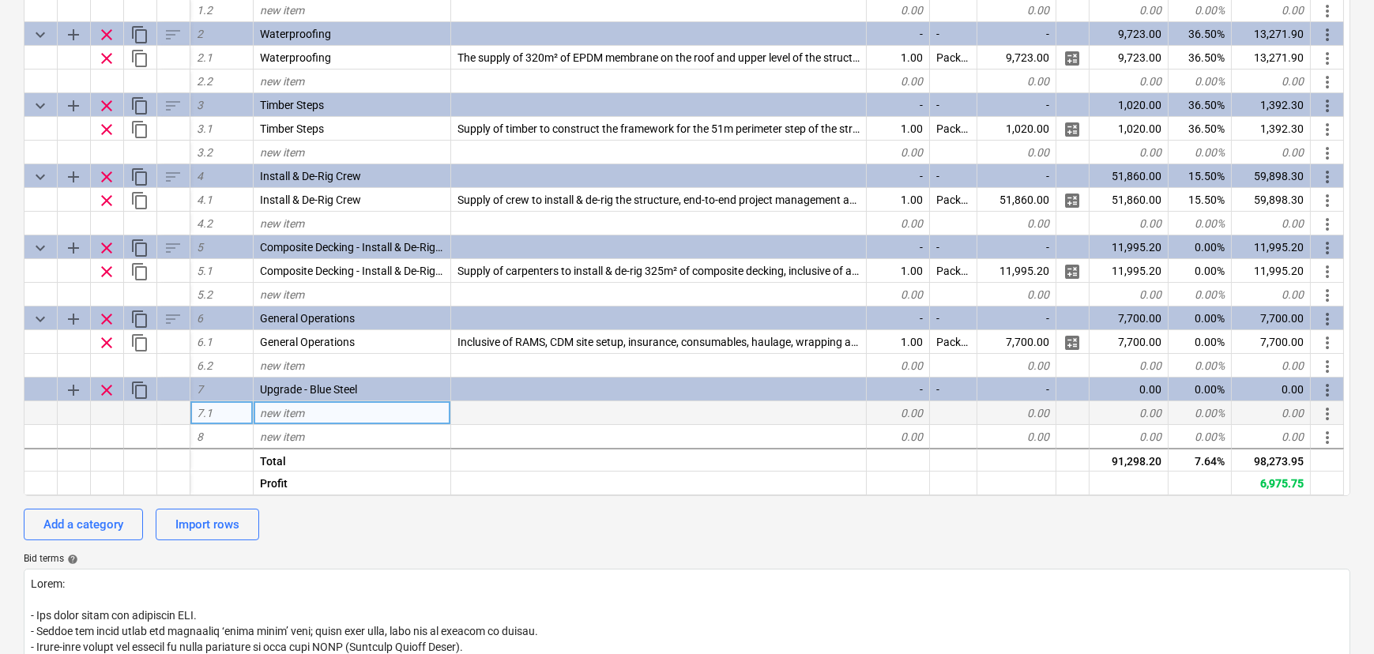
click at [383, 425] on div "new item" at bounding box center [353, 413] width 198 height 24
click at [321, 425] on div "new item" at bounding box center [353, 413] width 198 height 24
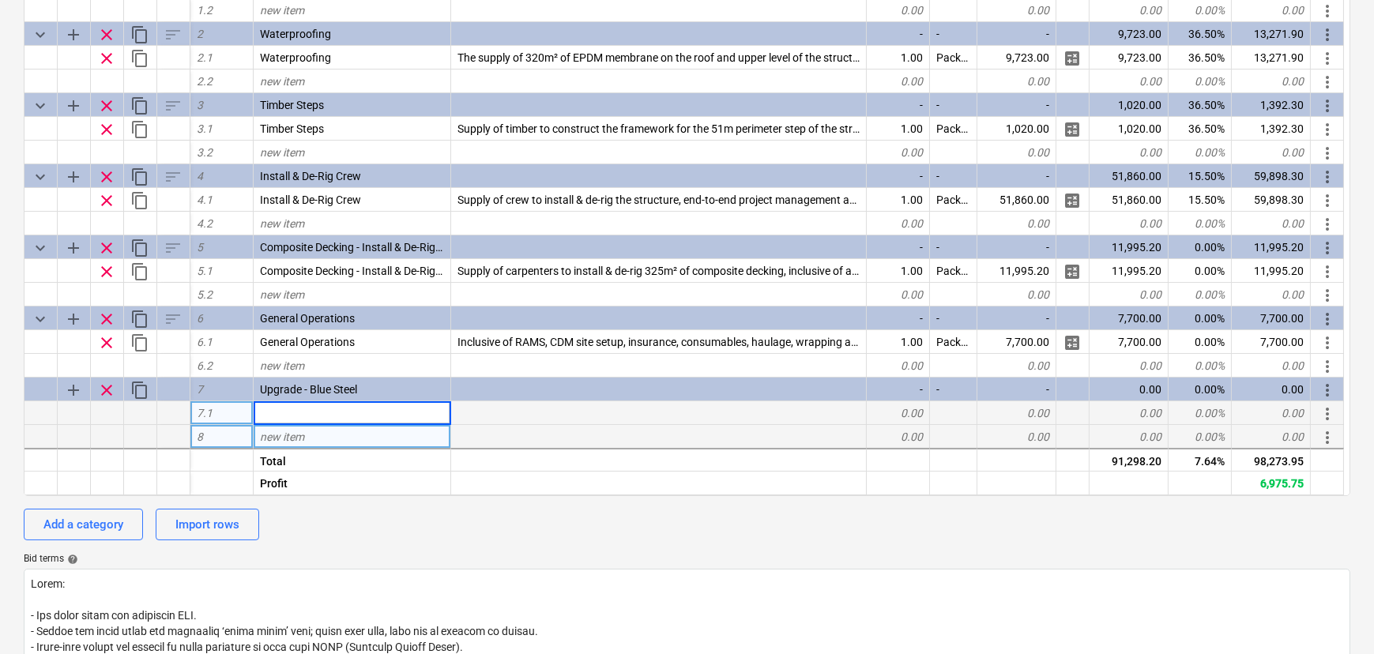
type input "Blue Coating to Steel"
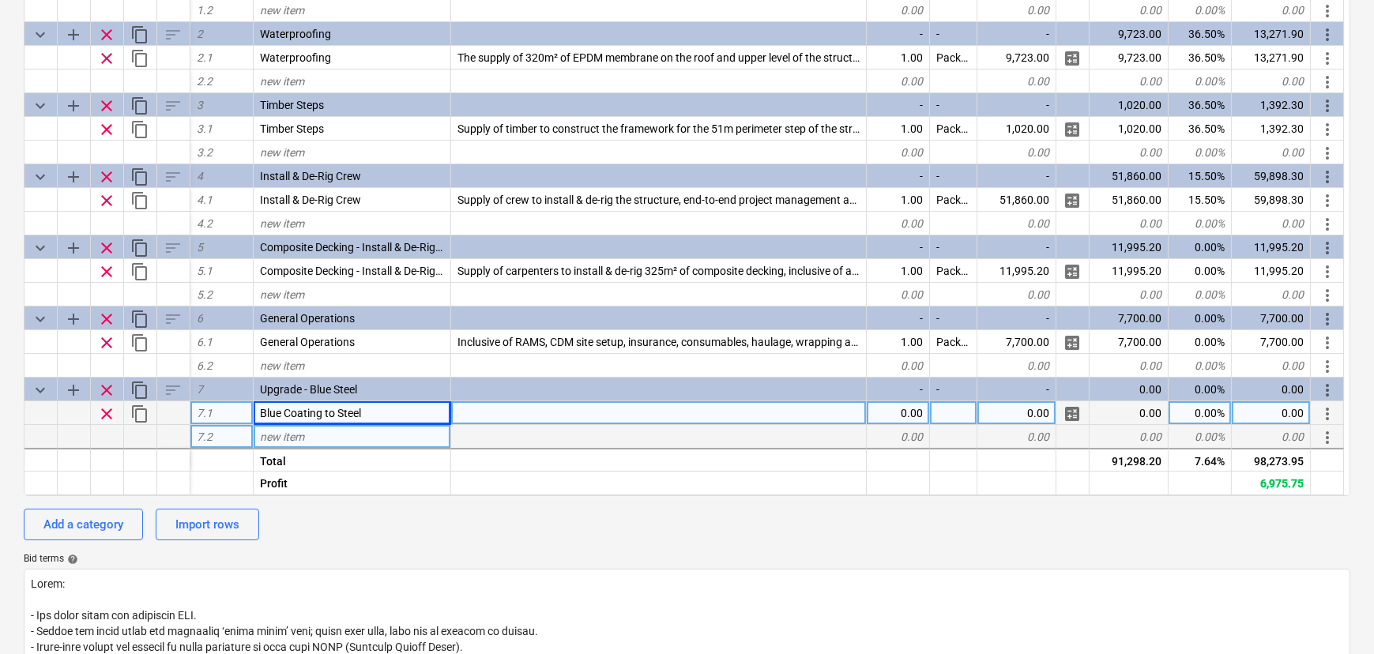
click at [333, 442] on div "new item" at bounding box center [353, 437] width 198 height 24
click at [452, 546] on div "calendar_month 29 Sep 2025 calendar_month 13 Oct 2025 currency_exchange Set cur…" at bounding box center [687, 441] width 1327 height 1011
type textarea "x"
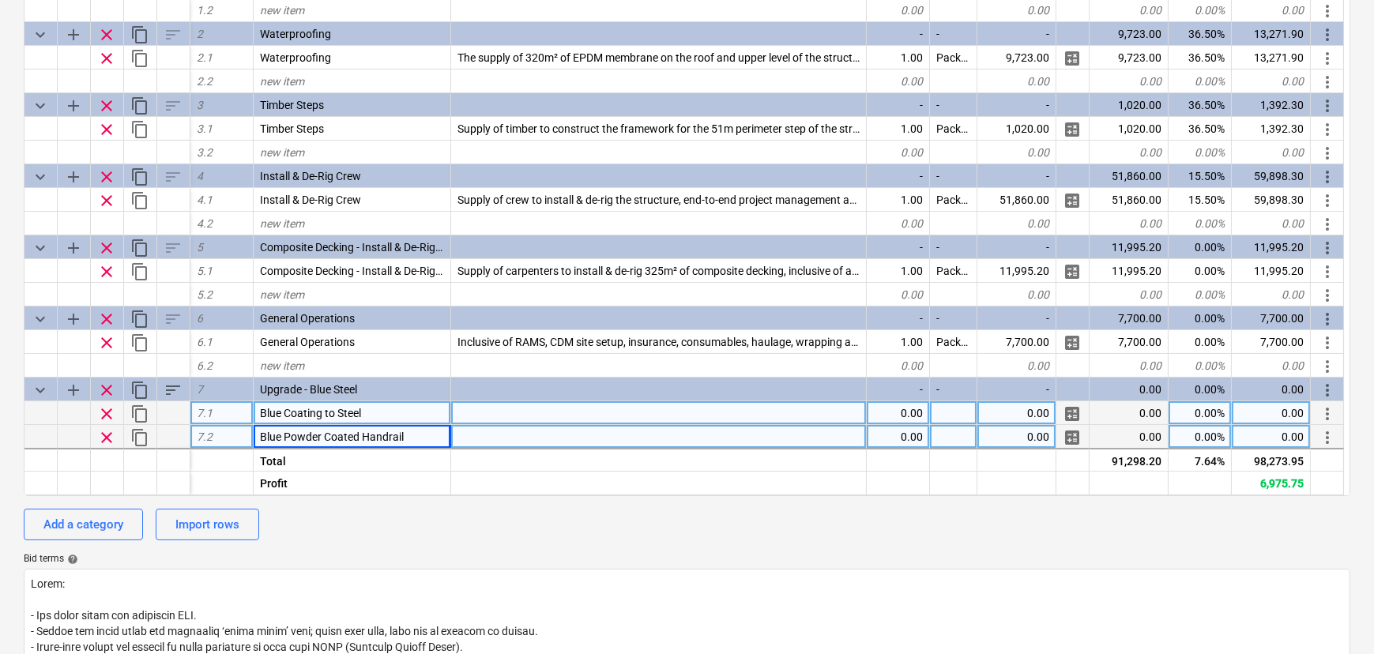
click at [868, 415] on div "0.00" at bounding box center [898, 413] width 63 height 24
type input "884"
click at [0, 0] on div "clear content_copy 7.1 Blue Coating to Steel 884.00 0.00 calculate 0.00 0.00% 0…" at bounding box center [0, 0] width 0 height 0
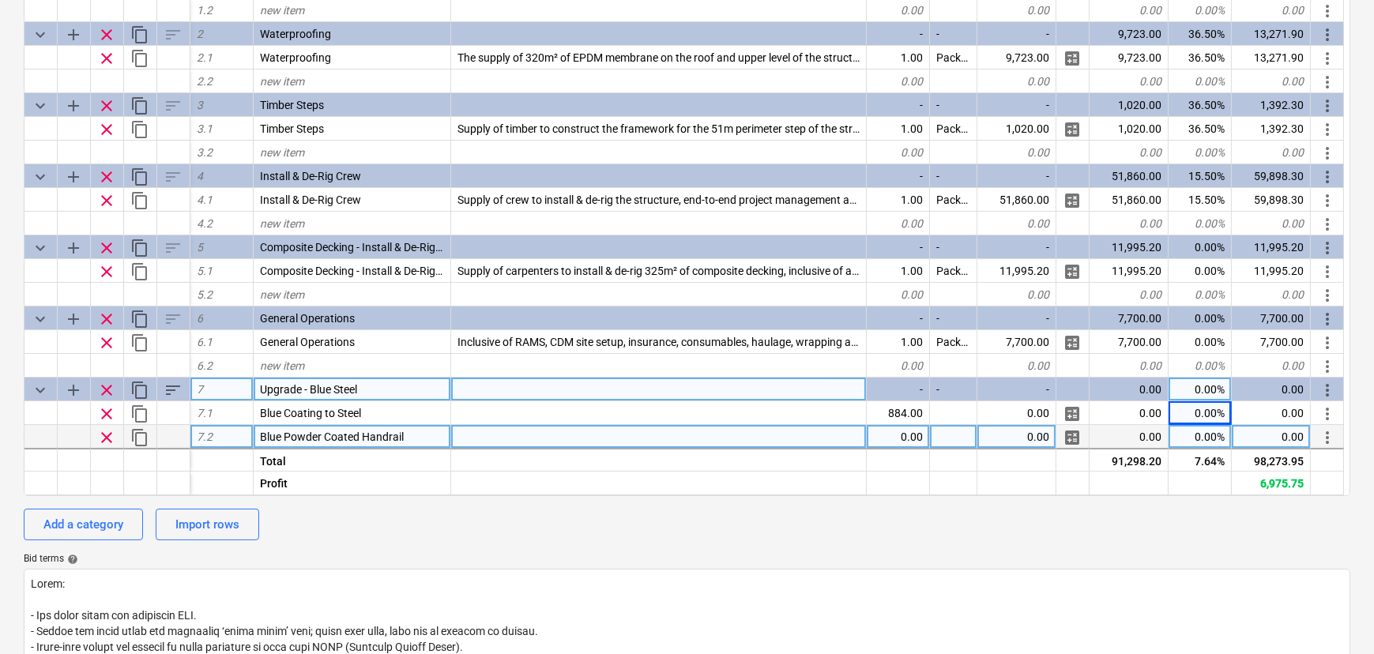
click at [909, 401] on div "-" at bounding box center [898, 390] width 63 height 24
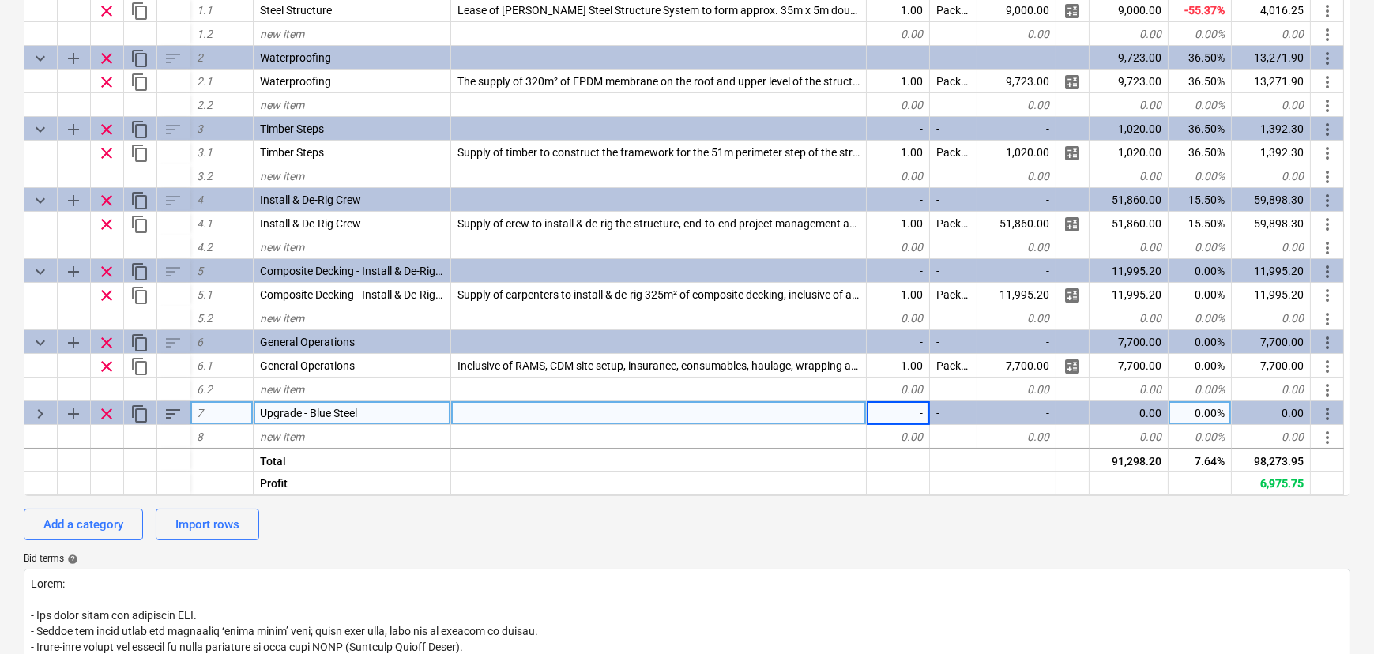
click at [905, 415] on div "-" at bounding box center [898, 413] width 63 height 24
click at [32, 421] on span "keyboard_arrow_down" at bounding box center [40, 414] width 19 height 19
click at [40, 419] on span "keyboard_arrow_right" at bounding box center [40, 414] width 19 height 19
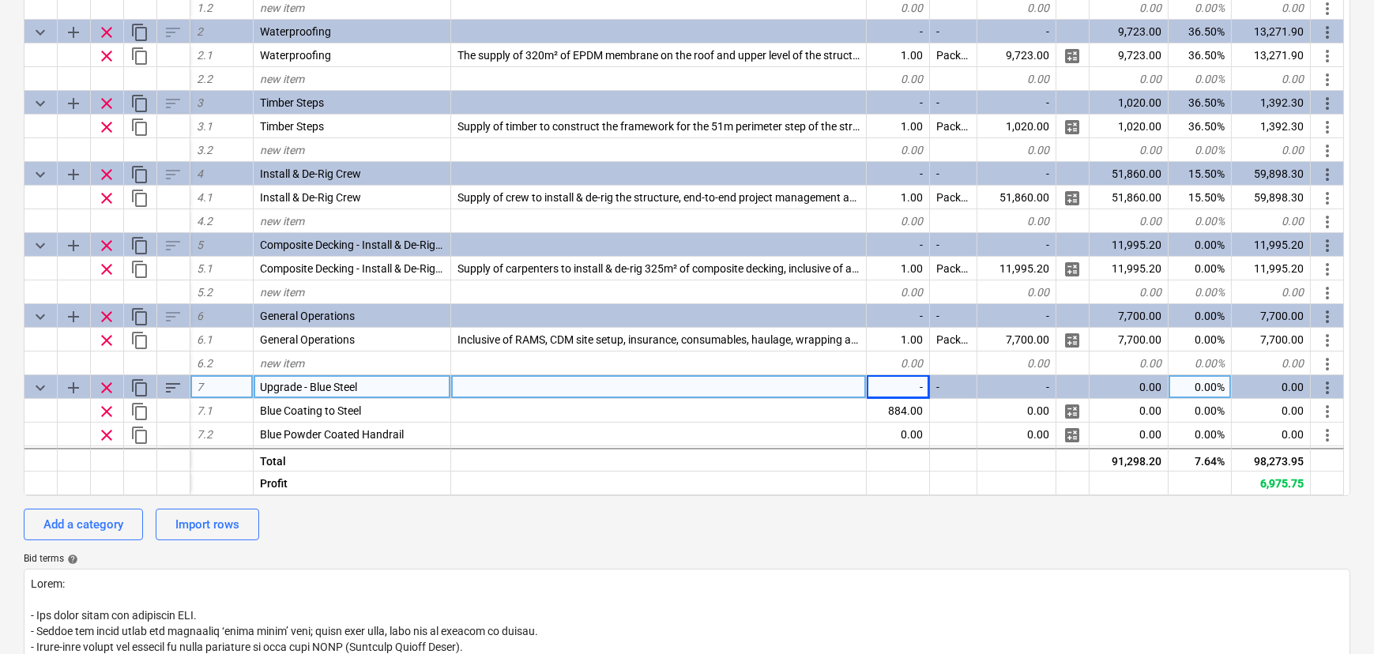
scroll to position [94, 0]
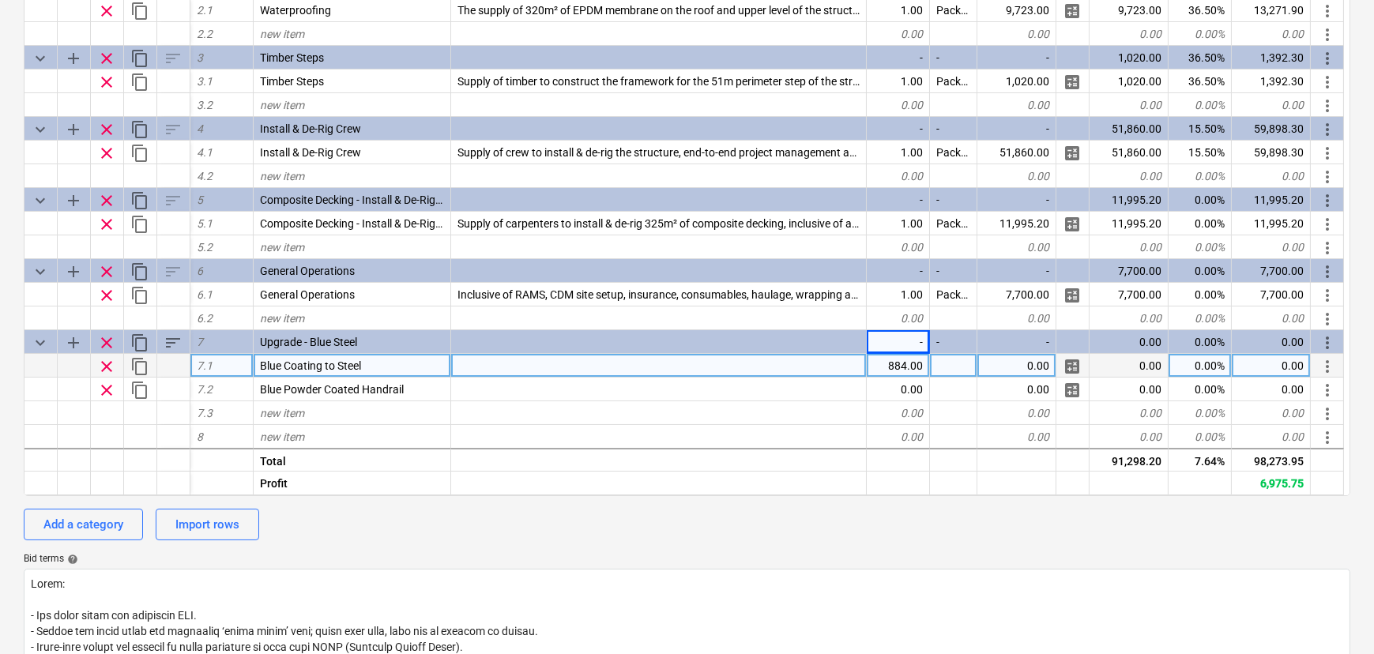
click at [901, 377] on div "884.00" at bounding box center [898, 366] width 63 height 24
click at [1015, 361] on div "0.00" at bounding box center [1016, 366] width 79 height 24
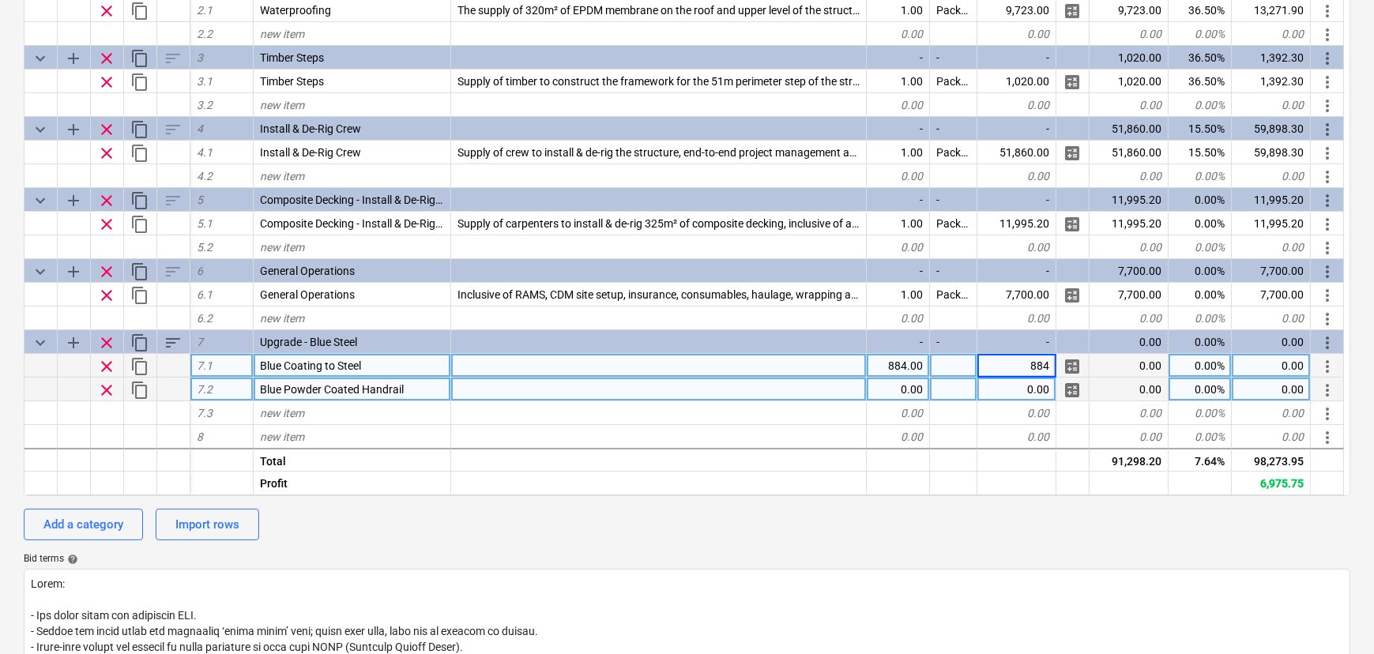
click at [908, 382] on div "keyboard_arrow_down sort Cost code Line-item Comment Quantity Unit Unit price N…" at bounding box center [687, 234] width 1327 height 523
type textarea "x"
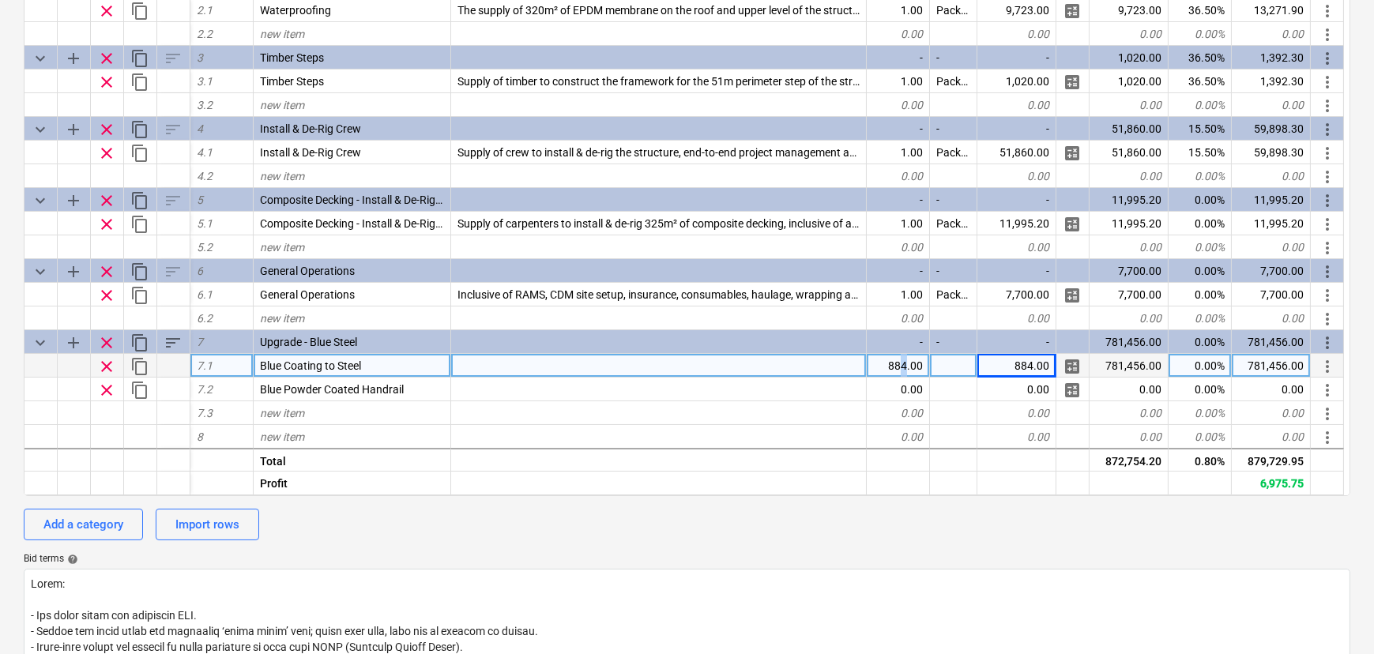
click at [905, 376] on div "884.00" at bounding box center [898, 366] width 63 height 24
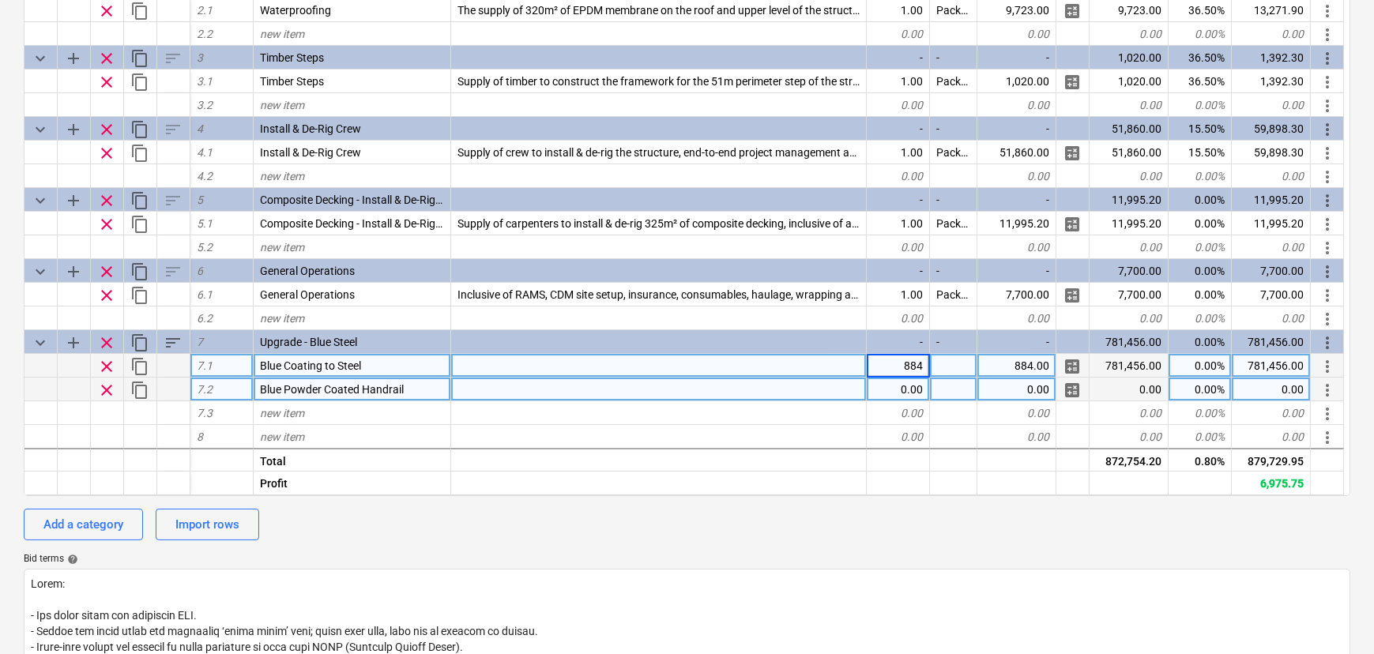
type input "1"
type textarea "x"
type input "Package"
type textarea "x"
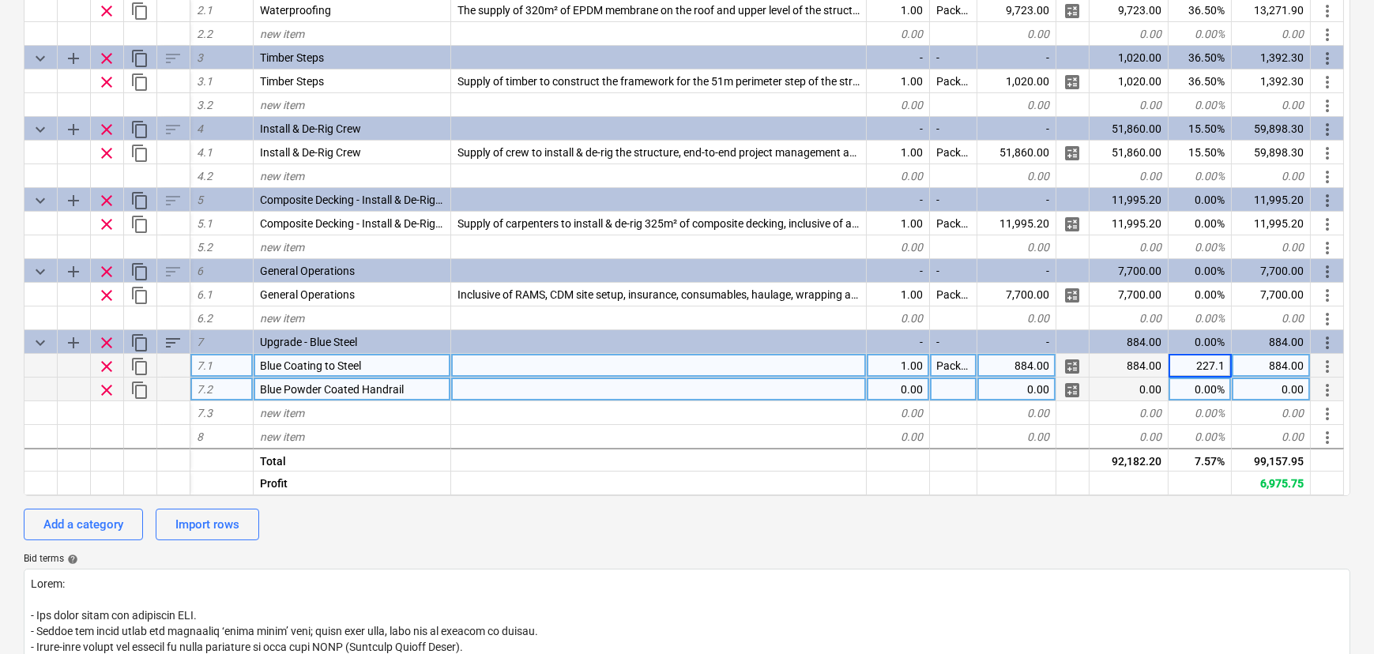
type input "227.15"
type textarea "x"
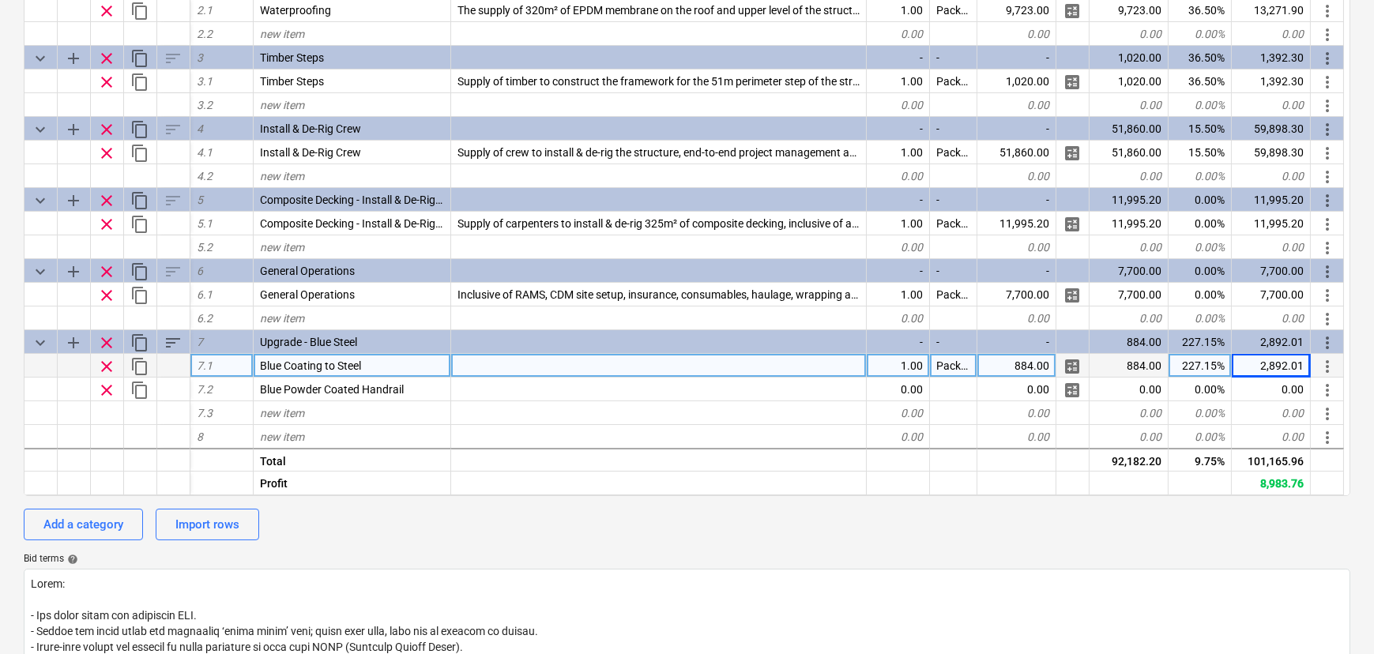
click at [1027, 374] on div "884.00" at bounding box center [1016, 366] width 79 height 24
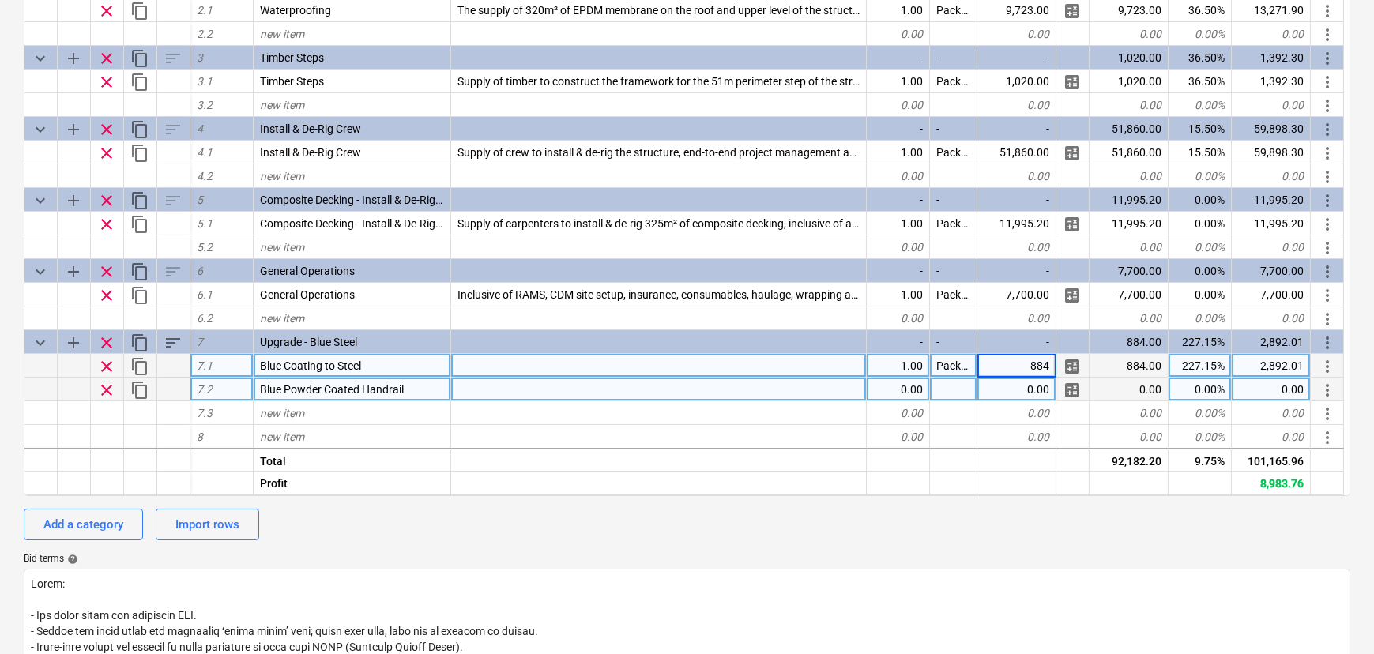
click at [1020, 394] on div "0.00" at bounding box center [1016, 390] width 79 height 24
type input "884"
type textarea "x"
click at [952, 395] on div "pcs" at bounding box center [953, 390] width 47 height 24
type input "Package"
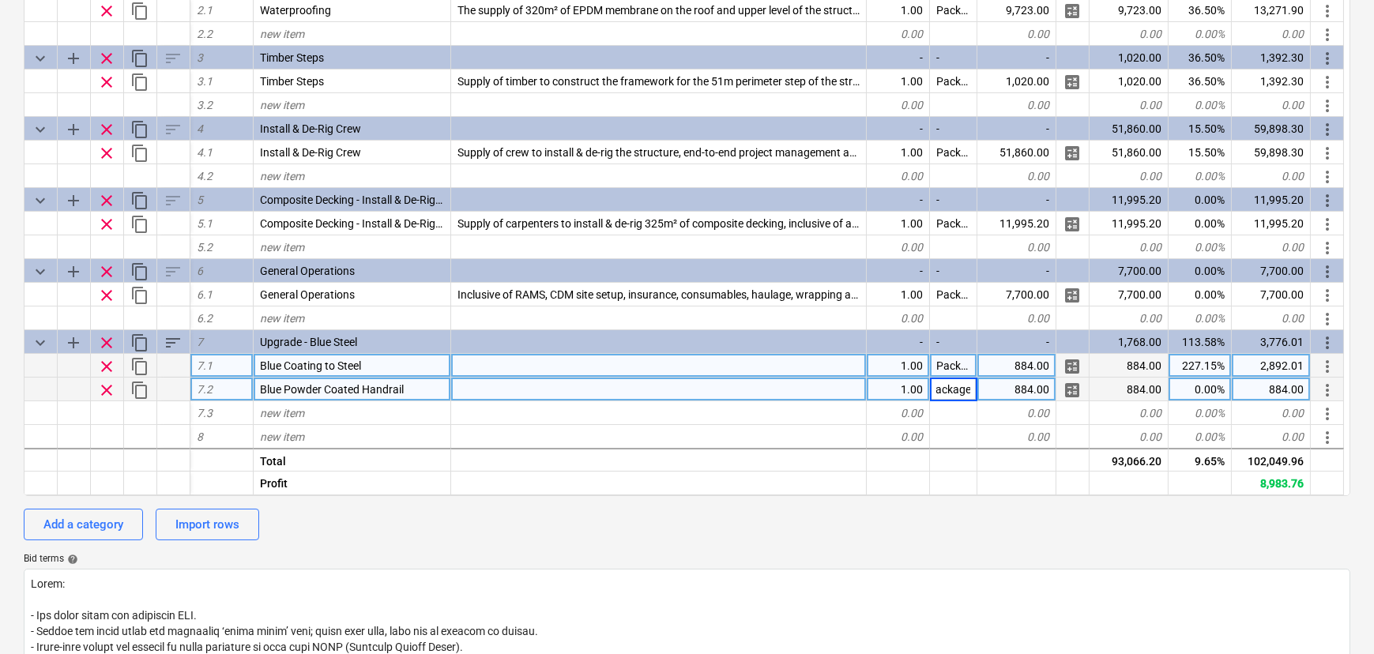
type textarea "x"
type input "29.41"
type textarea "x"
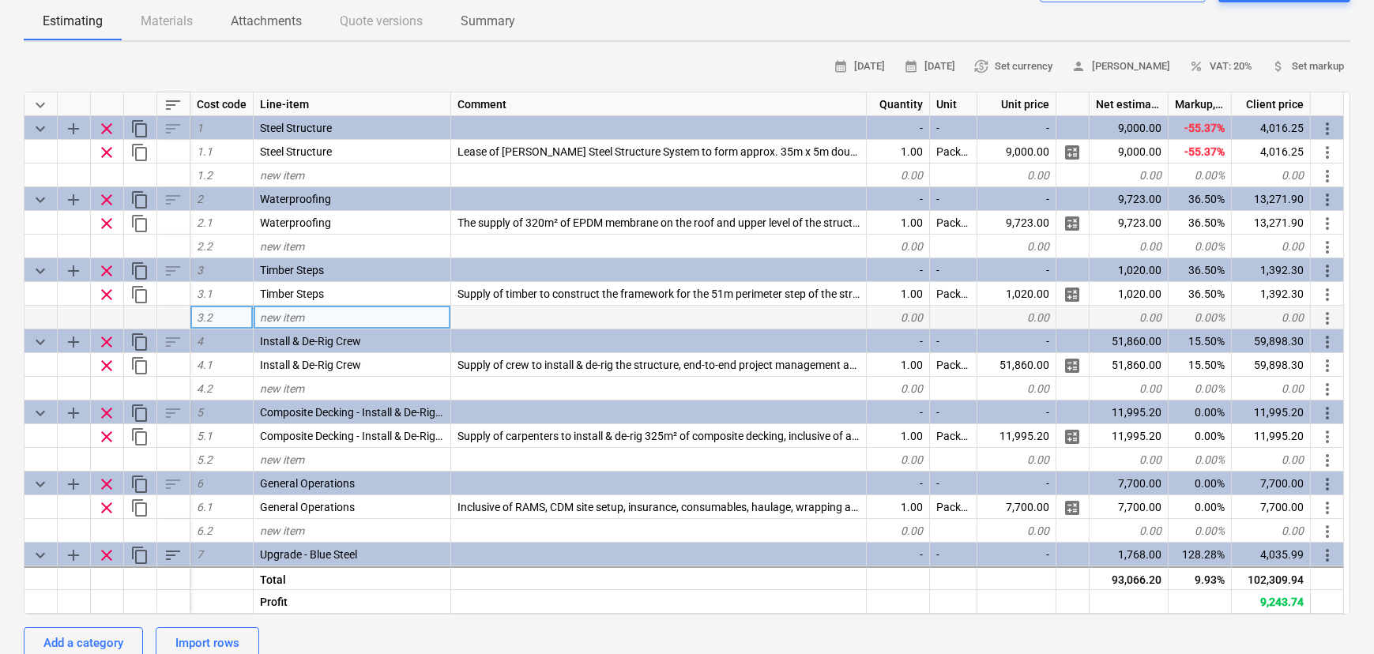
scroll to position [143, 0]
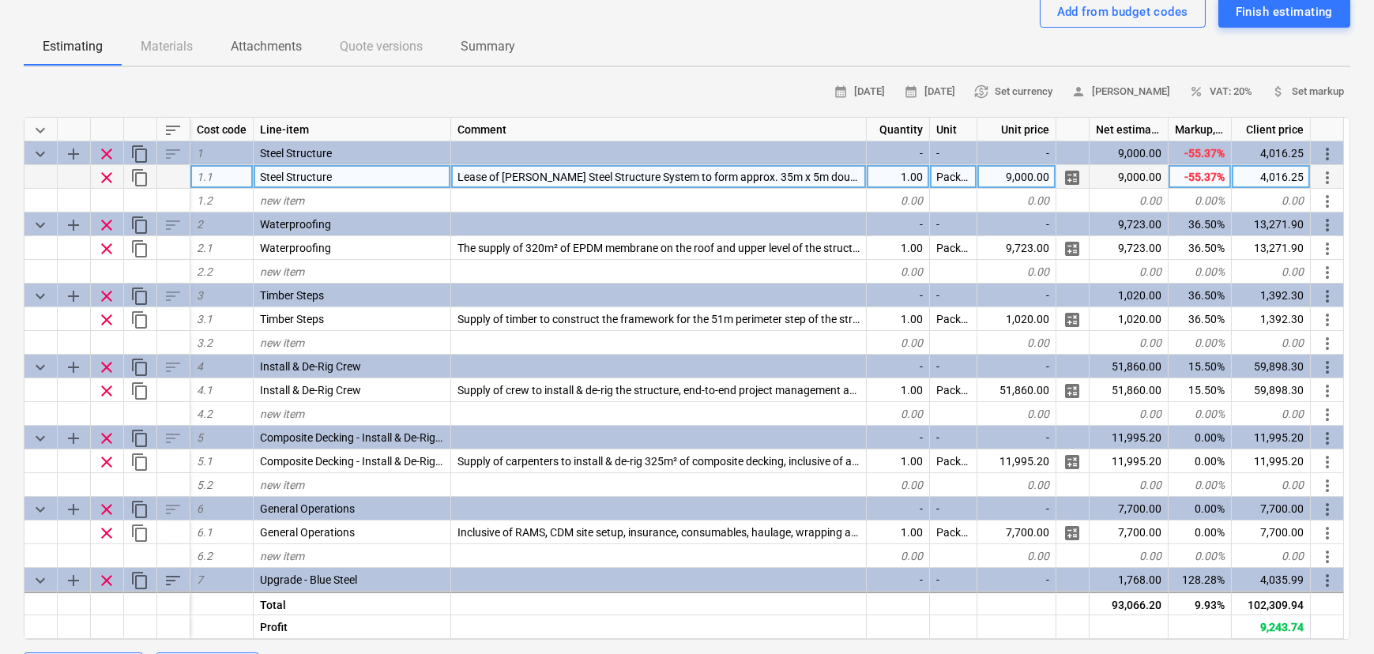
click at [1249, 181] on div "4,016.25" at bounding box center [1271, 177] width 79 height 24
click at [1248, 182] on input "£53,437.13" at bounding box center [1271, 176] width 78 height 23
click at [1252, 181] on input "£53,437.13" at bounding box center [1271, 176] width 78 height 23
type input "53,437.13"
type textarea "x"
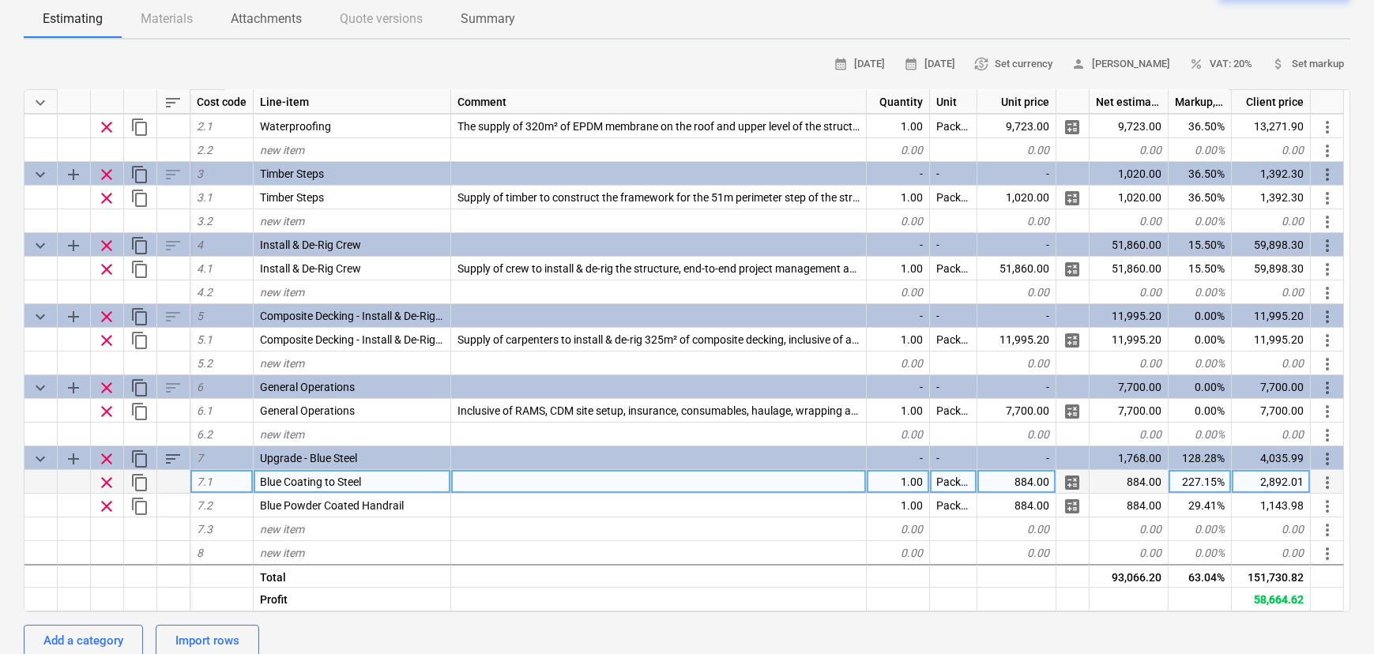
scroll to position [215, 0]
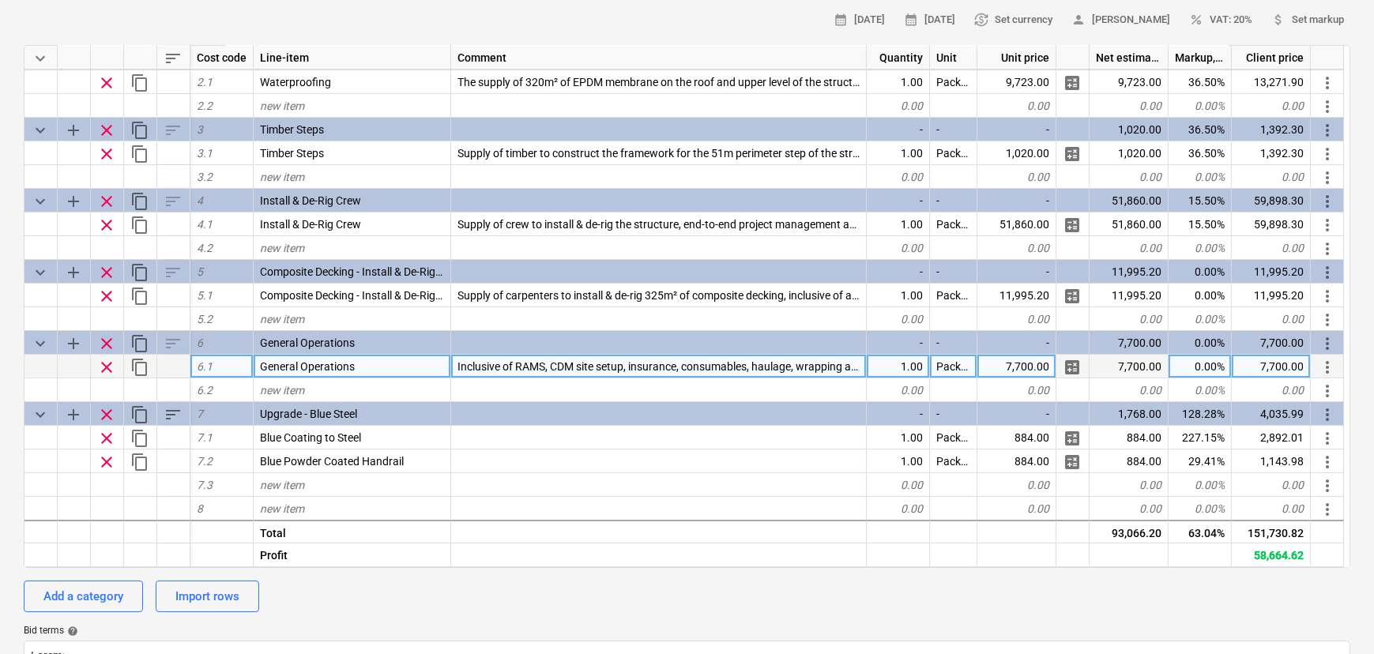
click at [1204, 370] on div "0.00%" at bounding box center [1200, 367] width 63 height 24
type input "36.5"
type textarea "x"
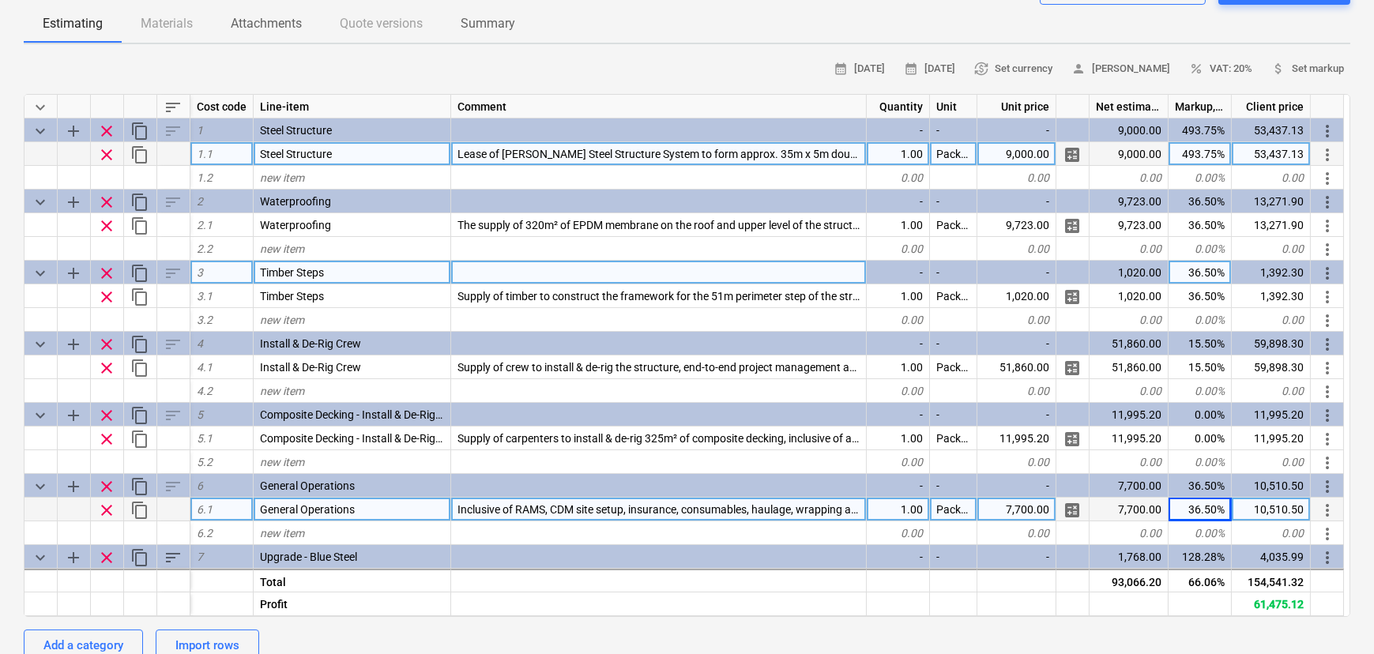
scroll to position [0, 0]
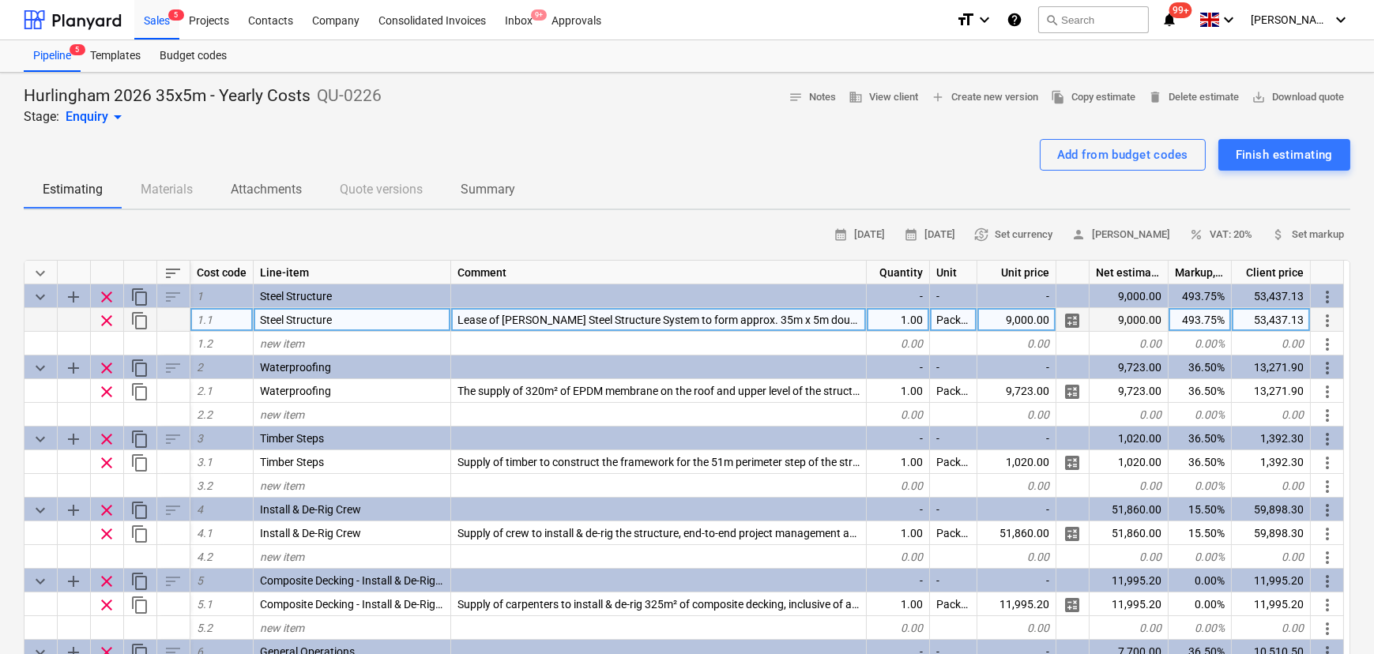
click at [142, 131] on div at bounding box center [687, 132] width 1327 height 13
drag, startPoint x: 145, startPoint y: 135, endPoint x: 187, endPoint y: 139, distance: 42.1
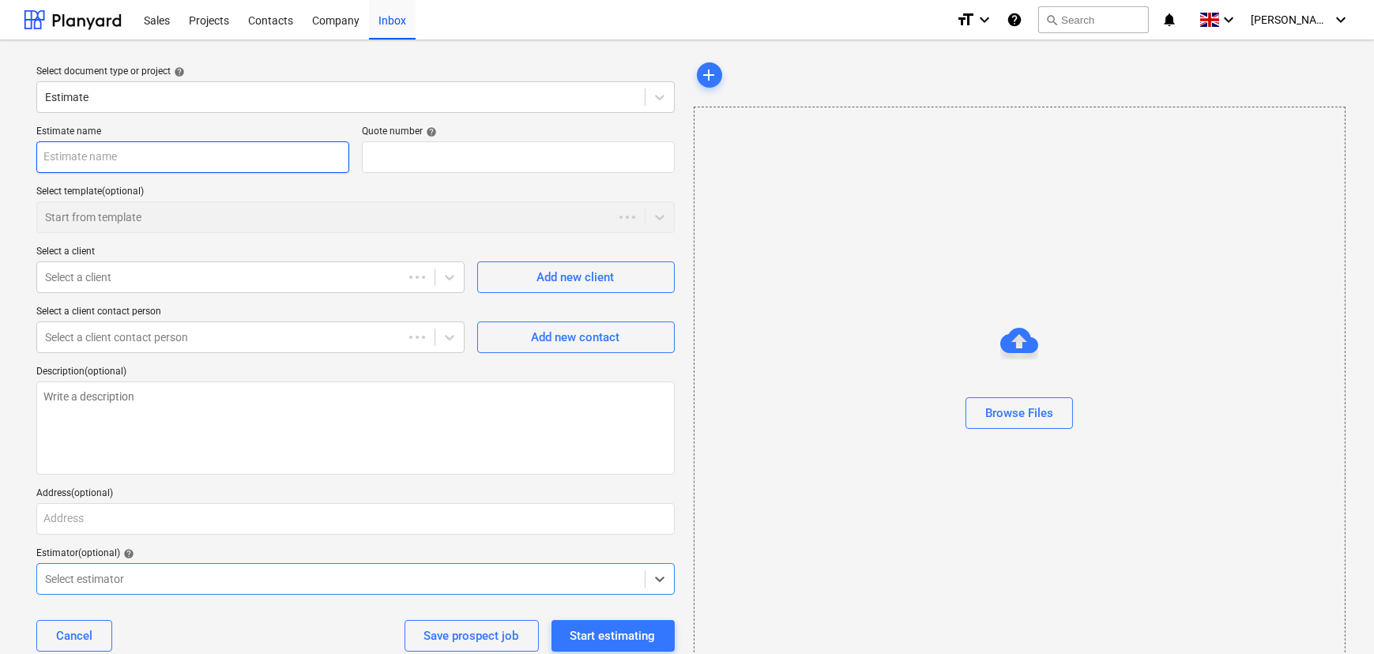
type textarea "x"
type input "QU-0227"
click at [154, 21] on div "Sales 5" at bounding box center [156, 19] width 45 height 40
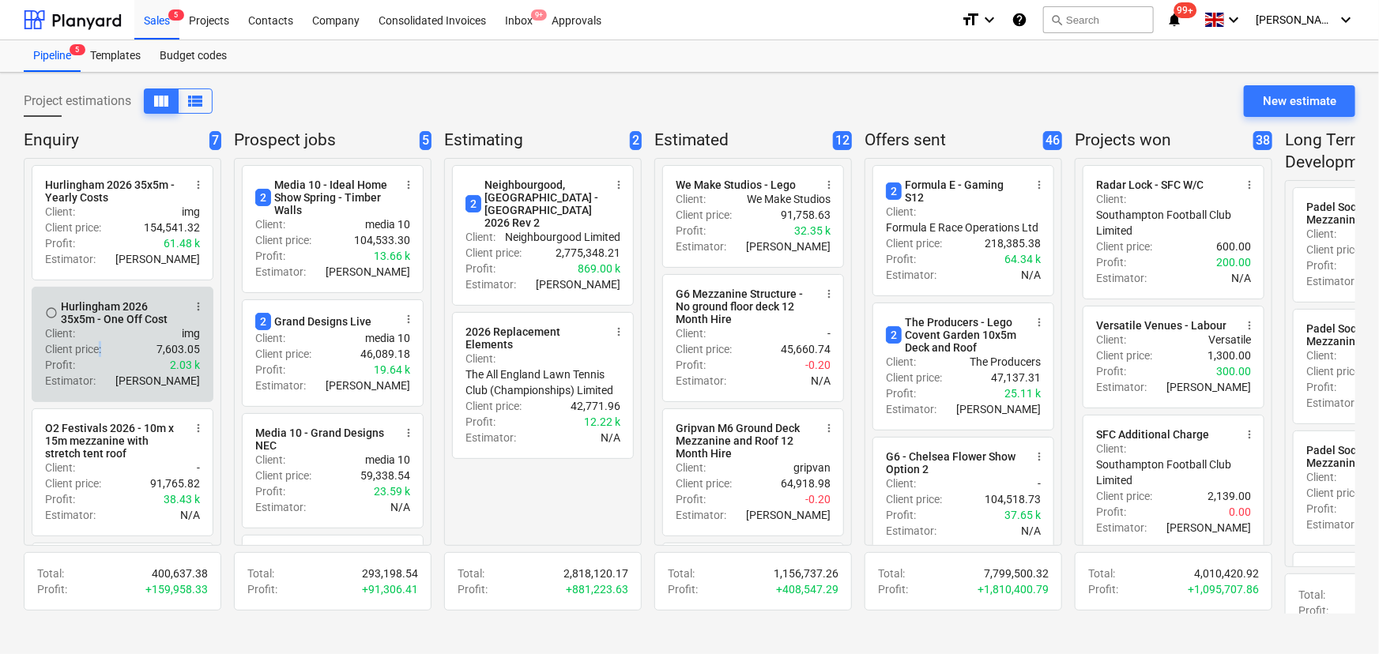
click at [101, 346] on p "Client price :" at bounding box center [73, 349] width 56 height 16
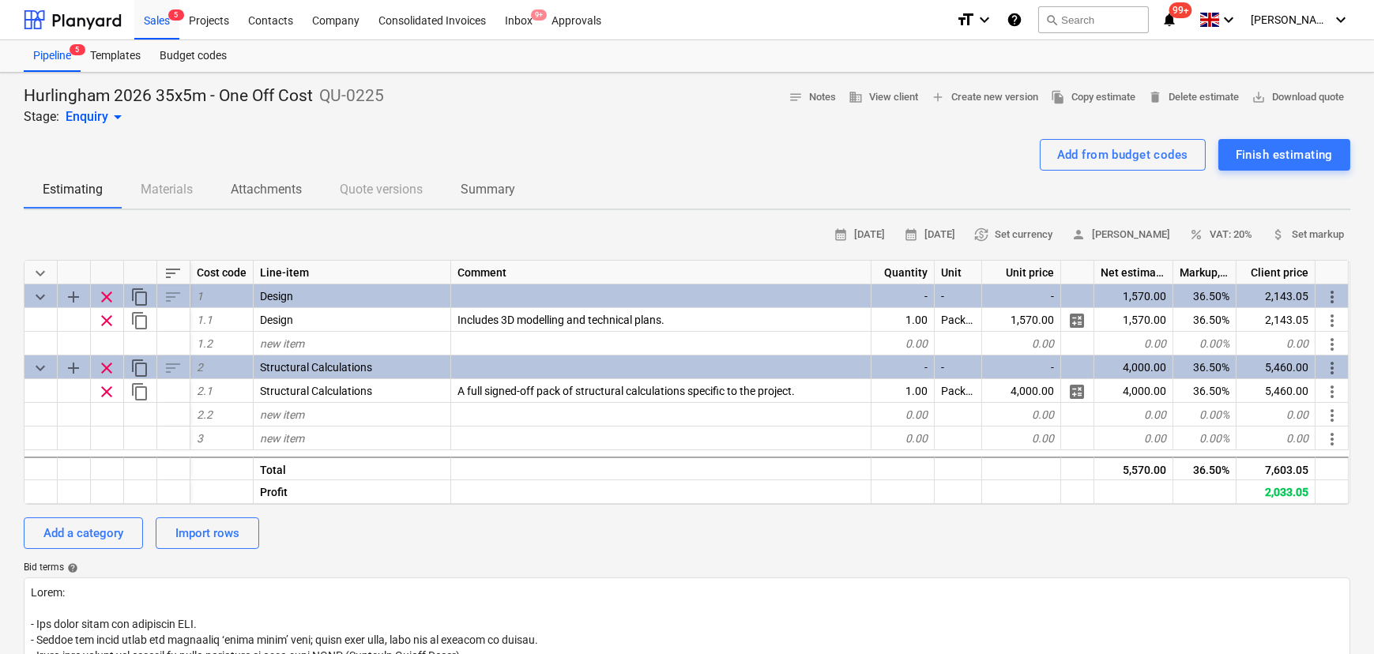
drag, startPoint x: 200, startPoint y: 230, endPoint x: 220, endPoint y: 221, distance: 22.3
click at [200, 230] on div "calendar_month 29 Sep 2025 calendar_month 13 Oct 2025 currency_exchange Set cur…" at bounding box center [687, 235] width 1327 height 24
click at [103, 544] on div "Add a category" at bounding box center [83, 533] width 80 height 21
type textarea "x"
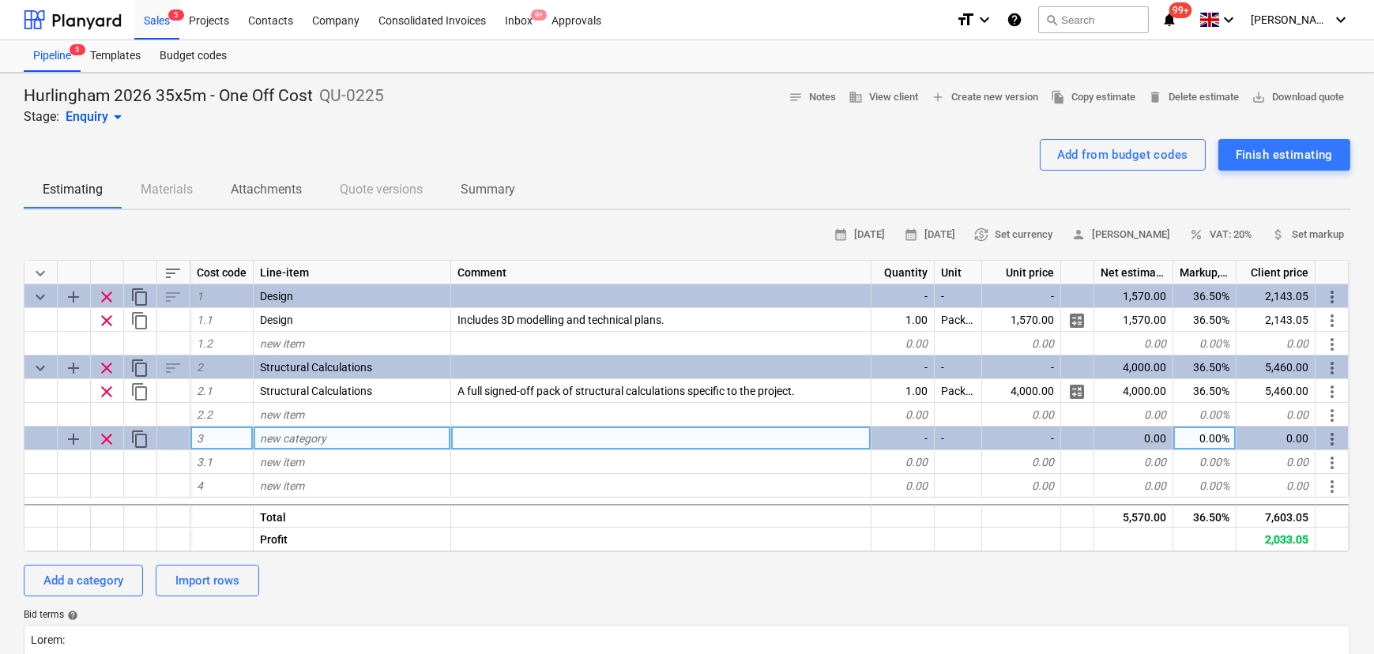
click at [333, 445] on div "new category" at bounding box center [353, 439] width 198 height 24
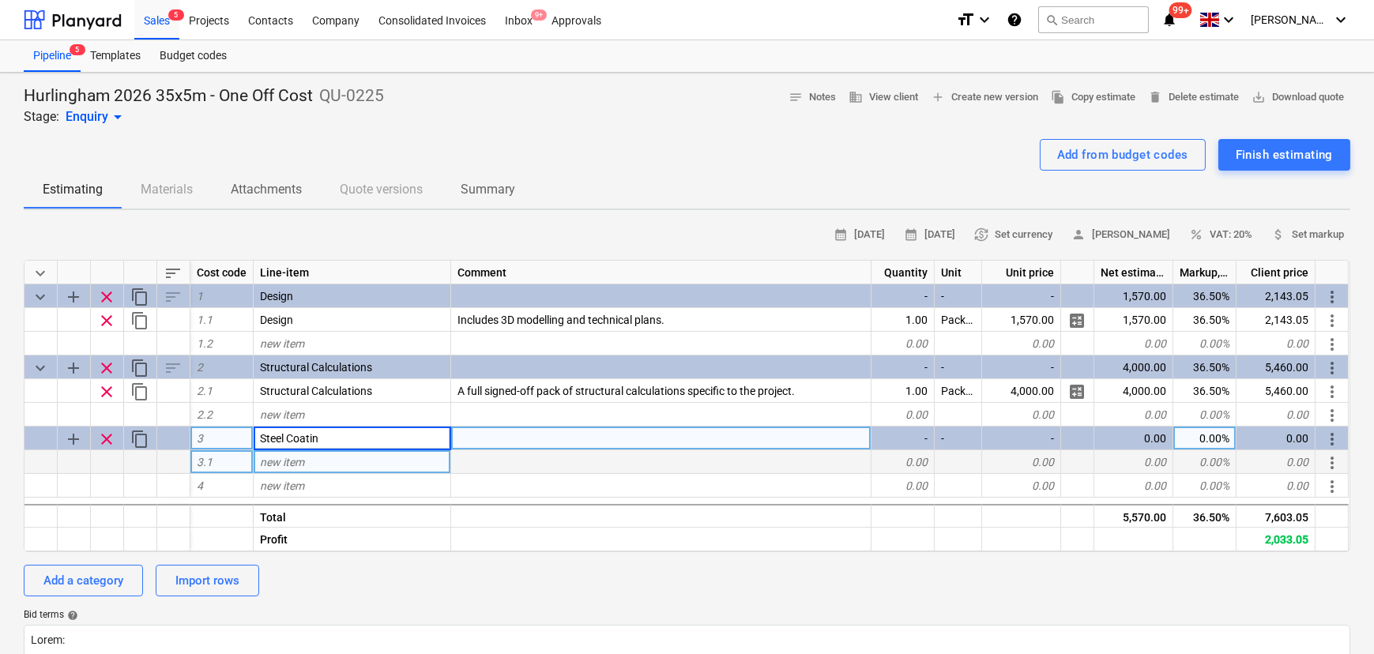
type input "Steel Coating"
type textarea "x"
click at [344, 469] on div "new item" at bounding box center [353, 462] width 198 height 24
type input "Blue Coating to Steel"
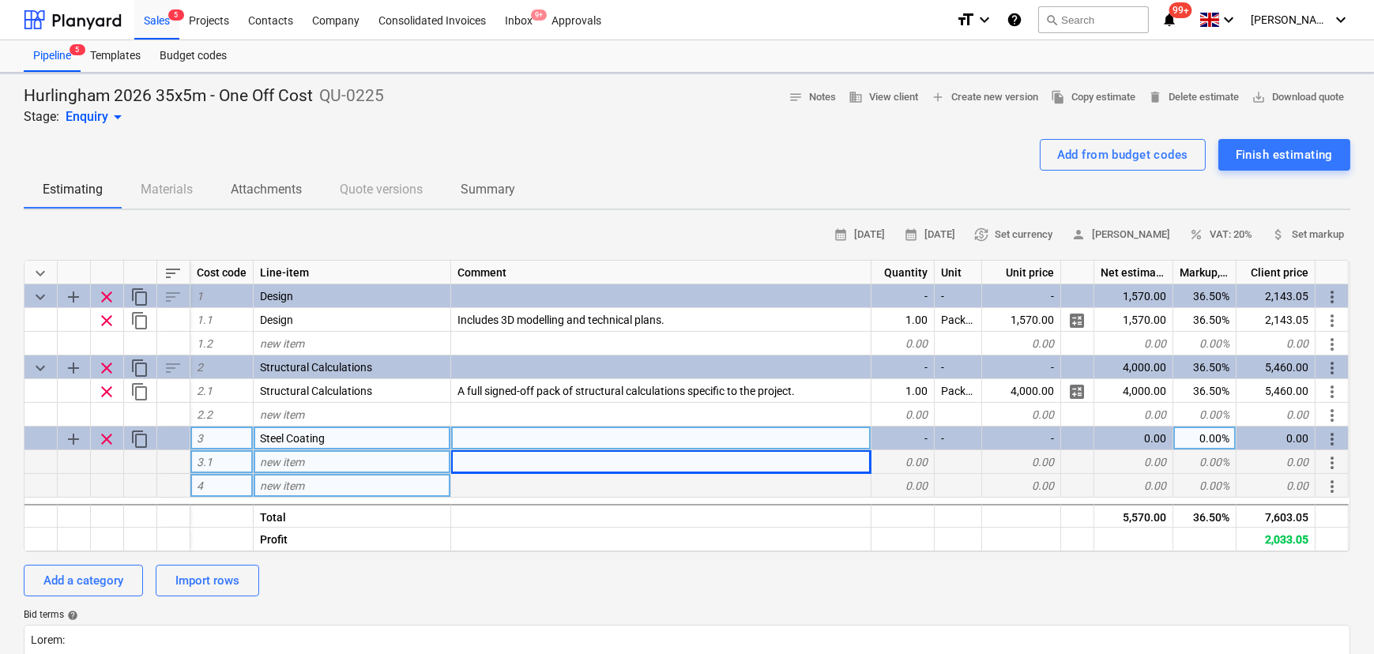
type textarea "x"
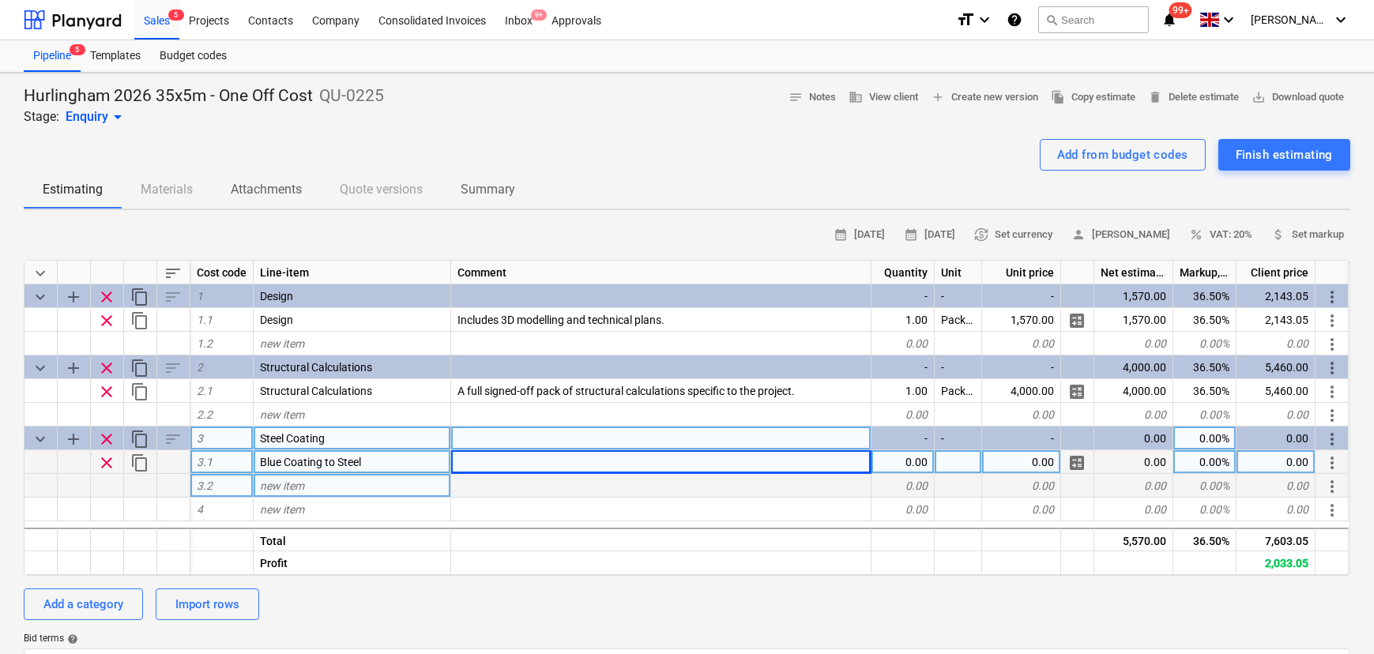
click at [300, 490] on span "new item" at bounding box center [282, 486] width 44 height 13
type input "Blue Powder Coated Handrail"
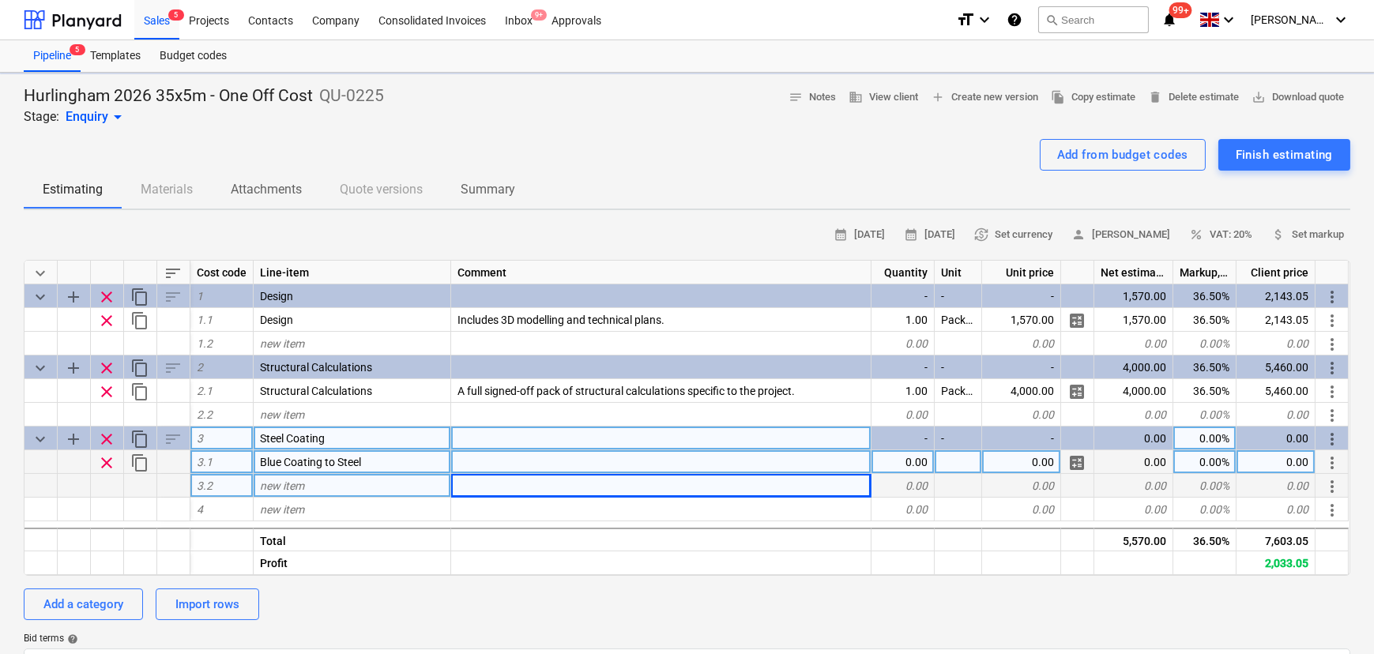
type textarea "x"
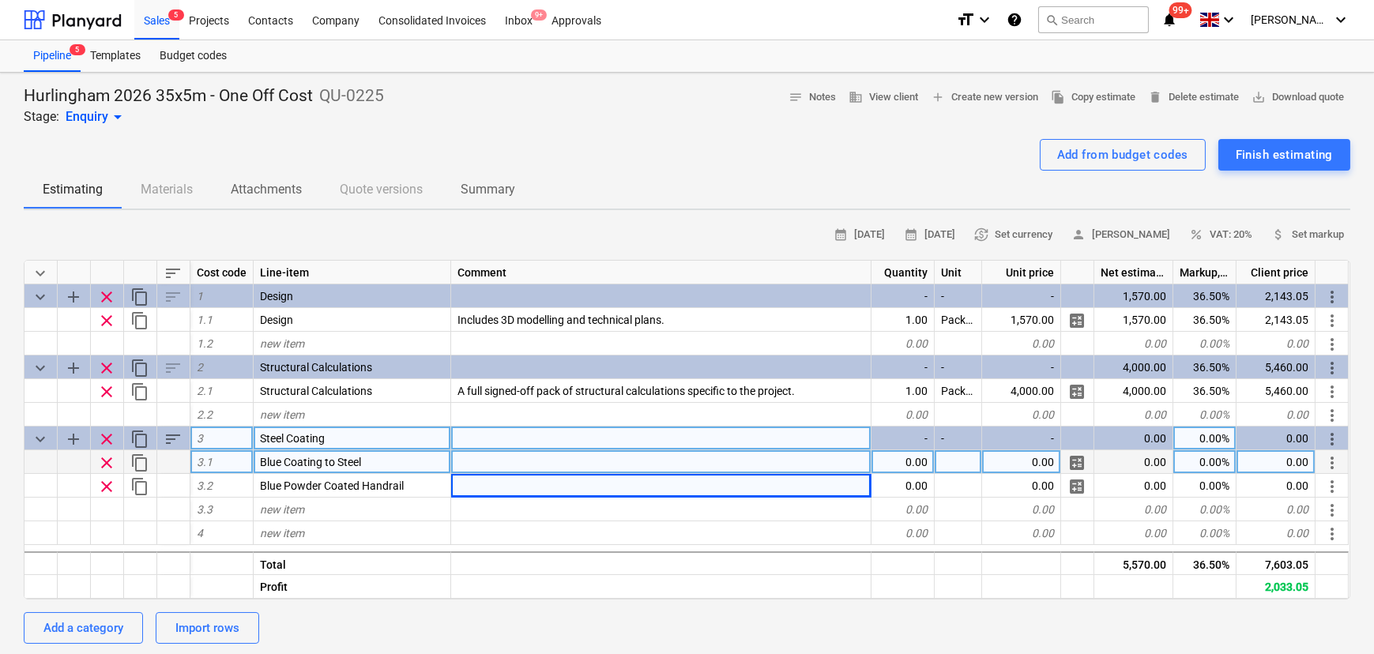
click at [915, 467] on div "0.00" at bounding box center [902, 462] width 63 height 24
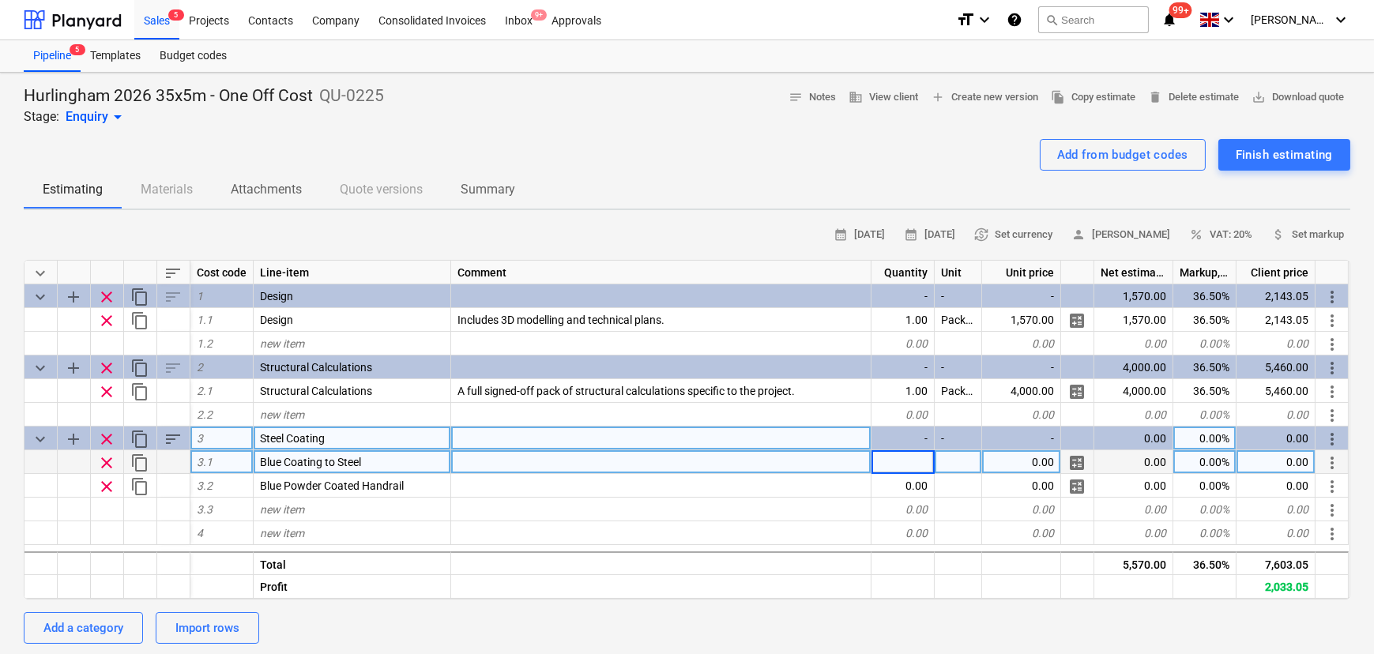
type input "1"
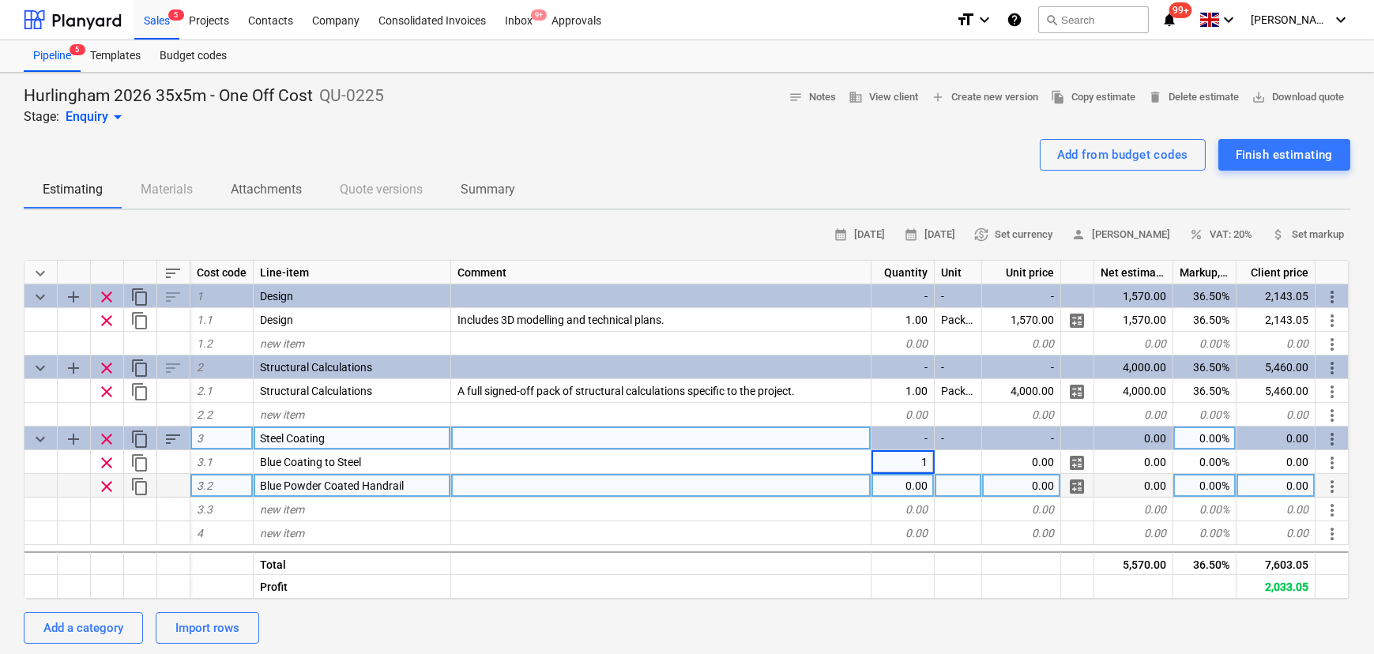
type textarea "x"
type input "Package"
type textarea "x"
type input "Package"
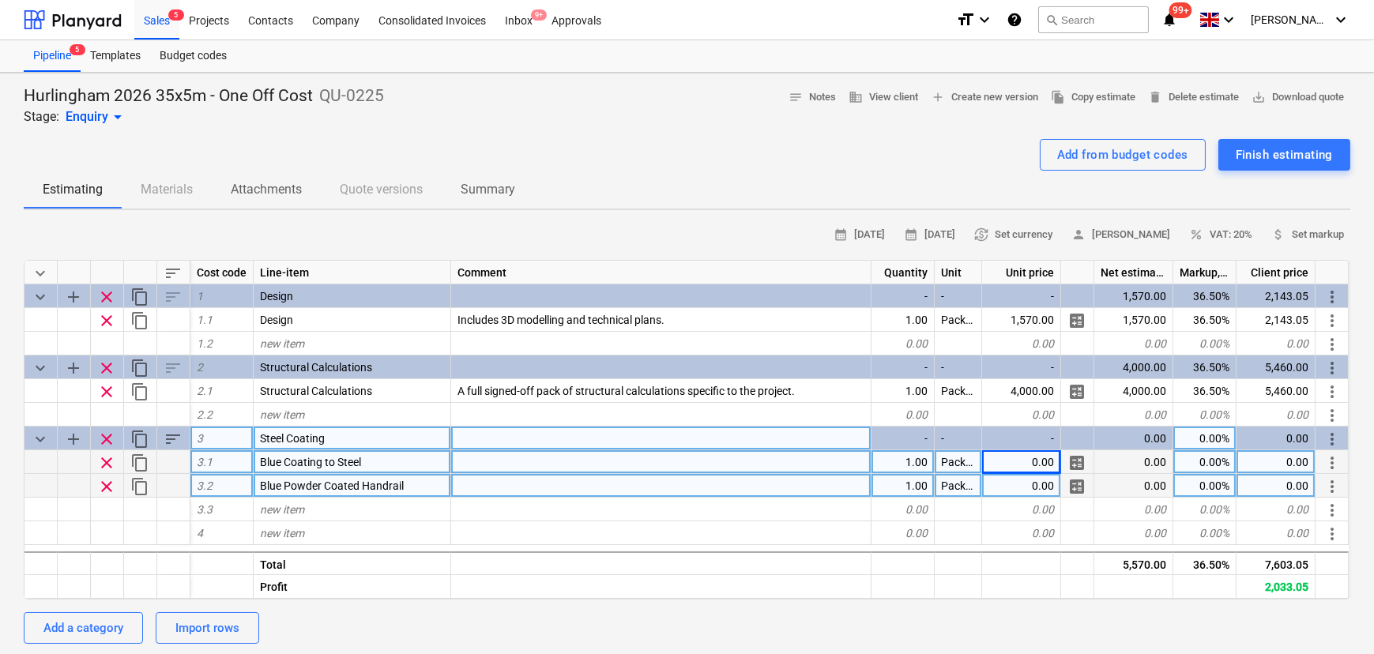
click at [1029, 463] on div "0.00" at bounding box center [1021, 462] width 79 height 24
type textarea "x"
click at [1037, 491] on div "0.00" at bounding box center [1021, 486] width 79 height 24
type input "5491.2"
type textarea "x"
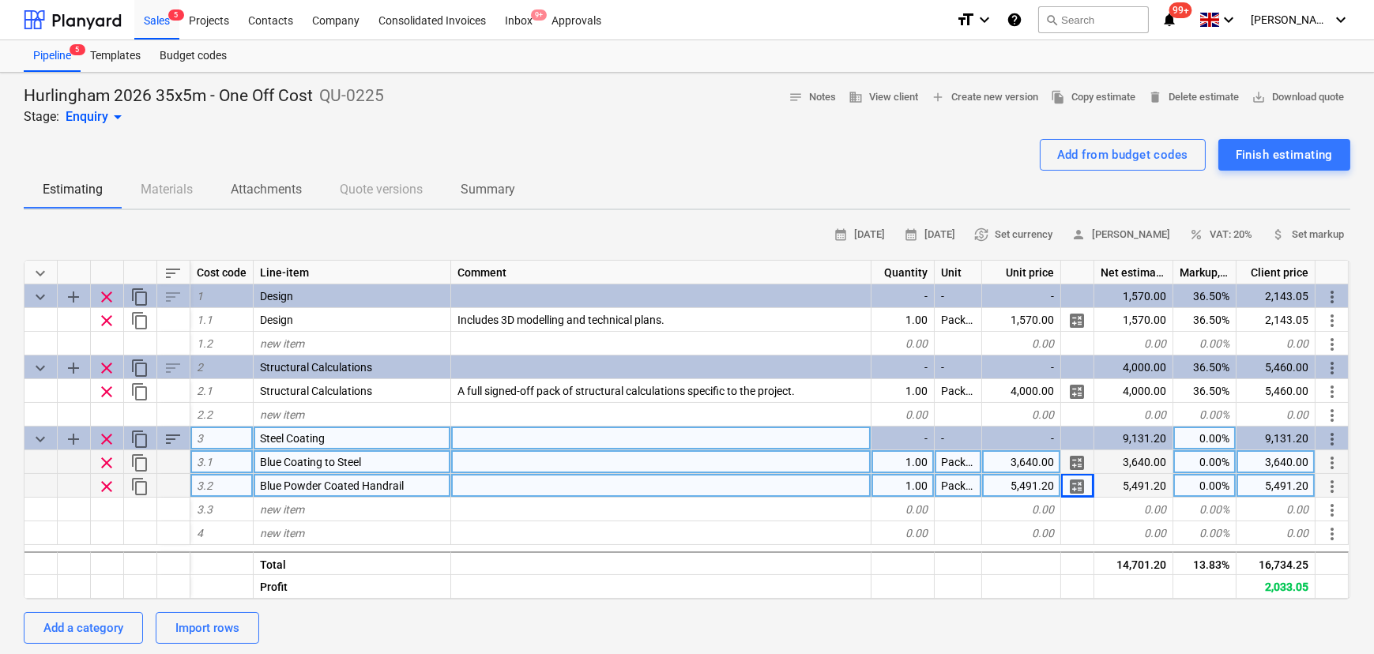
click at [1183, 490] on div "0.00%" at bounding box center [1204, 486] width 63 height 24
type input "6.94"
type textarea "x"
type input "284"
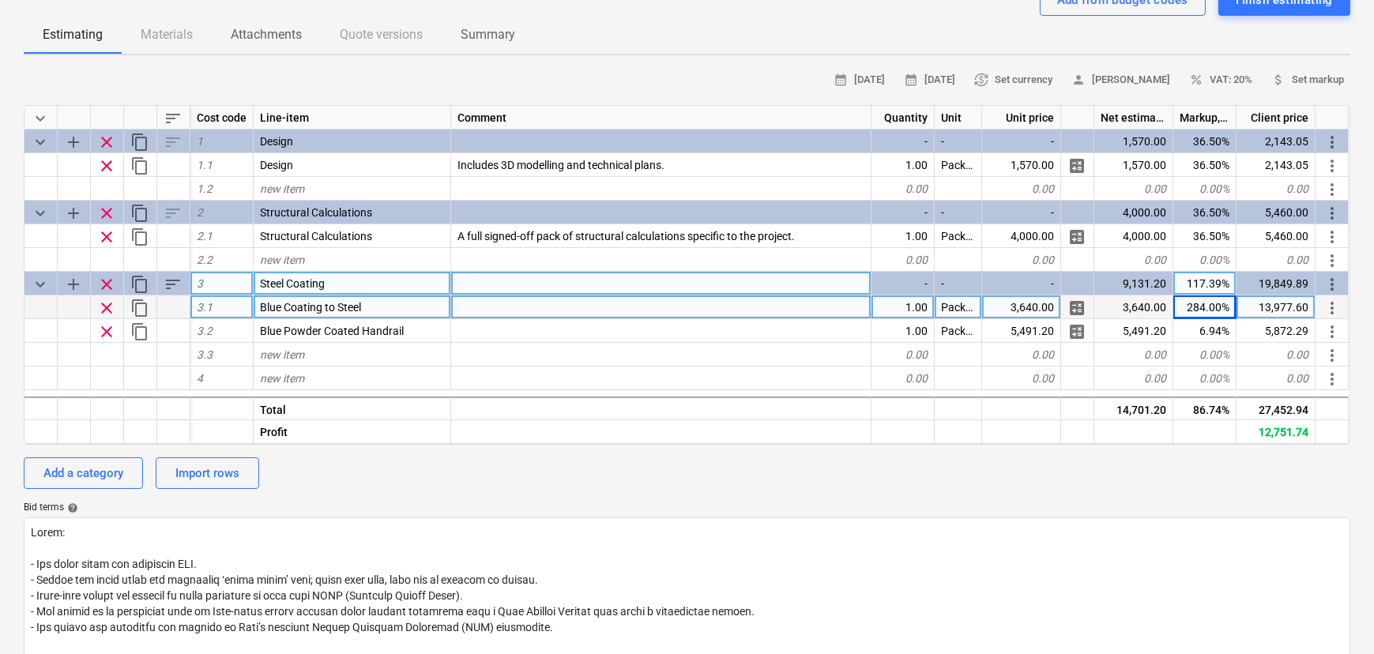
scroll to position [0, 0]
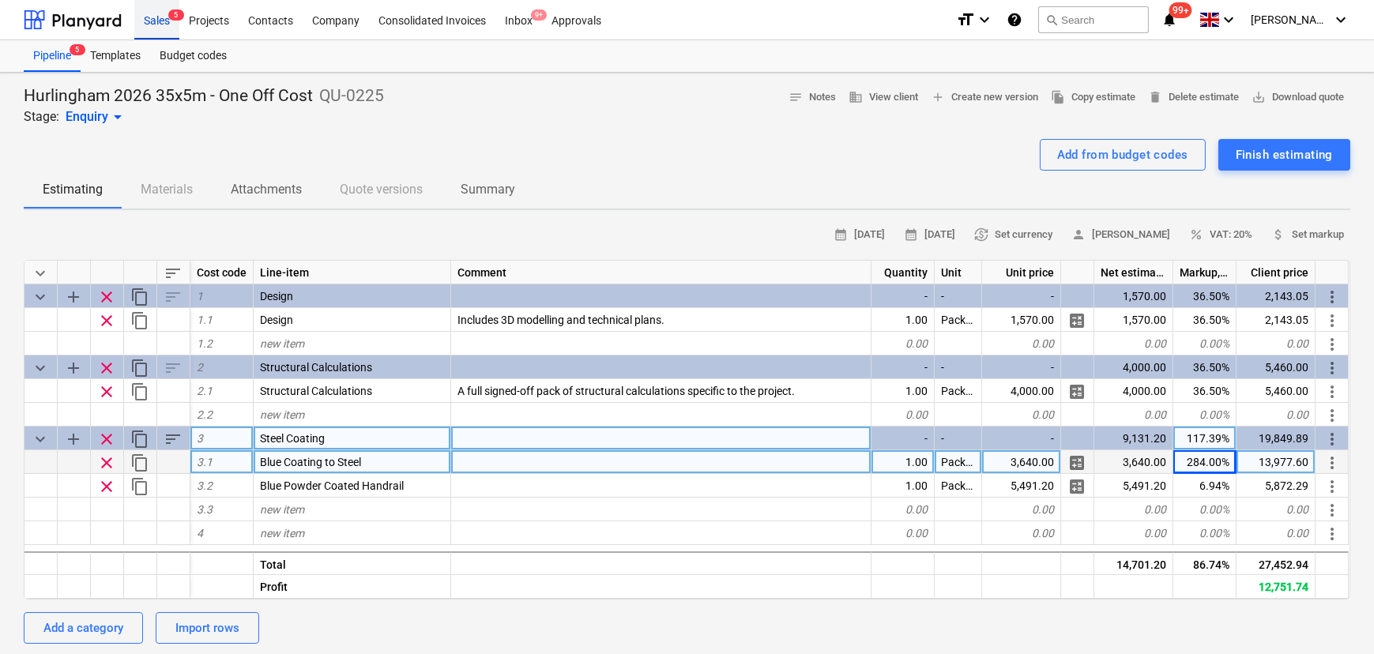
click at [165, 28] on div "Sales 5" at bounding box center [156, 19] width 45 height 40
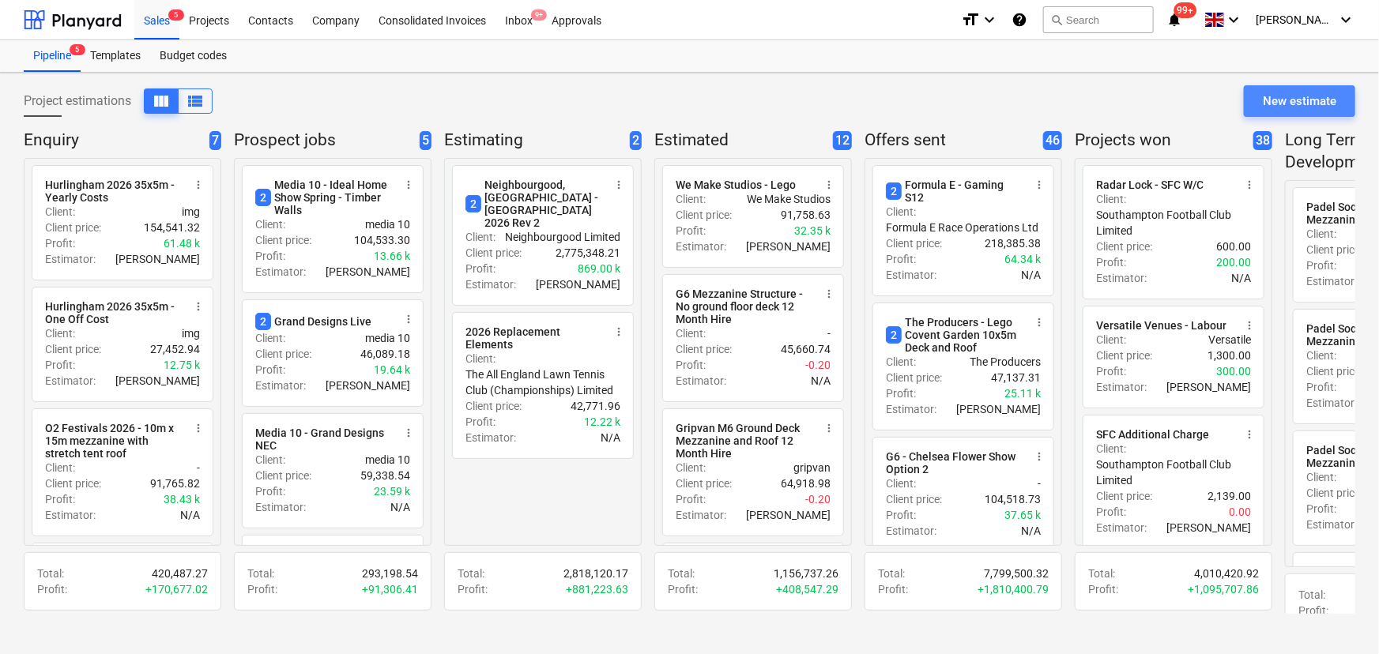
click at [1278, 101] on div "New estimate" at bounding box center [1299, 101] width 73 height 21
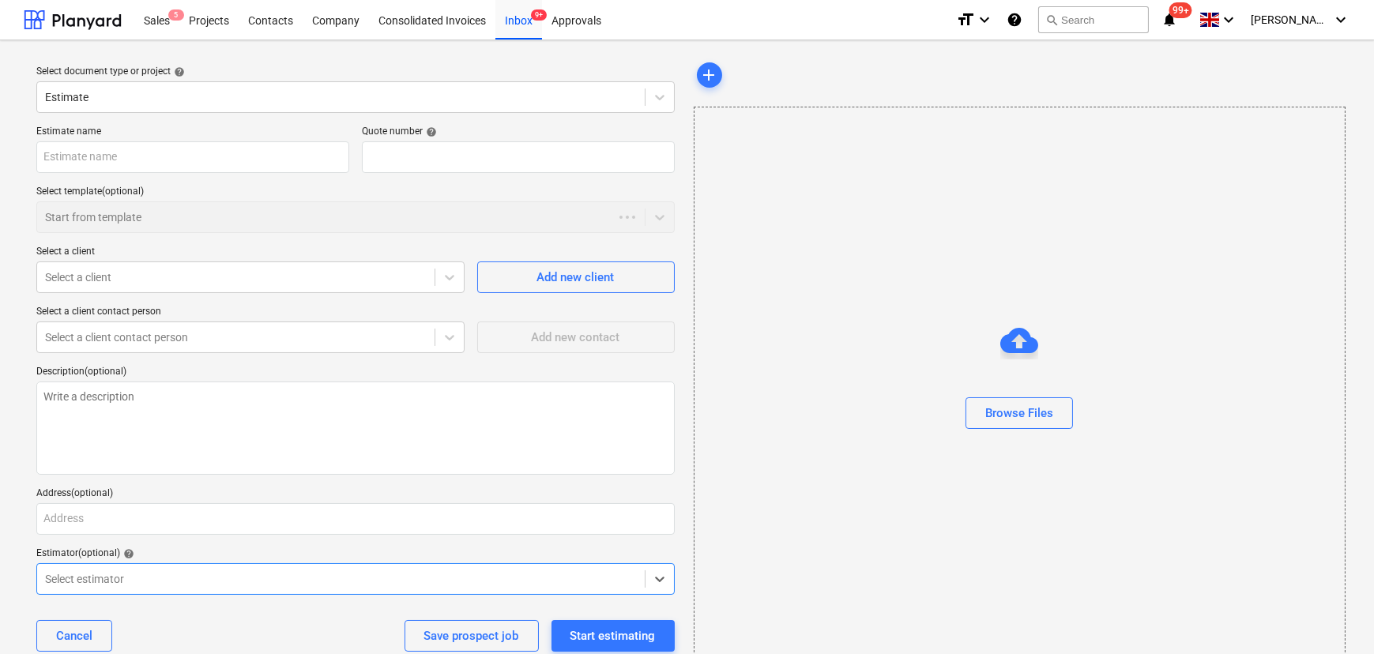
type textarea "x"
type input "QU-0228"
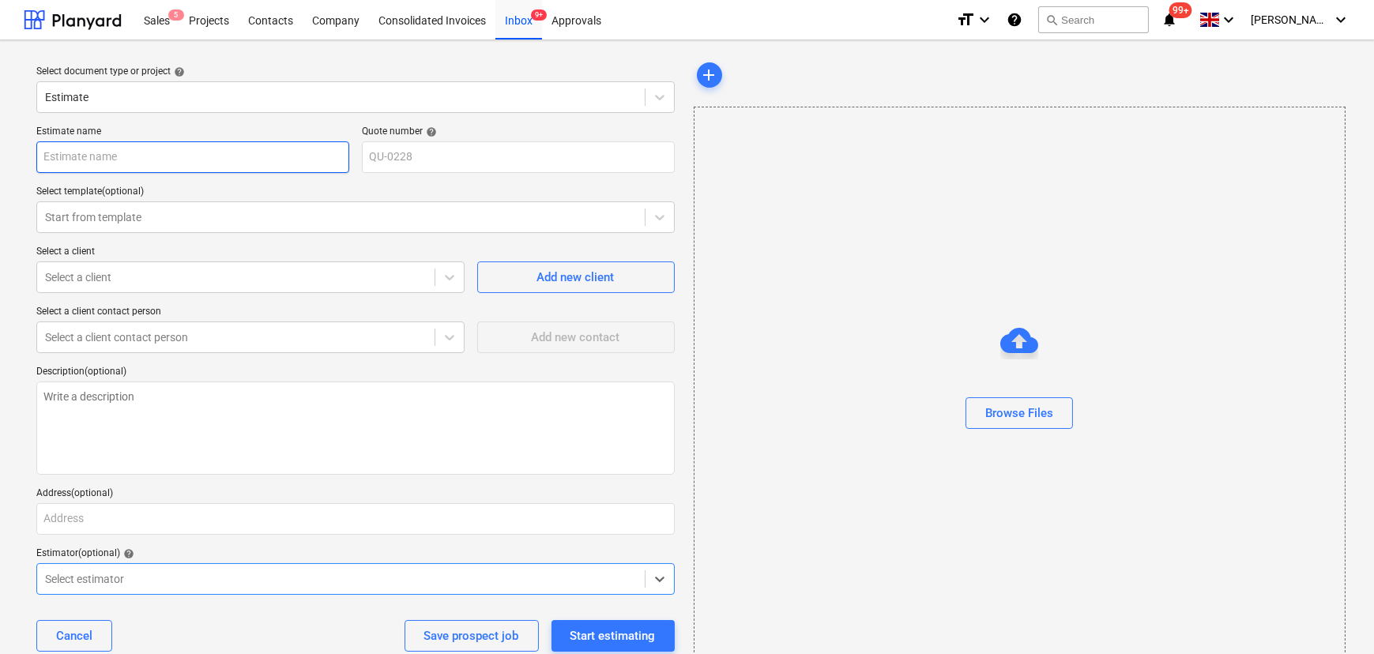
click at [115, 167] on input "text" at bounding box center [192, 157] width 313 height 32
type textarea "x"
type input "H"
type textarea "x"
type input "Hu"
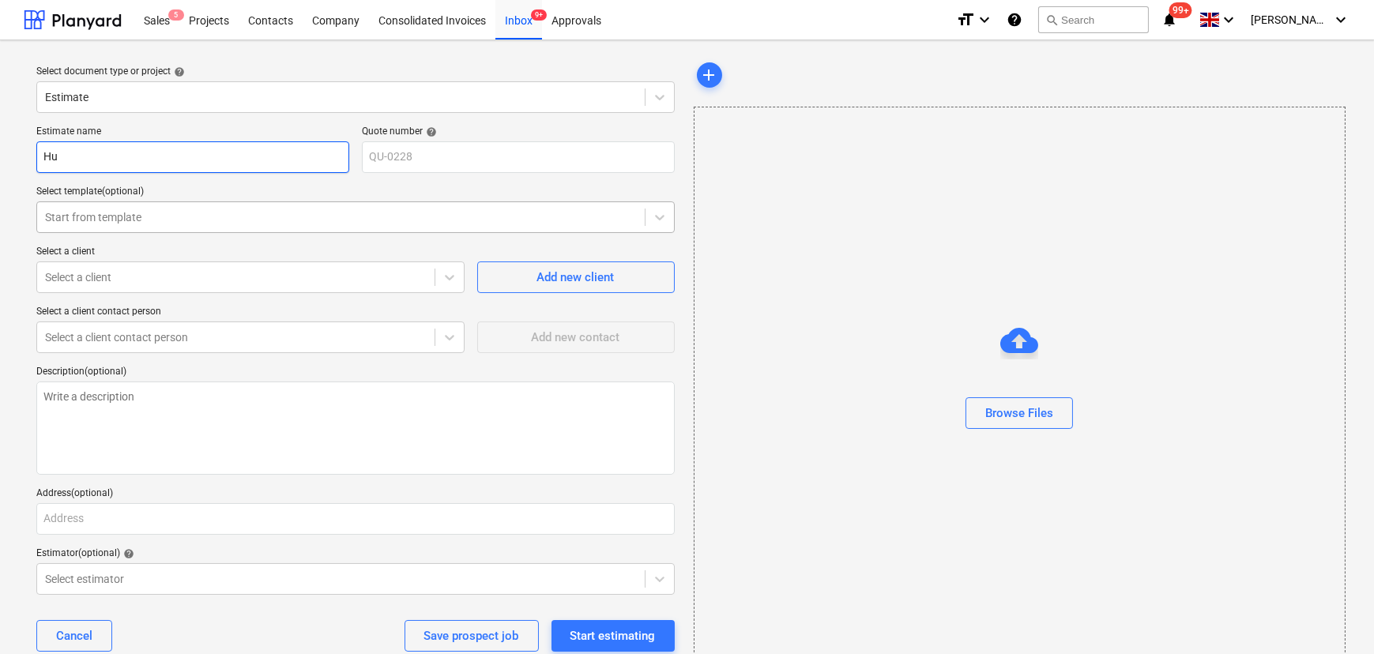
type textarea "x"
type input "Hur"
type textarea "x"
type input "Hurl"
type textarea "x"
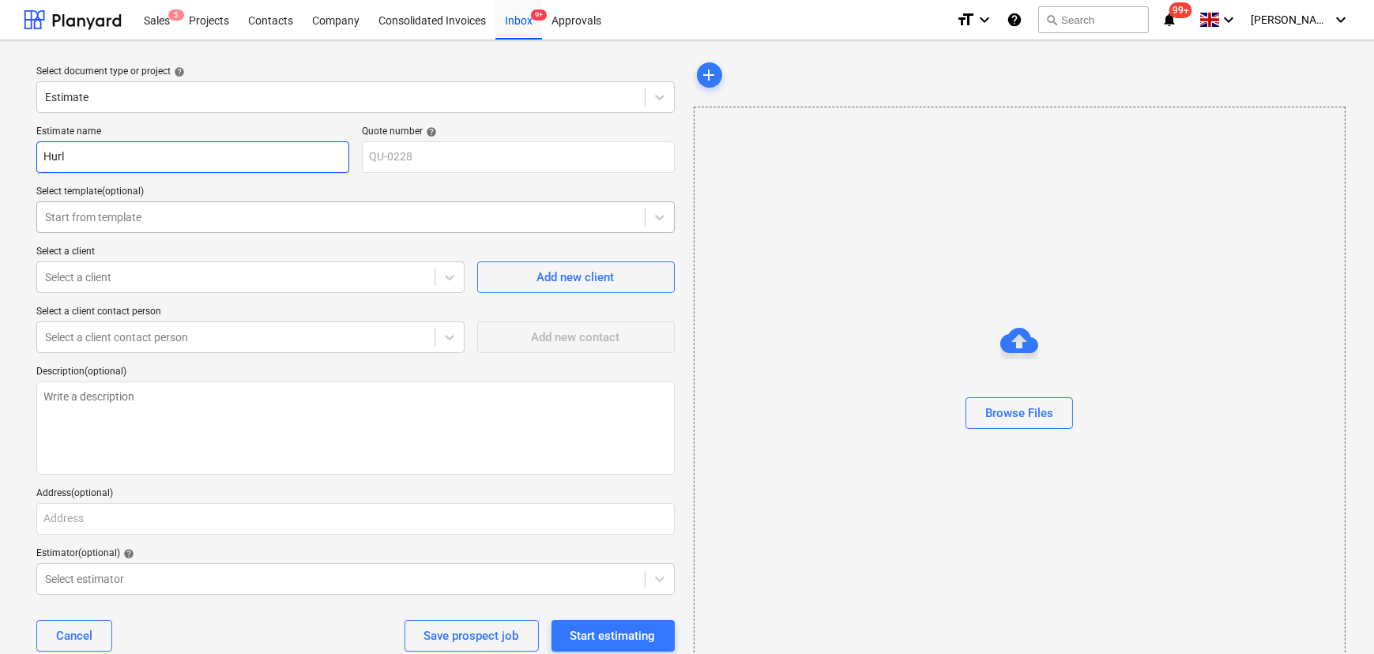
type input "Hurli"
type textarea "x"
type input "Hurlin"
type textarea "x"
type input "Hurling"
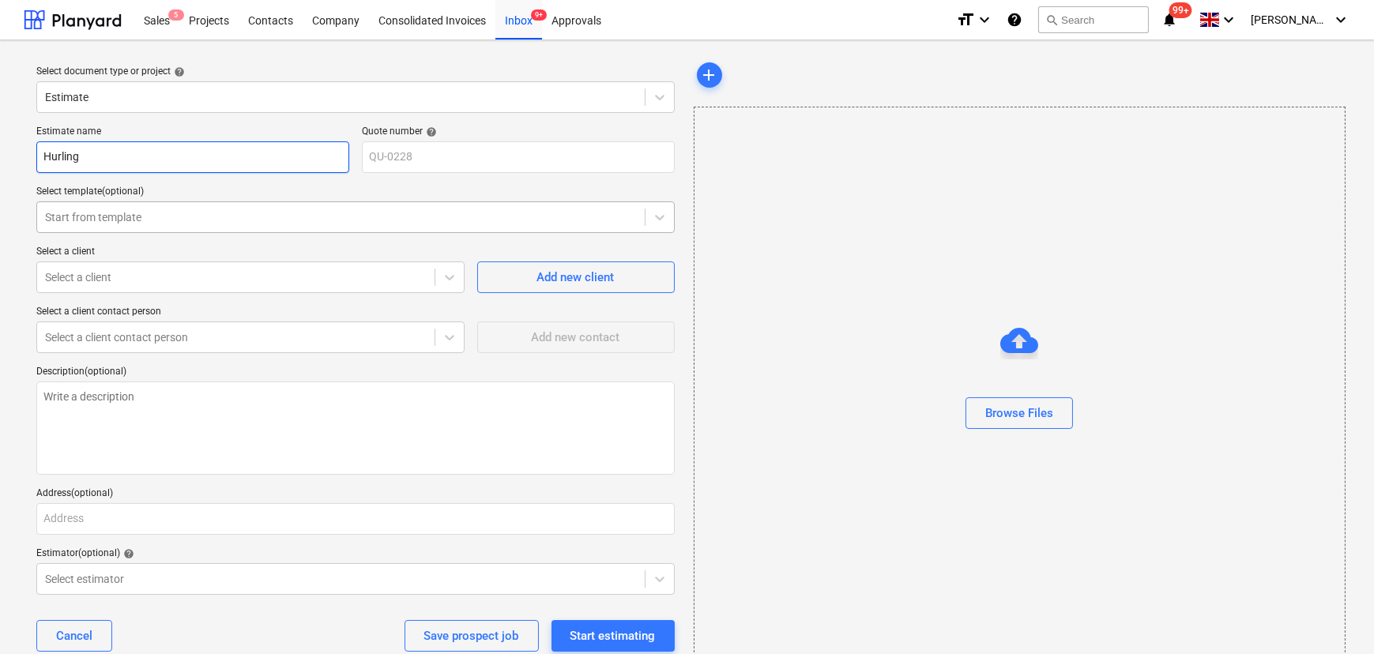
type textarea "x"
type input "Hurlingh"
type textarea "x"
type input "Hurlingha"
type textarea "x"
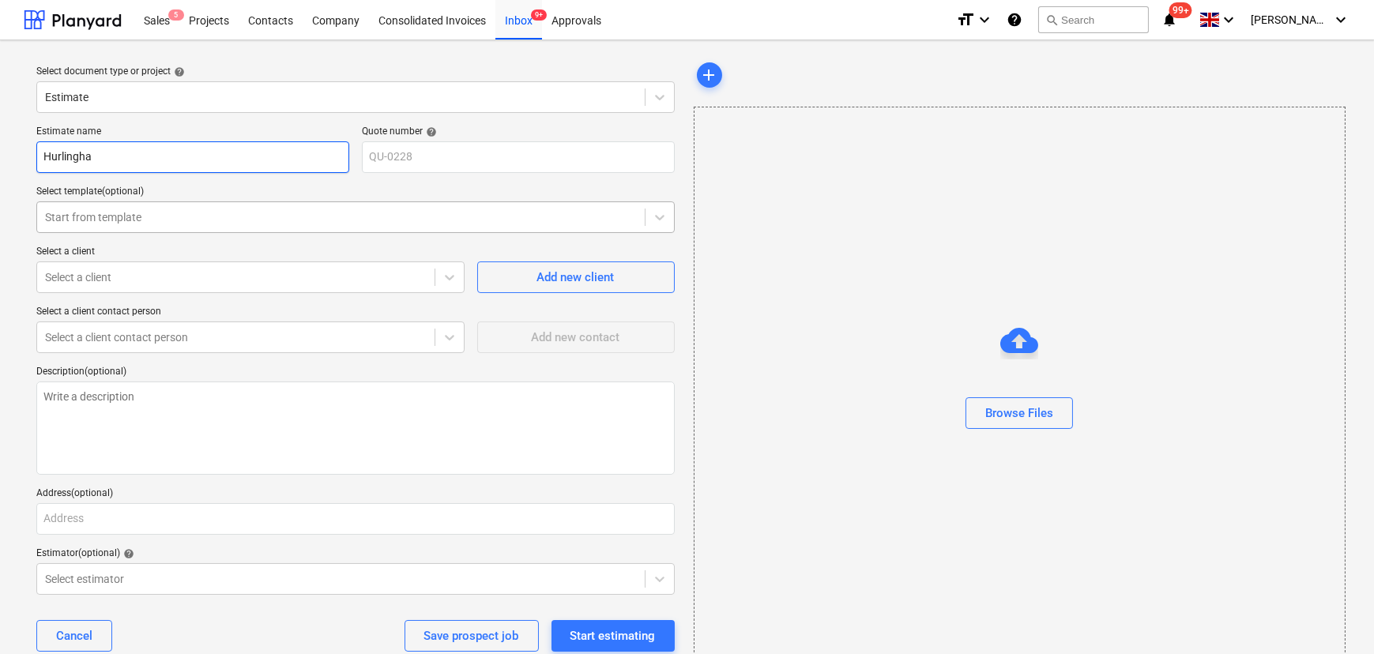
type input "Hurlingham"
type textarea "x"
type input "Hurlingham"
type textarea "x"
type input "Hurlingham 2"
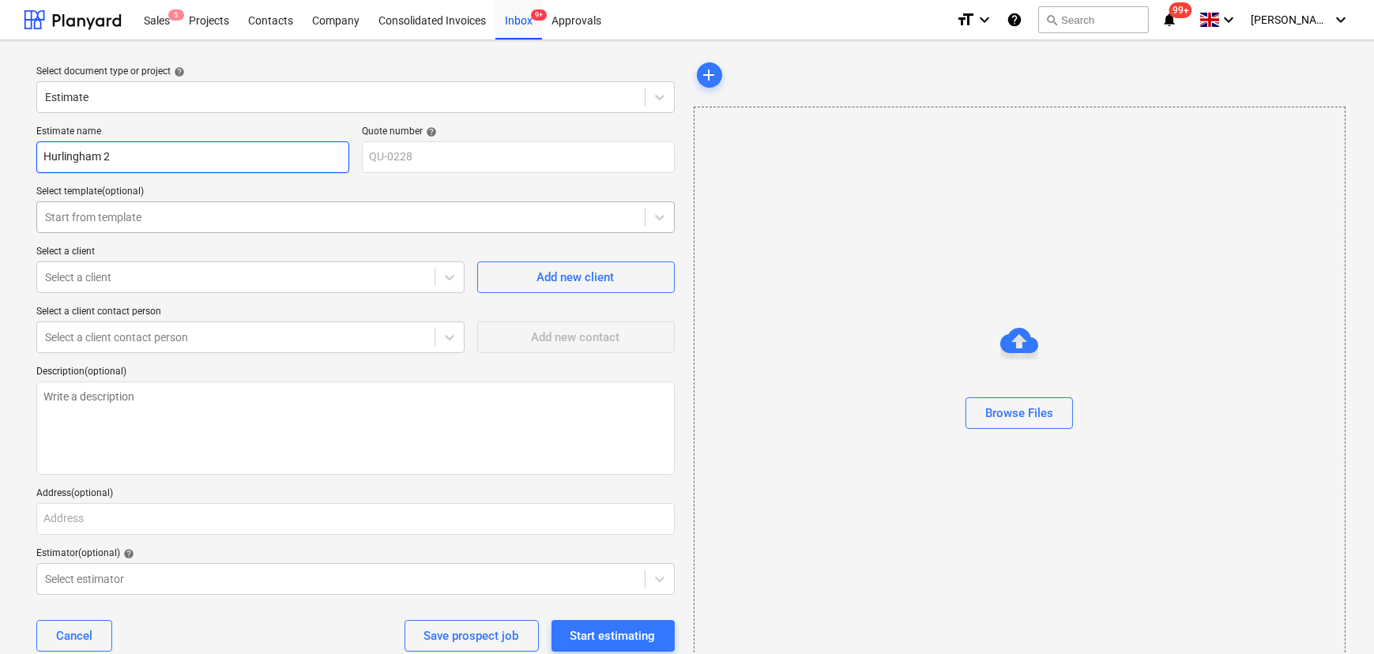
type textarea "x"
type input "Hurlingham 20"
type textarea "x"
type input "Hurlingham 202"
type textarea "x"
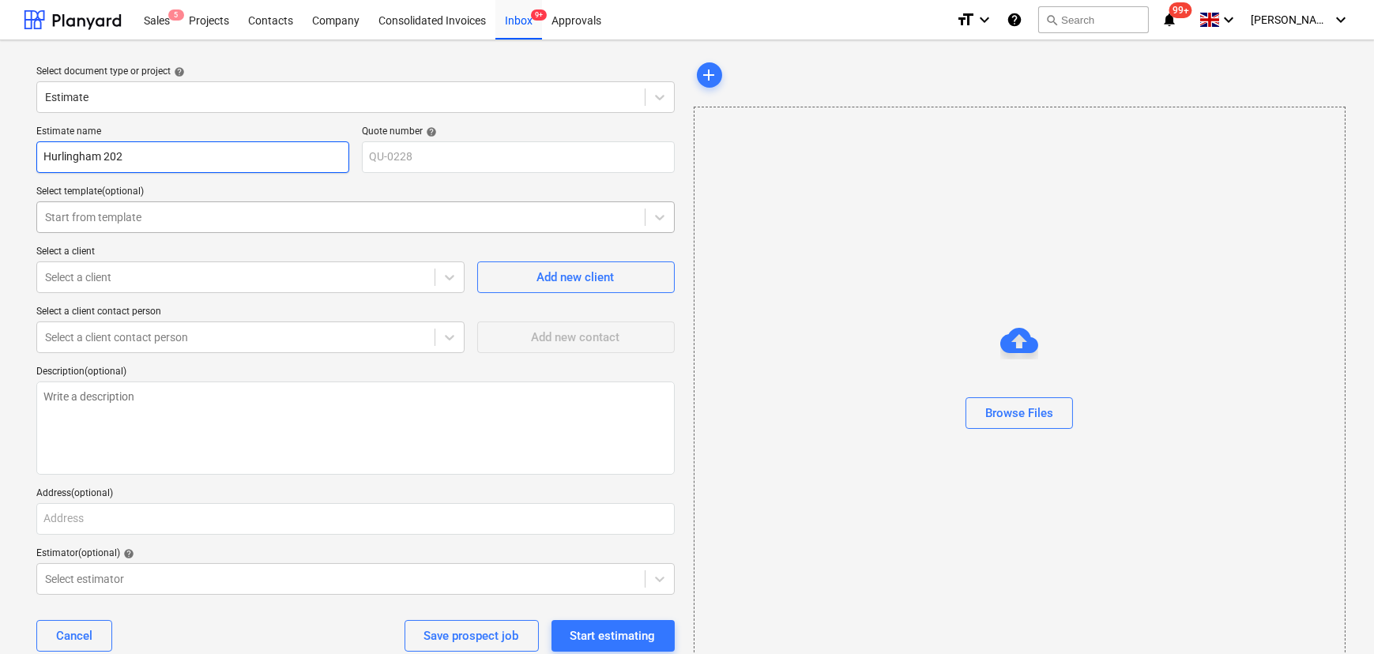
type input "Hurlingham 2026"
type textarea "x"
type input "Hurlingham 2026"
type textarea "x"
type input "Hurlingham 2026 -"
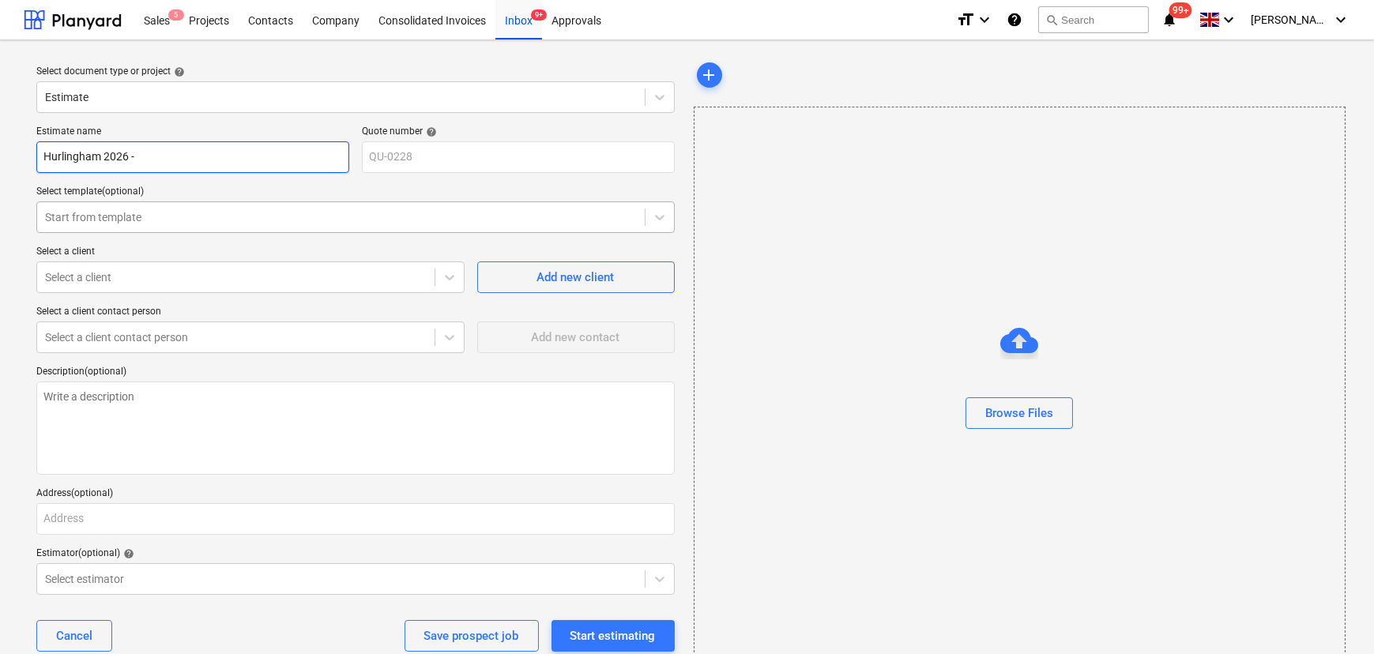
type textarea "x"
type input "Hurlingham 2026 -"
type textarea "x"
type input "Hurlingham 2026 - E"
type textarea "x"
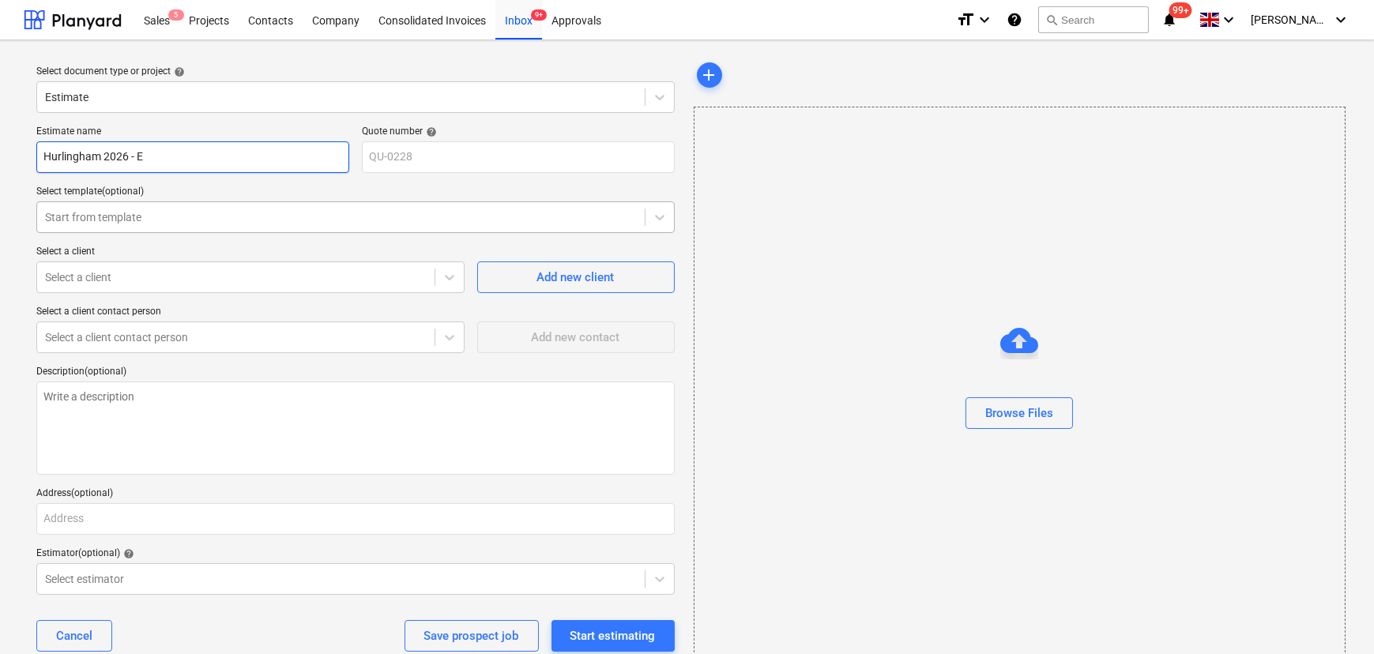
type input "Hurlingham 2026 - Ex"
type textarea "x"
type input "Hurlingham 2026 - Ext"
type textarea "x"
type input "Hurlingham 2026 - Extr"
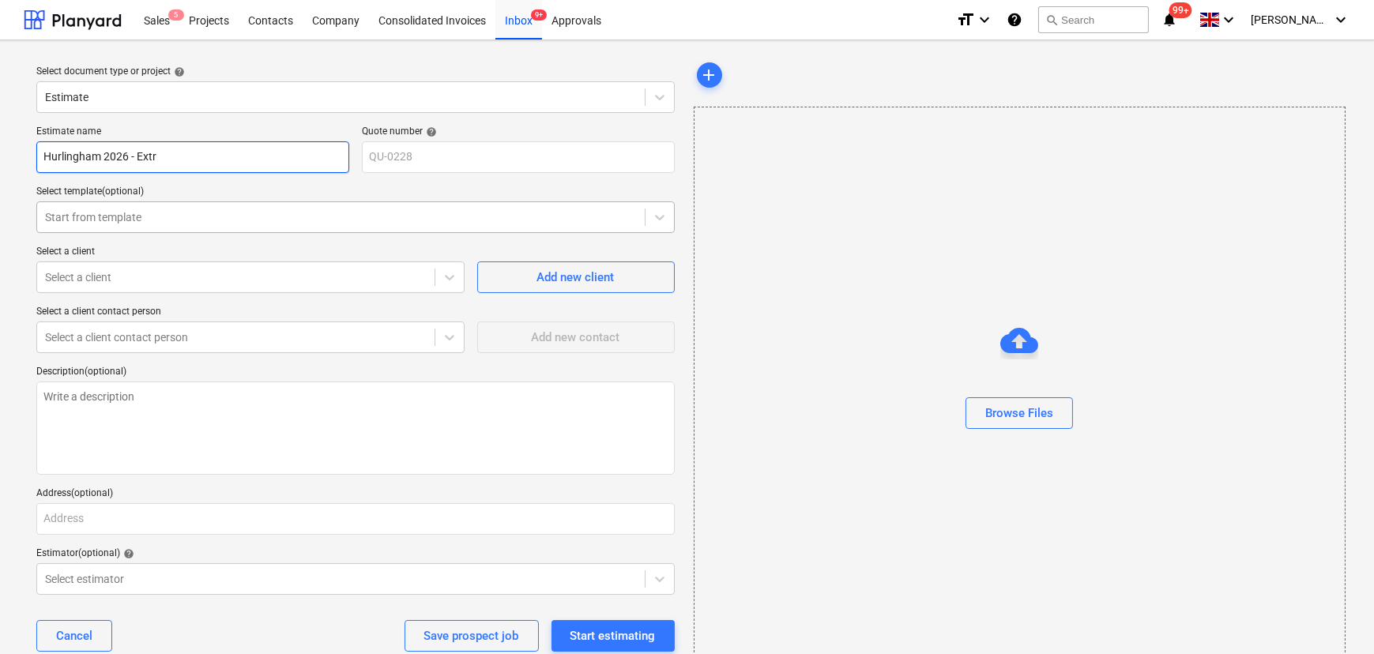
type textarea "x"
type input "Hurlingham 2026 - Extra"
type textarea "x"
type input "Hurlingham 2026 - Extras"
type textarea "x"
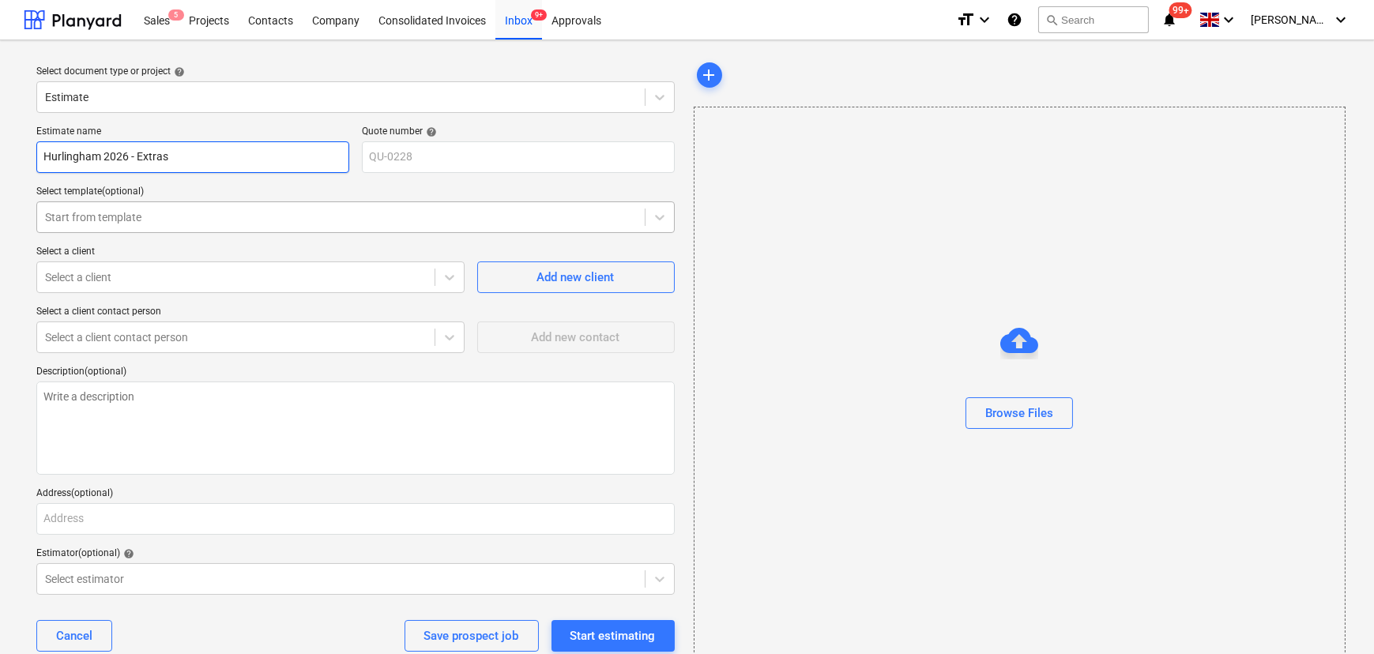
type input "Hurlingham 2026 - Extras"
type textarea "x"
type input "Hurlingham 2026 - Extras"
type textarea "x"
type input "Hurlingham 2026 -"
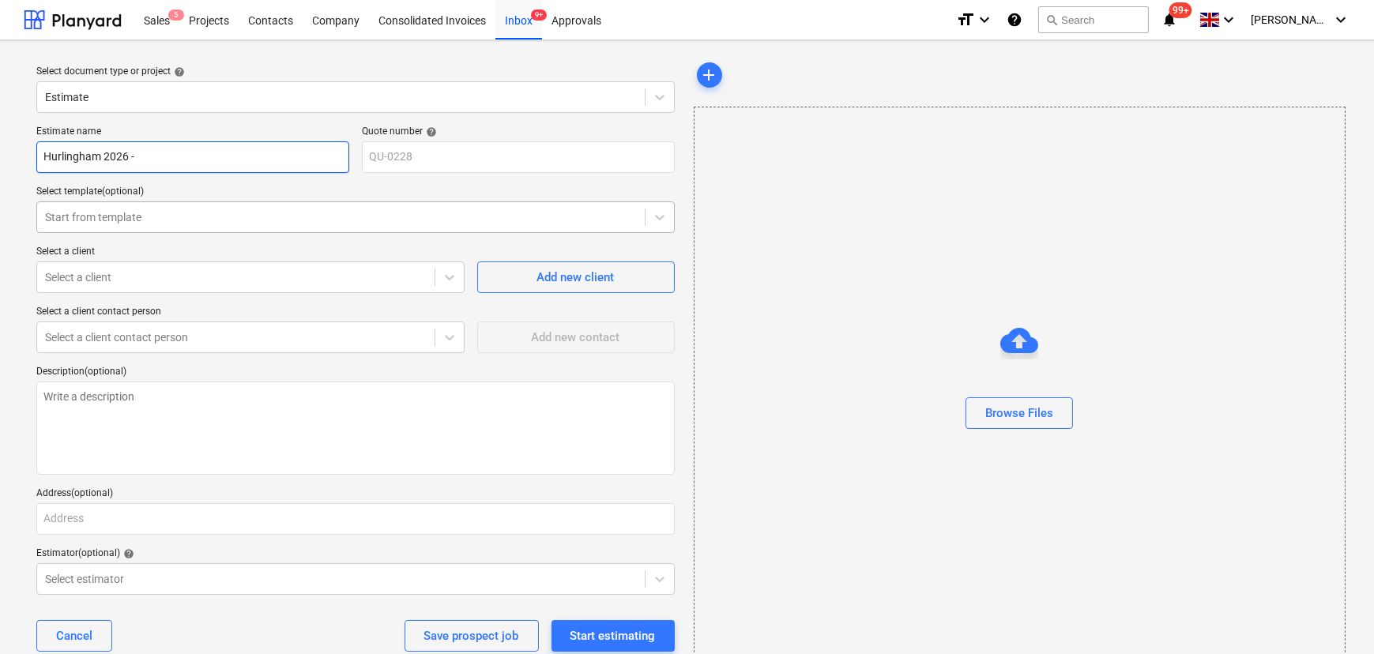
type textarea "x"
type input "Hurlingham 2026 - H"
type textarea "x"
type input "Hurlingham 2026 - He"
type textarea "x"
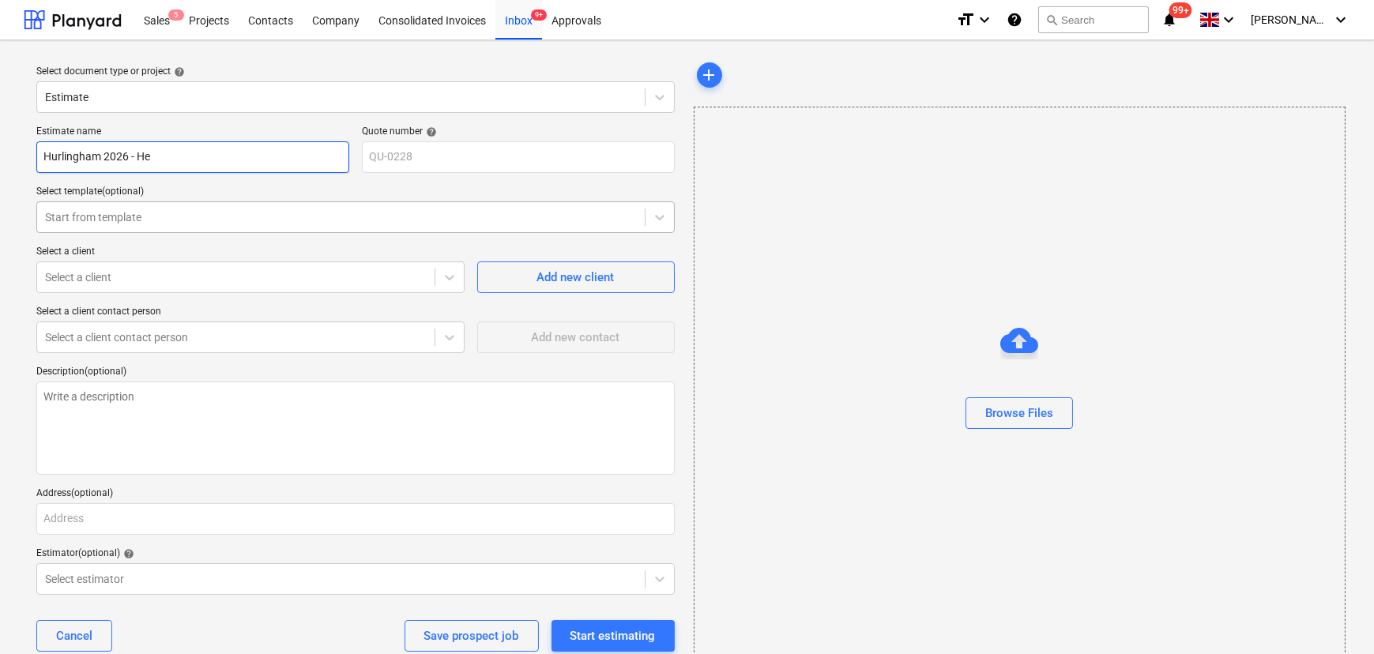
type input "Hurlingham 2026 - Hea"
type textarea "x"
type input "Hurlingham 2026 - Head"
type textarea "x"
type input "Hurlingham 2026 - Heade"
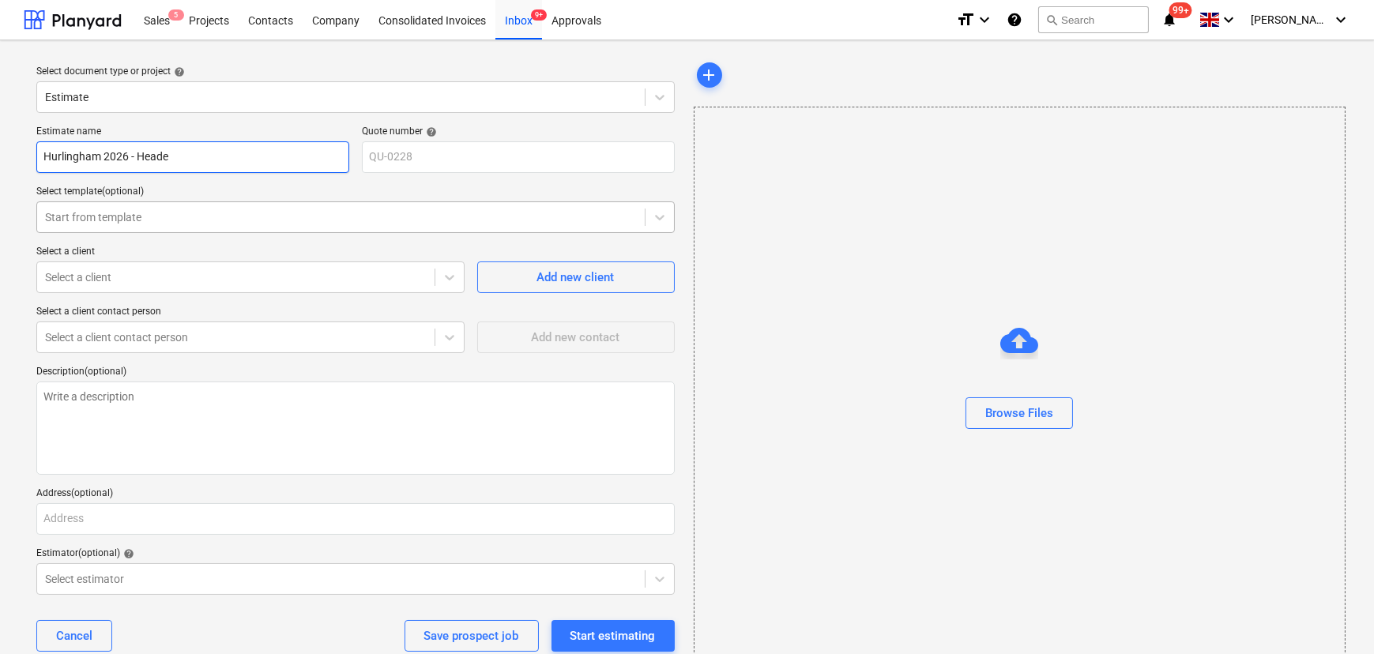
type textarea "x"
type input "Hurlingham 2026 - Header"
type textarea "x"
type input "Hurlingham 2026 - Header"
type textarea "x"
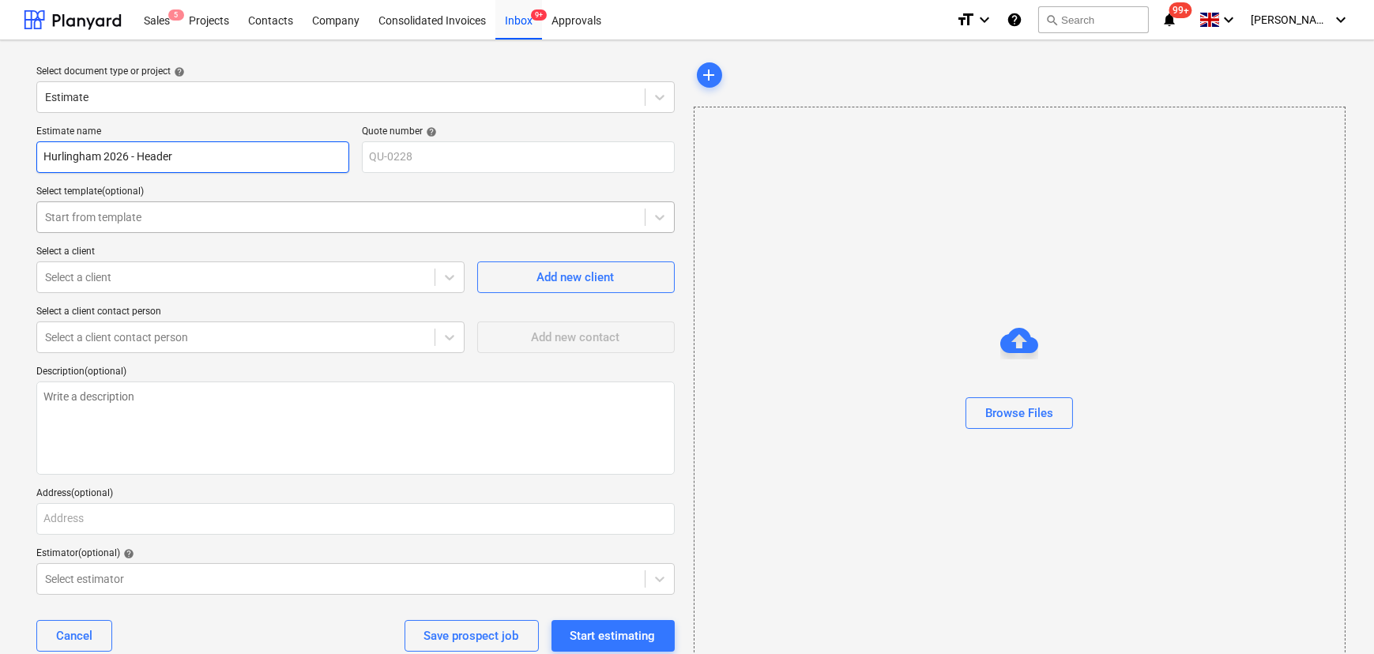
type input "Hurlingham 2026 - Header &"
type textarea "x"
type input "Hurlingham 2026 - Header &"
type textarea "x"
type input "Hurlingham 2026 - Header & S"
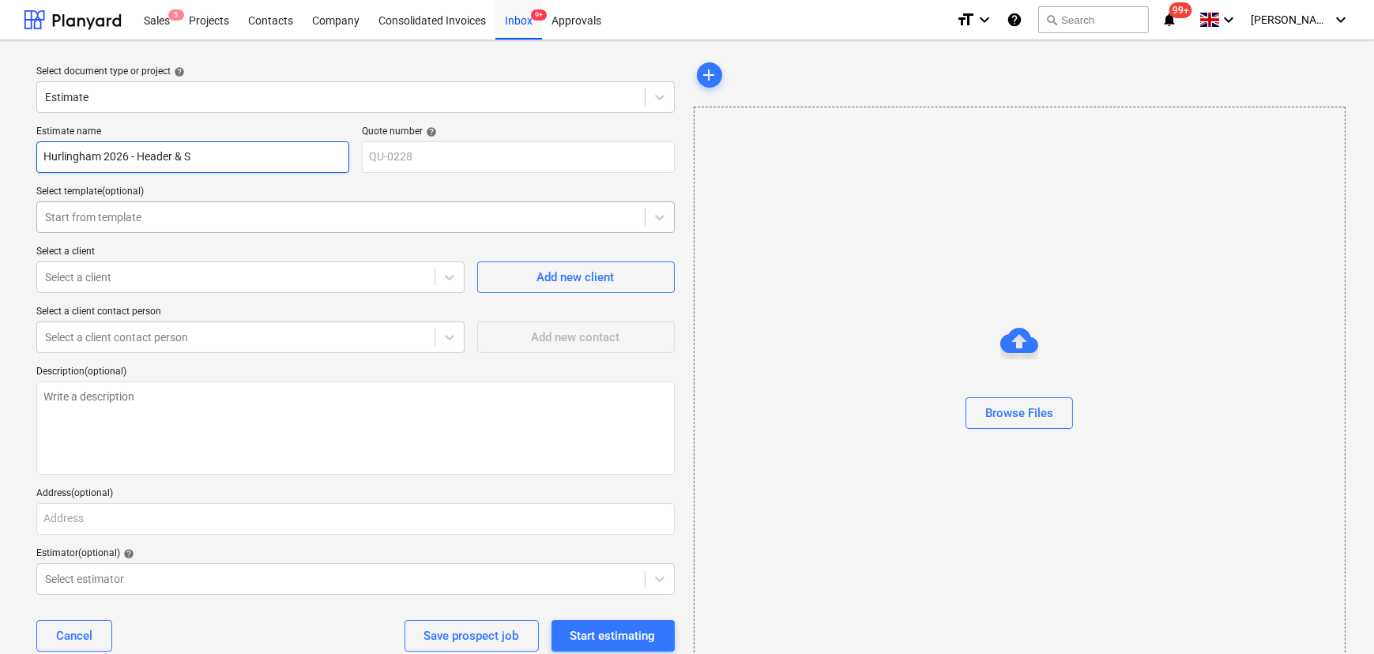
type textarea "x"
type input "Hurlingham 2026 - Header & Su"
type textarea "x"
type input "Hurlingham 2026 - Header & Sus"
type textarea "x"
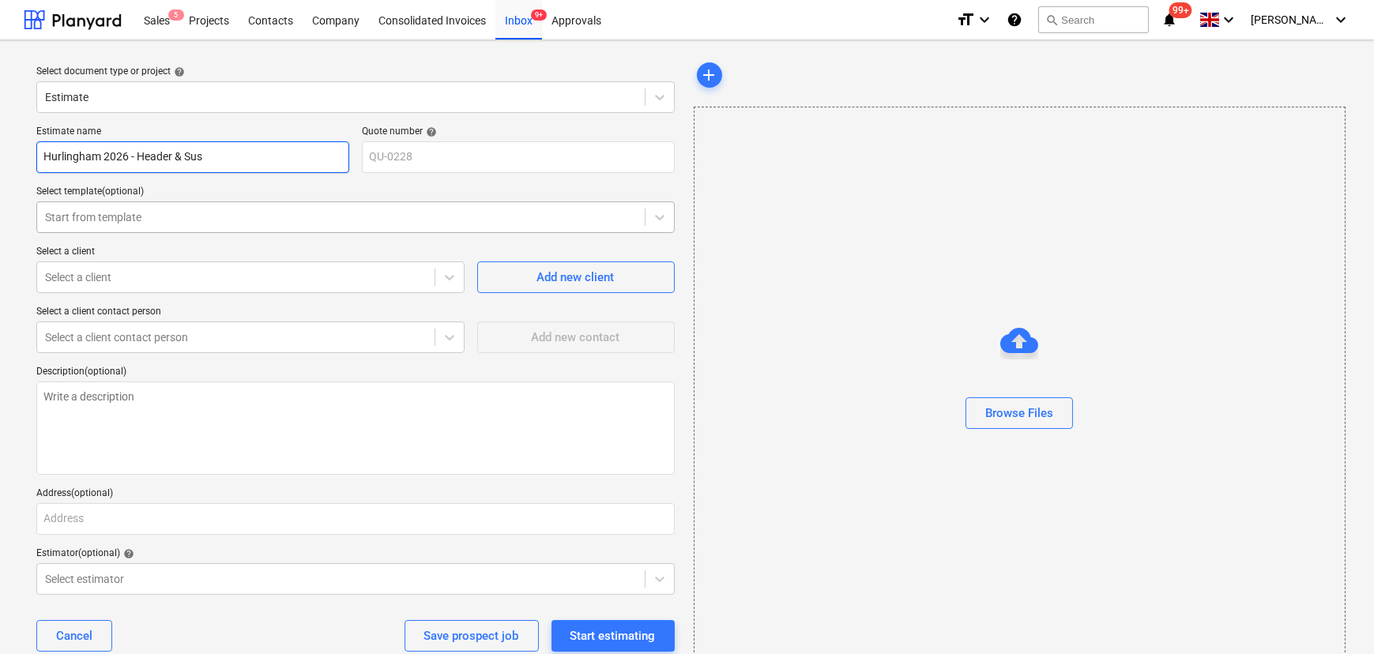
type input "Hurlingham 2026 - Header & Susp"
type textarea "x"
type input "Hurlingham 2026 - Header & Suspe"
type textarea "x"
type input "Hurlingham 2026 - Header & Suspen"
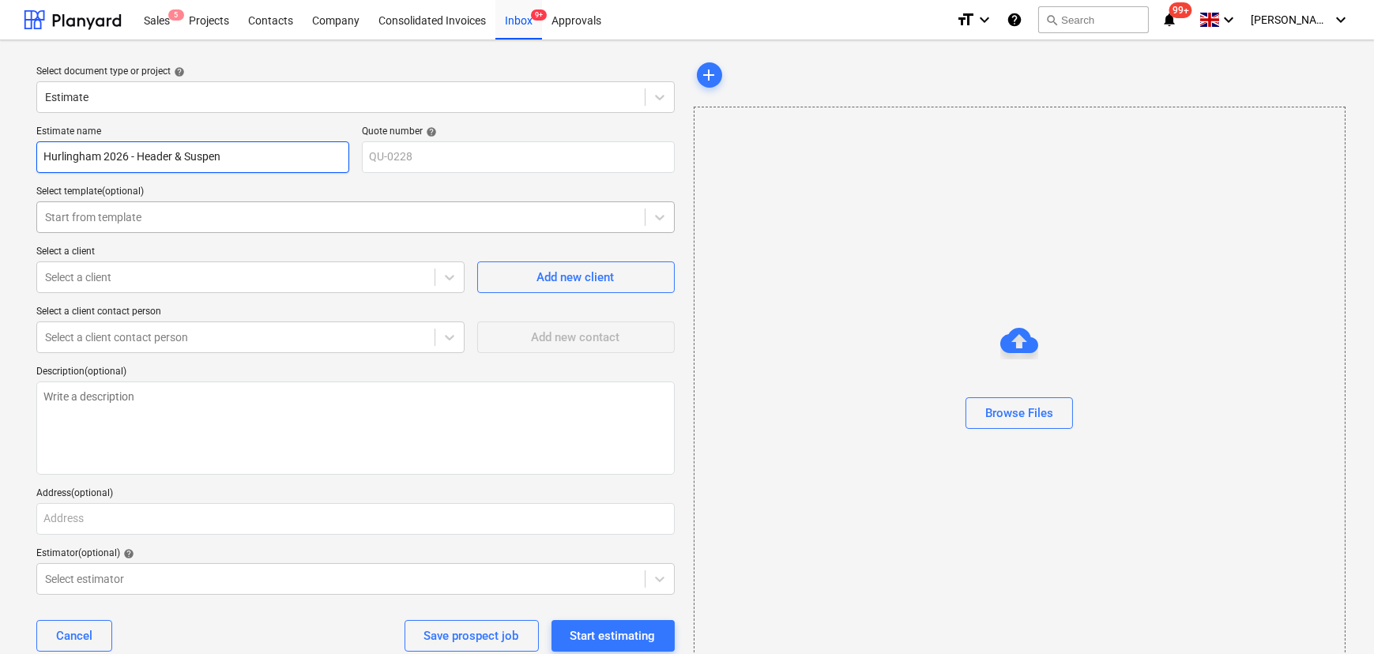
type textarea "x"
type input "Hurlingham 2026 - Header & Suspend"
type textarea "x"
type input "Hurlingham 2026 - Header & Suspende"
type textarea "x"
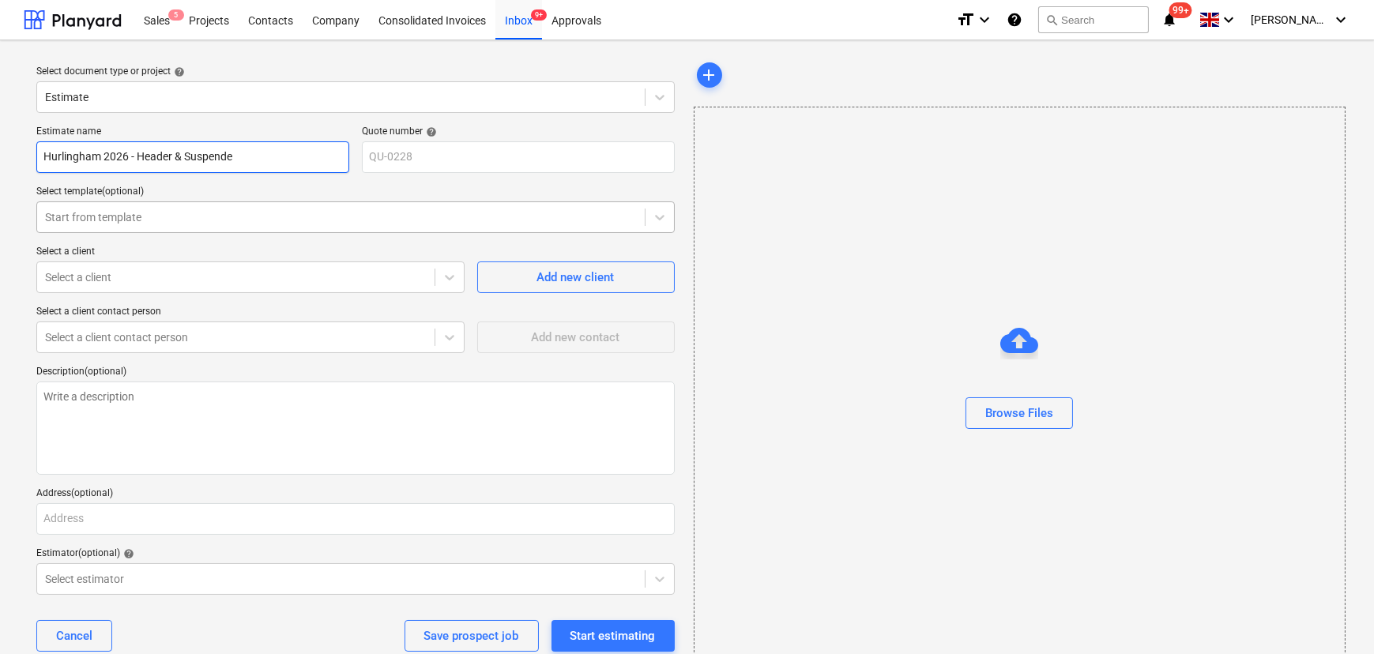
type input "Hurlingham 2026 - Header & Suspended"
type textarea "x"
type input "Hurlingham 2026 - Header & Suspended"
type textarea "x"
type input "Hurlingham 2026 - Header & Suspended C"
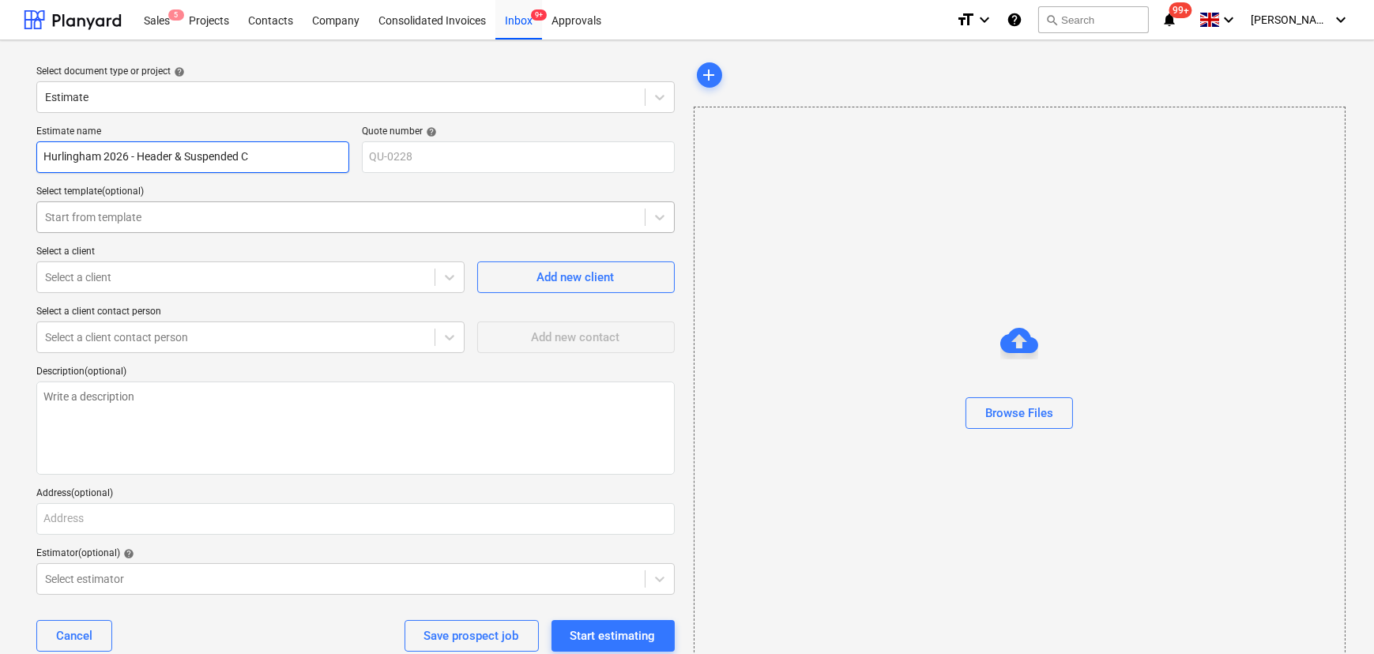
type textarea "x"
type input "Hurlingham 2026 - Header & Suspended Ce"
type textarea "x"
type input "Hurlingham 2026 - Header & Suspended Cei"
type textarea "x"
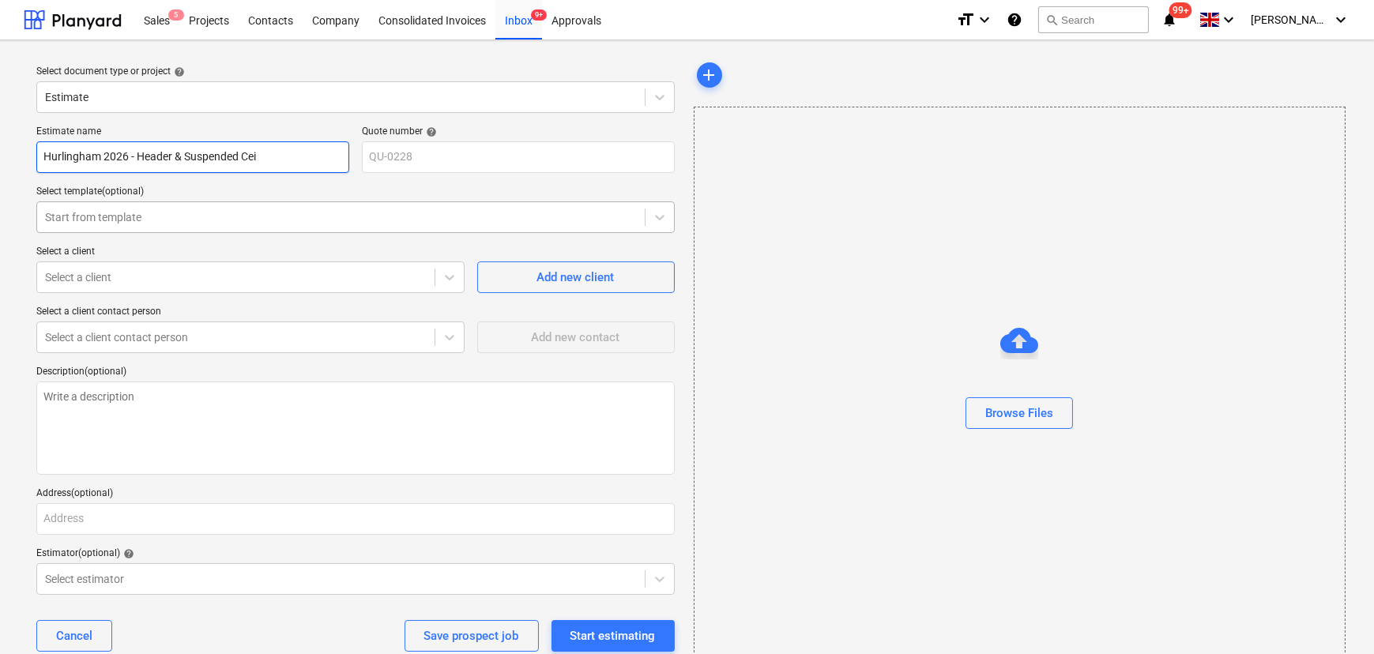
type input "Hurlingham 2026 - Header & Suspended Ceil"
type textarea "x"
type input "Hurlingham 2026 - Header & Suspended Ceili"
type textarea "x"
type input "Hurlingham 2026 - Header & Suspended Ceilin"
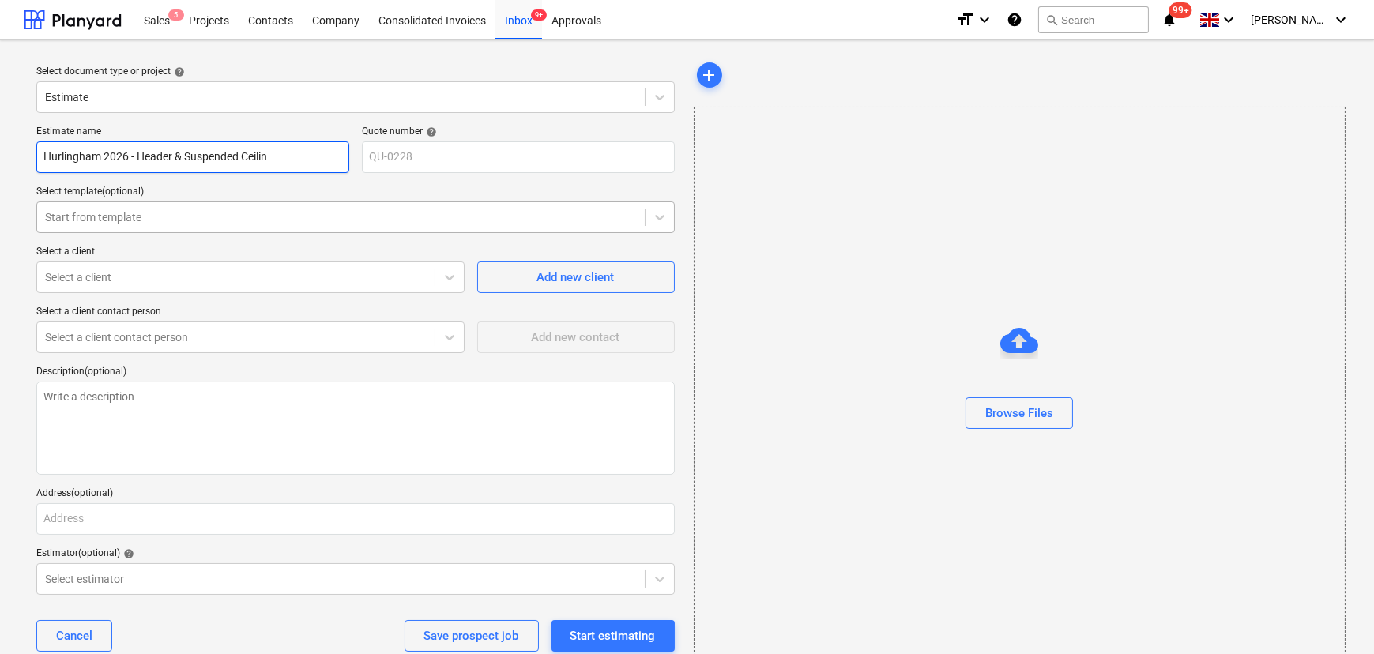
type textarea "x"
type input "Hurlingham 2026 - Header & Suspended Ceiling"
type textarea "x"
type input "Hurlingham 2026 - Header & Suspended Ceiling"
type textarea "x"
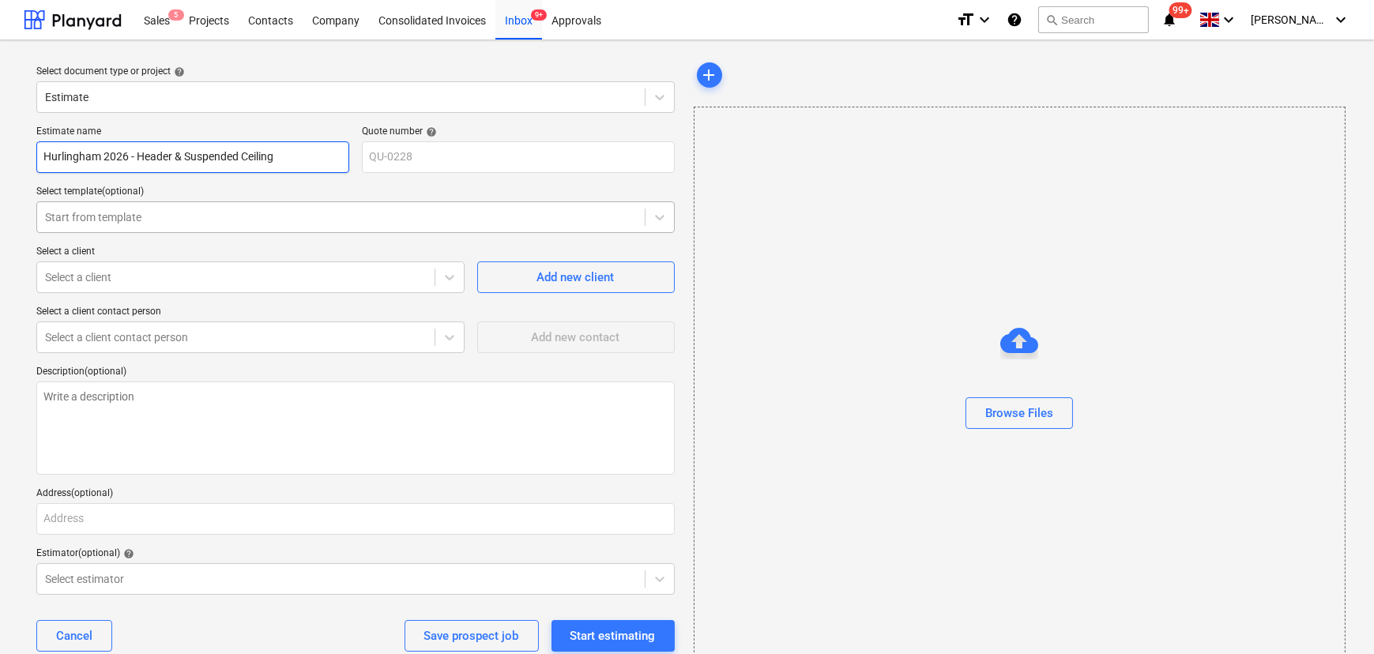
type input "Hurlingham 2026 - Header & Suspended Ceiling Y"
type textarea "x"
type input "Hurlingham 2026 - Header & Suspended Ceiling"
type textarea "x"
type input "Hurlingham 2026 - Header & Suspended Ceiling O"
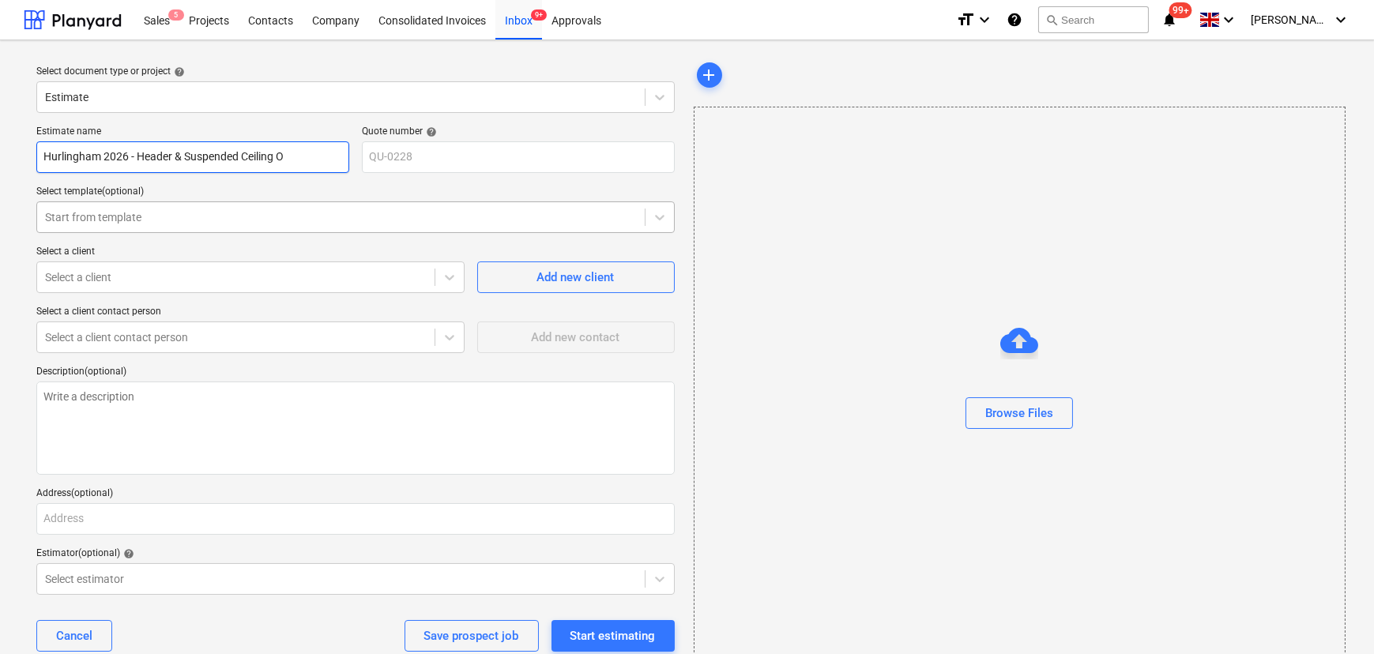
type textarea "x"
type input "Hurlingham 2026 - Header & Suspended Ceiling On"
type textarea "x"
type input "Hurlingham 2026 - Header & Suspended Ceiling One"
type textarea "x"
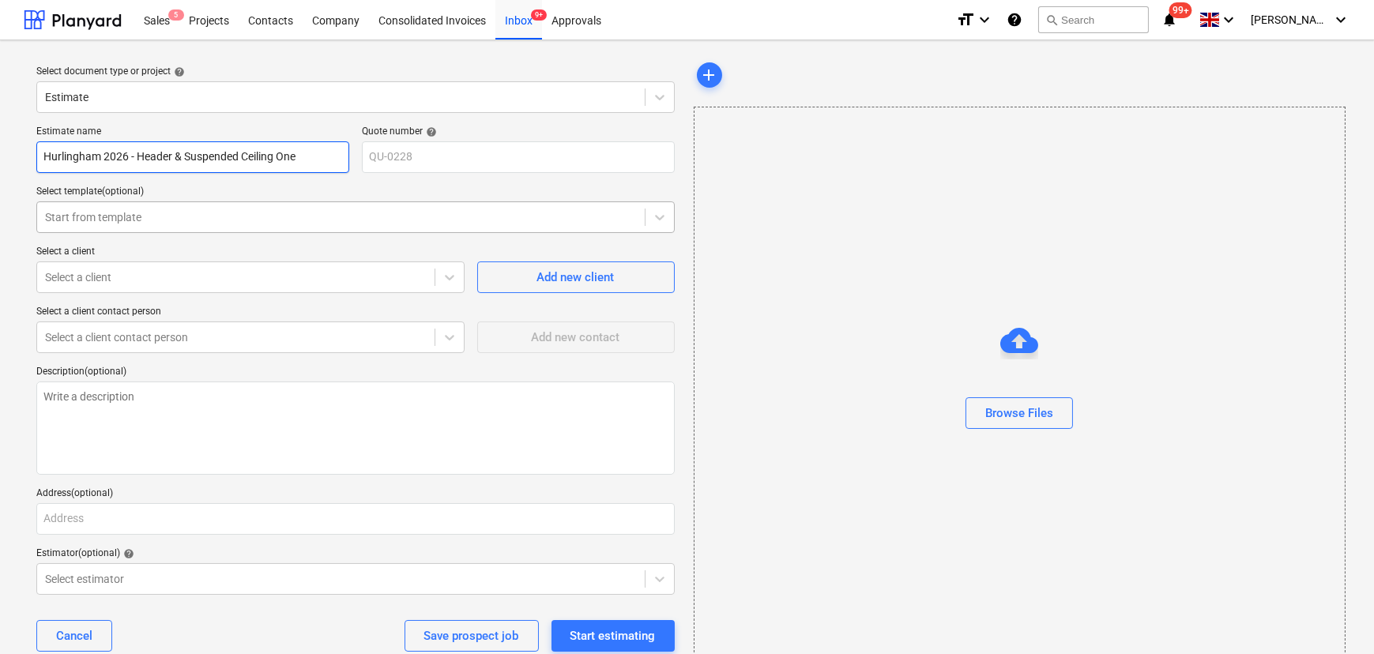
type input "Hurlingham 2026 - Header & Suspended Ceiling One"
type textarea "x"
type input "Hurlingham 2026 - Header & Suspended Ceiling One O"
type textarea "x"
type input "Hurlingham 2026 - Header & Suspended Ceiling One Of"
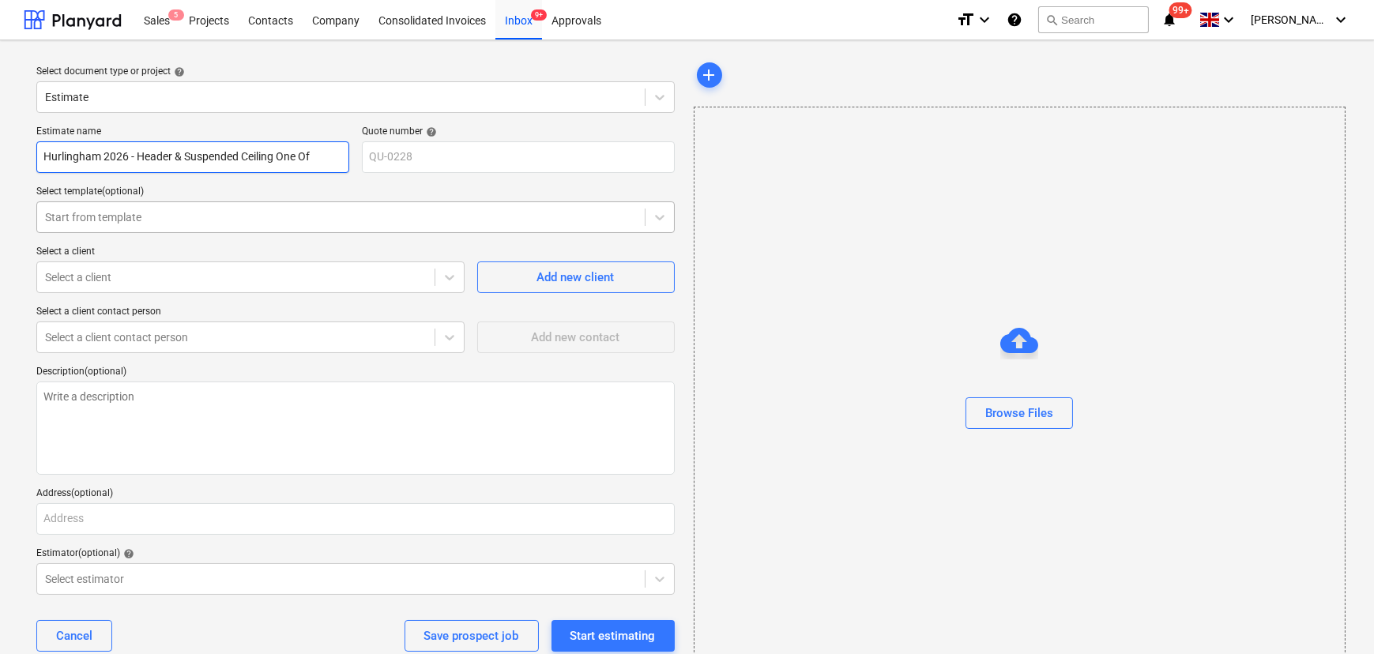
type textarea "x"
type input "Hurlingham 2026 - Header & Suspended Ceiling One Off"
type textarea "x"
type input "Hurlingham 2026 - Header & Suspended Ceiling One Off"
type textarea "x"
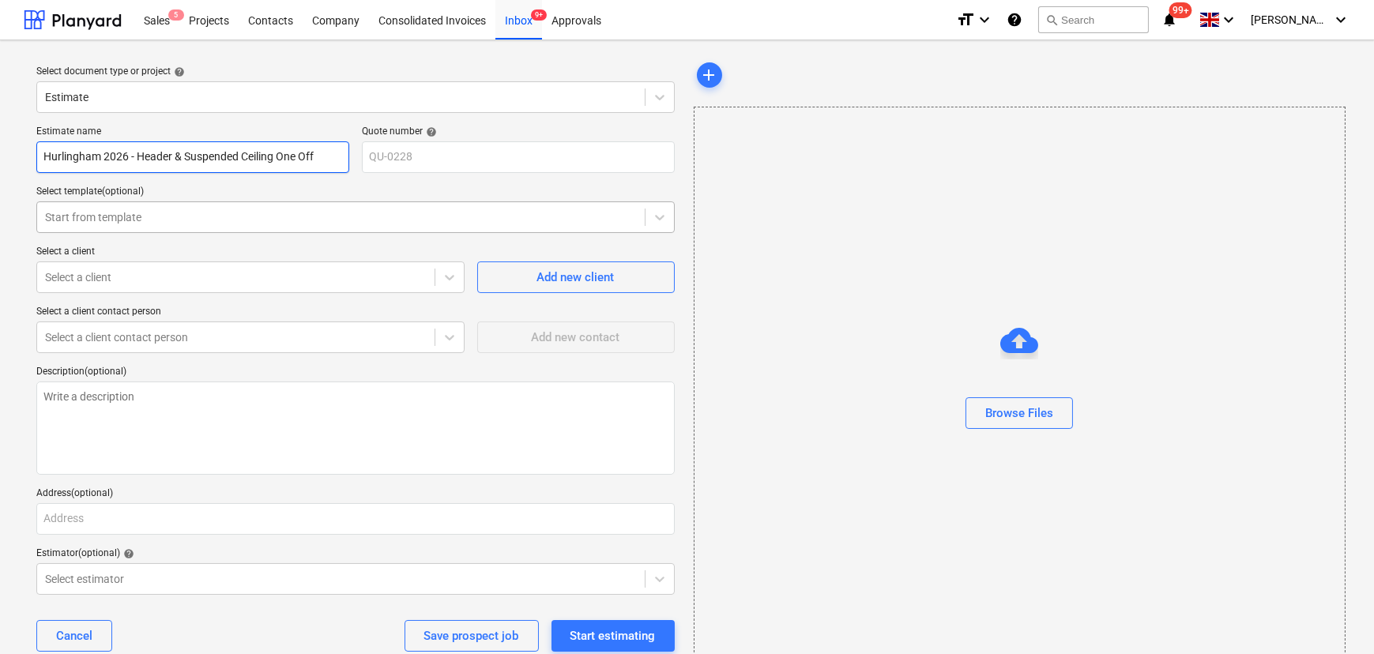
type input "Hurlingham 2026 - Header & Suspended Ceiling One Off C"
type textarea "x"
type input "Hurlingham 2026 - Header & Suspended Ceiling One Off Co"
type textarea "x"
type input "Hurlingham 2026 - Header & Suspended Ceiling One Off Cos"
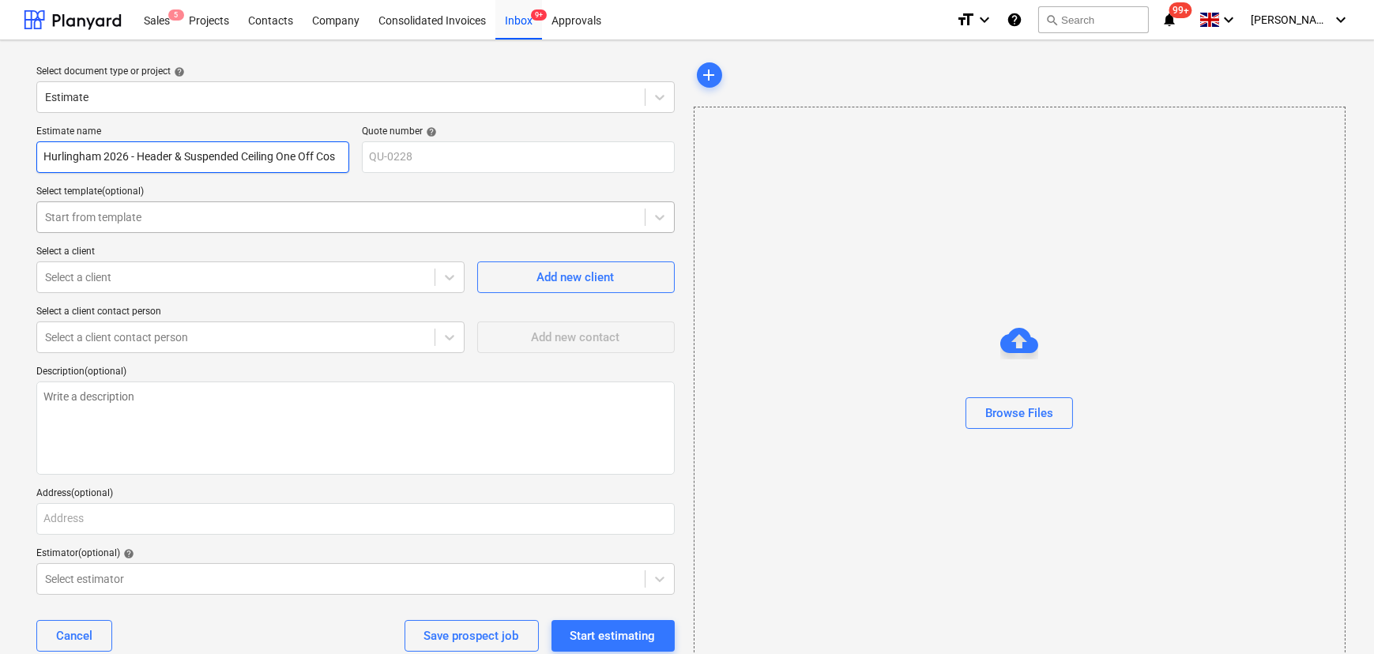
type textarea "x"
type input "Hurlingham 2026 - Header & Suspended Ceiling One Off Cost"
type textarea "x"
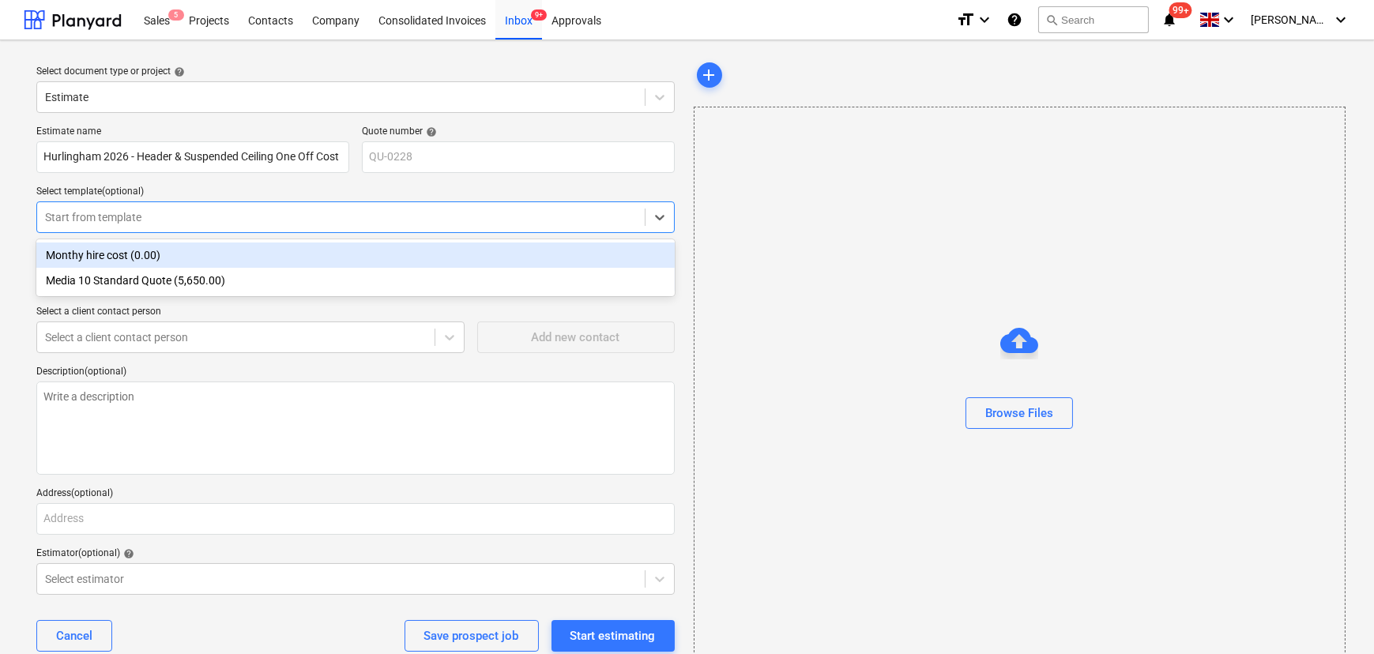
click at [122, 231] on div "Start from template" at bounding box center [355, 217] width 638 height 32
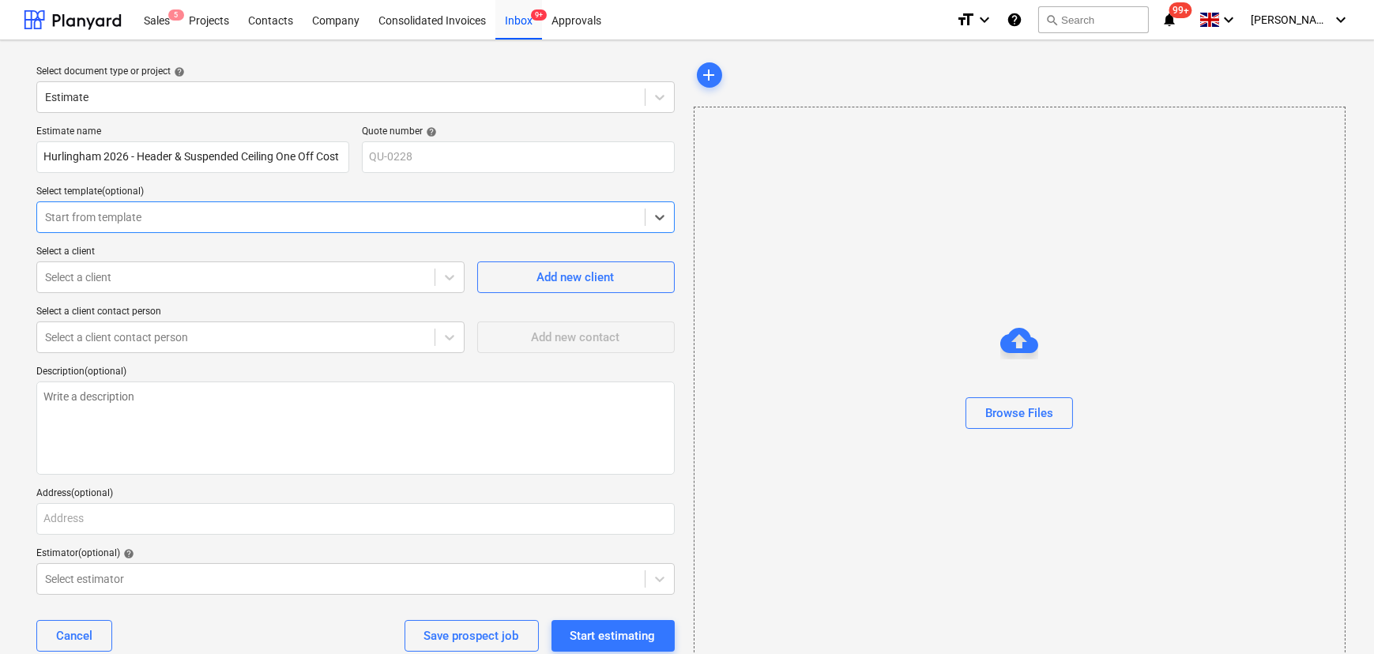
click at [175, 228] on div "Start from template" at bounding box center [341, 217] width 608 height 22
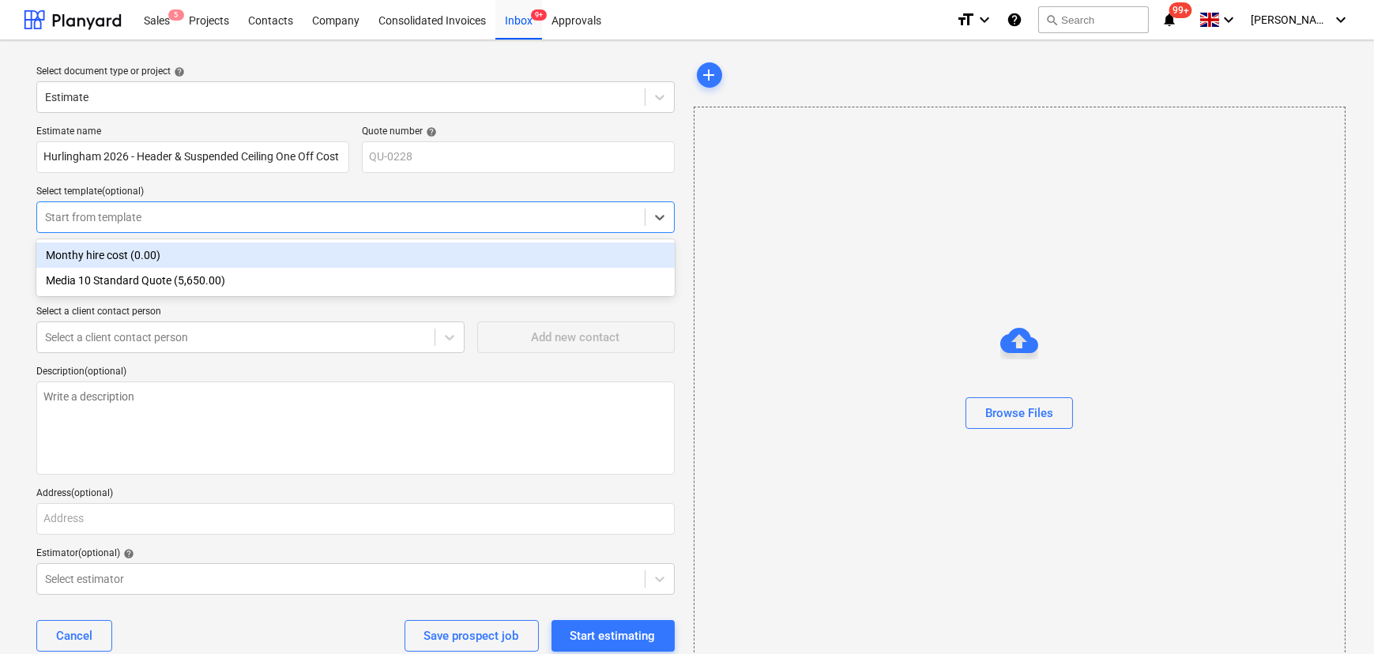
click at [183, 224] on div at bounding box center [341, 217] width 592 height 16
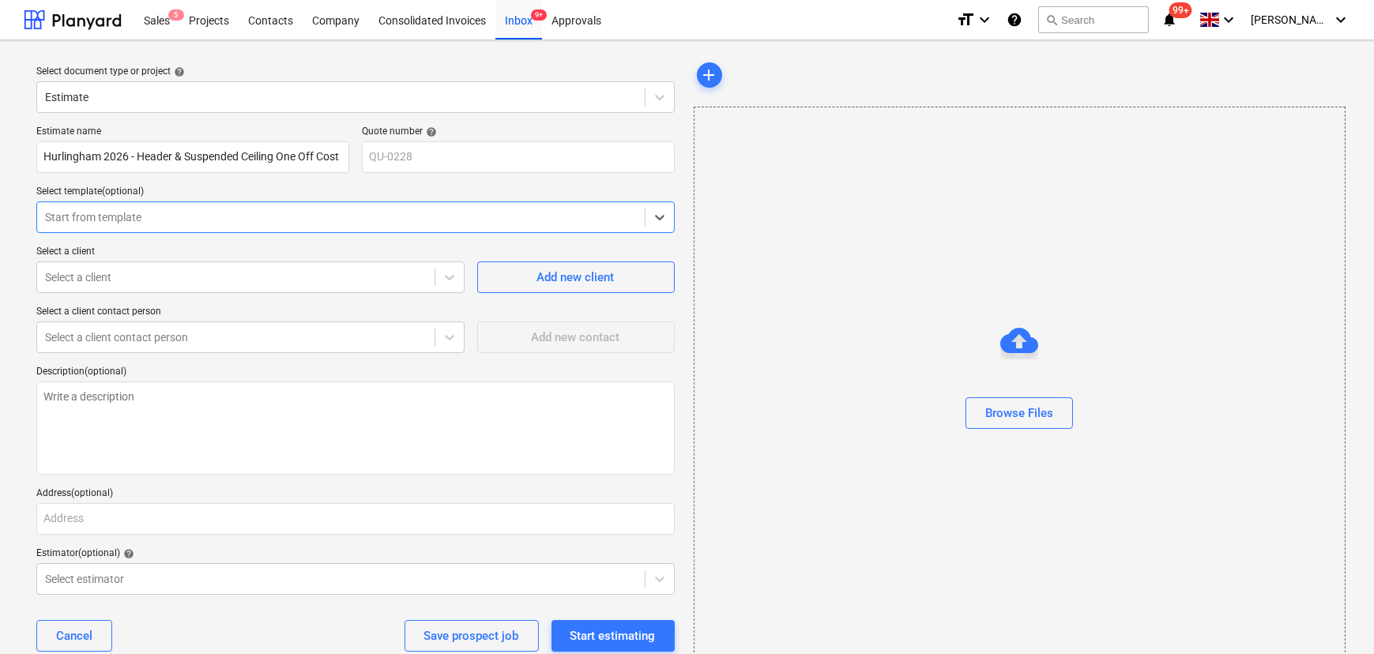
click at [184, 224] on div at bounding box center [341, 217] width 592 height 16
click at [186, 274] on div at bounding box center [236, 277] width 382 height 16
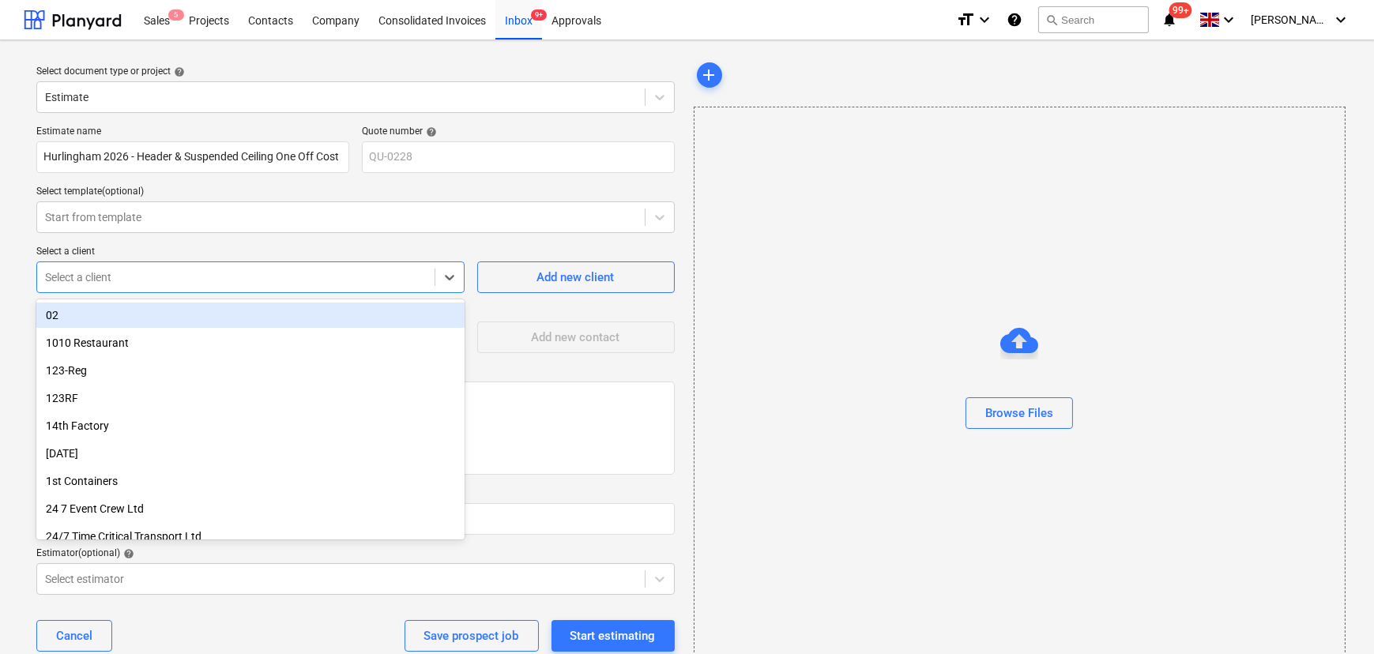
type input "g"
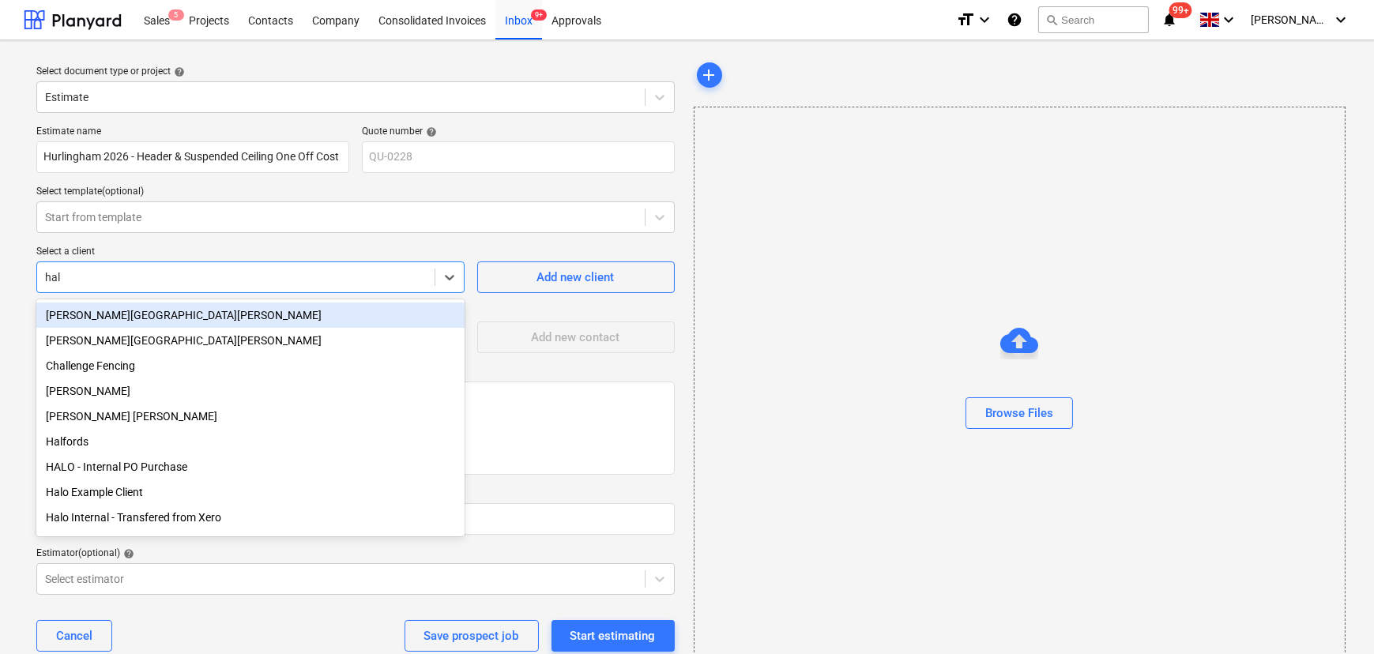
type input "halo"
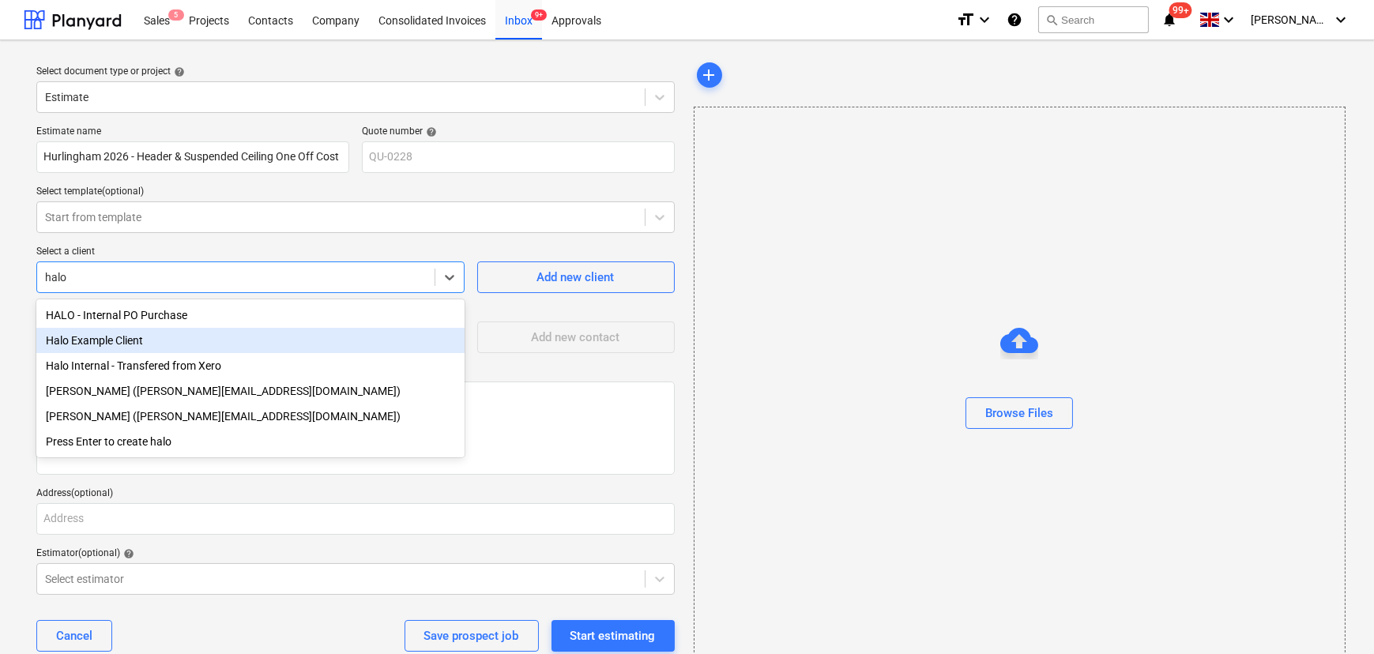
type textarea "x"
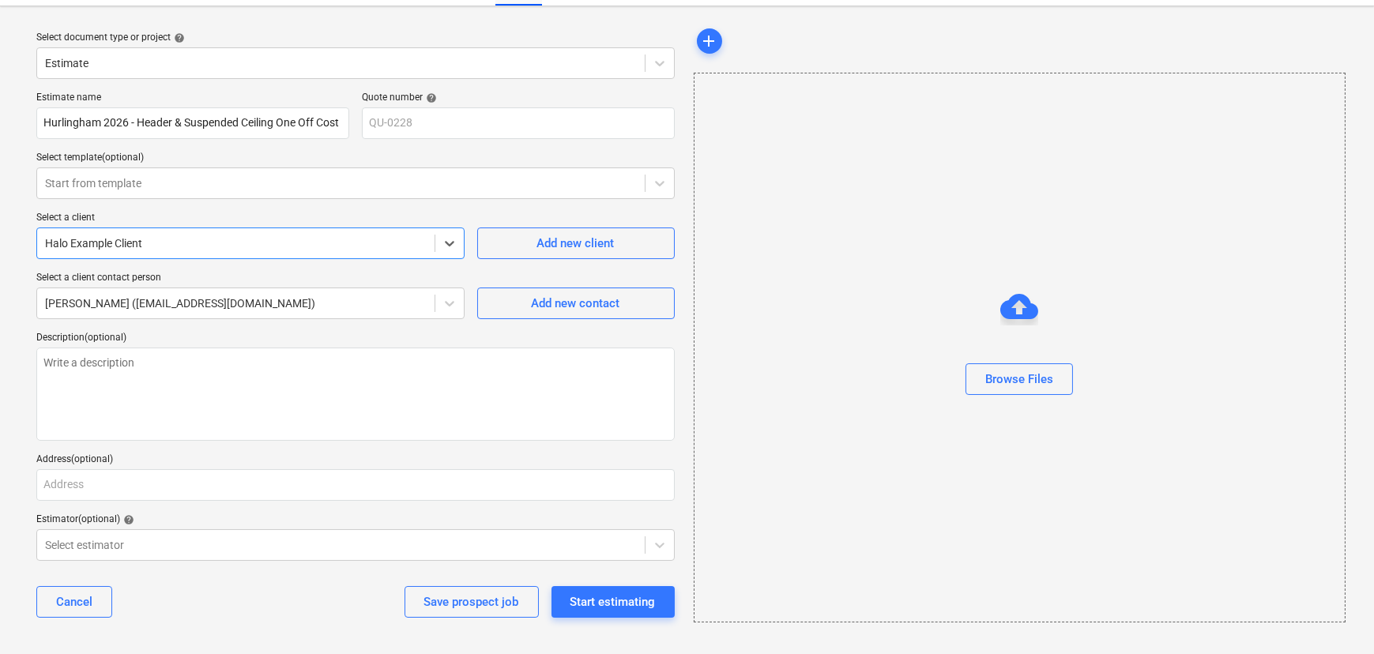
click at [160, 560] on div "Estimate name Hurlingham 2026 - Header & Suspended Ceiling One Off Cost Quote n…" at bounding box center [355, 360] width 651 height 551
click at [164, 546] on body "Sales 5 Projects Contacts Company Consolidated Invoices Inbox 9+ Approvals form…" at bounding box center [687, 293] width 1374 height 654
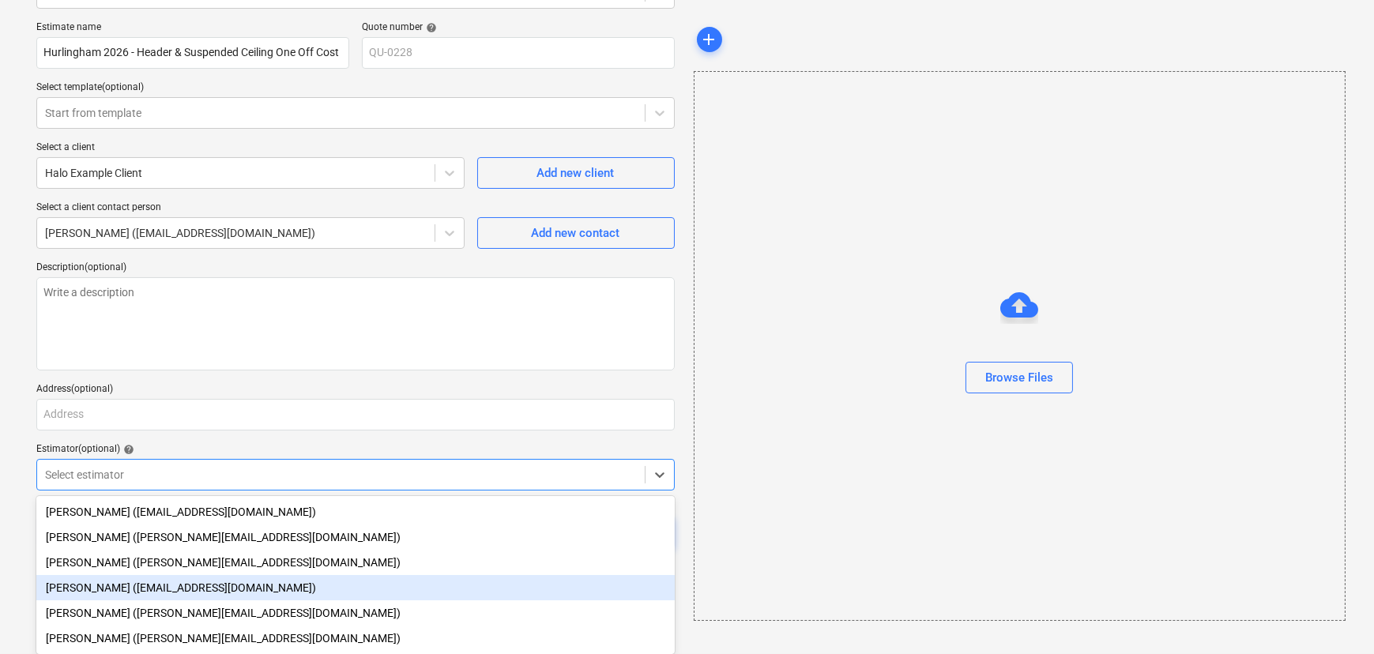
click at [134, 585] on div "Aidan Munro (aidan@thehalogroup.co.uk)" at bounding box center [355, 587] width 638 height 25
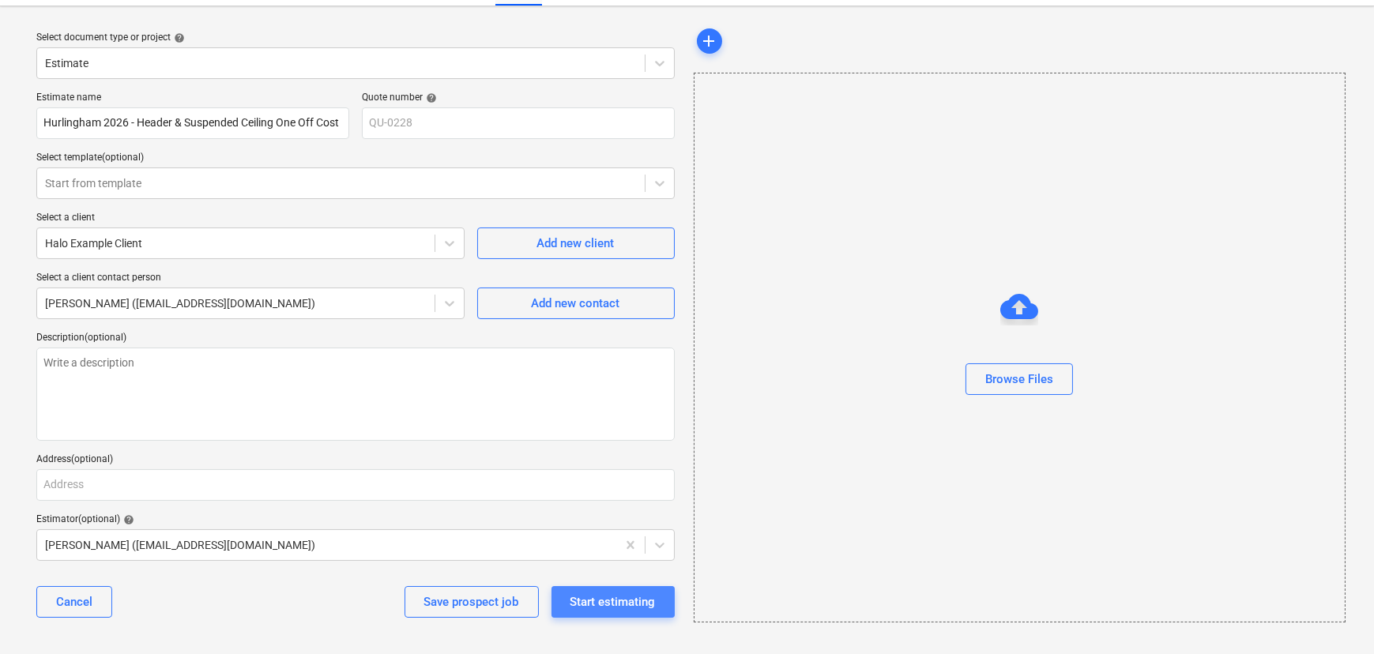
click at [615, 603] on div "Start estimating" at bounding box center [612, 602] width 85 height 21
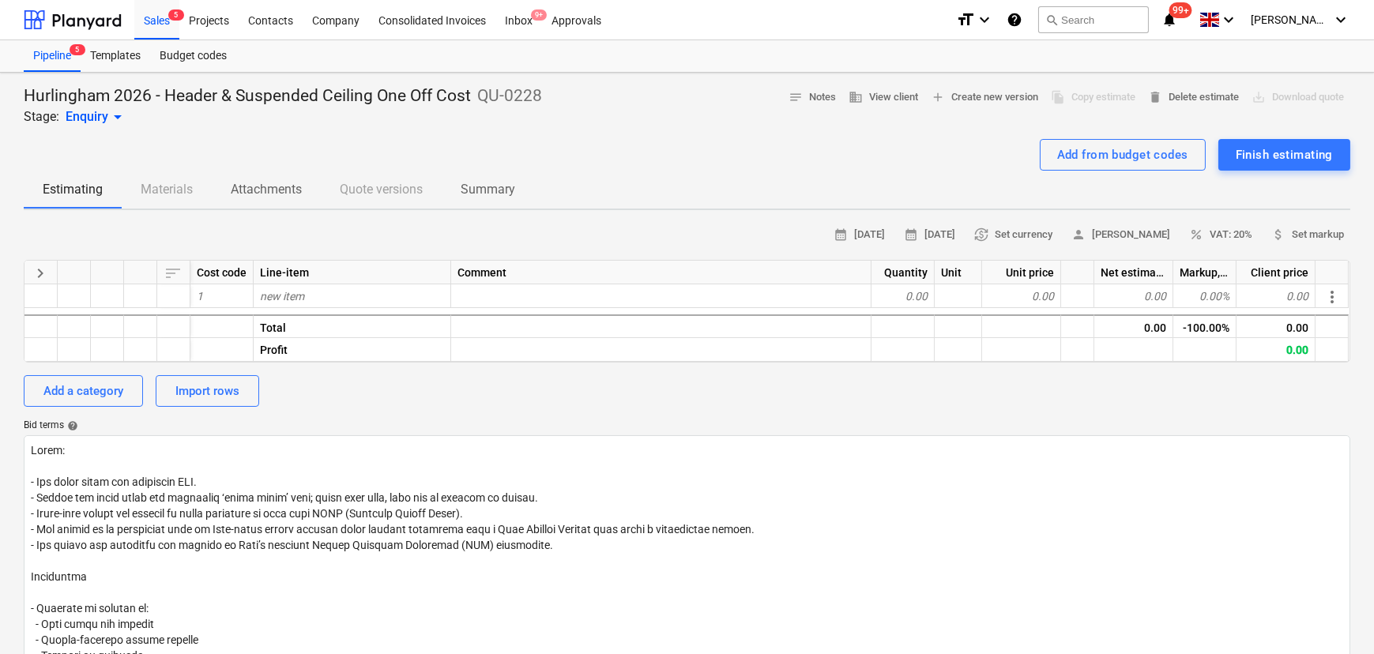
click at [367, 142] on div "Add from budget codes Finish estimating" at bounding box center [687, 155] width 1327 height 32
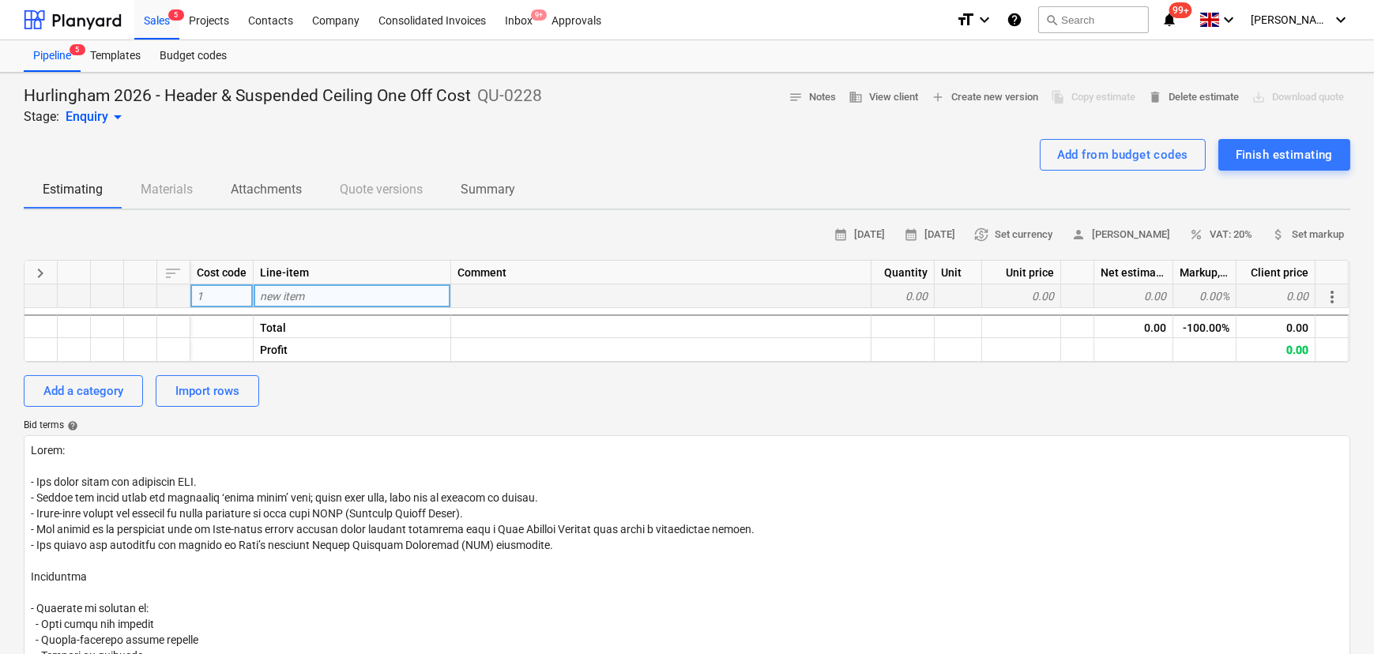
click at [371, 303] on div "new item" at bounding box center [353, 296] width 198 height 24
click at [114, 400] on div "Add a category" at bounding box center [83, 391] width 80 height 21
type textarea "x"
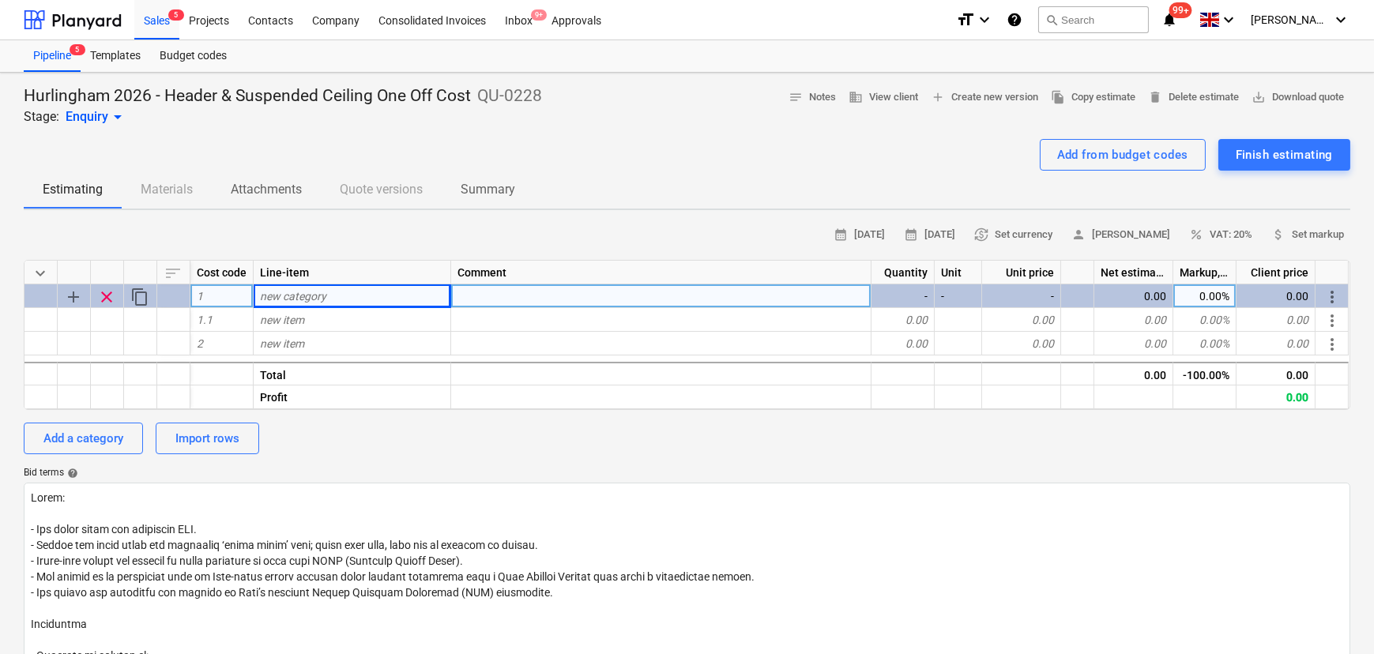
drag, startPoint x: 302, startPoint y: 307, endPoint x: 305, endPoint y: 298, distance: 10.0
click at [305, 298] on div "new category" at bounding box center [353, 296] width 198 height 24
type input "Header"
click at [79, 439] on div "Add a category" at bounding box center [83, 438] width 80 height 21
type textarea "x"
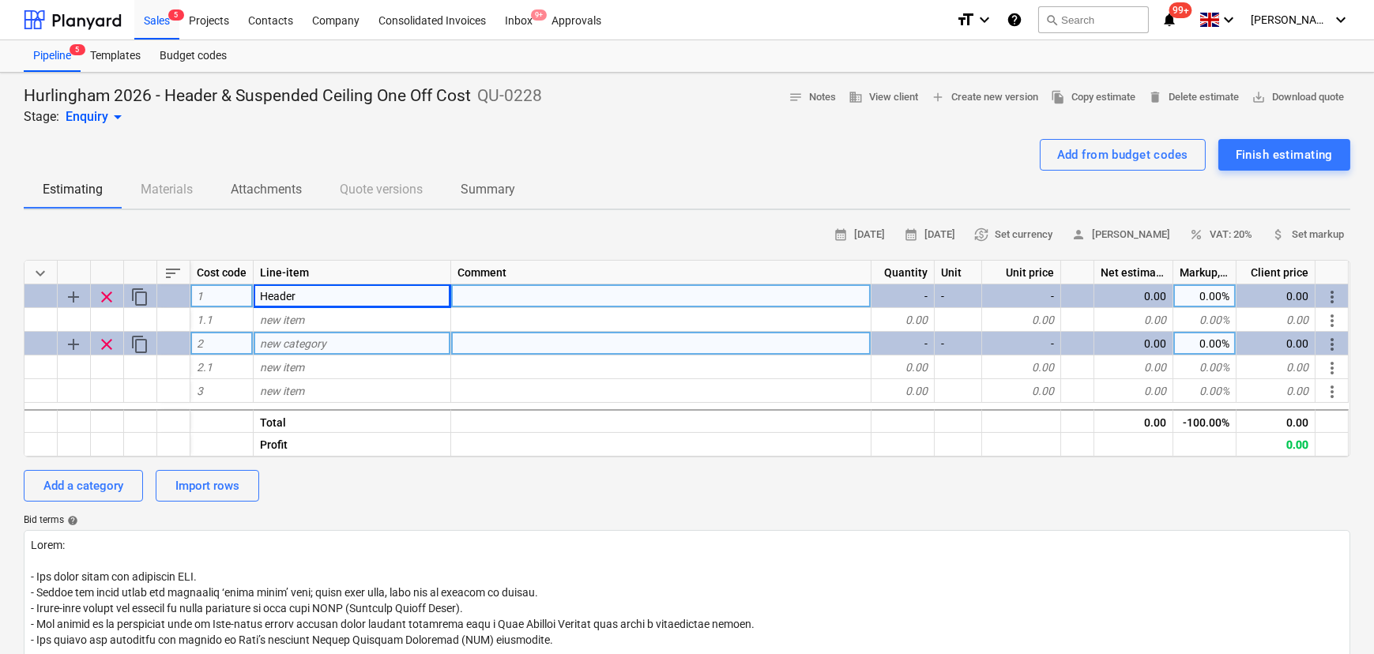
click at [300, 350] on span "new category" at bounding box center [293, 343] width 66 height 13
type input "Suspended Ceilings"
type textarea "x"
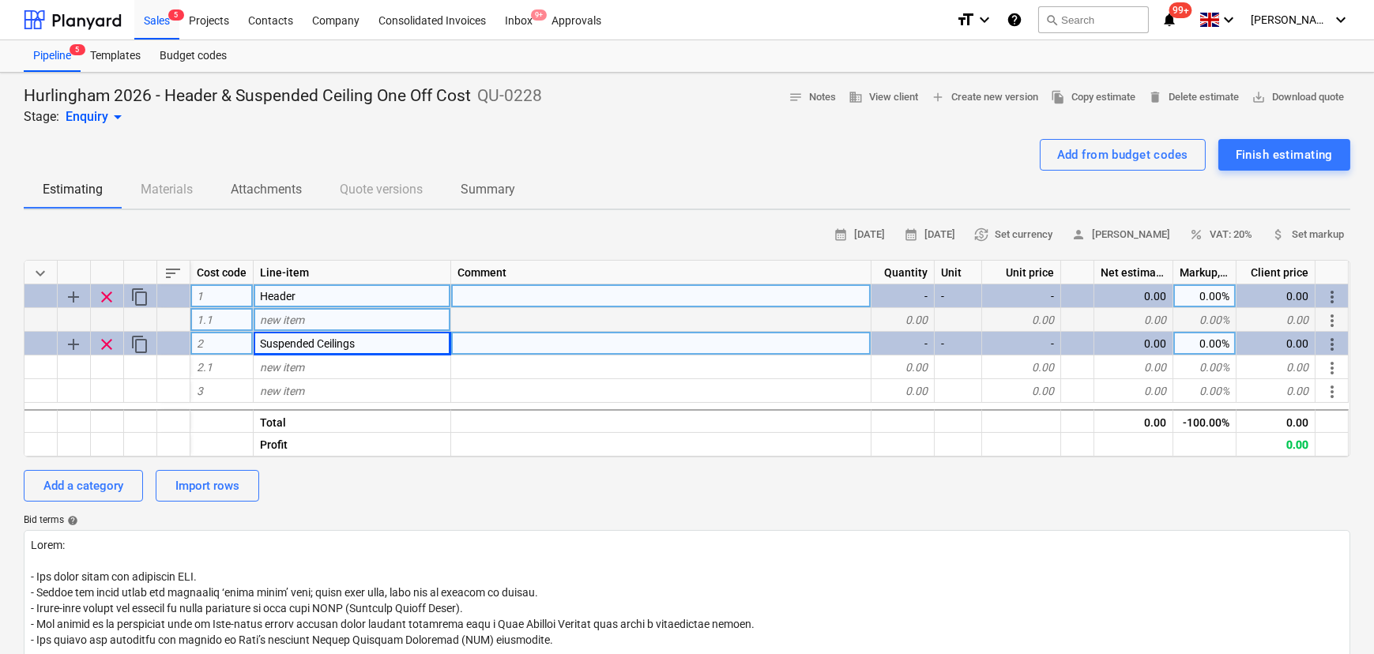
click at [932, 325] on div "0.00" at bounding box center [902, 320] width 63 height 24
click at [919, 323] on div "0.00" at bounding box center [902, 320] width 63 height 24
click at [338, 316] on div "new item" at bounding box center [353, 320] width 198 height 24
type input "Header Supply"
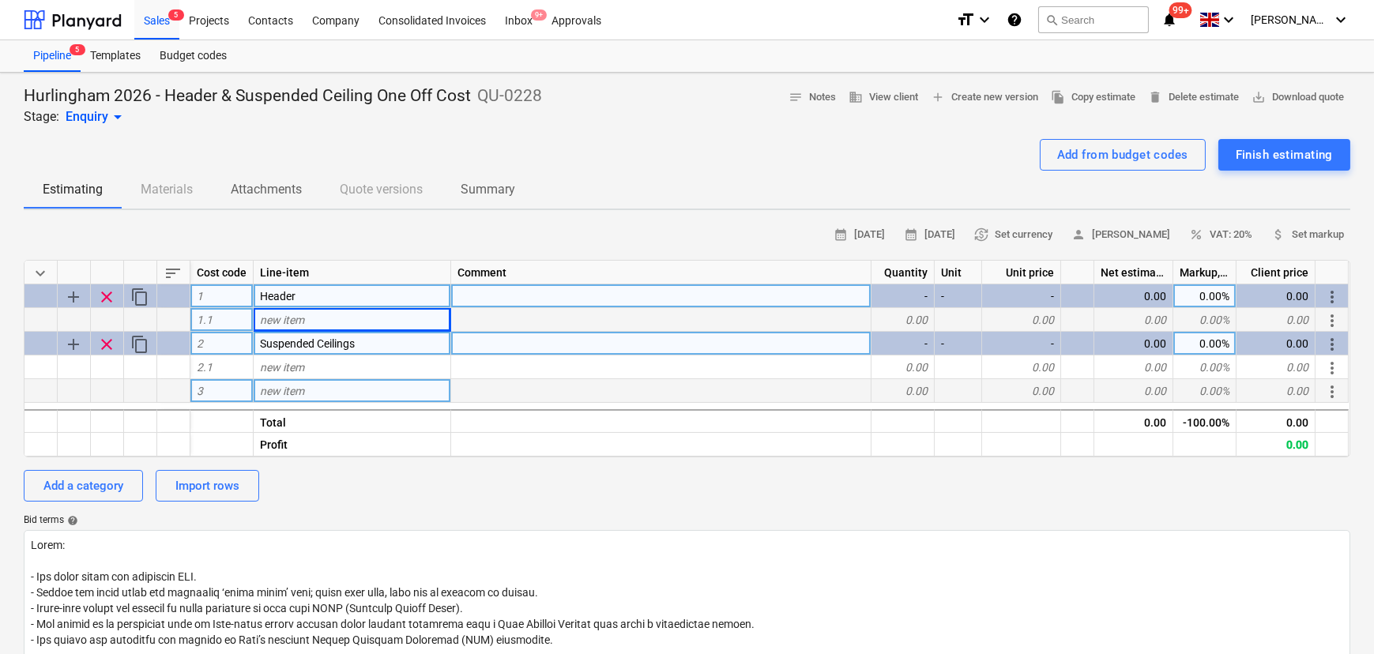
type textarea "x"
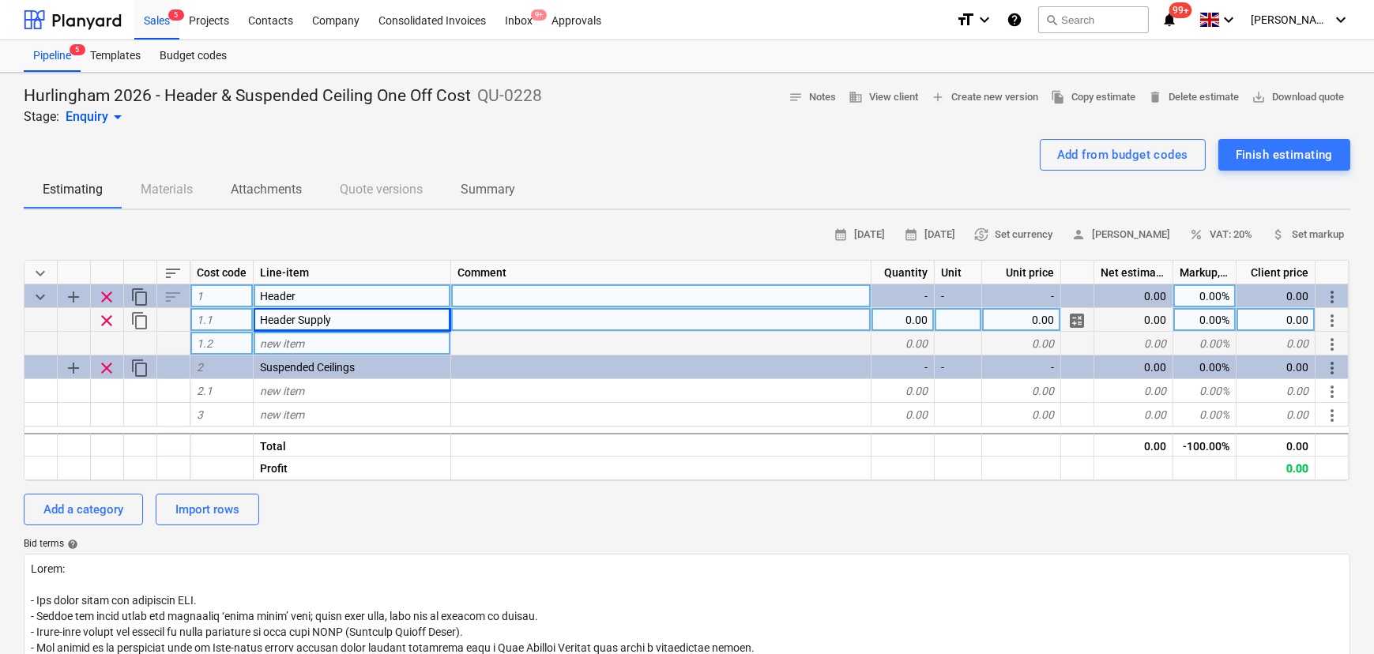
click at [920, 324] on div "0.00" at bounding box center [902, 320] width 63 height 24
type input "1"
type textarea "x"
type input "Package"
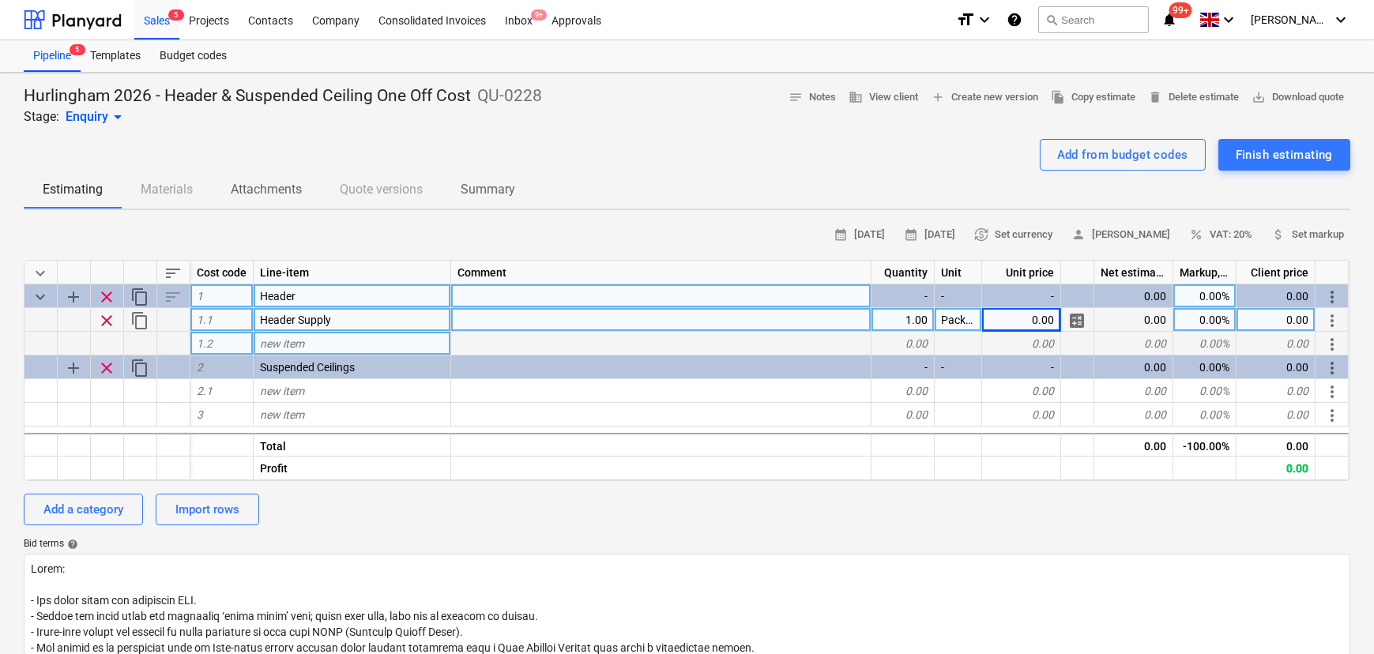
type textarea "x"
type input "8,000.00"
type textarea "x"
type input "1.5"
type textarea "x"
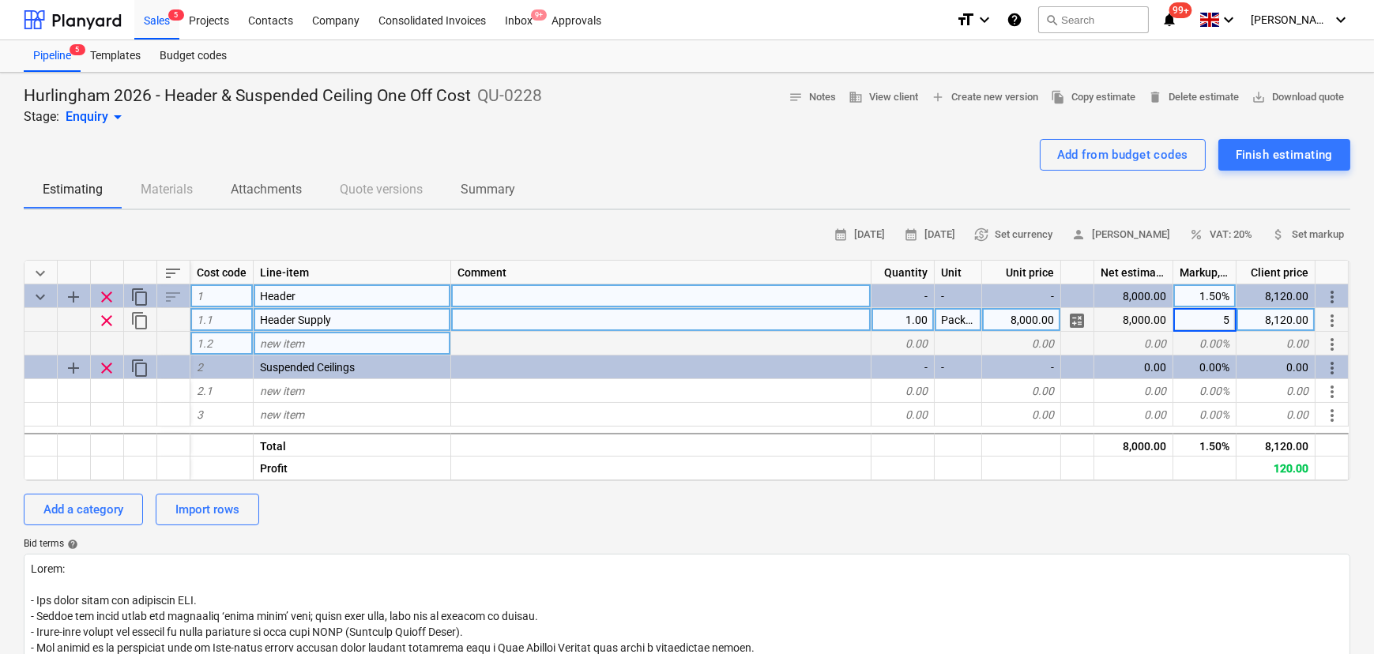
type input "50"
type textarea "x"
type input "Header Install"
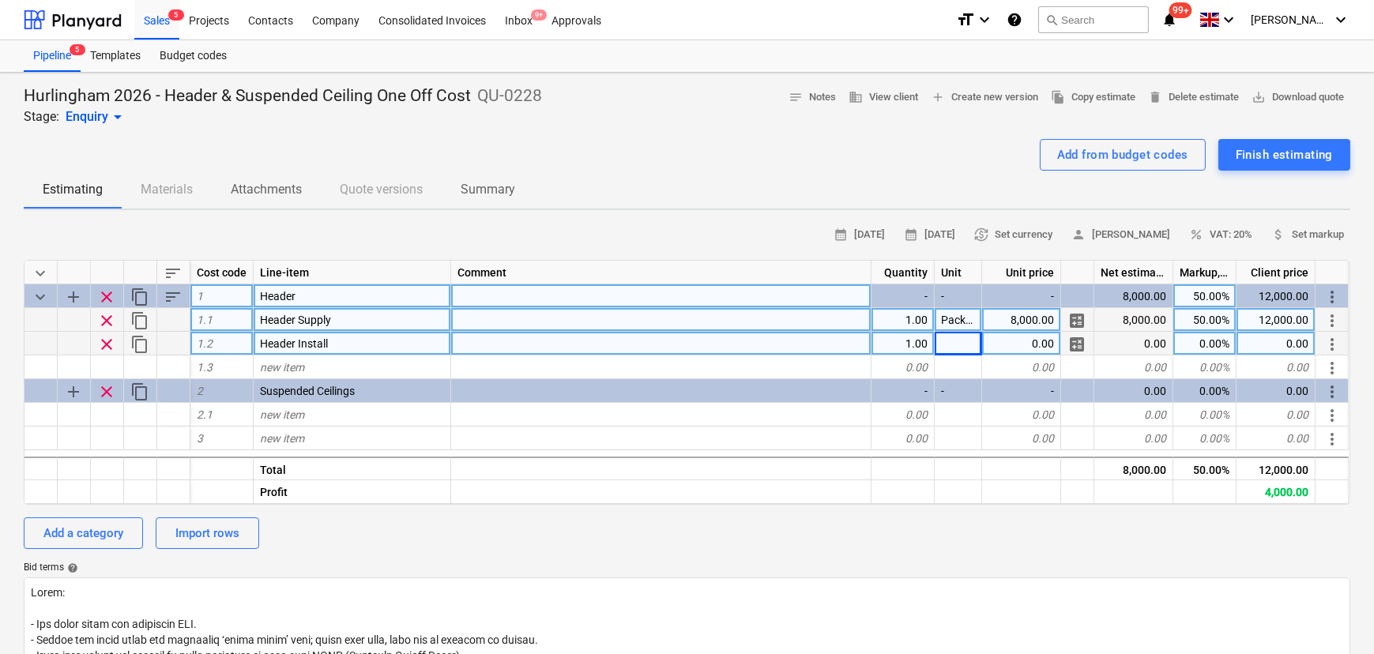
click at [506, 299] on div at bounding box center [661, 296] width 420 height 24
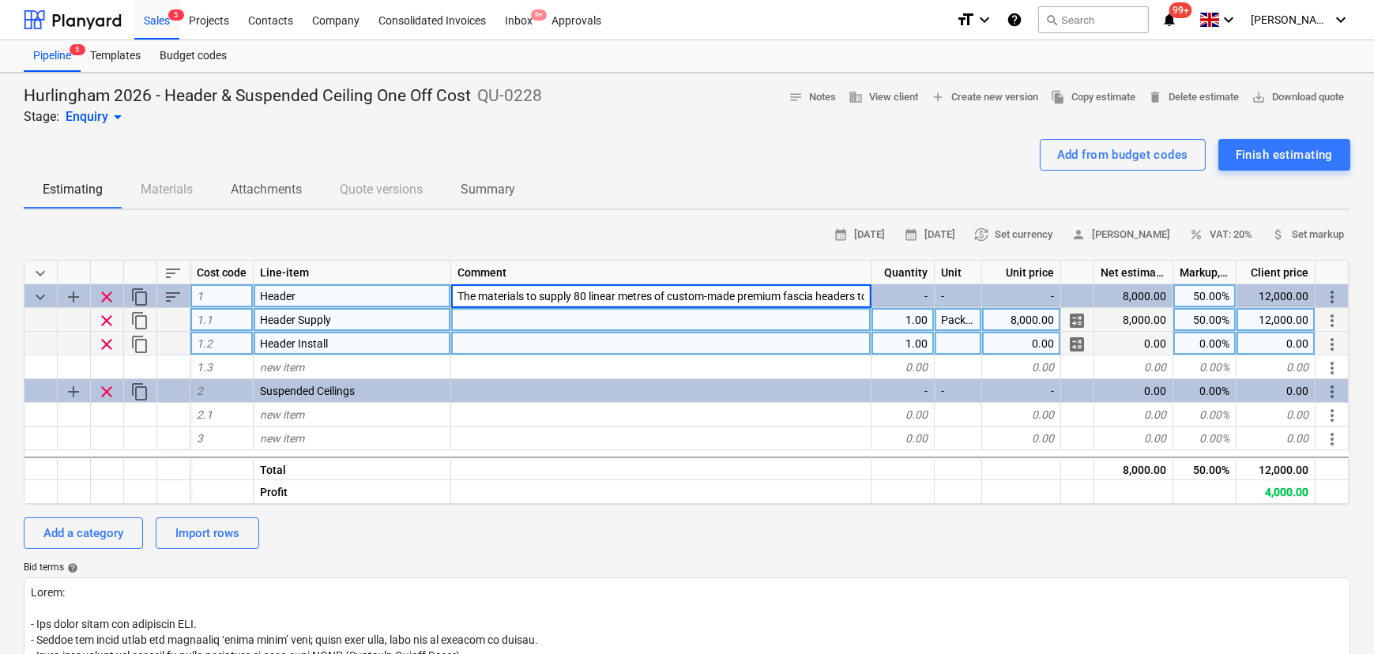
scroll to position [0, 654]
type textarea "x"
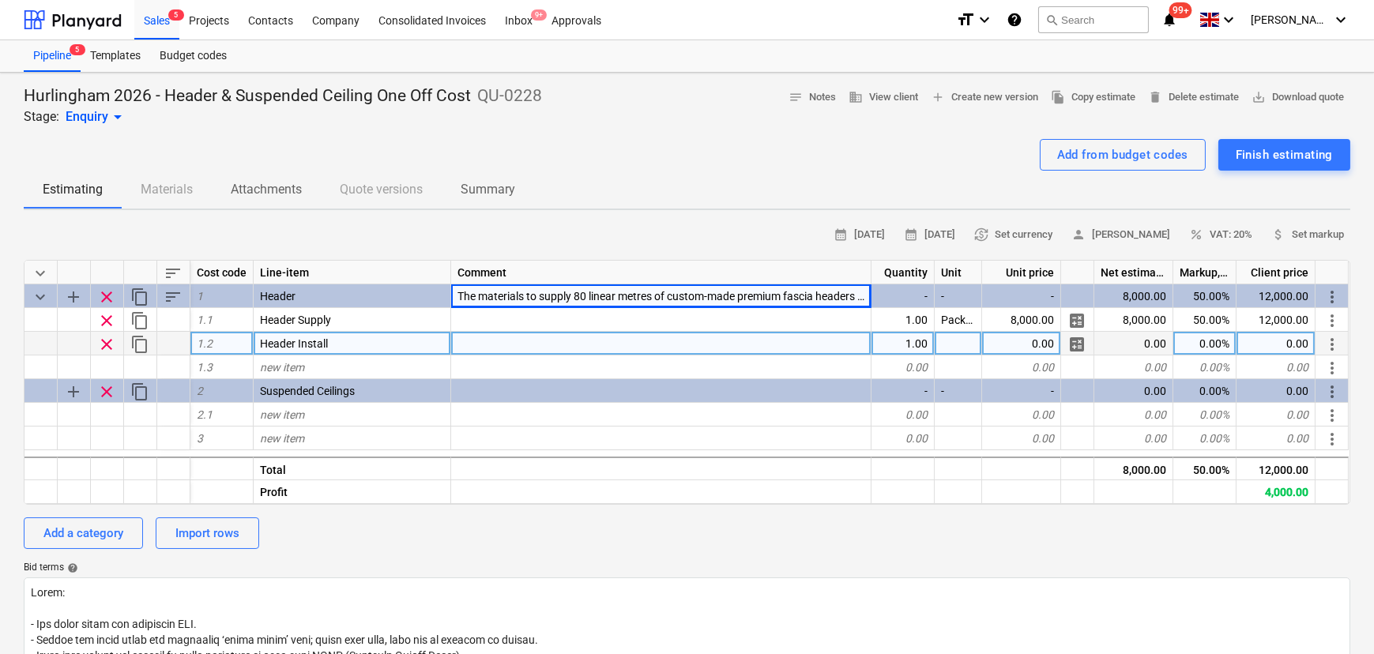
click at [958, 348] on div at bounding box center [958, 344] width 47 height 24
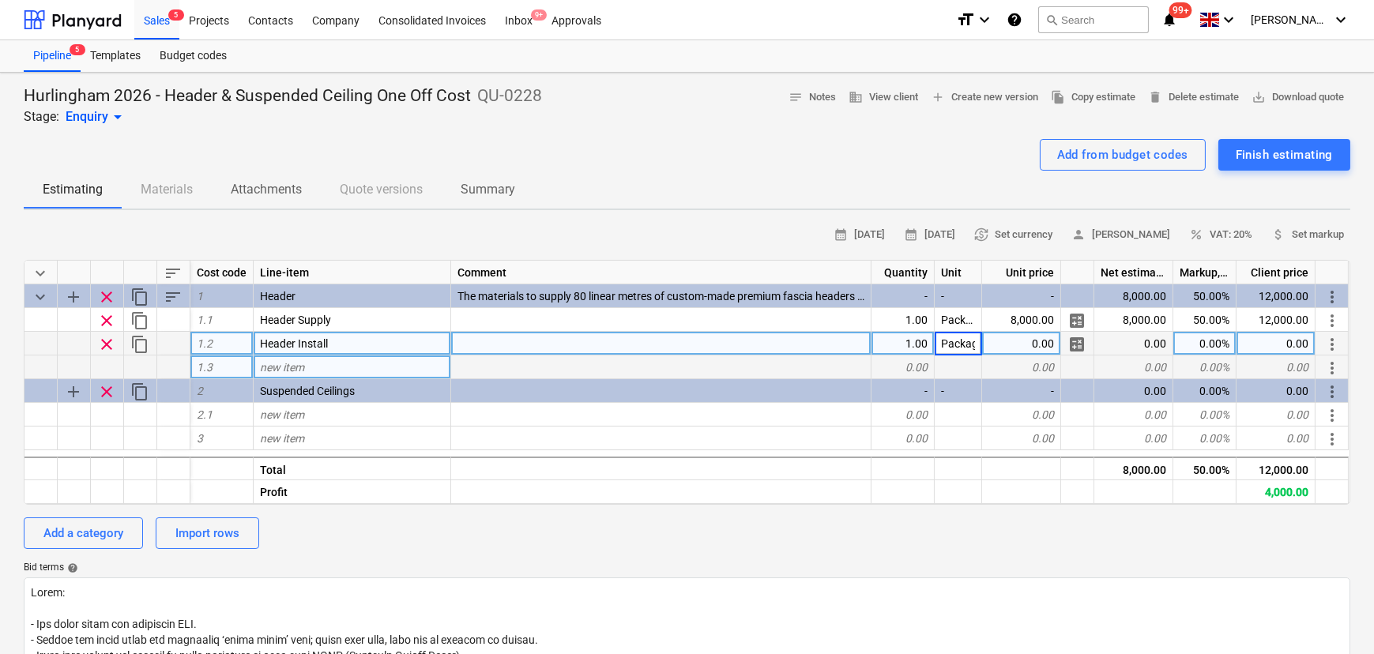
scroll to position [0, 8]
type input "Package"
type textarea "x"
type input "3770"
type textarea "x"
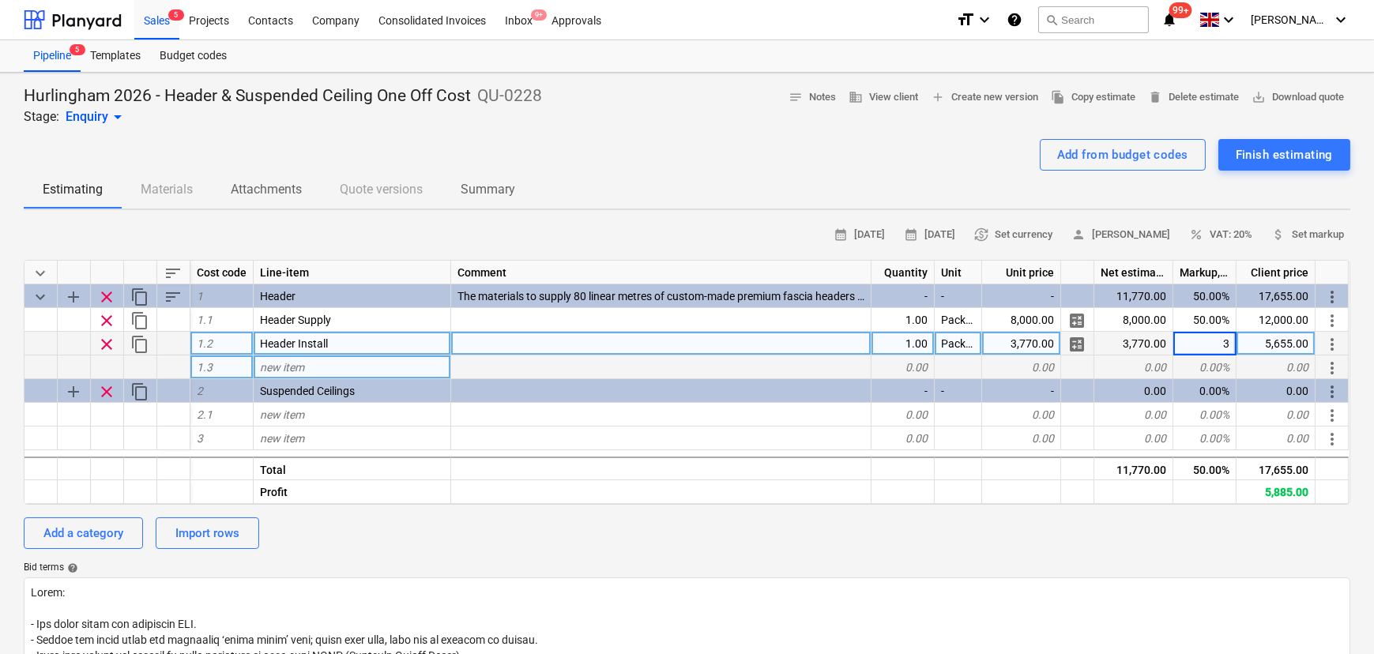
type input "30"
type textarea "x"
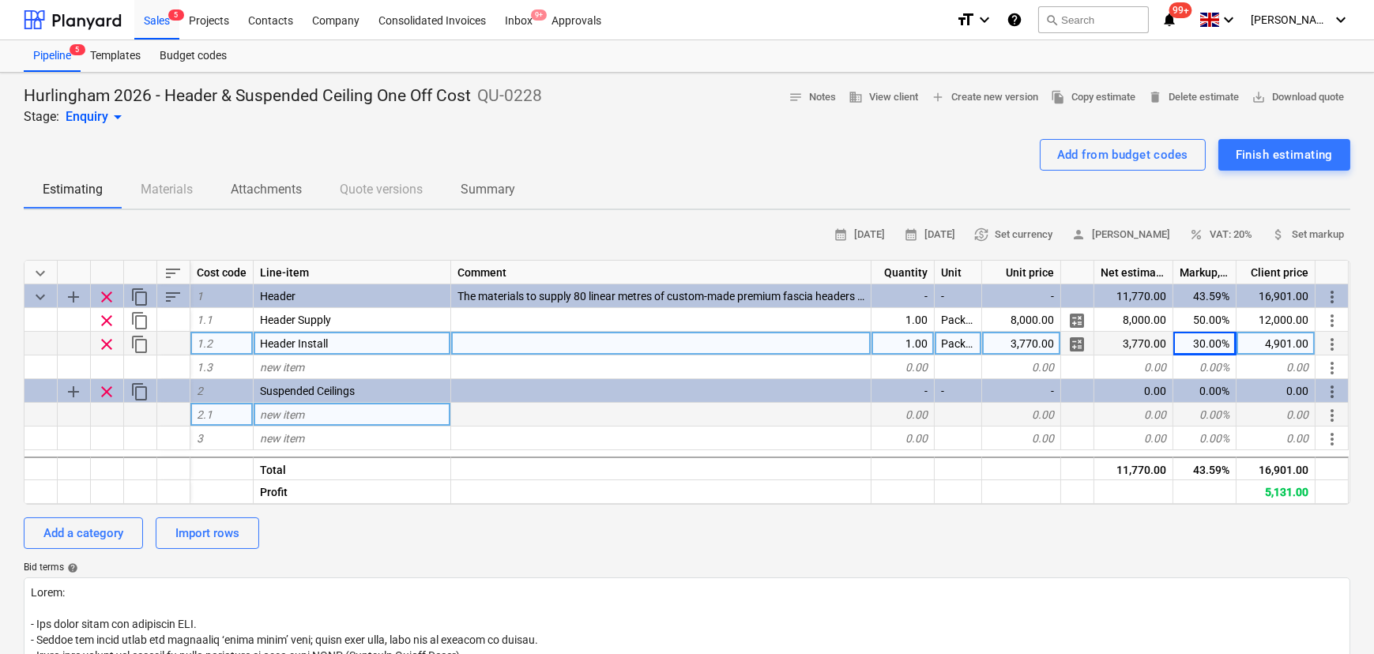
click at [354, 423] on div "new item" at bounding box center [353, 415] width 198 height 24
click at [337, 424] on div "new item" at bounding box center [353, 415] width 198 height 24
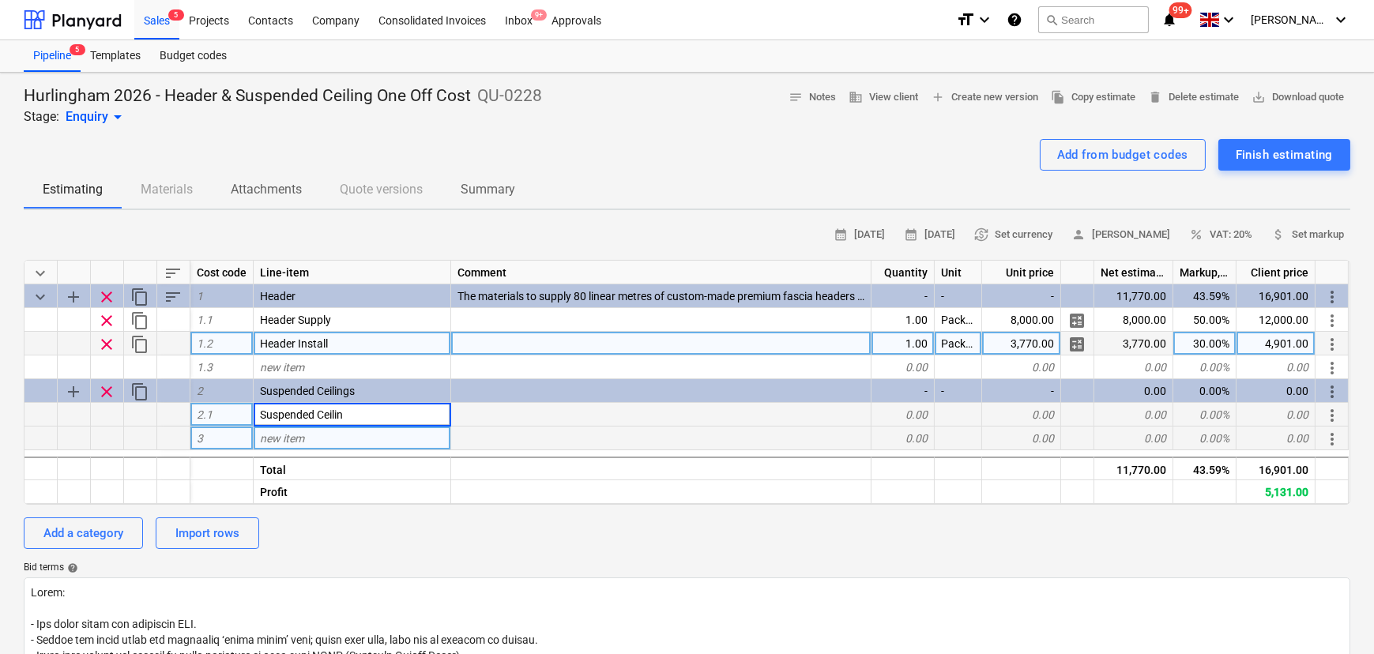
type input "Suspended Ceiling"
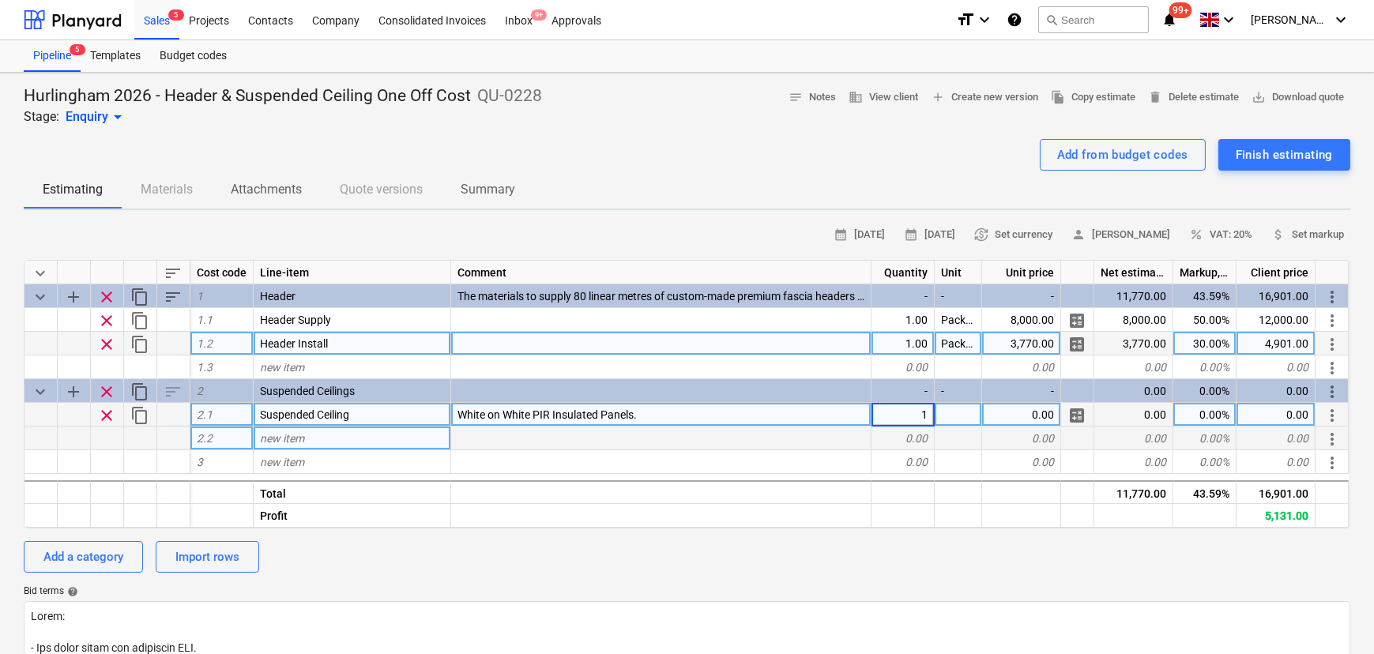
type textarea "x"
type input "Package"
type textarea "x"
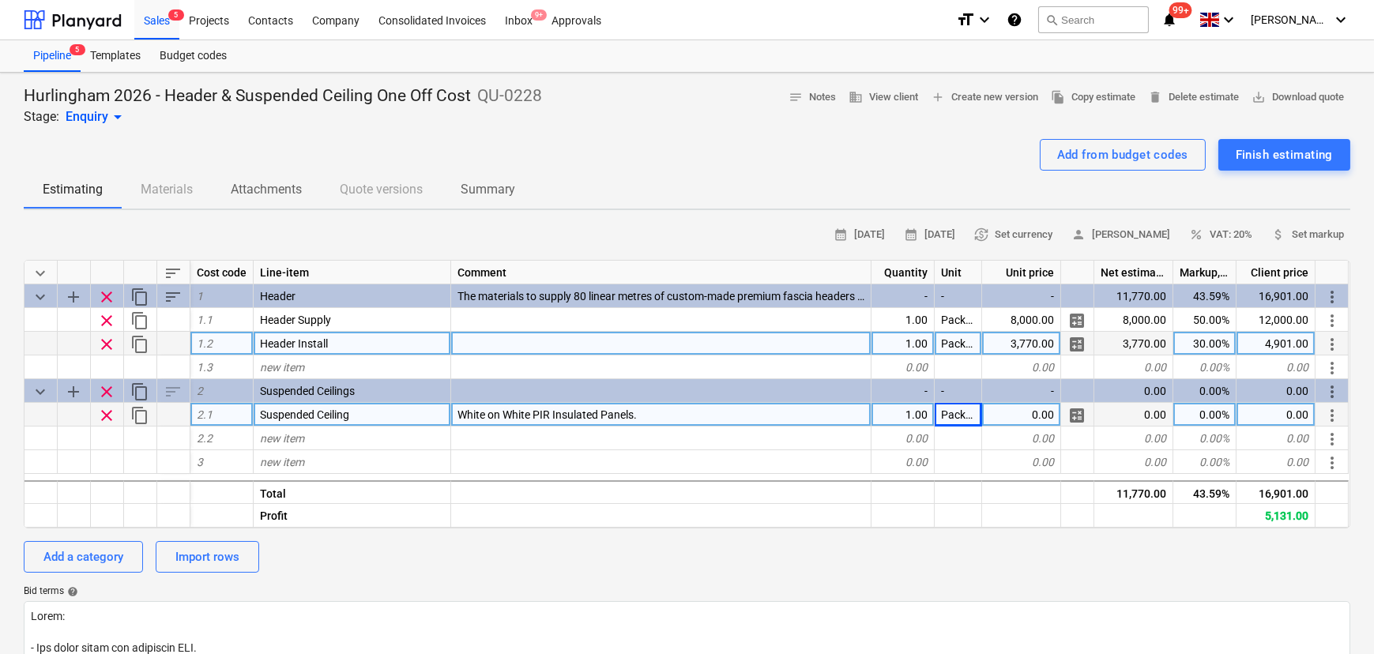
click at [1019, 414] on div "0.00" at bounding box center [1021, 415] width 79 height 24
click at [1009, 408] on input "£2,340.00" at bounding box center [1021, 414] width 78 height 23
type input "2,340.00"
type textarea "x"
type input "260"
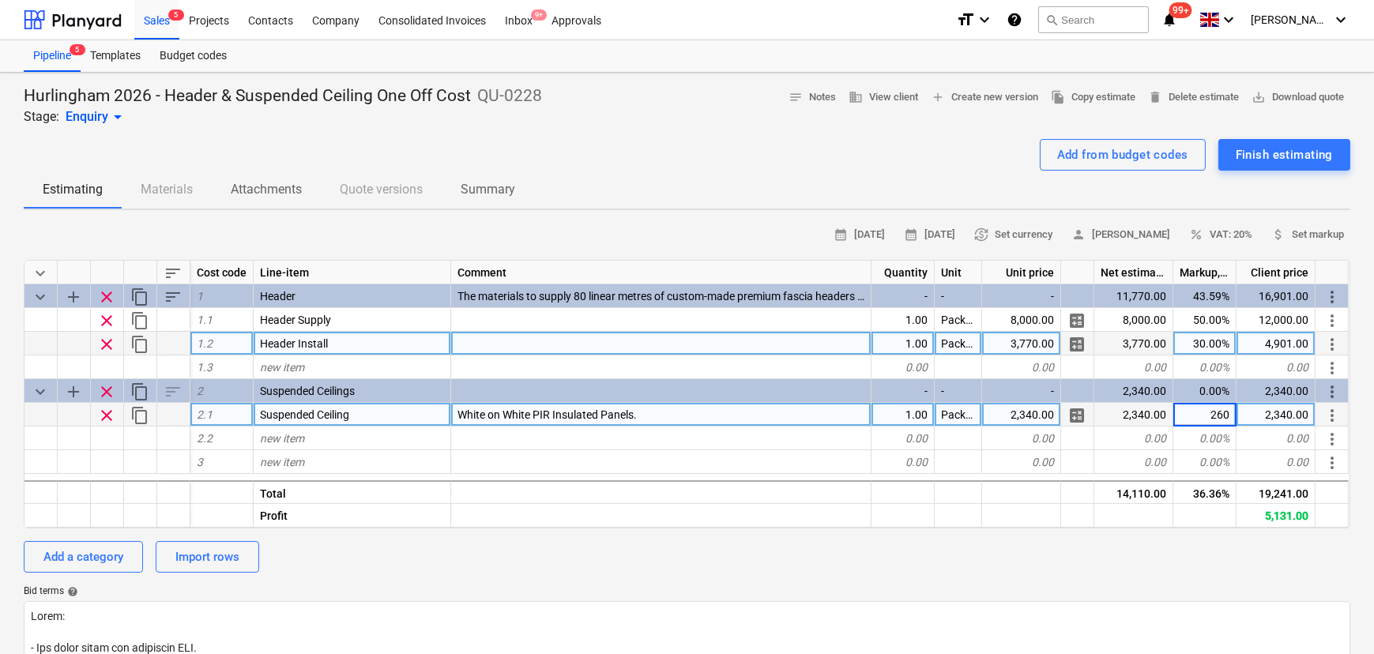
type textarea "x"
type input "160"
type textarea "x"
click at [1051, 105] on span "file_copy Copy estimate" at bounding box center [1093, 97] width 85 height 18
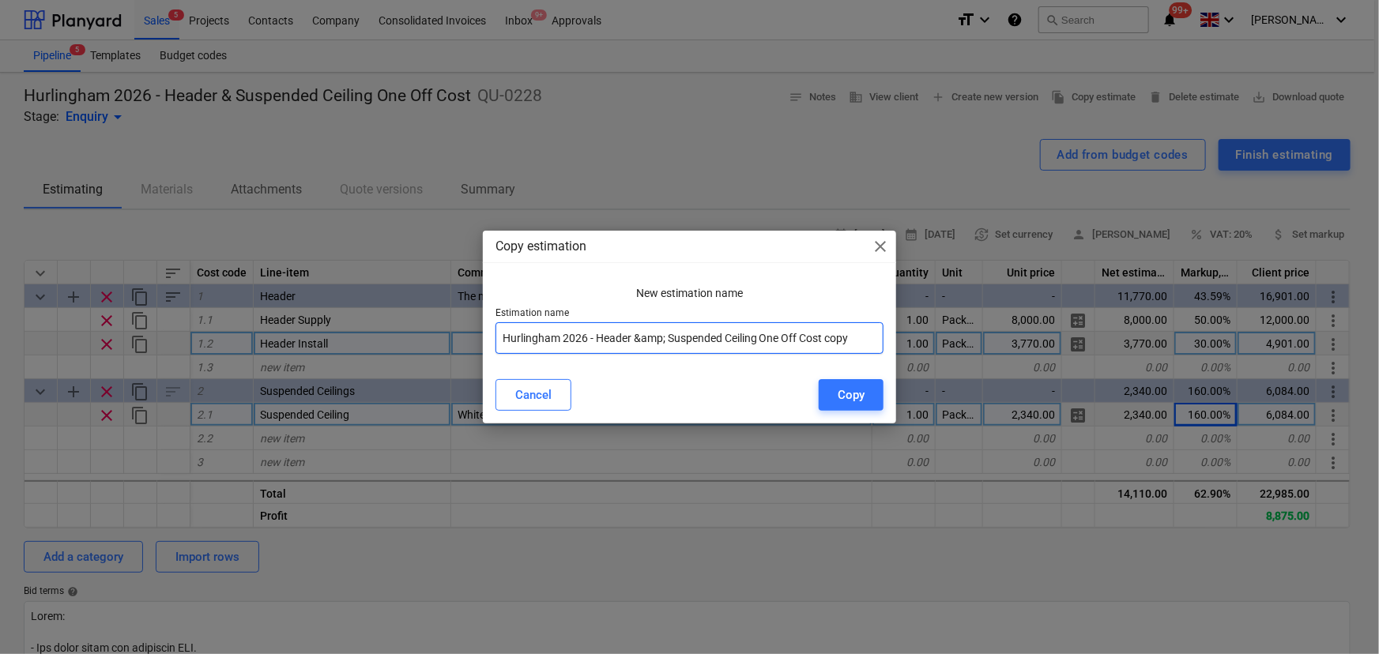
drag, startPoint x: 783, startPoint y: 337, endPoint x: 858, endPoint y: 339, distance: 75.1
click at [867, 331] on input "Hurlingham 2026 - Header &amp; Suspended Ceiling One Off Cost copy" at bounding box center [689, 338] width 389 height 32
type input "Hurlingham 2026 - Header &amp; Suspended Ceiling Yearly Costs"
click at [664, 337] on input "Hurlingham 2026 - Header &amp; Suspended Ceiling Yearly Costs" at bounding box center [689, 338] width 389 height 32
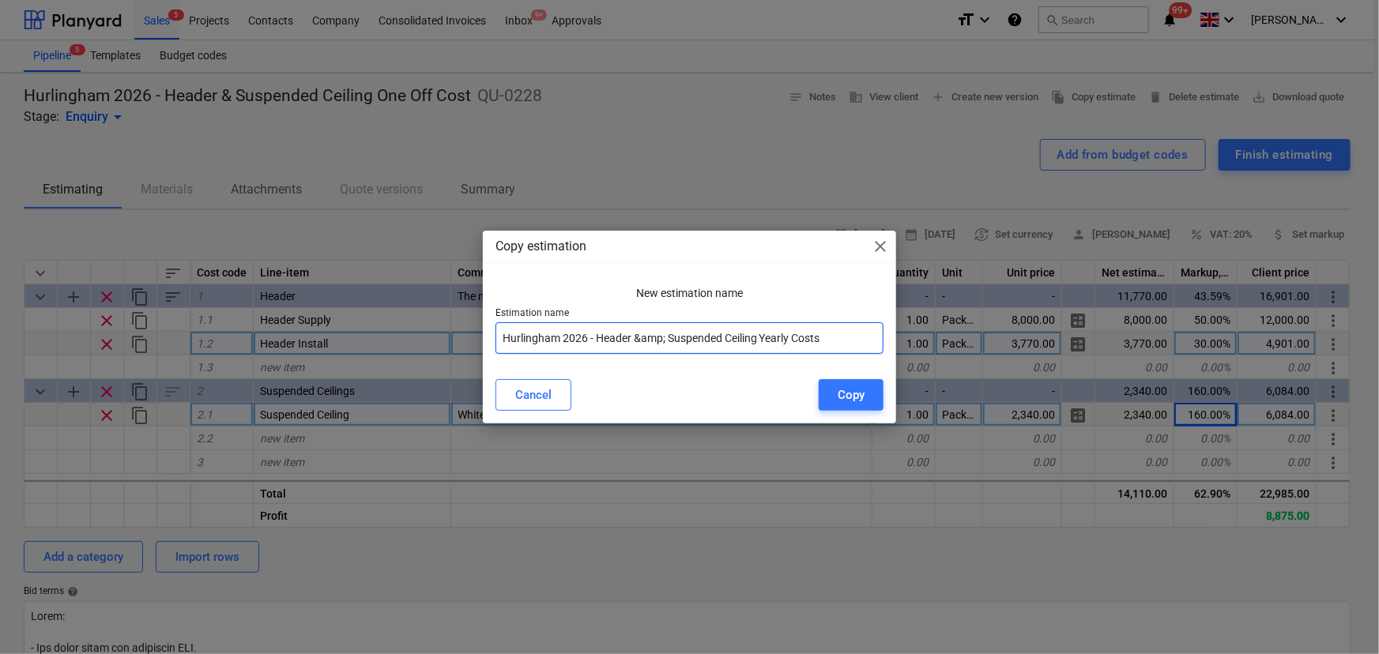
click at [666, 339] on input "Hurlingham 2026 - Header &amp; Suspended Ceiling Yearly Costs" at bounding box center [689, 338] width 389 height 32
drag, startPoint x: 668, startPoint y: 340, endPoint x: 641, endPoint y: 348, distance: 29.0
click at [641, 348] on input "Hurlingham 2026 - Header &amp; Suspended Ceiling Yearly Costs" at bounding box center [689, 338] width 389 height 32
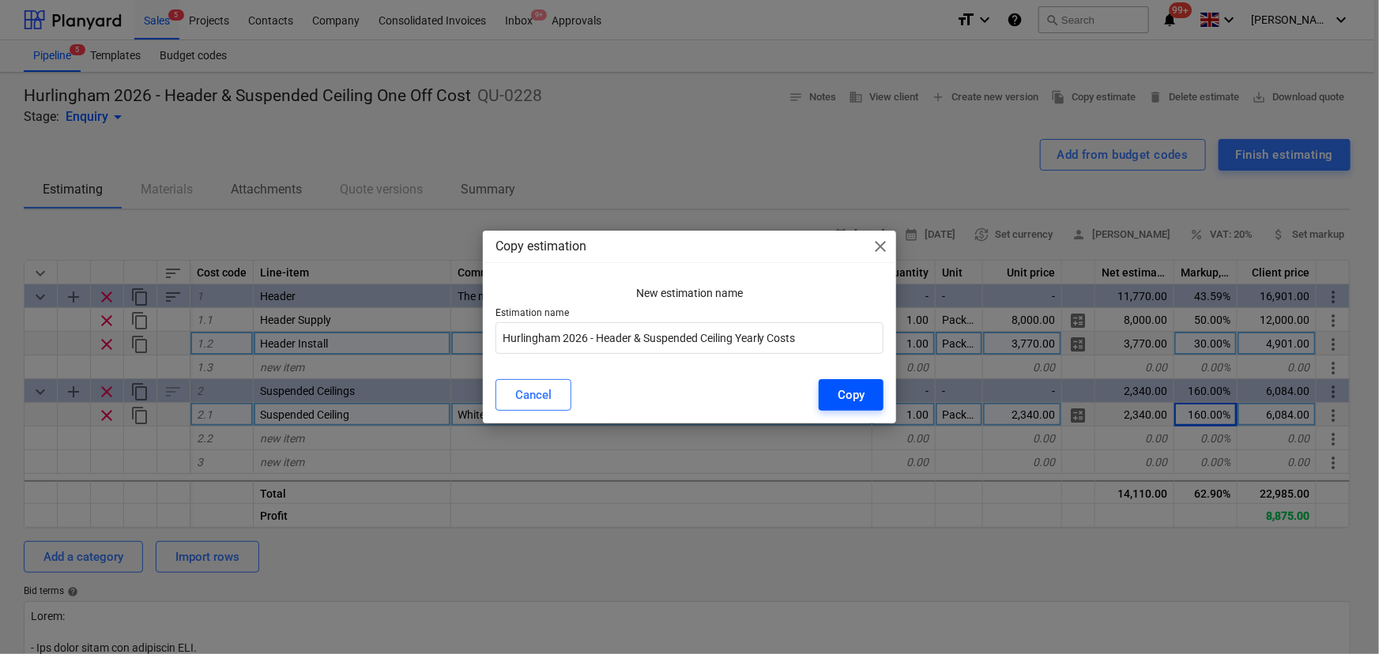
click at [824, 406] on button "Copy" at bounding box center [851, 395] width 65 height 32
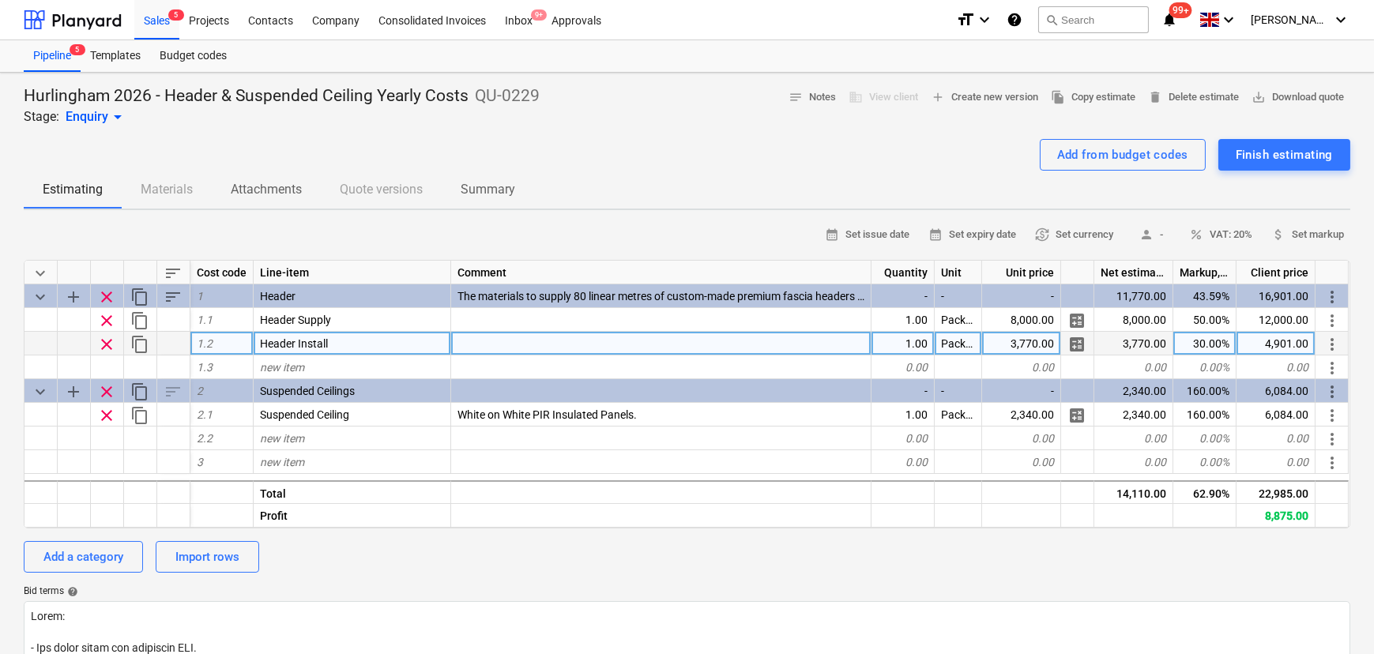
click at [111, 341] on span "clear" at bounding box center [106, 344] width 19 height 19
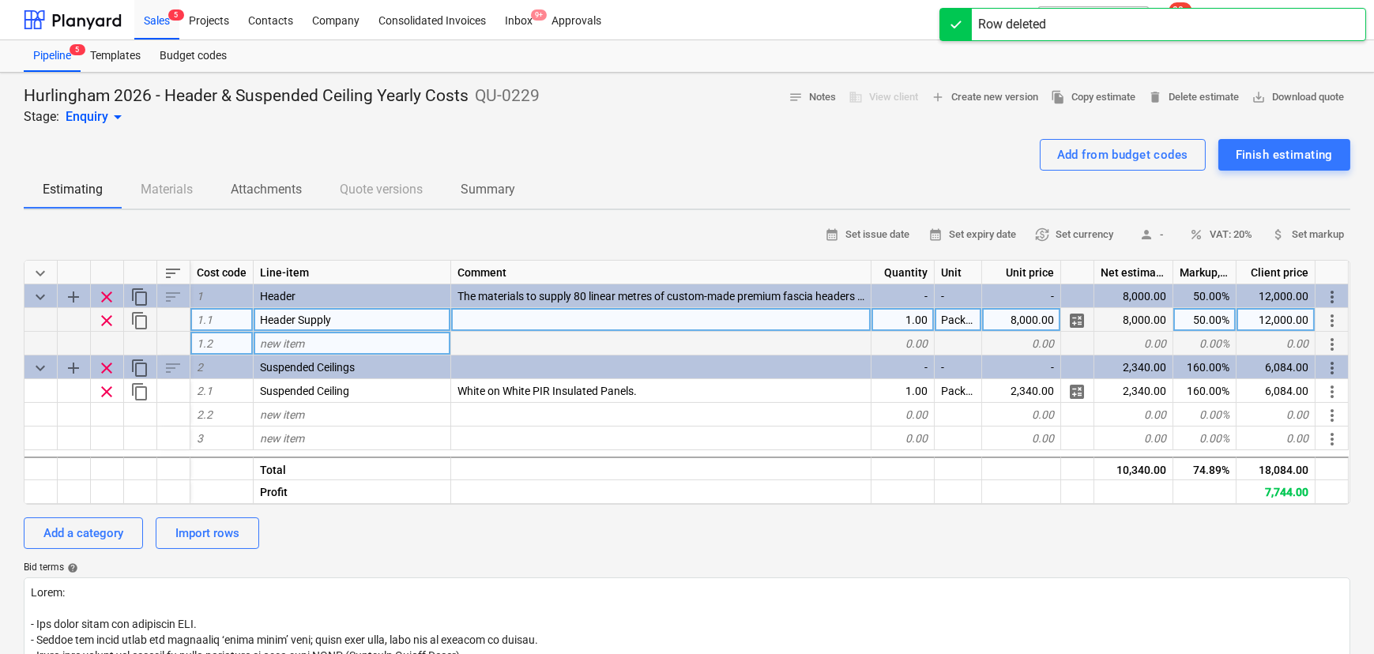
click at [424, 322] on div "Header Supply" at bounding box center [353, 320] width 198 height 24
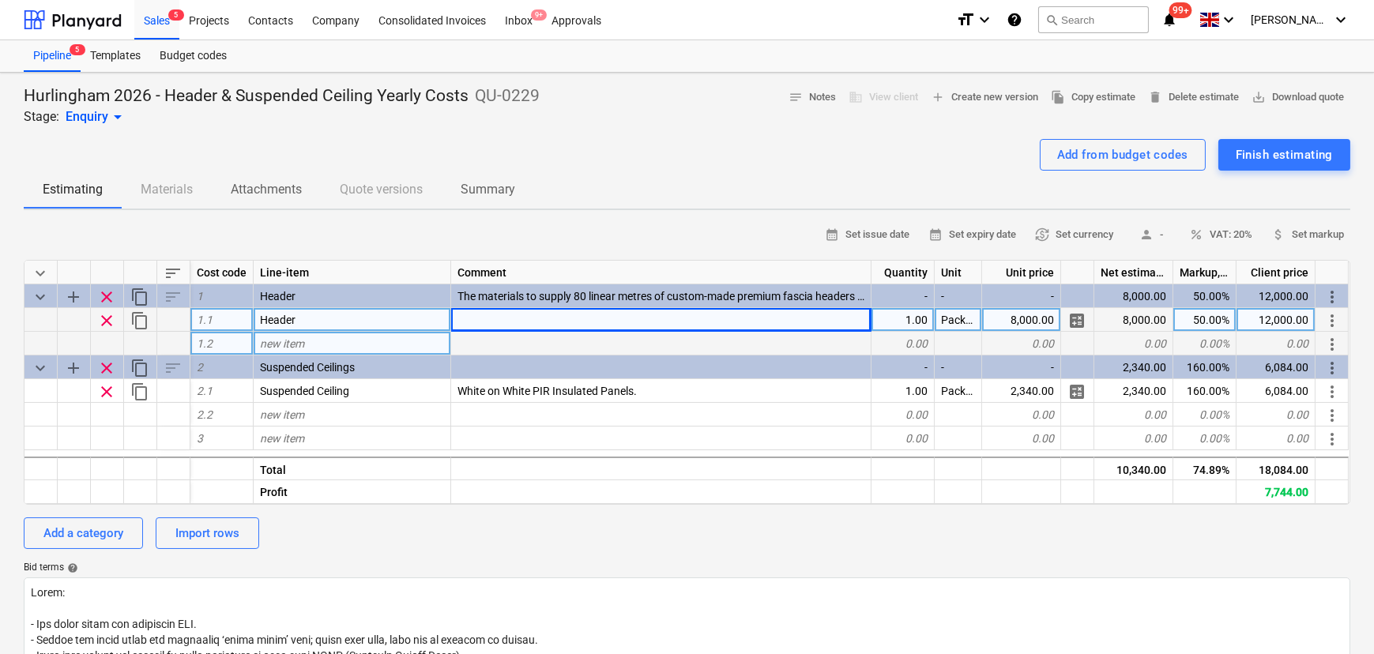
click at [627, 318] on div at bounding box center [661, 320] width 420 height 24
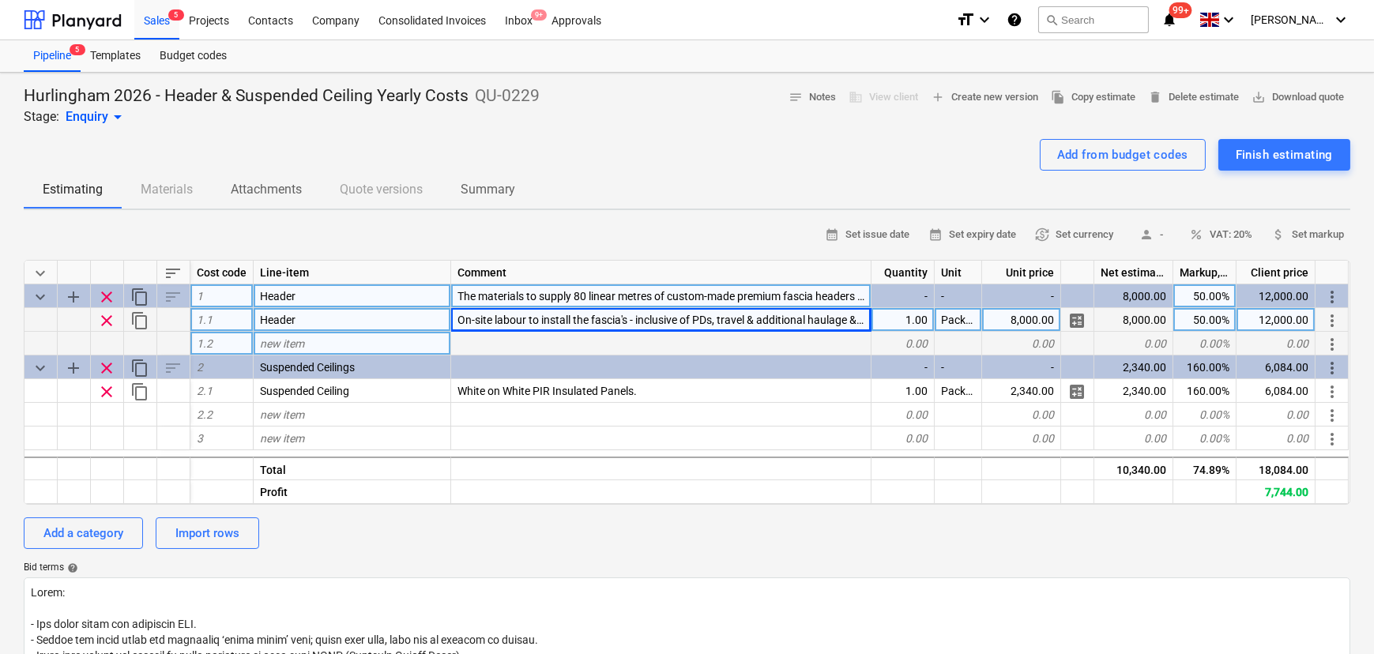
click at [642, 303] on span "The materials to supply 80 linear metres of custom-made premium fascia headers …" at bounding box center [983, 296] width 1052 height 13
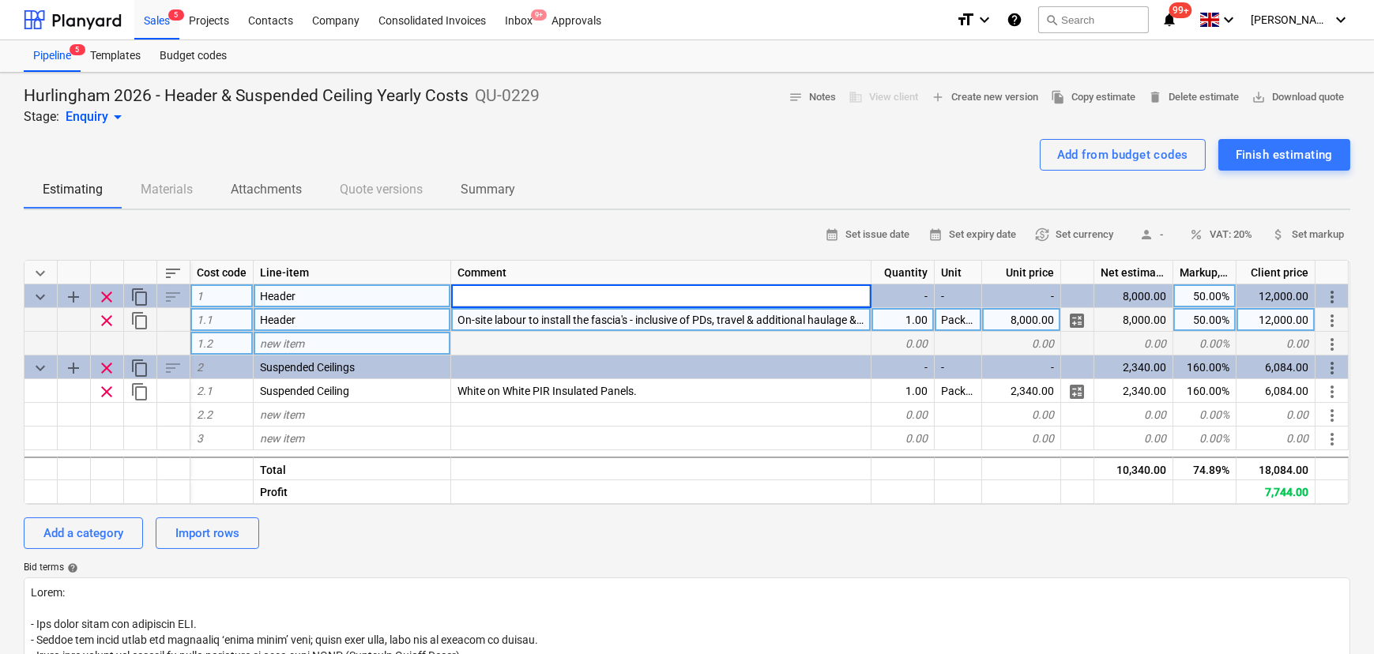
scroll to position [0, 0]
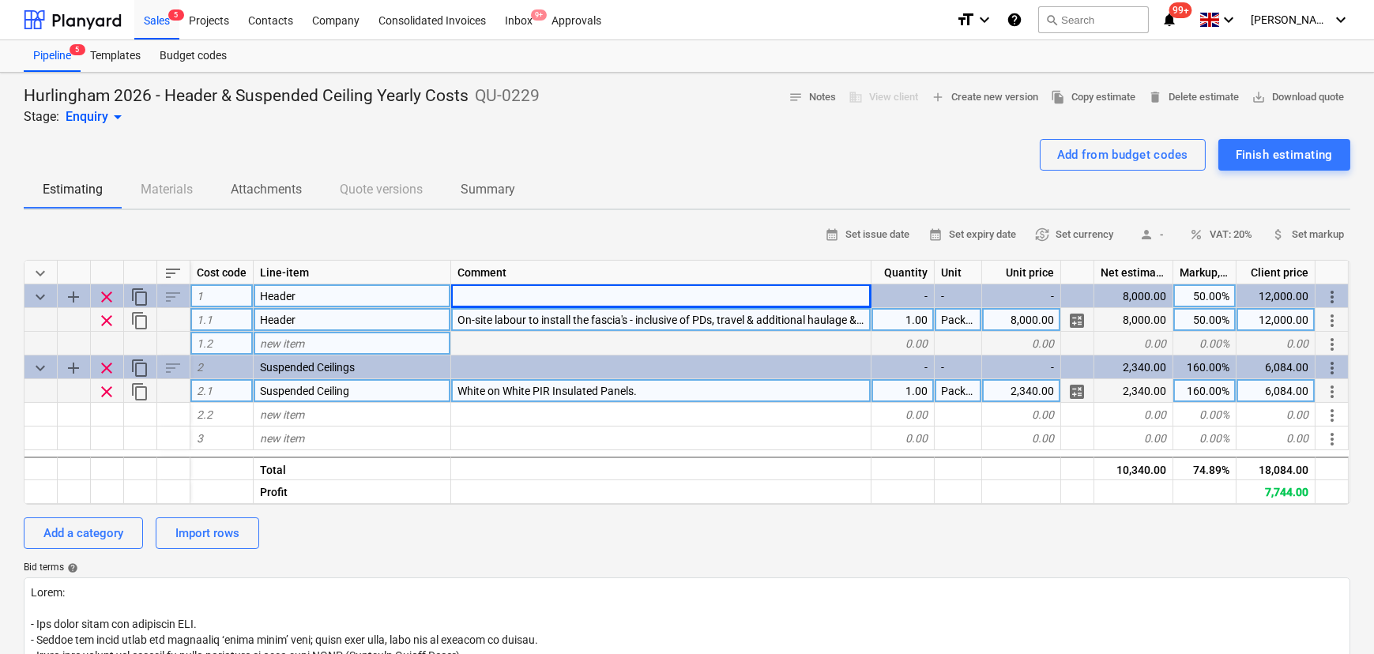
click at [535, 393] on span "White on White PIR Insulated Panels." at bounding box center [546, 391] width 179 height 13
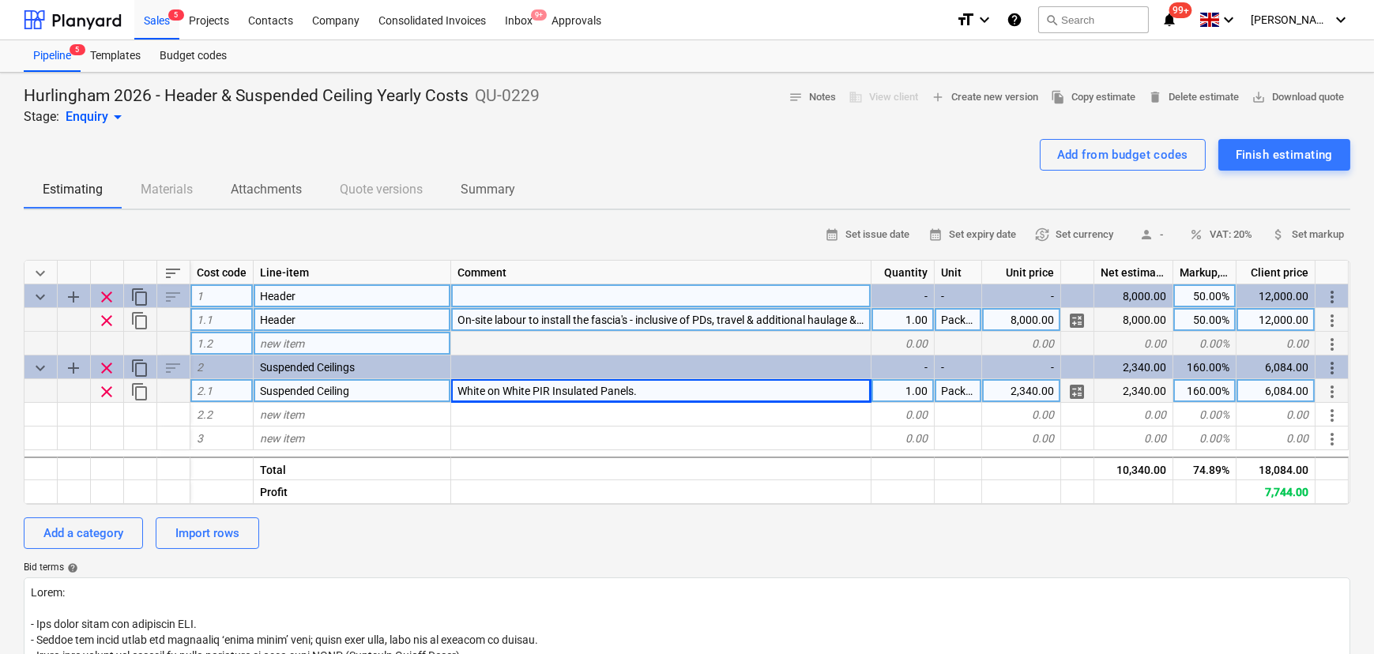
click at [687, 386] on div "White on White PIR Insulated Panels." at bounding box center [661, 391] width 420 height 24
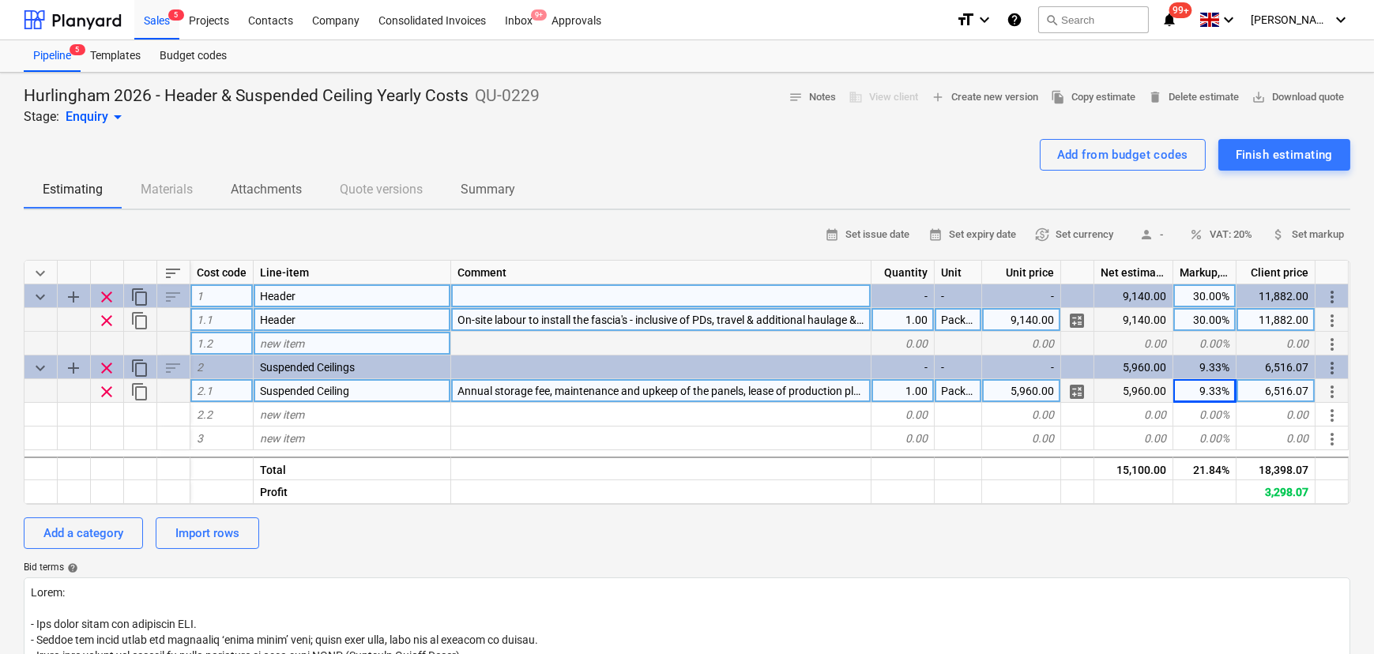
click at [1215, 400] on div "9.33%" at bounding box center [1204, 391] width 63 height 24
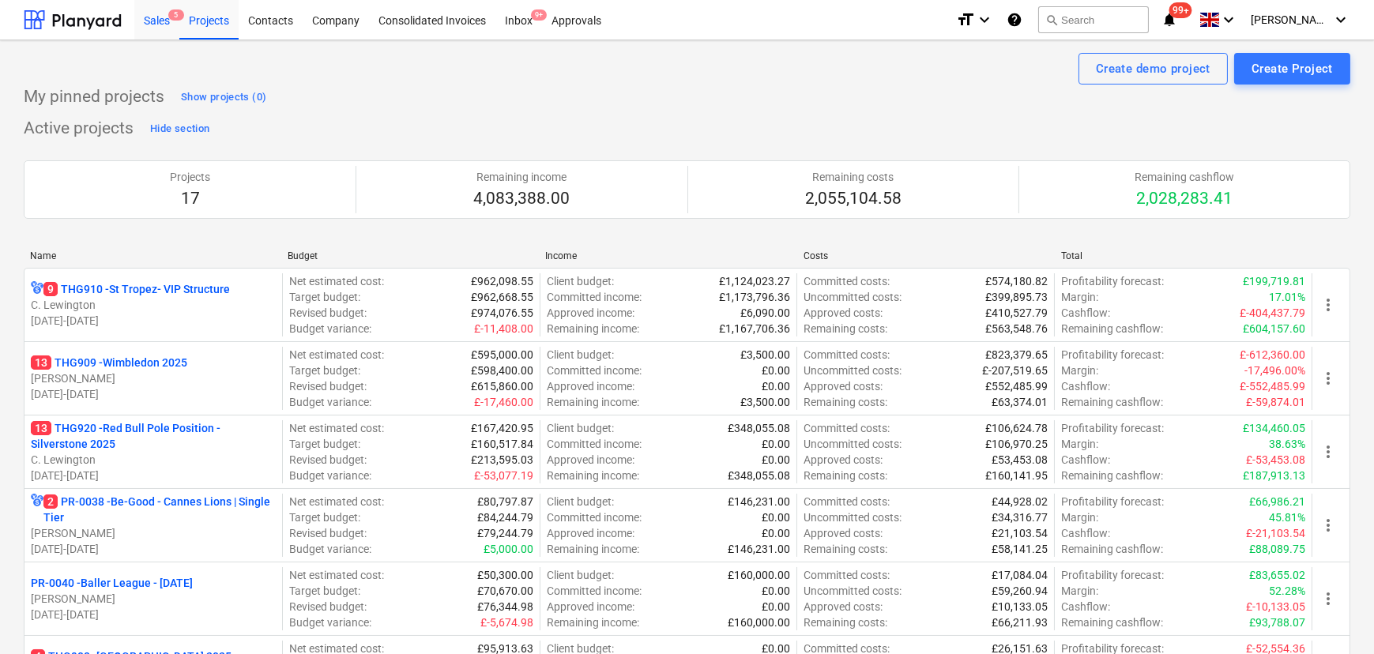
drag, startPoint x: 160, startPoint y: 29, endPoint x: 156, endPoint y: 36, distance: 8.5
click at [160, 29] on div "Sales 5" at bounding box center [156, 19] width 45 height 40
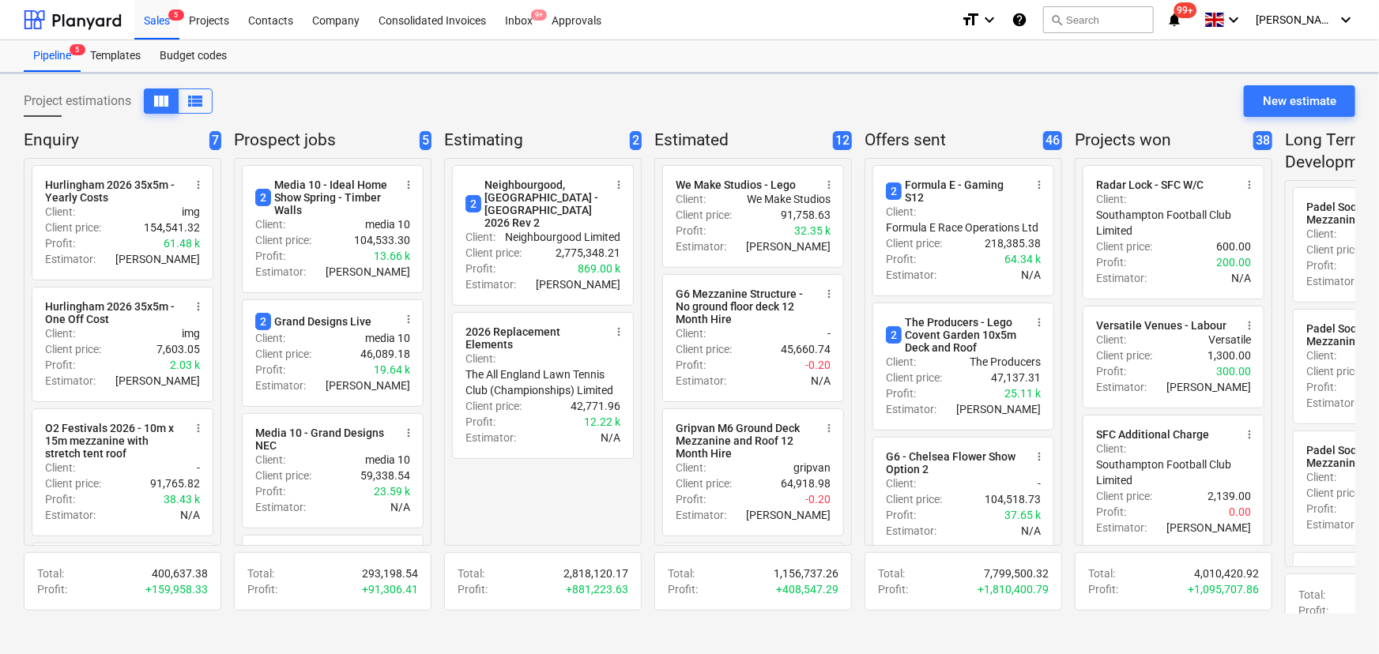
click at [657, 107] on div "Project estimations view_column view_list New estimate" at bounding box center [689, 107] width 1331 height 44
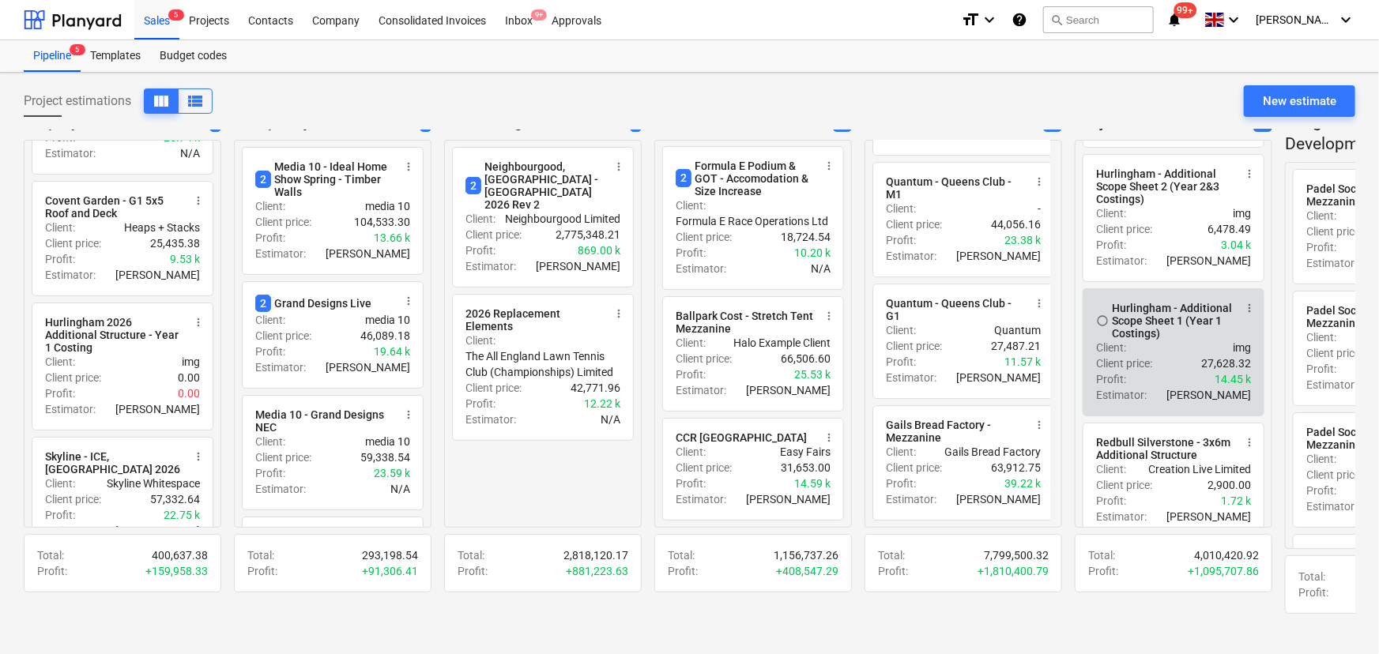
scroll to position [3151, 0]
click at [1194, 356] on div "Client : img" at bounding box center [1173, 349] width 155 height 16
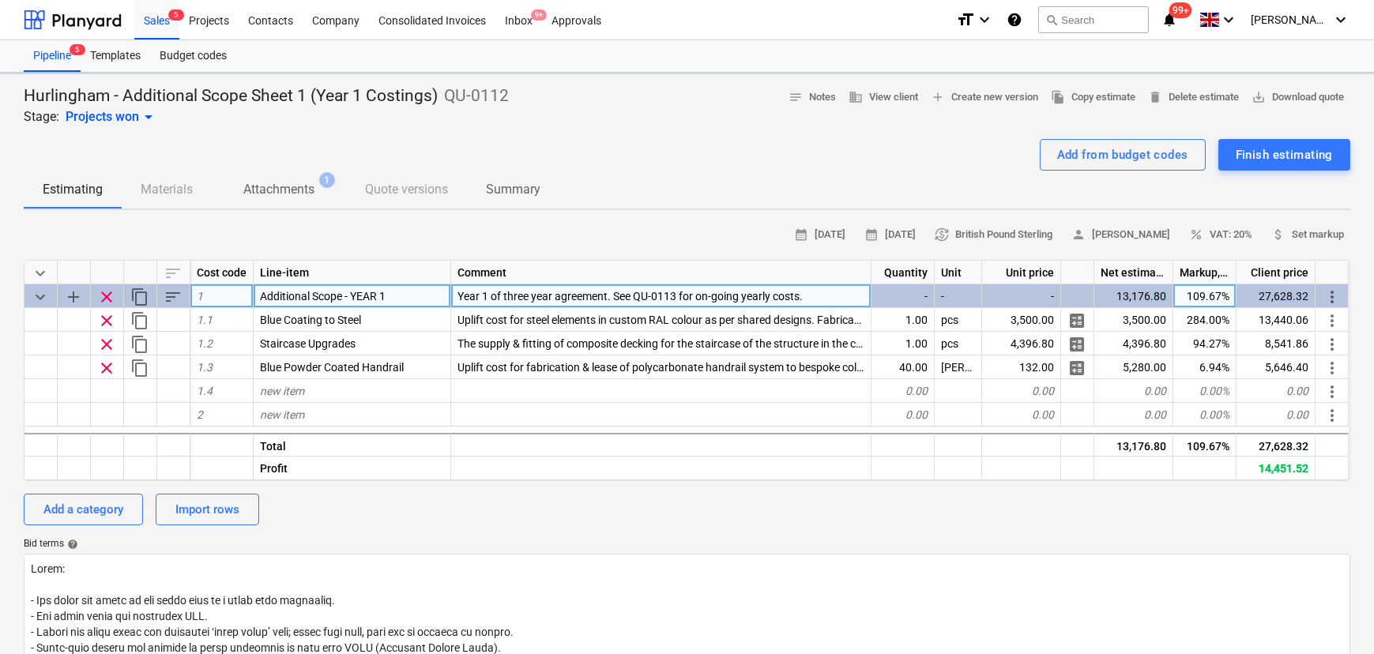
type textarea "x"
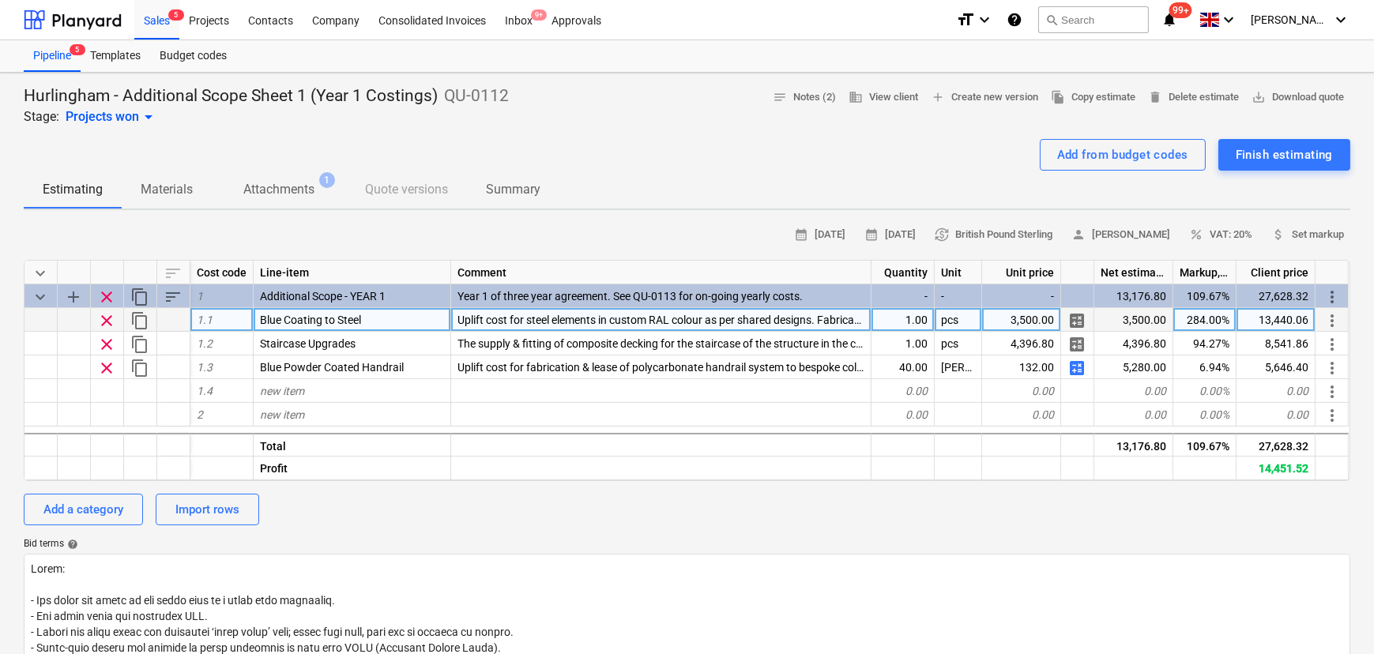
click at [333, 314] on div "Blue Coating to Steel" at bounding box center [353, 320] width 198 height 24
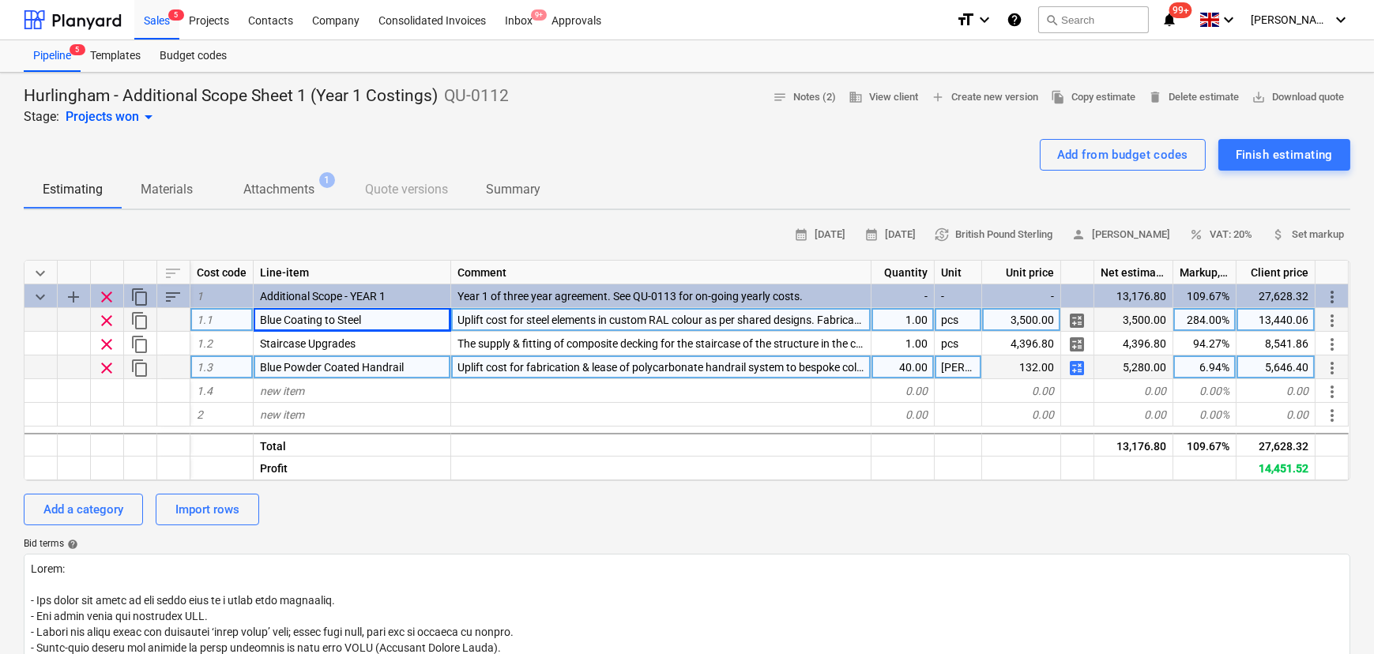
click at [337, 367] on span "Blue Powder Coated Handrail" at bounding box center [332, 367] width 144 height 13
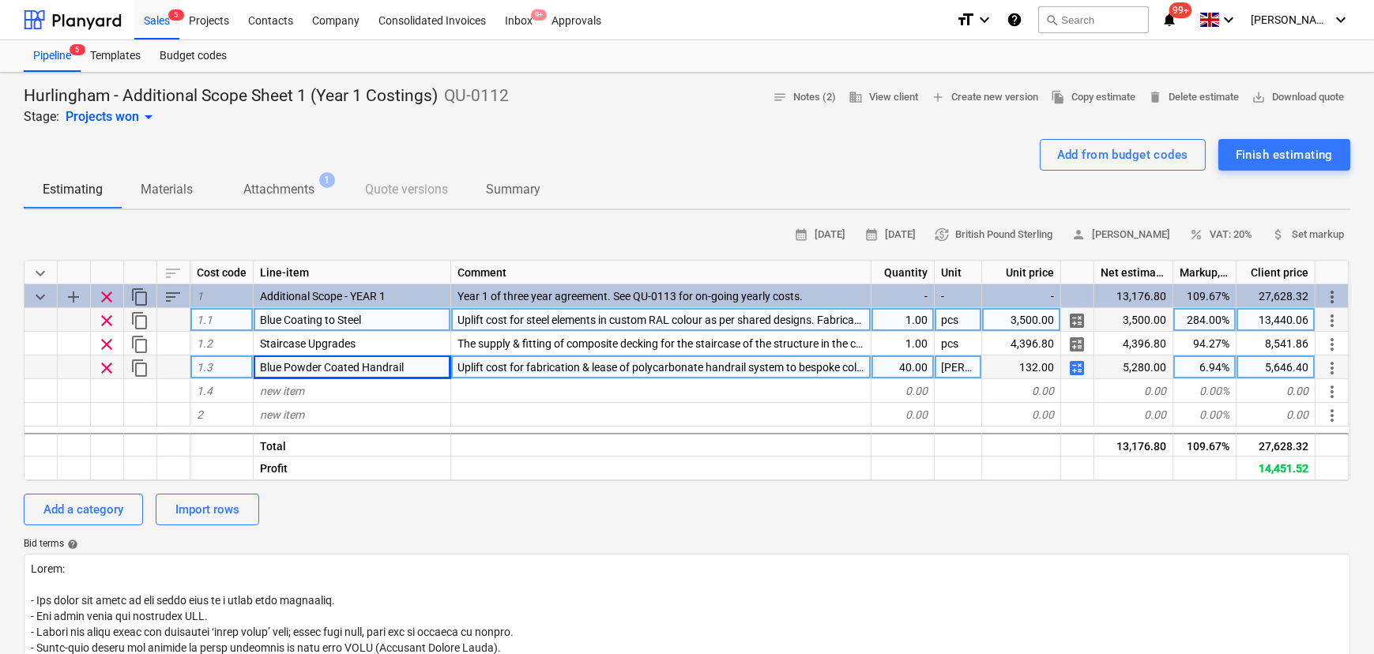
click at [1025, 326] on div "3,500.00" at bounding box center [1021, 320] width 79 height 24
click at [1139, 371] on div "5,280.00" at bounding box center [1133, 368] width 79 height 24
copy div "5,280.00"
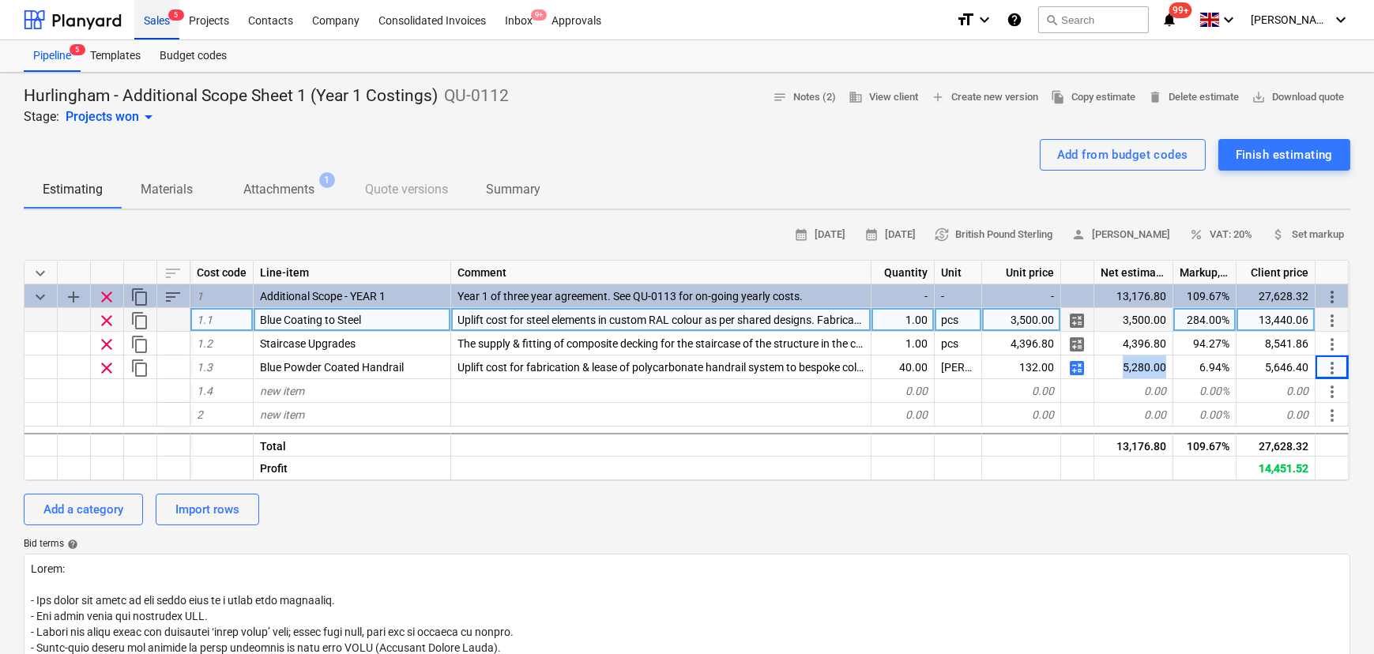
click at [171, 27] on div "Sales 5" at bounding box center [156, 19] width 45 height 40
